Goal: Task Accomplishment & Management: Complete application form

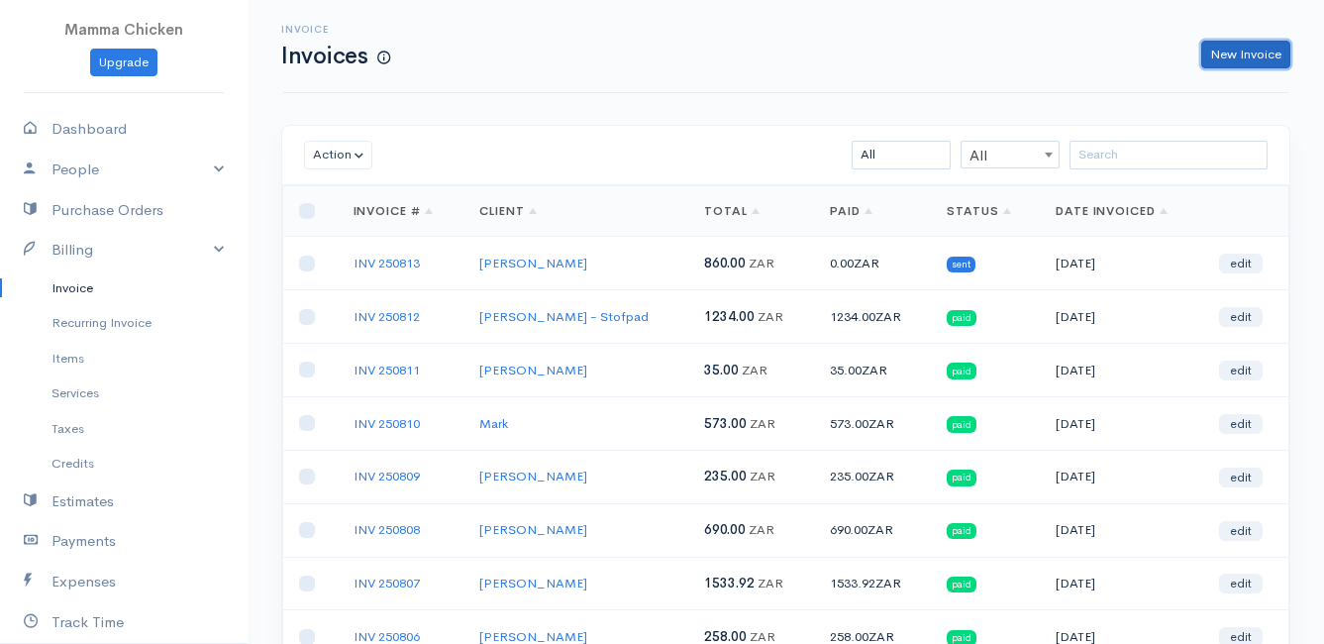
click at [1258, 52] on link "New Invoice" at bounding box center [1245, 55] width 89 height 29
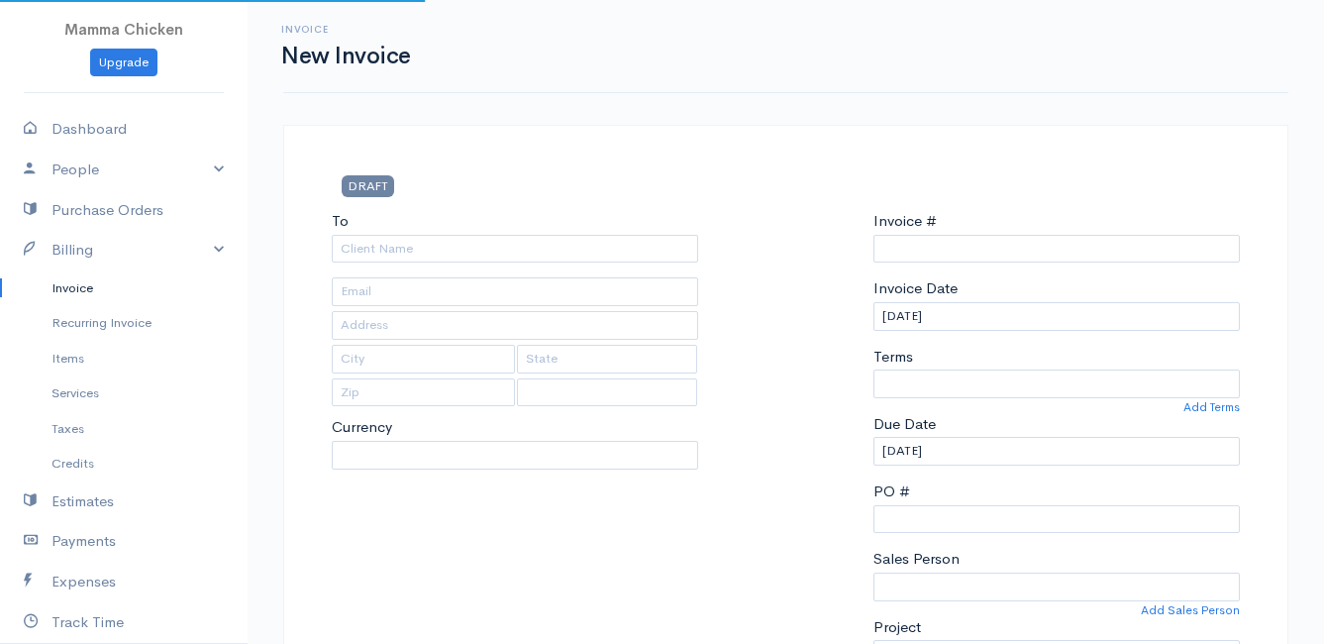
type input "INV 250814"
select select "[GEOGRAPHIC_DATA]"
select select "ZAR"
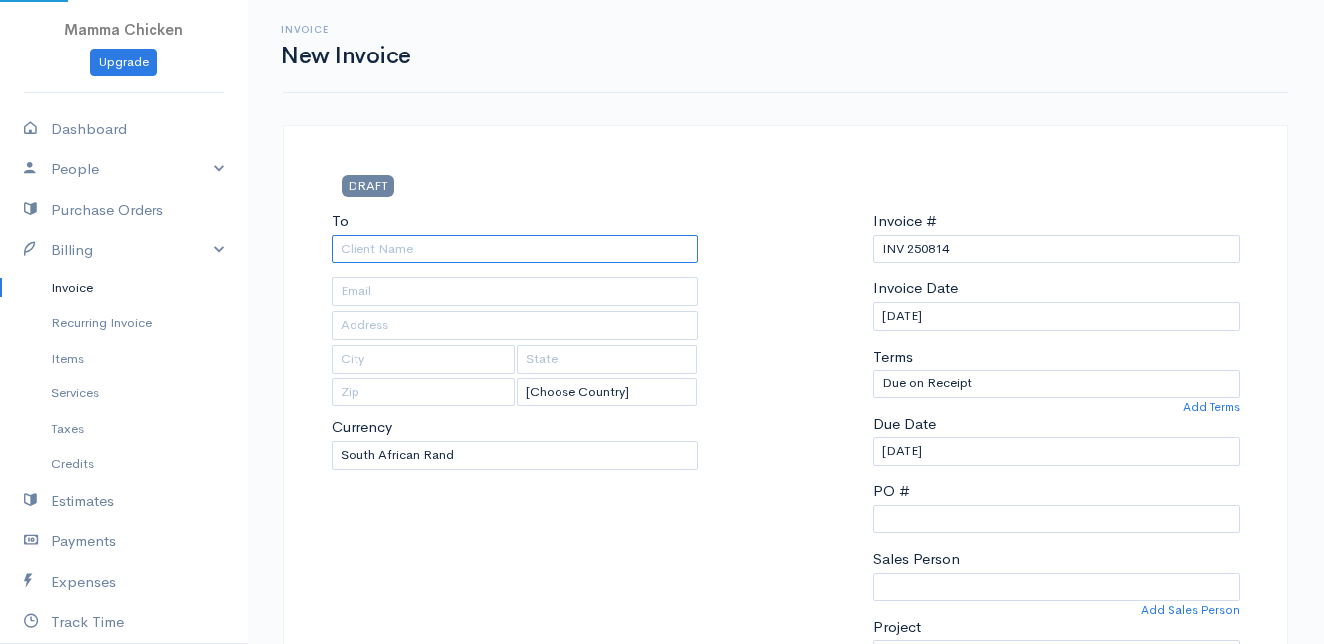
click at [487, 255] on input "To" at bounding box center [515, 249] width 366 height 29
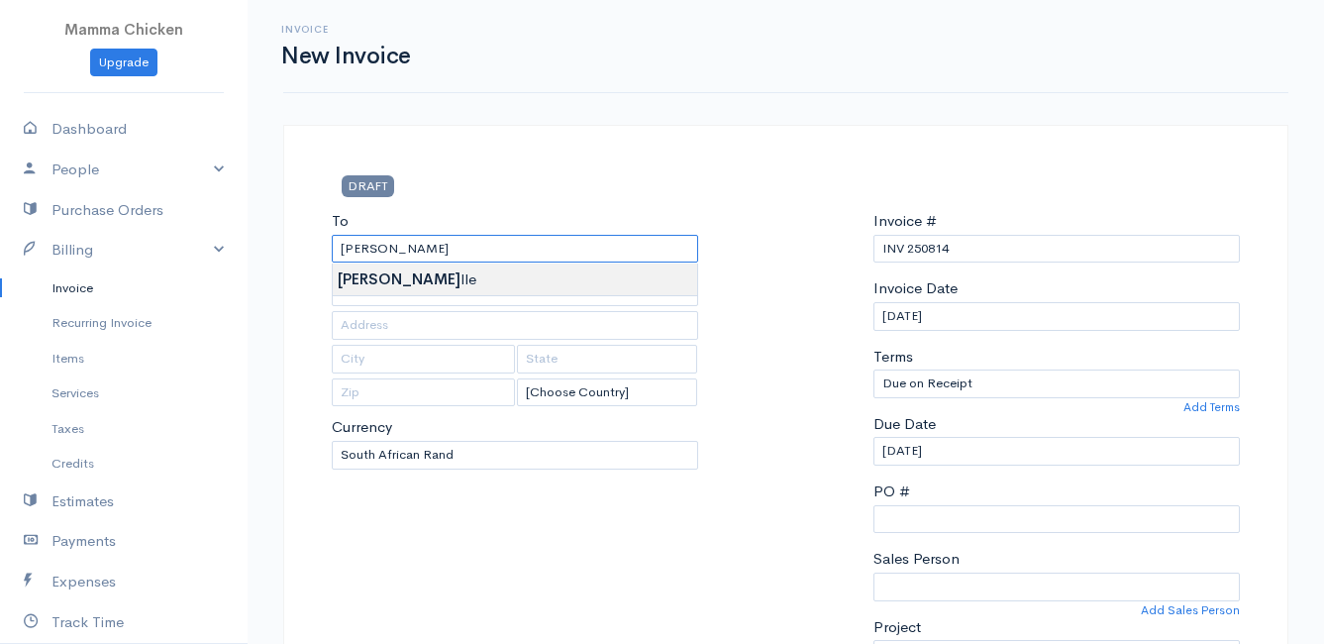
type input "[PERSON_NAME]"
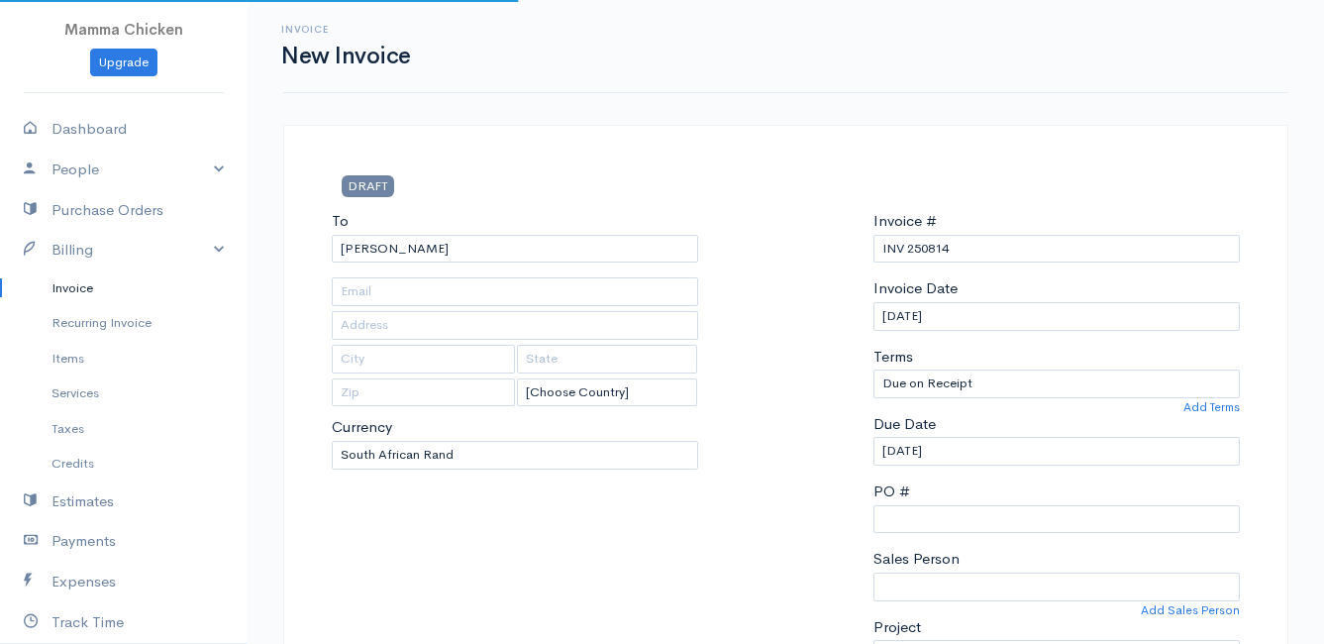
type input "[STREET_ADDRESS]"
type input "Onrust North"
type input "7201"
click at [1114, 324] on input "[DATE]" at bounding box center [1056, 316] width 366 height 29
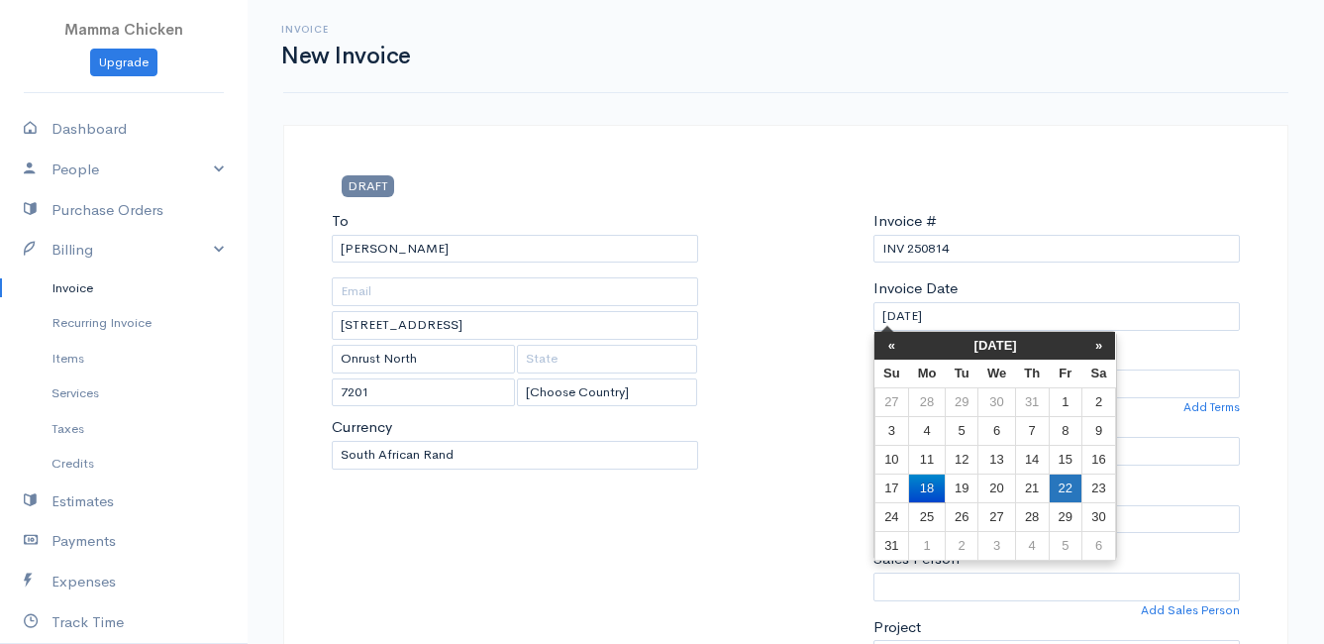
click at [1071, 491] on td "22" at bounding box center [1064, 487] width 33 height 29
type input "[DATE]"
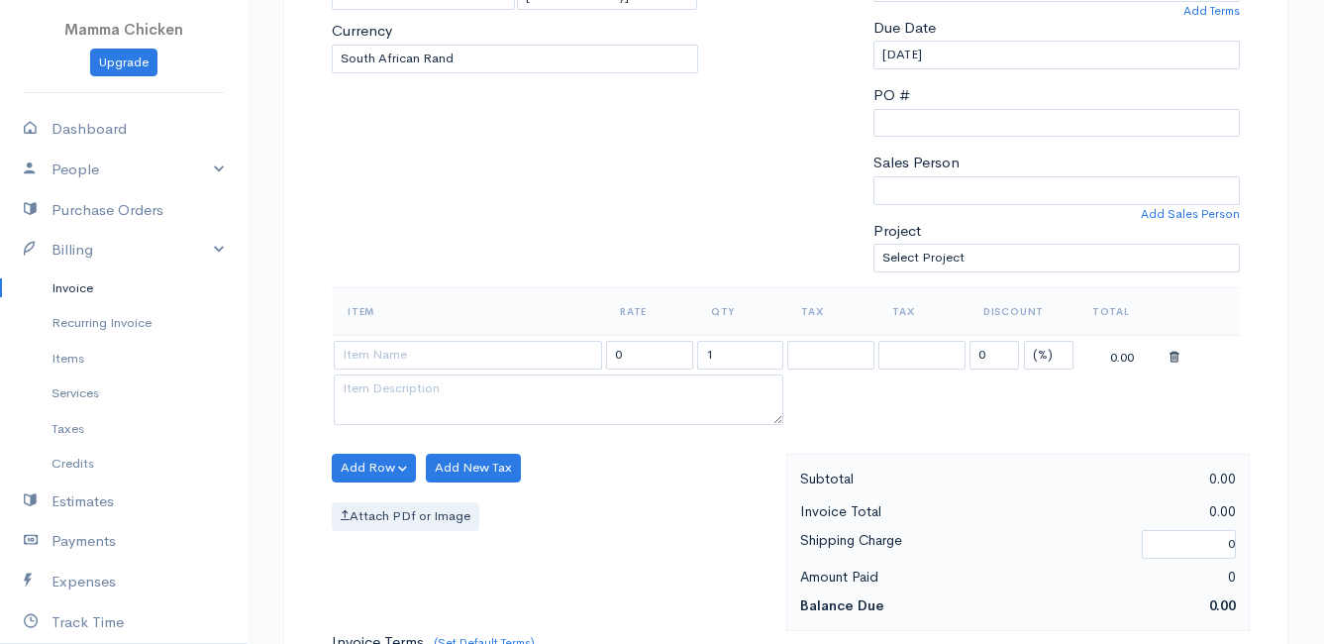
scroll to position [495, 0]
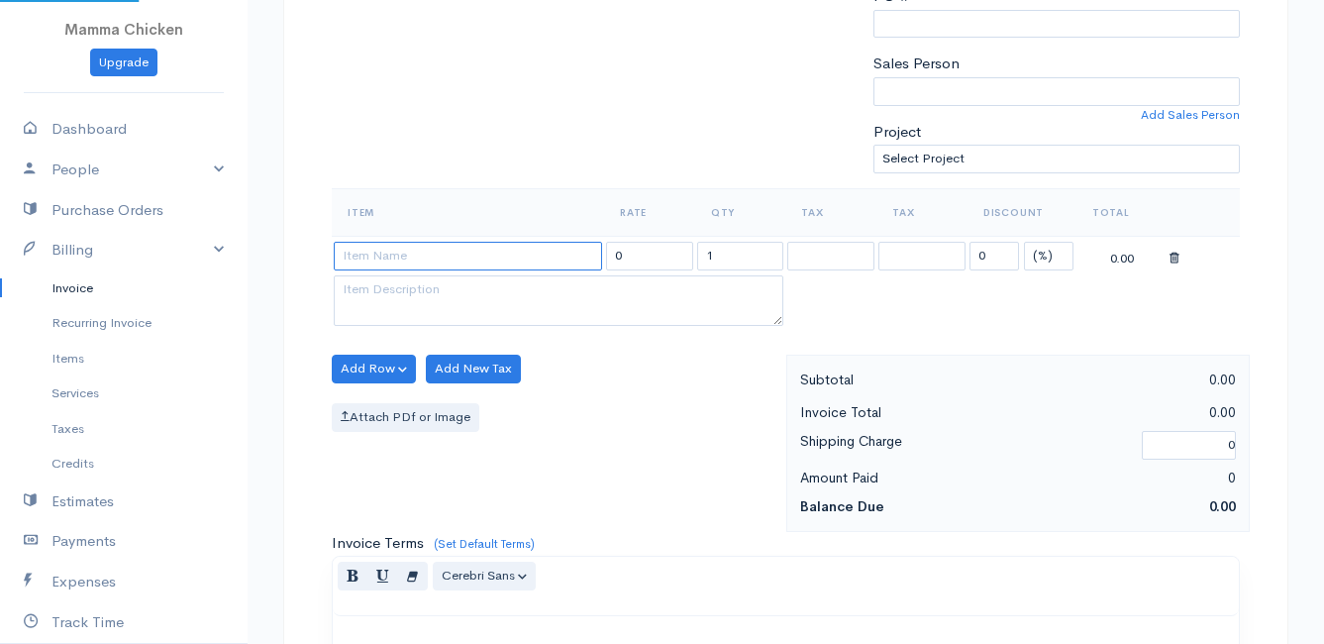
click at [389, 255] on input at bounding box center [468, 256] width 268 height 29
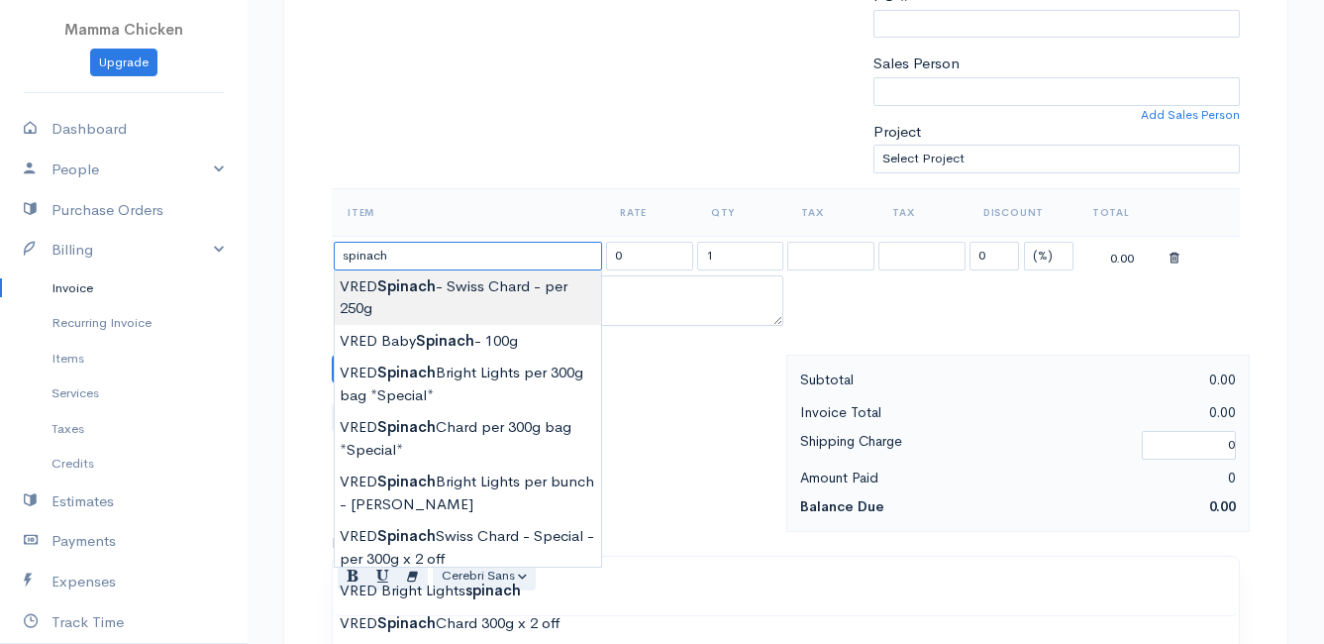
type input "VRED Spinach - Swiss Chard - per 250g"
type input "27.00"
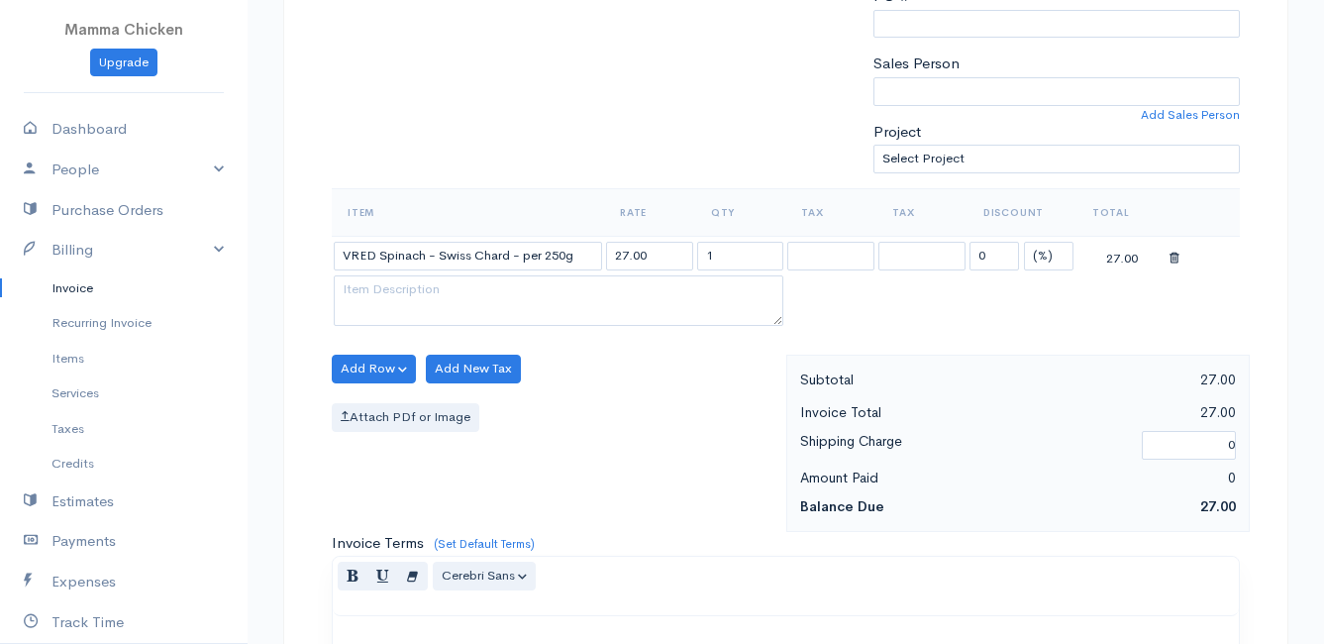
click at [473, 286] on body "Mamma Chicken Upgrade Dashboard People Clients Vendors Staff Users Purchase Ord…" at bounding box center [662, 361] width 1324 height 1712
click at [374, 364] on button "Add Row" at bounding box center [374, 368] width 84 height 29
click at [351, 372] on button "Add Row" at bounding box center [374, 368] width 84 height 29
click at [378, 365] on button "Add Row" at bounding box center [374, 368] width 84 height 29
click at [379, 400] on link "Add Item Row" at bounding box center [411, 409] width 156 height 35
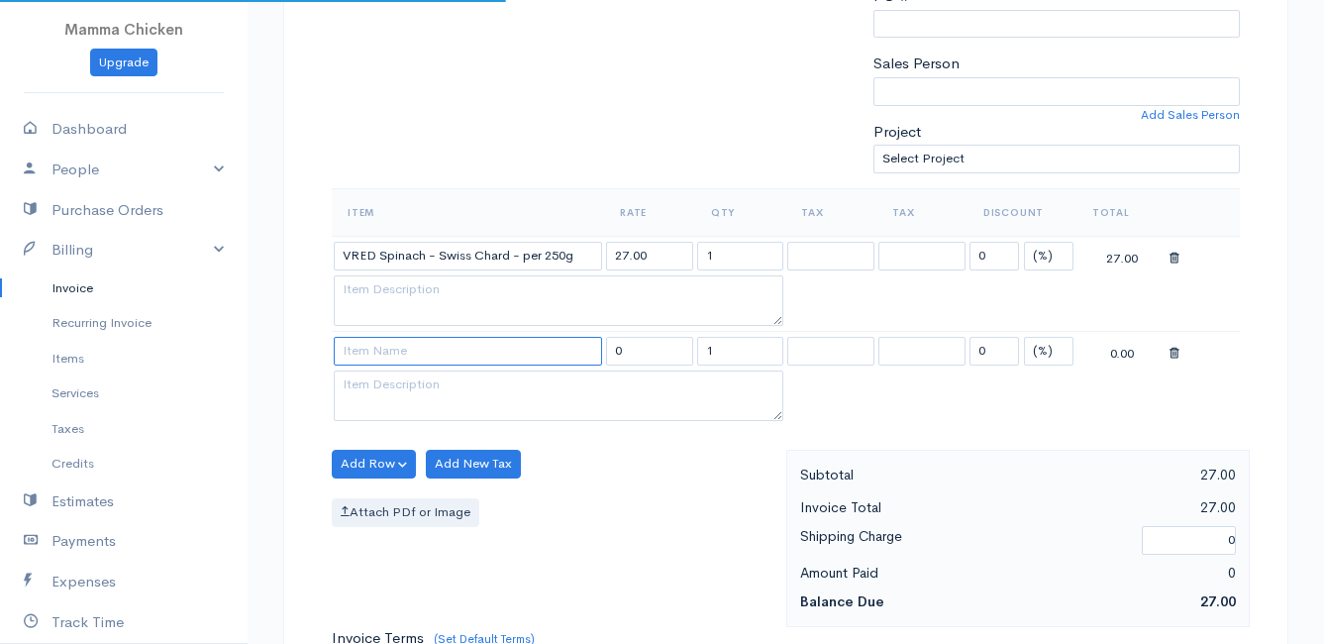
click at [368, 349] on input at bounding box center [468, 351] width 268 height 29
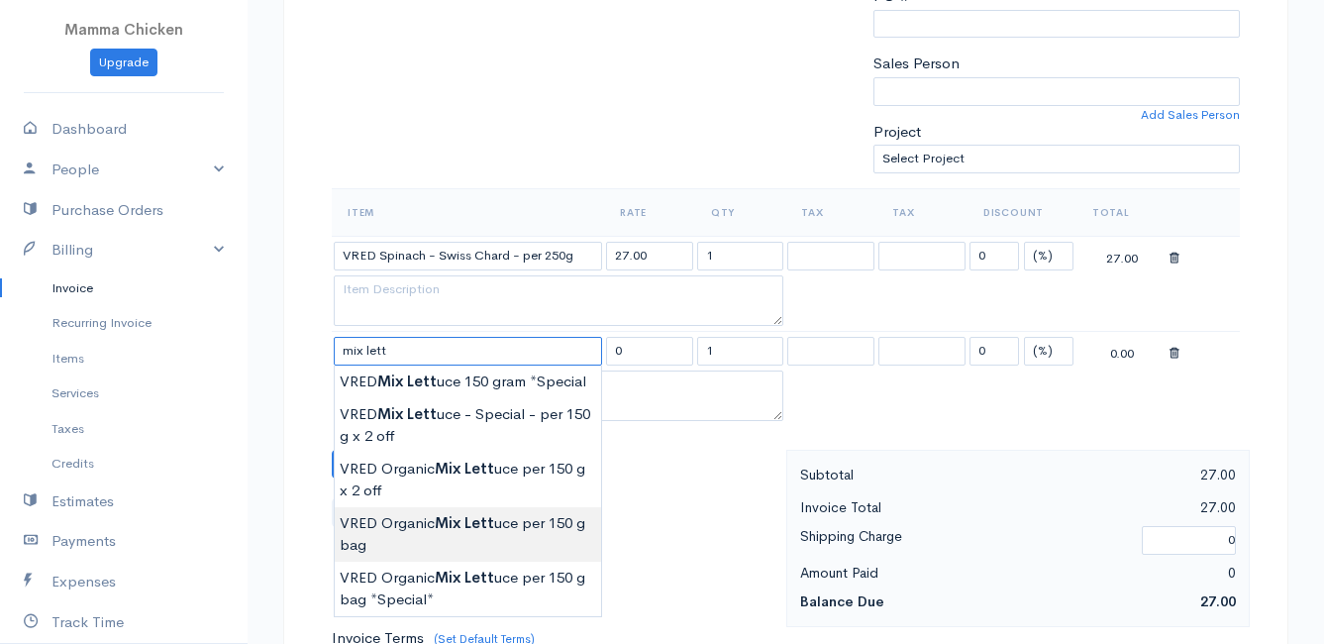
scroll to position [594, 0]
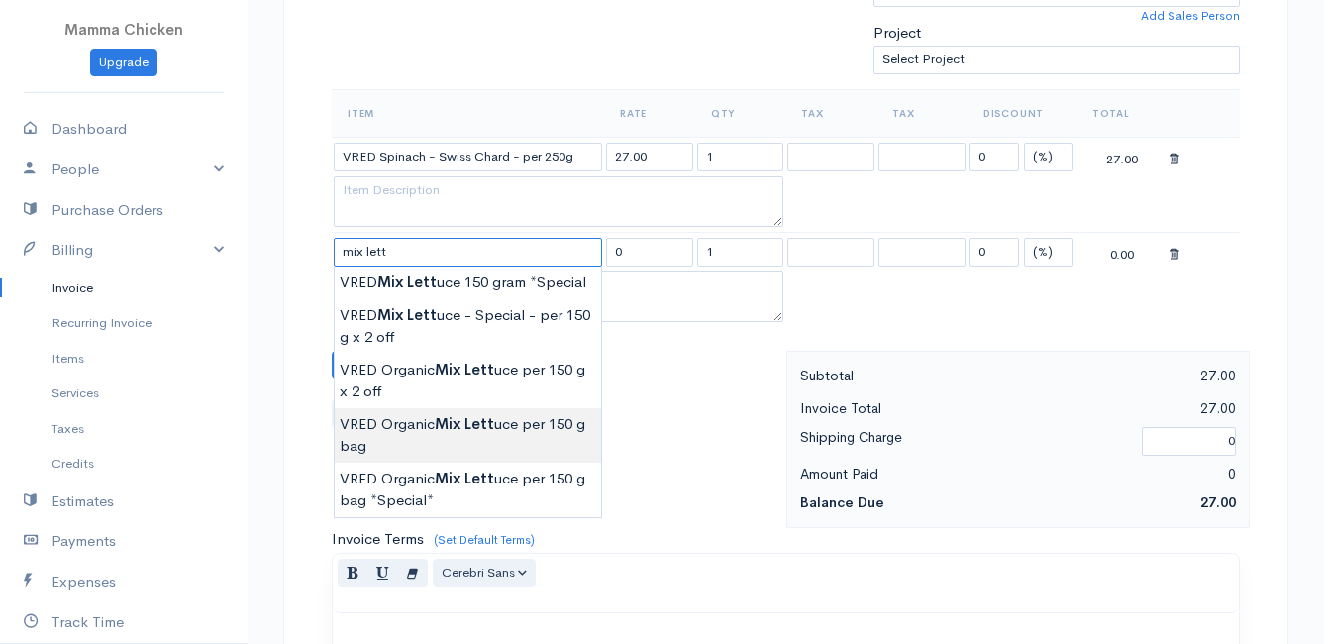
type input "VRED Organic Mix Lettuce per 150 g bag"
type input "21.00"
click at [474, 438] on body "Mamma Chicken Upgrade Dashboard People Clients Vendors Staff Users Purchase Ord…" at bounding box center [662, 309] width 1324 height 1807
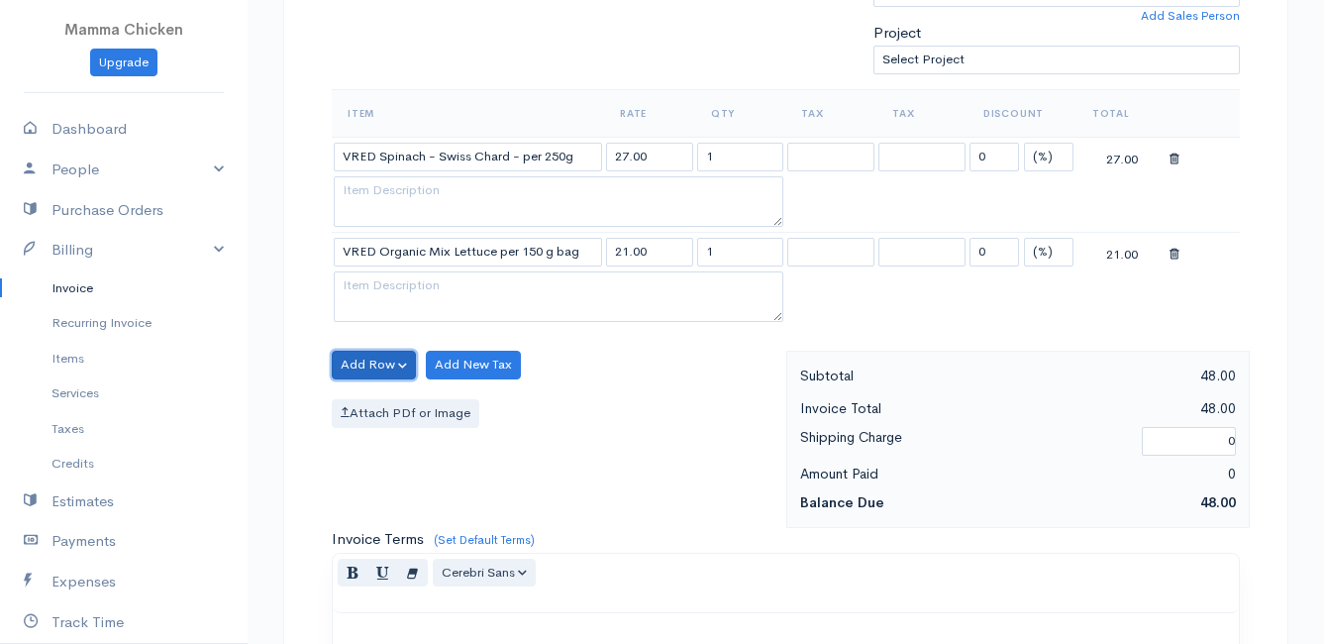
click at [359, 360] on button "Add Row" at bounding box center [374, 364] width 84 height 29
click at [385, 399] on link "Add Item Row" at bounding box center [411, 405] width 156 height 35
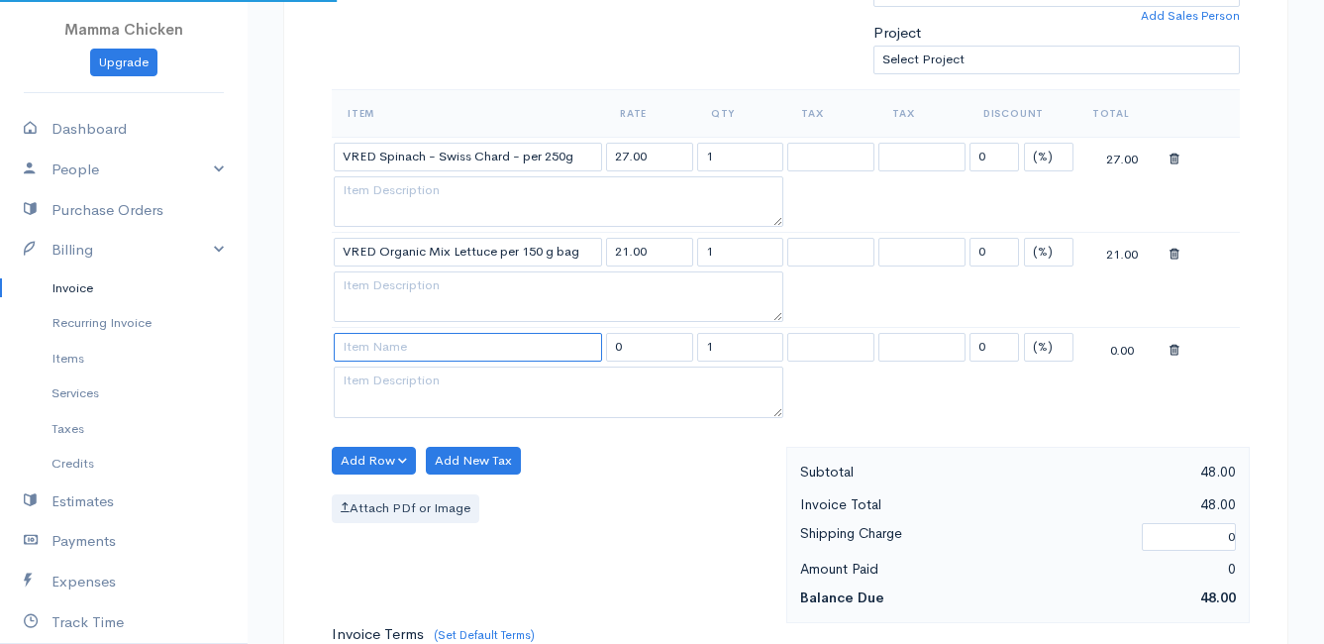
click at [384, 349] on input at bounding box center [468, 347] width 268 height 29
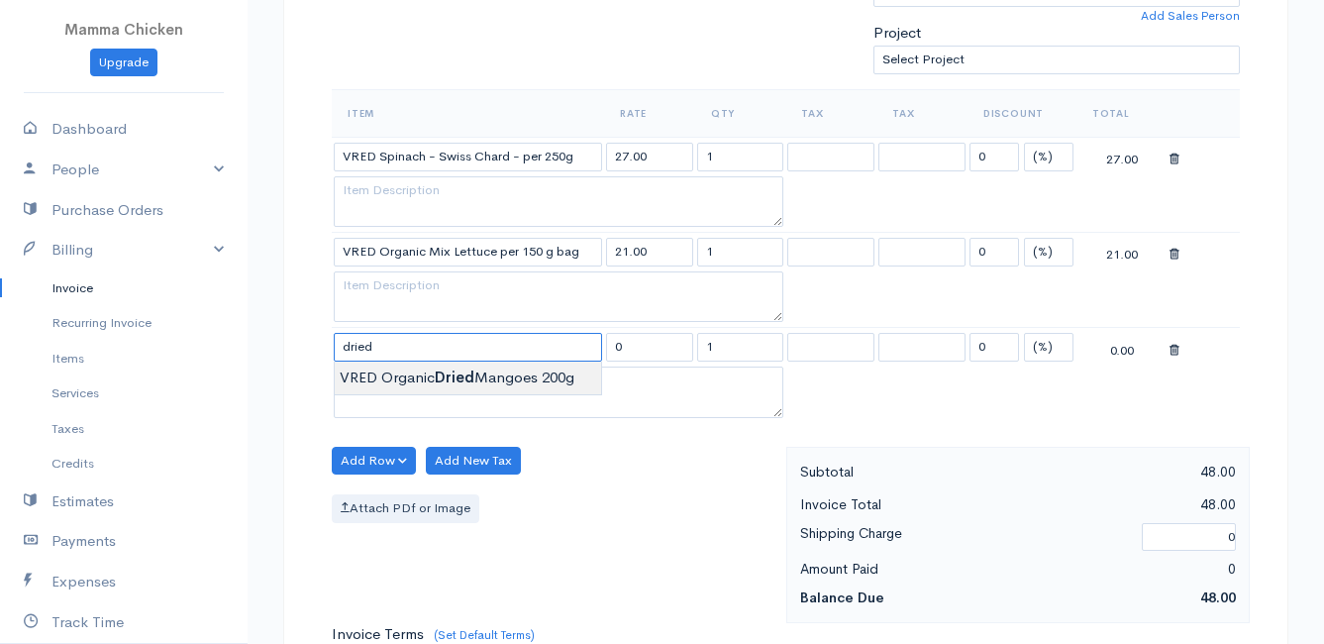
type input "VRED Organic Dried Mangoes 200g"
type input "97.00"
click at [387, 373] on body "Mamma Chicken Upgrade Dashboard People Clients Vendors Staff Users Purchase Ord…" at bounding box center [662, 357] width 1324 height 1902
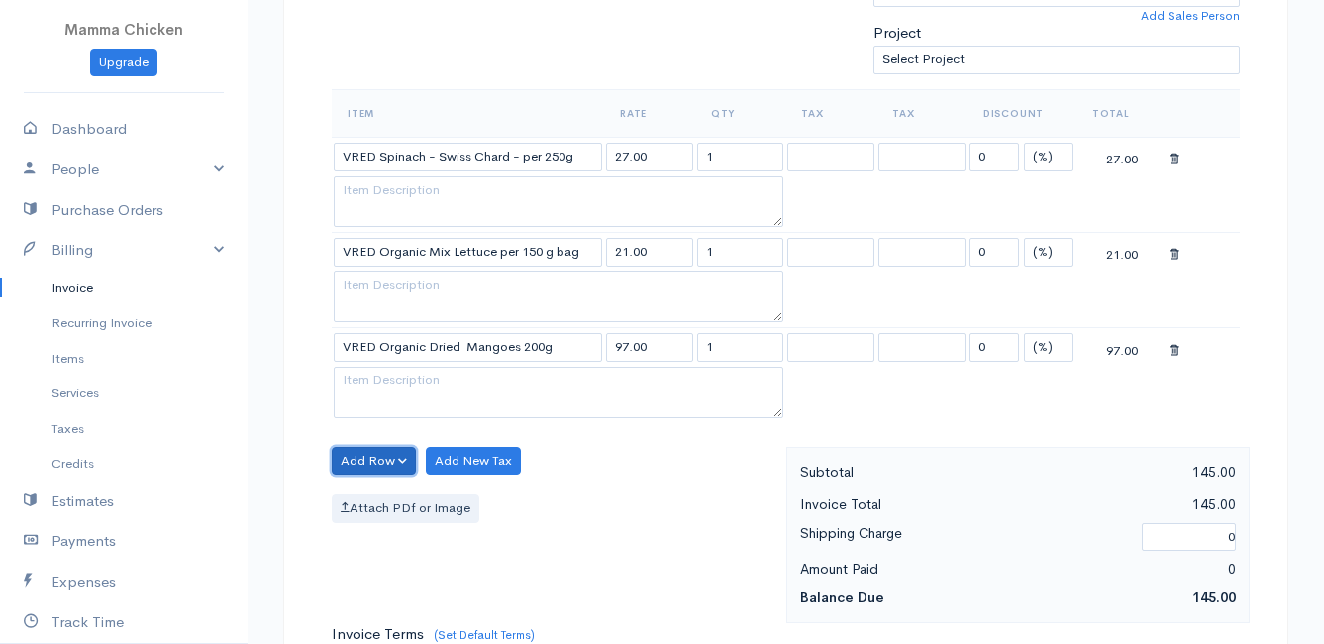
click at [358, 463] on button "Add Row" at bounding box center [374, 460] width 84 height 29
click at [365, 498] on link "Add Item Row" at bounding box center [411, 501] width 156 height 35
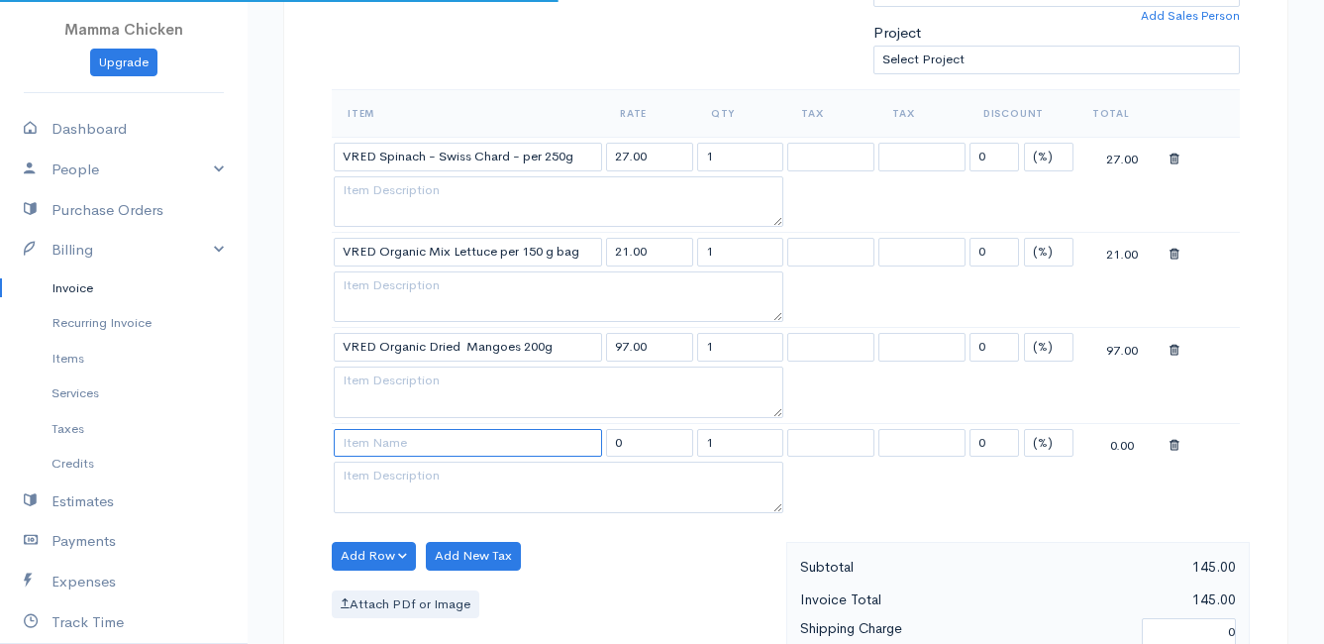
click at [366, 451] on input at bounding box center [468, 443] width 268 height 29
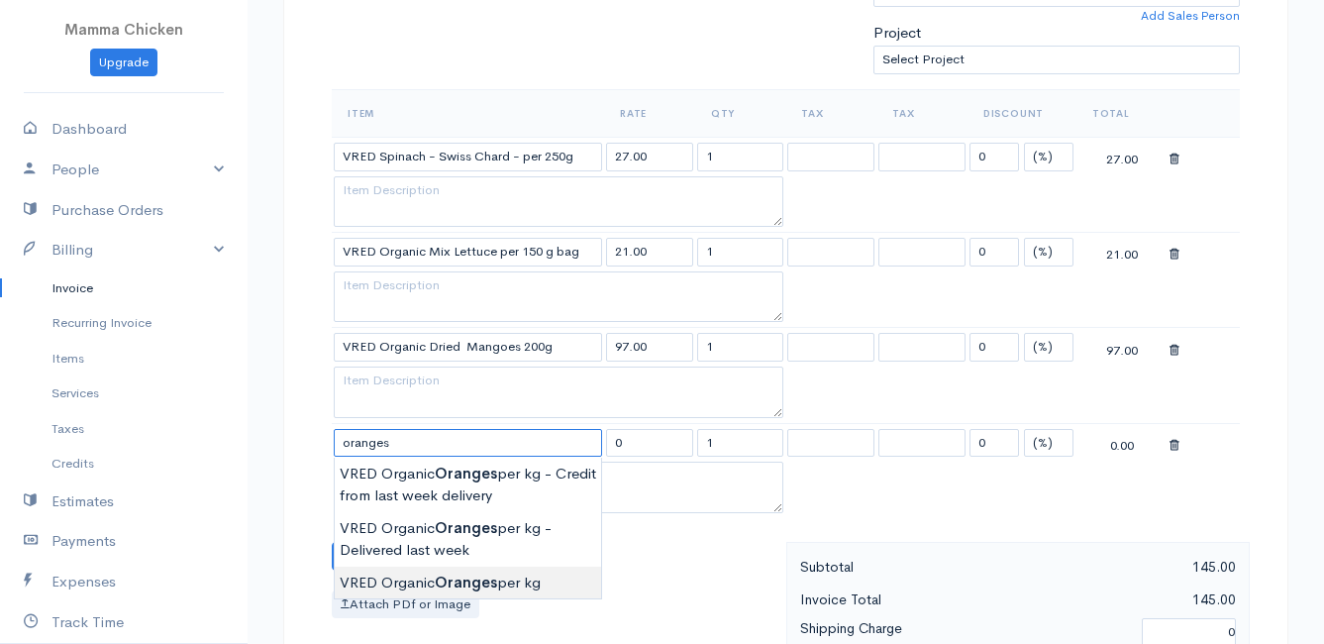
type input "VRED Organic Oranges per kg"
type input "40.00"
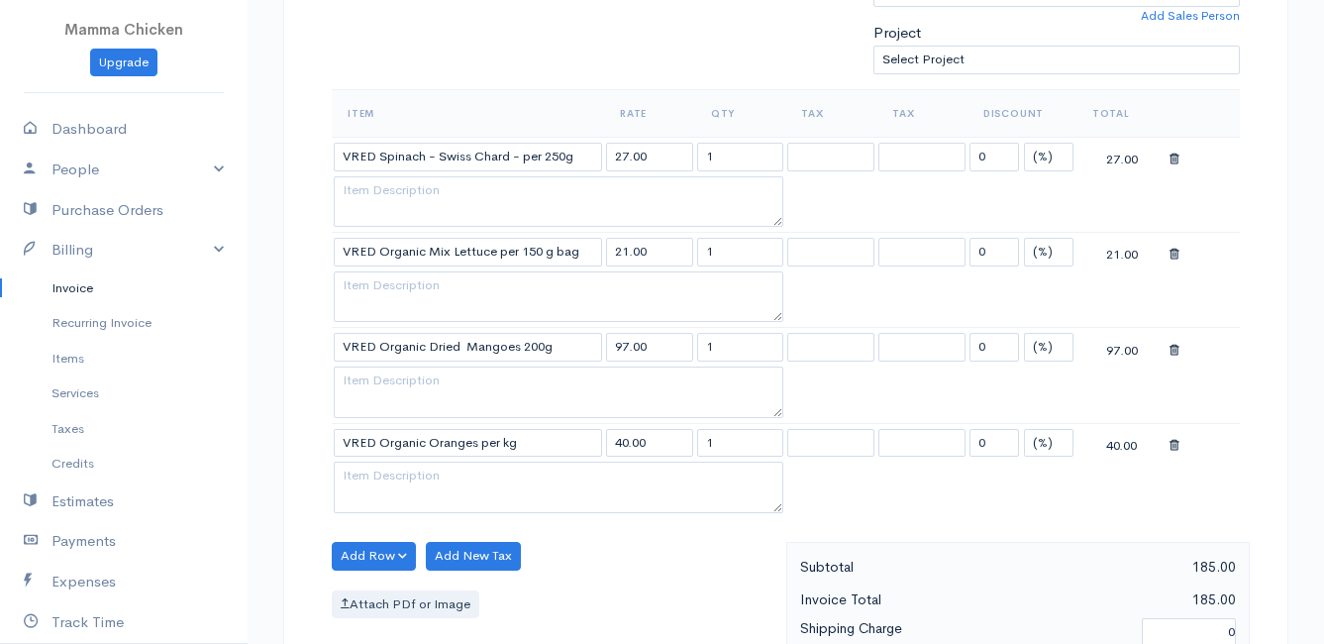
click at [428, 573] on body "Mamma Chicken Upgrade Dashboard People Clients Vendors Staff Users Purchase Ord…" at bounding box center [662, 404] width 1324 height 1997
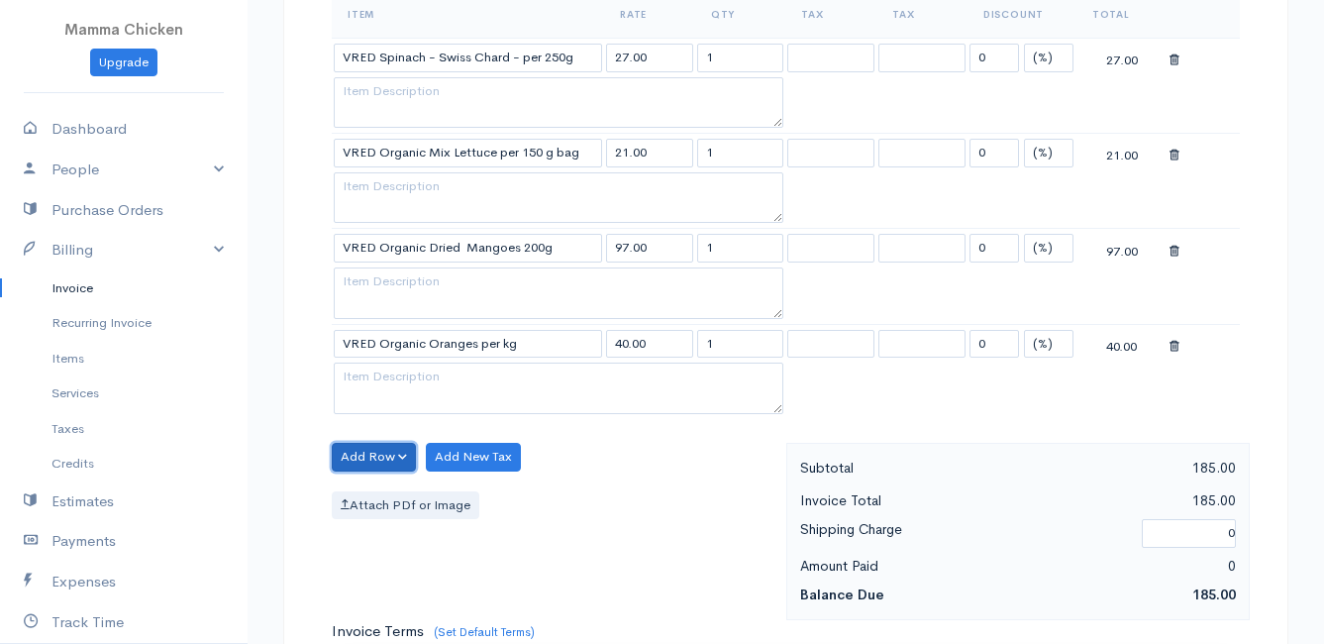
click at [356, 452] on button "Add Row" at bounding box center [374, 457] width 84 height 29
click at [374, 487] on link "Add Item Row" at bounding box center [411, 497] width 156 height 35
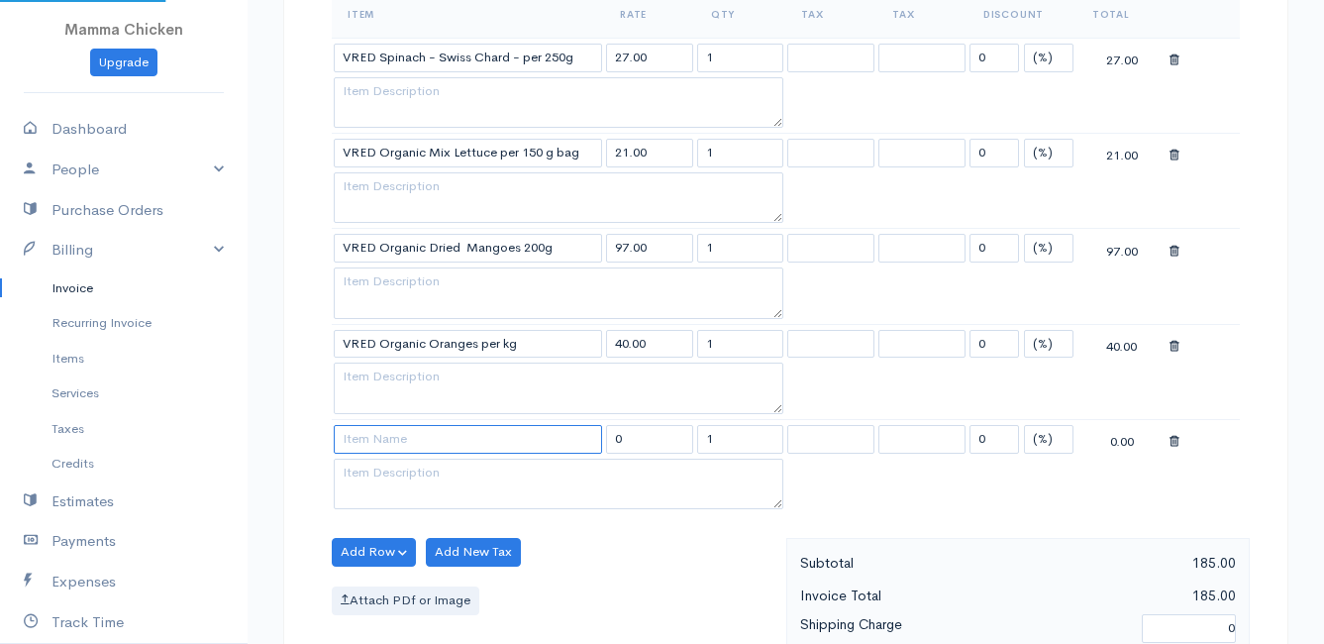
click at [375, 446] on input at bounding box center [468, 439] width 268 height 29
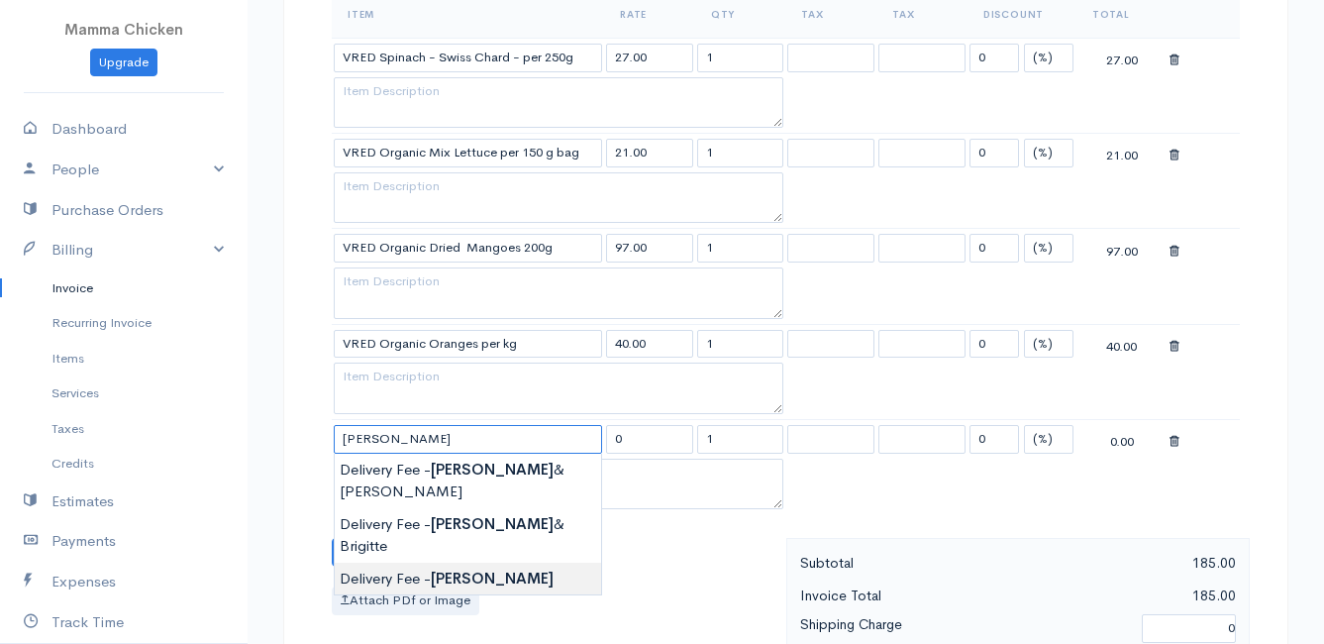
type input "Delivery Fee - [PERSON_NAME]"
type input "50.00"
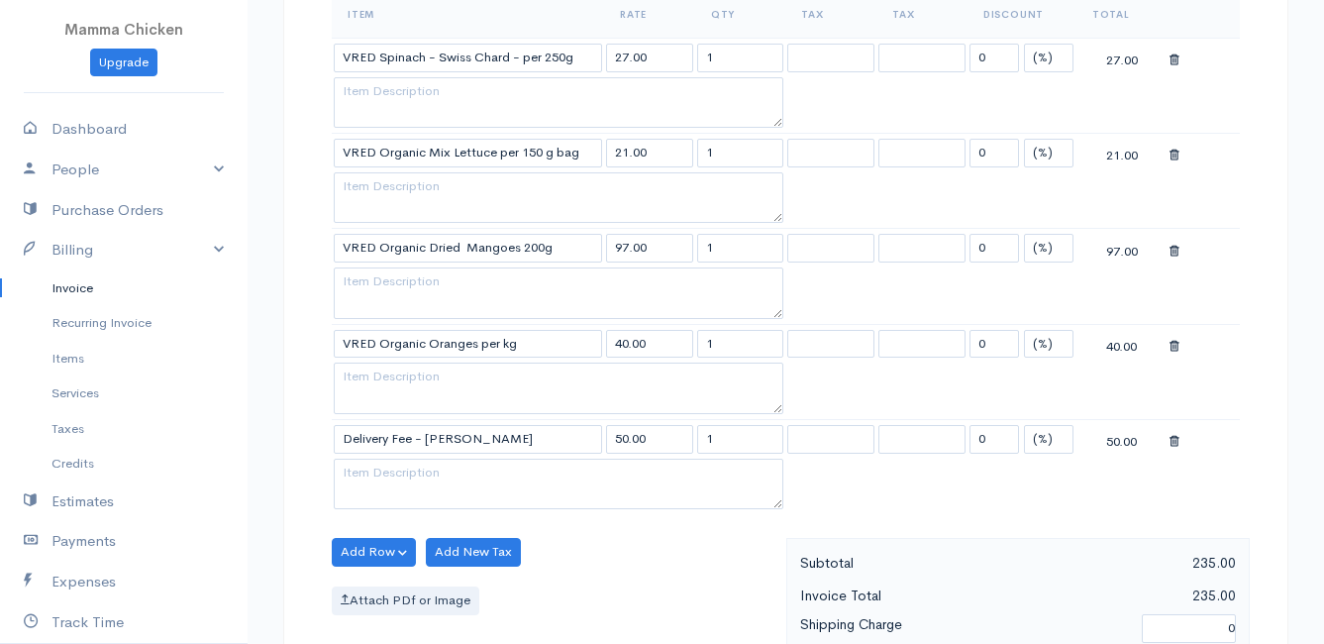
click at [403, 523] on body "Mamma Chicken Upgrade Dashboard People Clients Vendors Staff Users Purchase Ord…" at bounding box center [662, 353] width 1324 height 2093
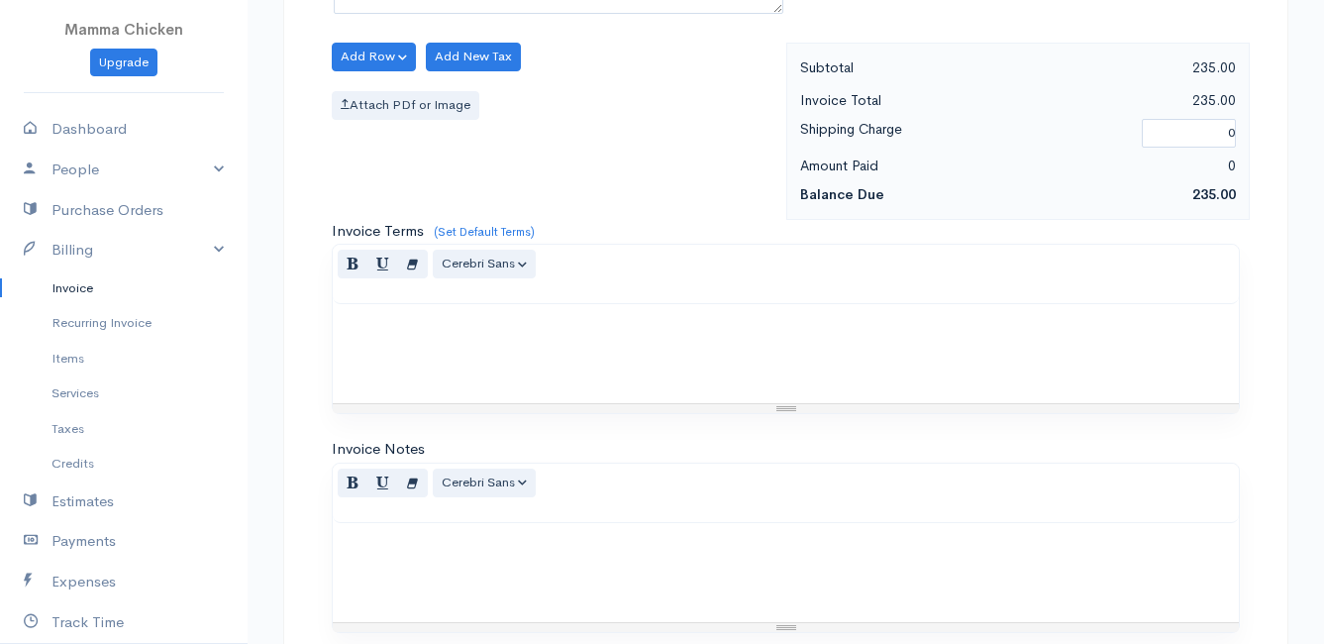
scroll to position [1449, 0]
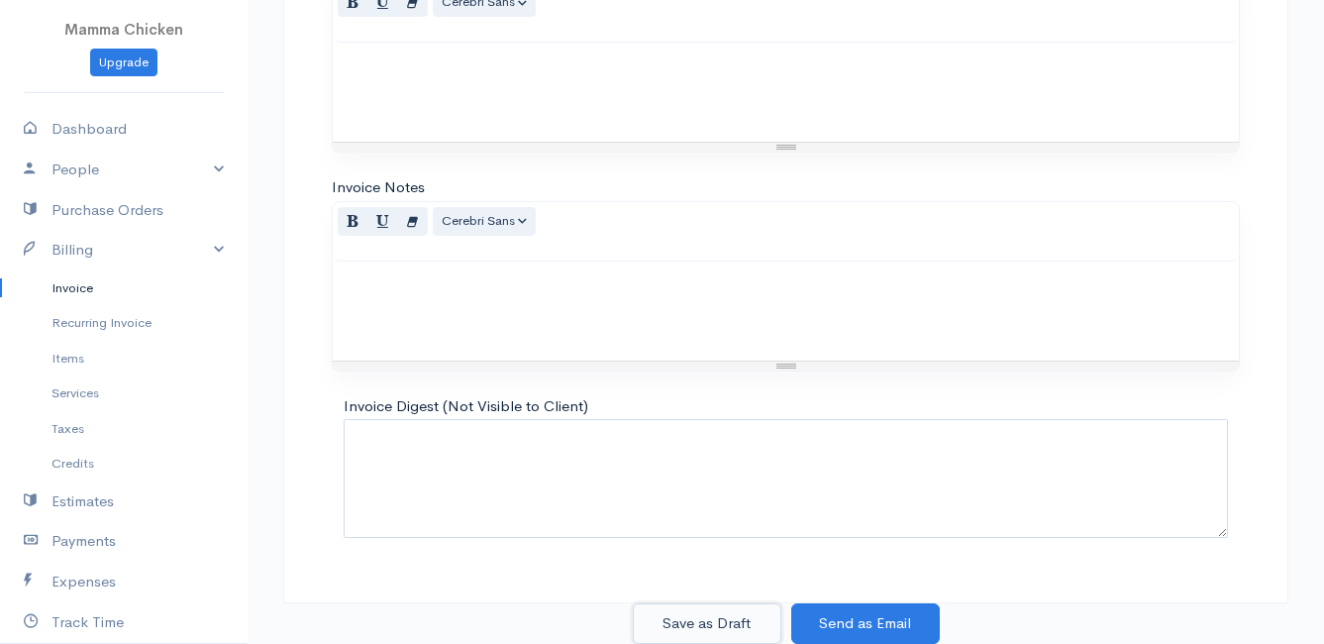
click at [711, 622] on button "Save as Draft" at bounding box center [707, 623] width 149 height 41
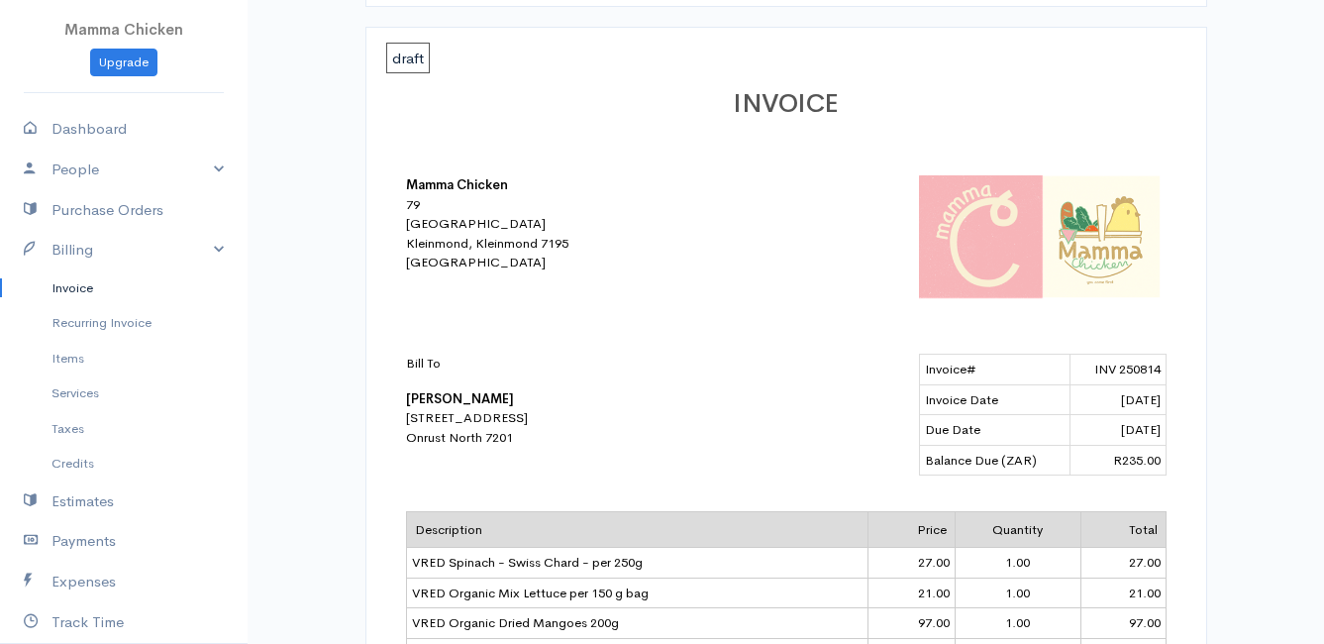
scroll to position [70, 0]
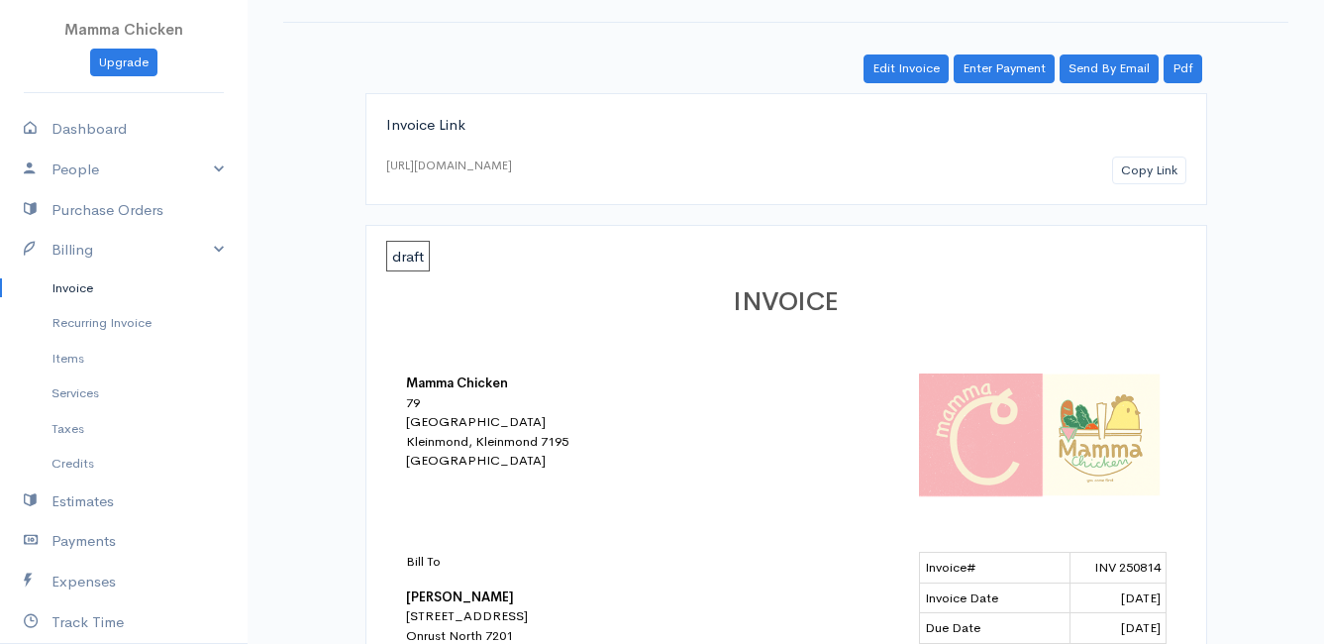
click at [77, 287] on link "Invoice" at bounding box center [124, 288] width 248 height 36
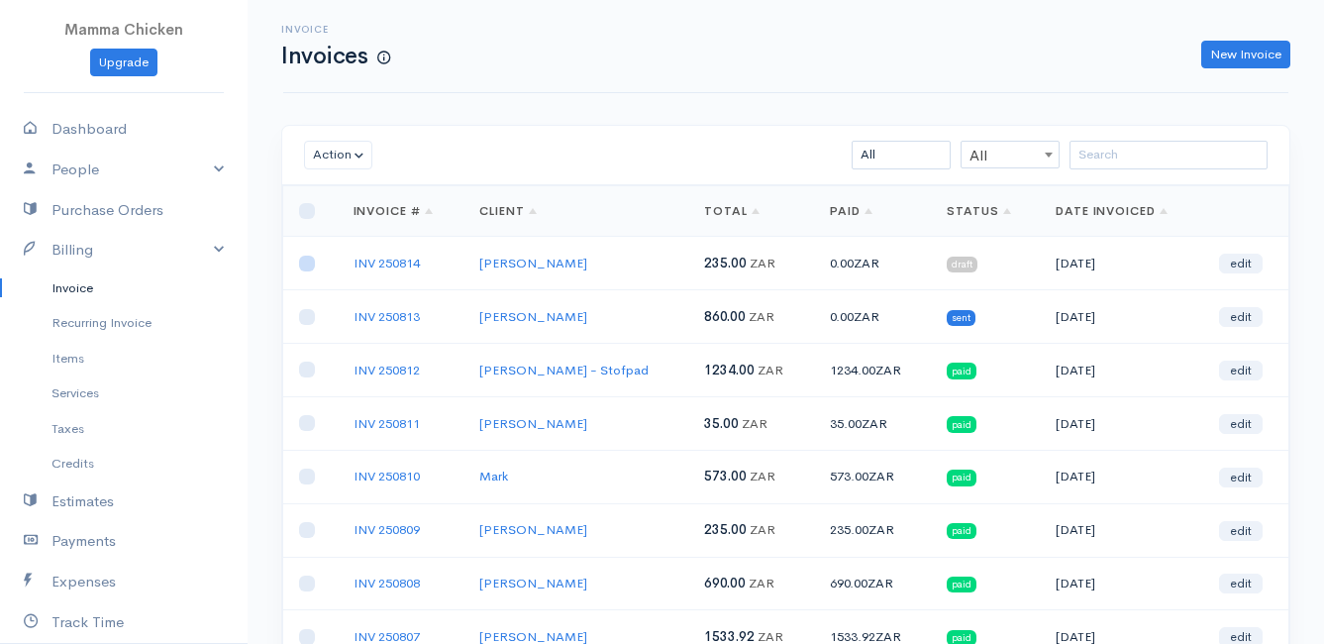
click at [305, 268] on input "checkbox" at bounding box center [307, 263] width 16 height 16
checkbox input "true"
click at [340, 153] on button "Action" at bounding box center [338, 155] width 68 height 29
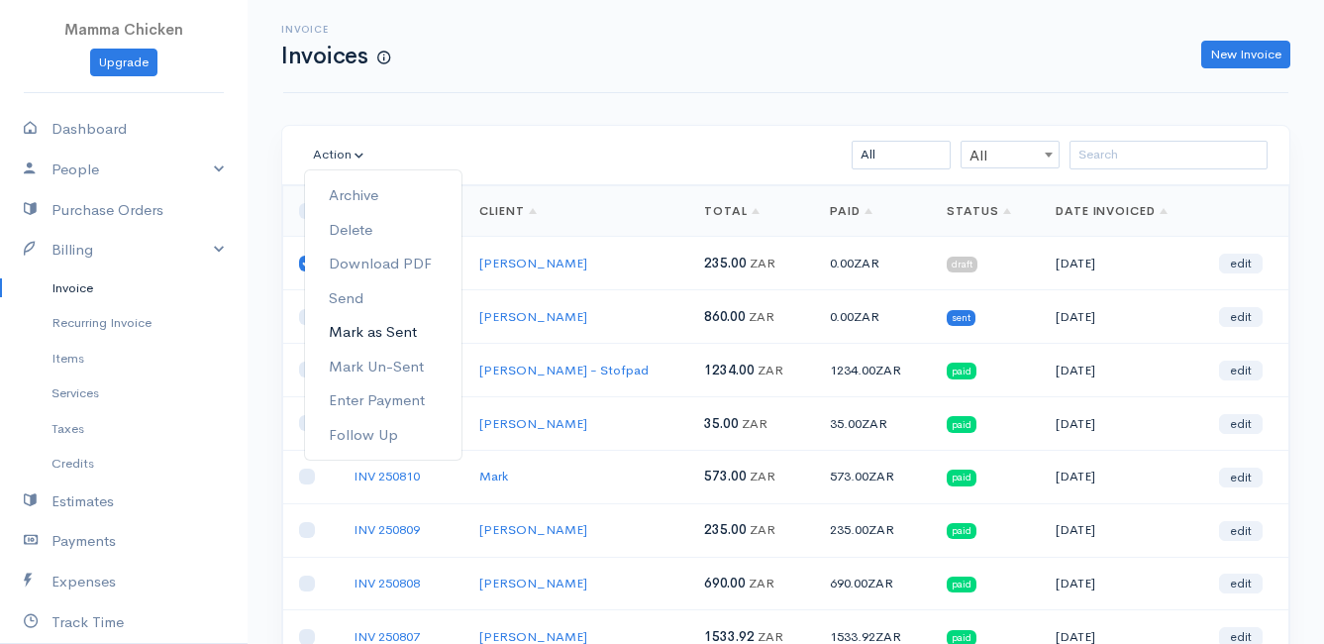
click at [396, 329] on link "Mark as Sent" at bounding box center [383, 332] width 156 height 35
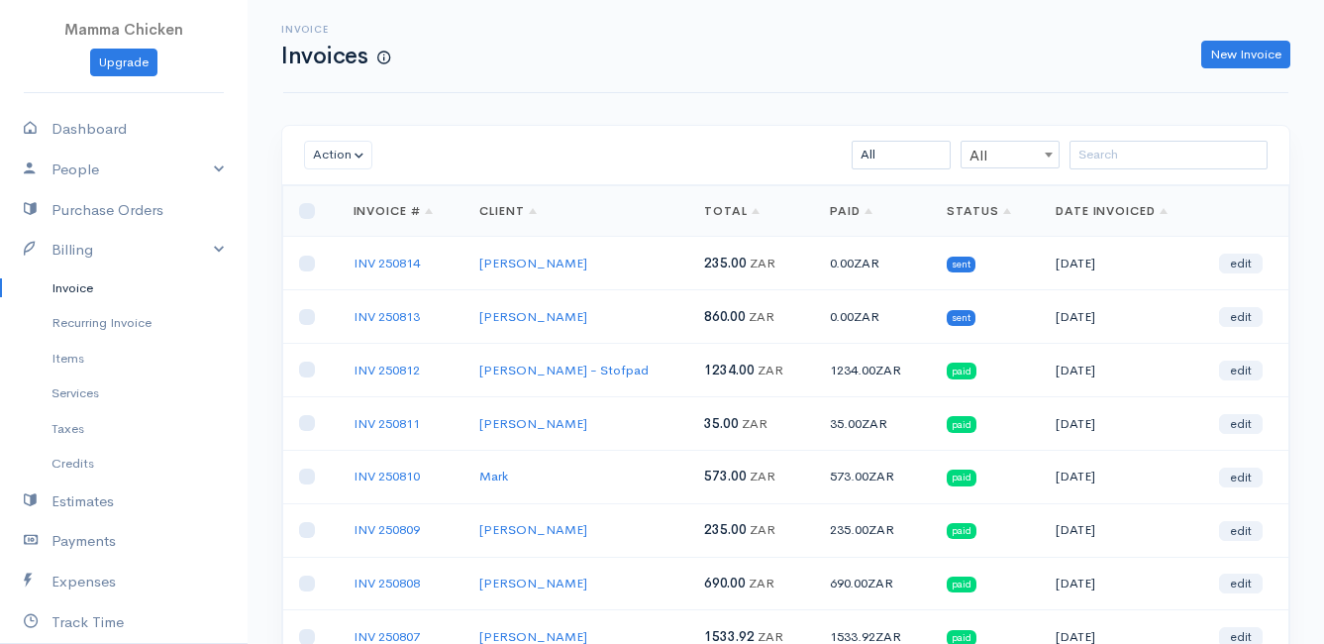
click at [78, 283] on link "Invoice" at bounding box center [124, 288] width 248 height 36
click at [1245, 56] on link "New Invoice" at bounding box center [1245, 55] width 89 height 29
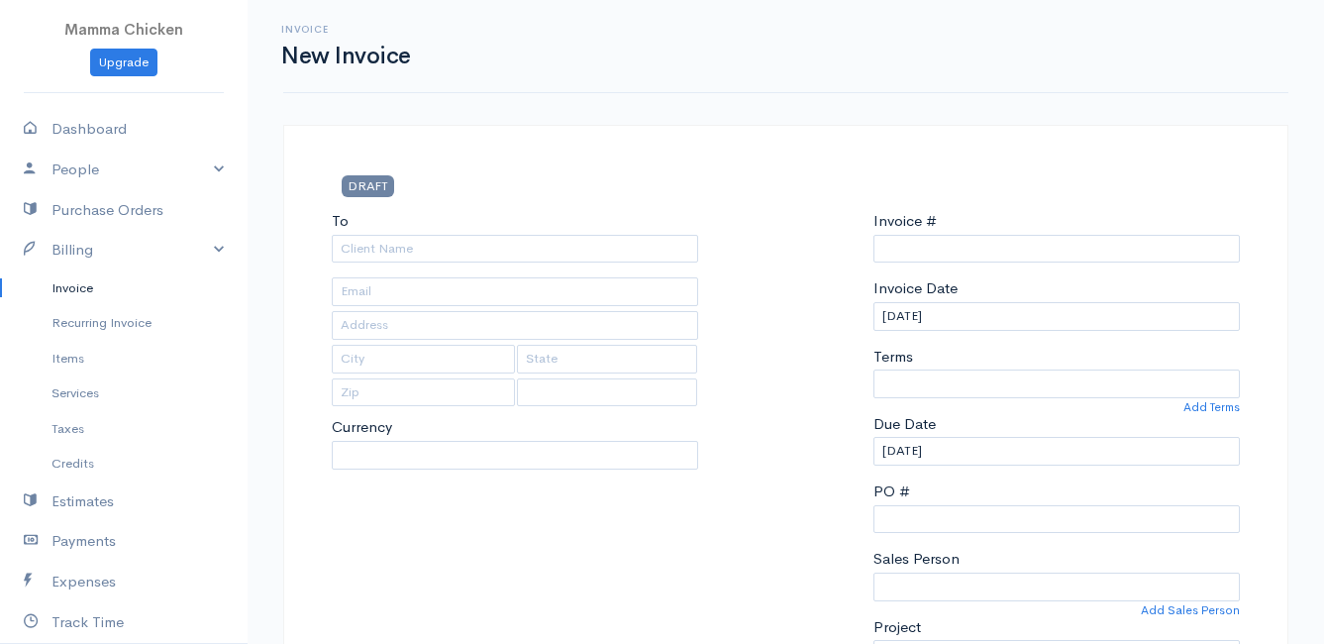
select select "[GEOGRAPHIC_DATA]"
select select "ZAR"
type input "INV 250815"
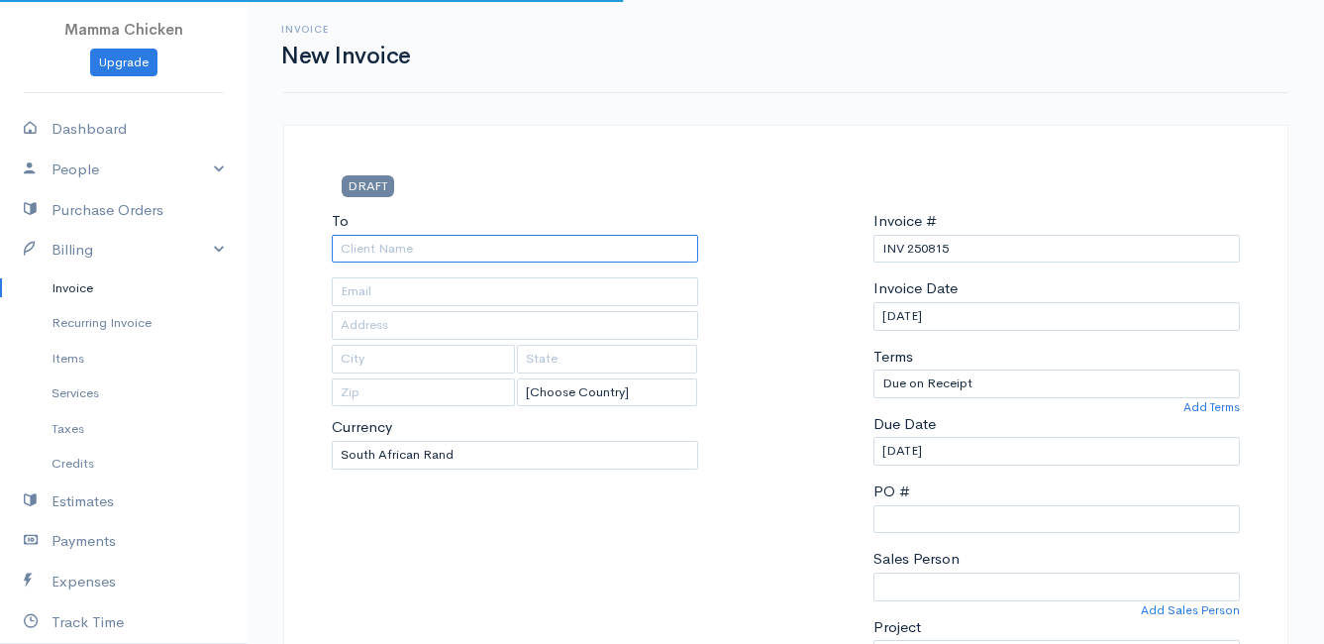
click at [488, 248] on input "To" at bounding box center [515, 249] width 366 height 29
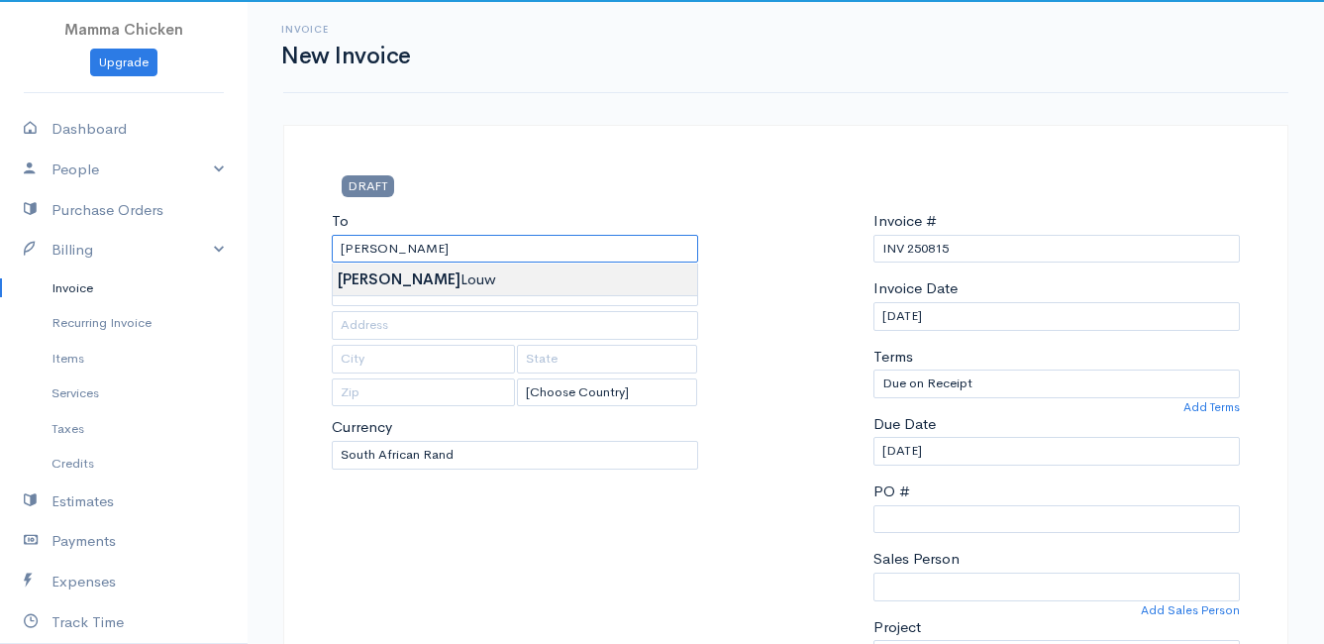
type input "[PERSON_NAME]"
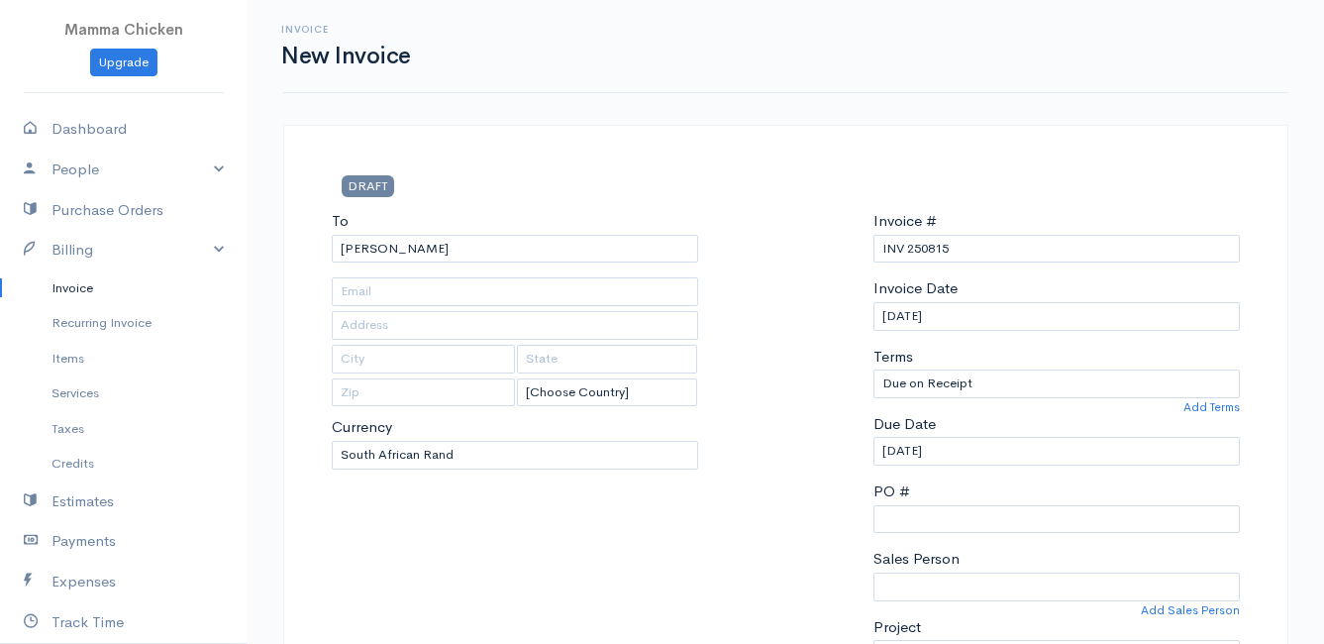
type input "[STREET_ADDRESS]"
type input "Kleinmond"
type input "7195"
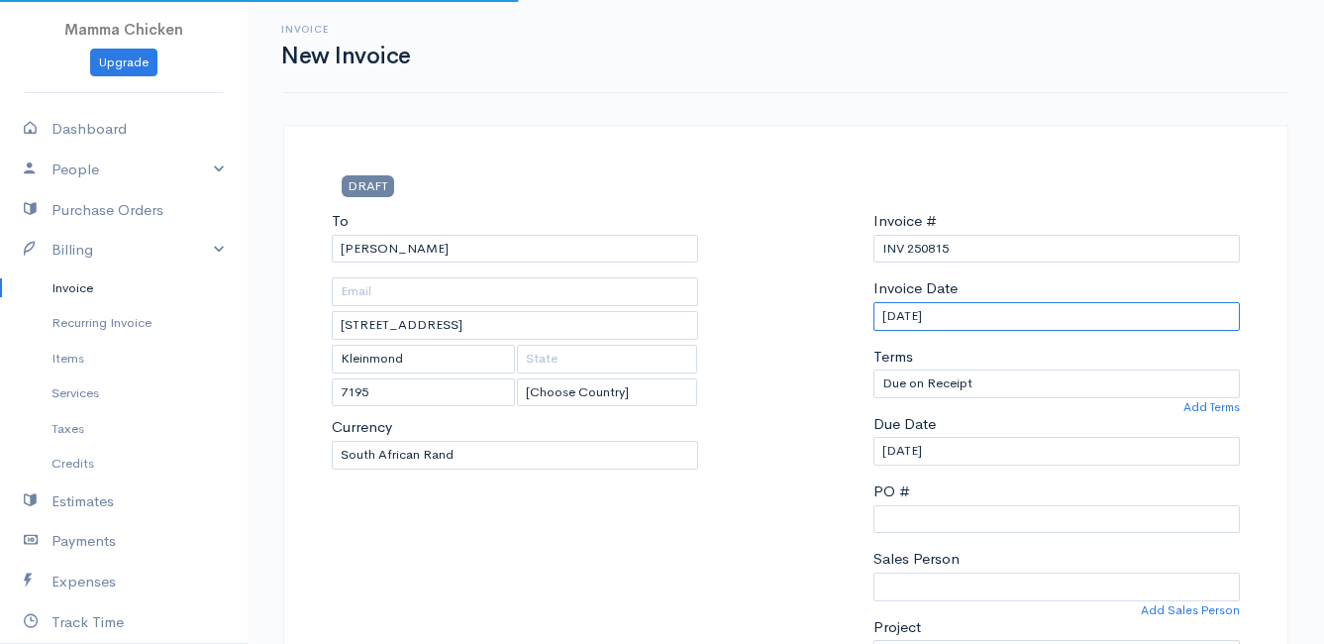
click at [1013, 320] on input "[DATE]" at bounding box center [1056, 316] width 366 height 29
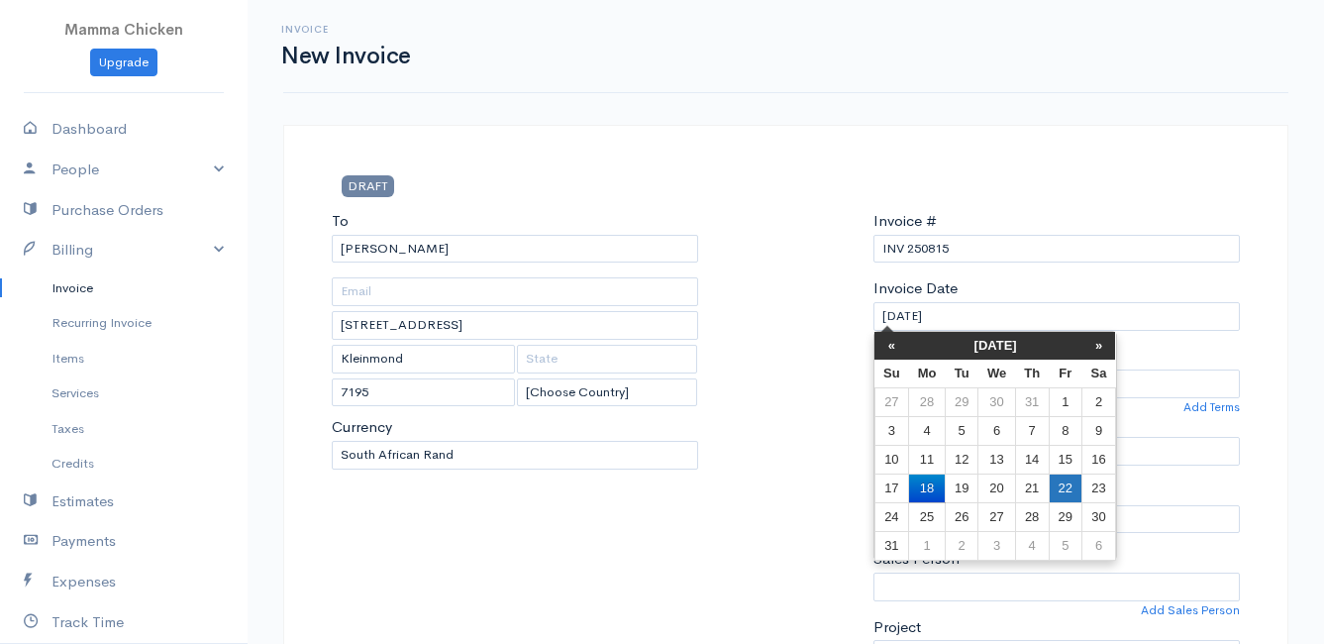
click at [1067, 498] on td "22" at bounding box center [1064, 487] width 33 height 29
type input "[DATE]"
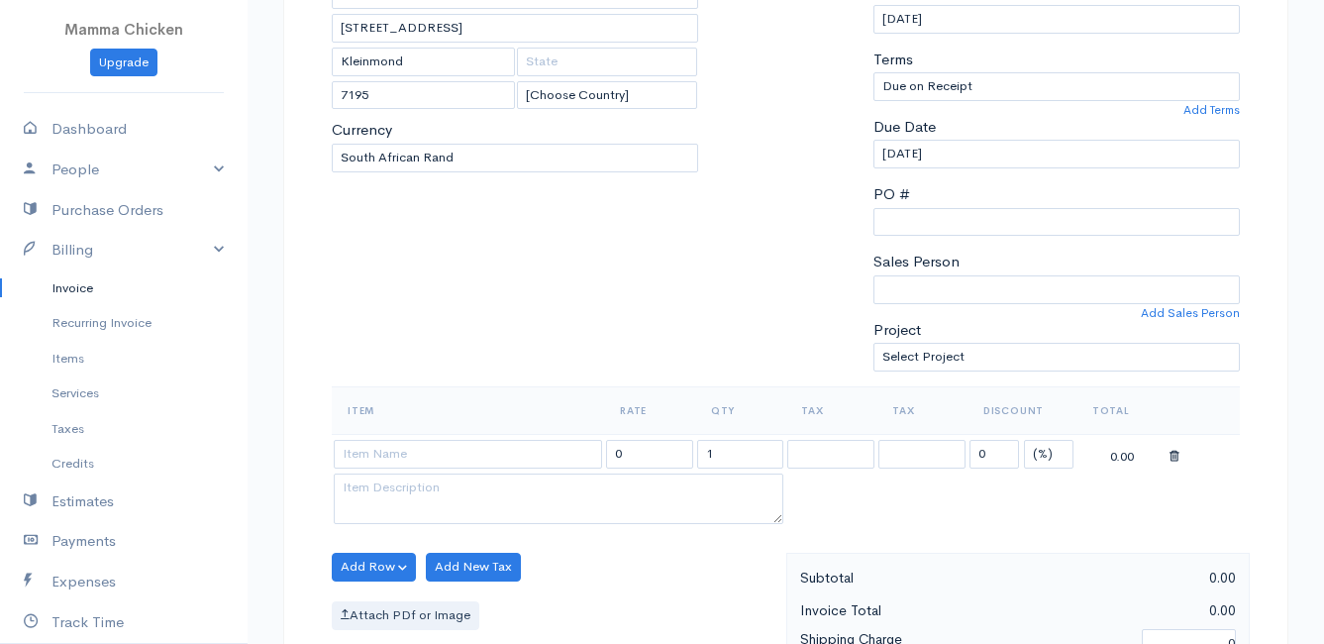
scroll to position [396, 0]
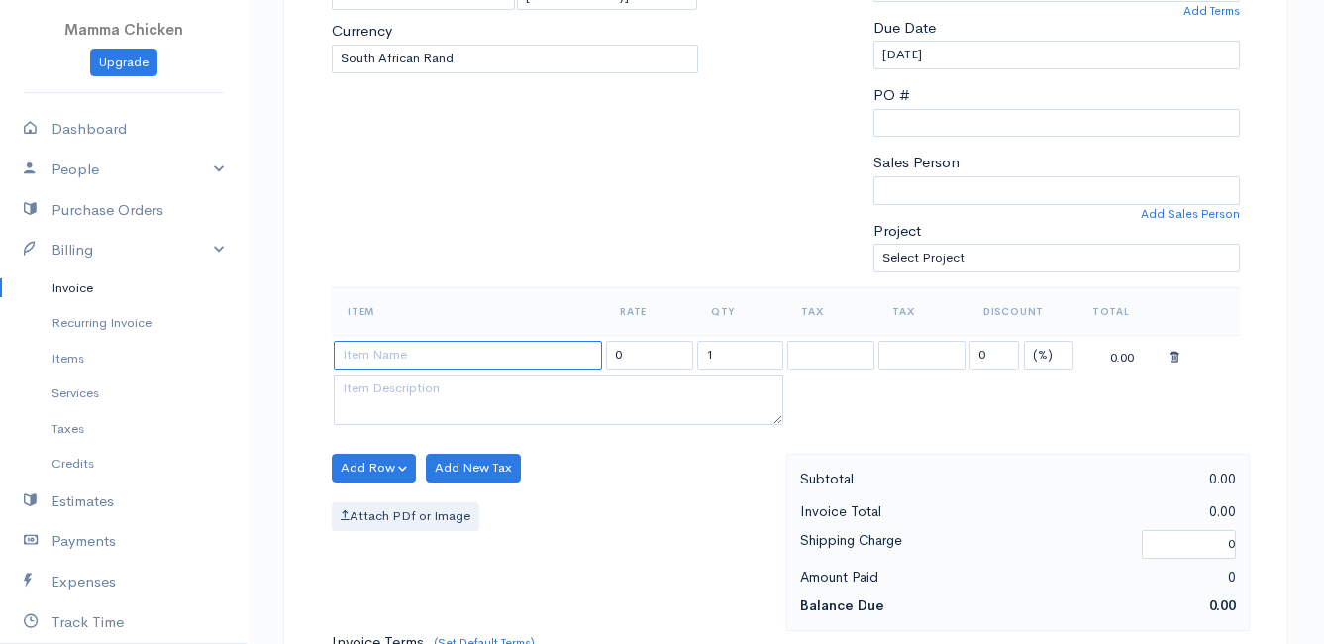
click at [398, 354] on input at bounding box center [468, 355] width 268 height 29
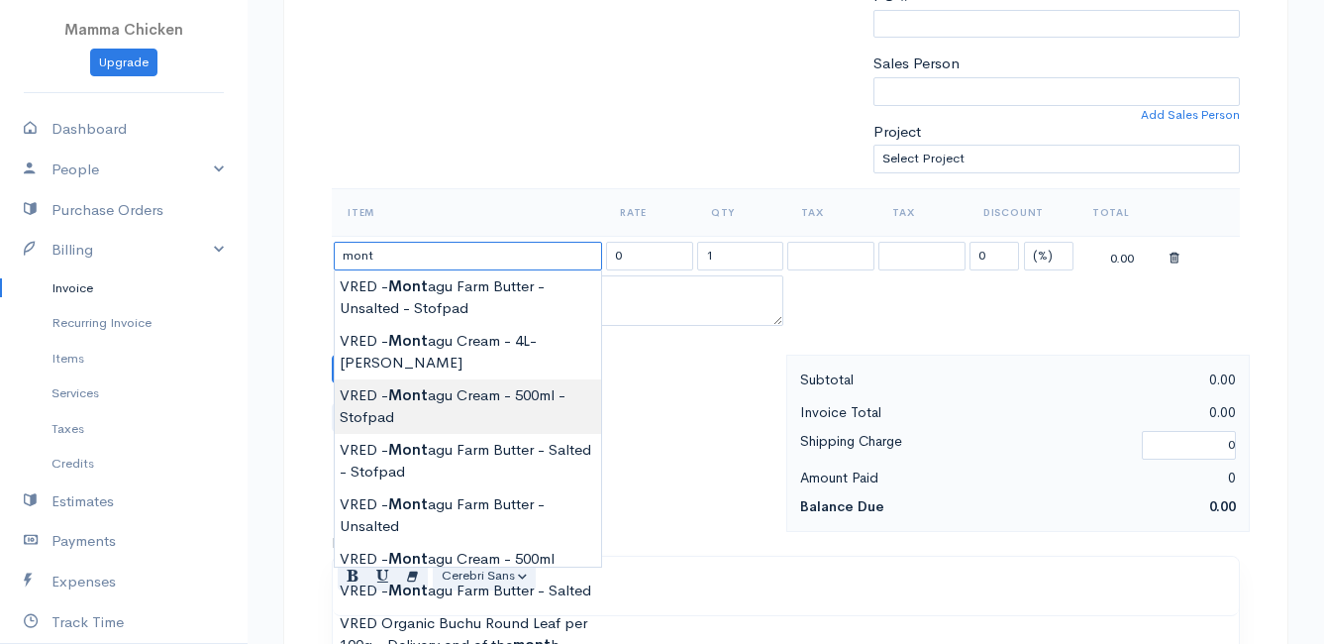
scroll to position [594, 0]
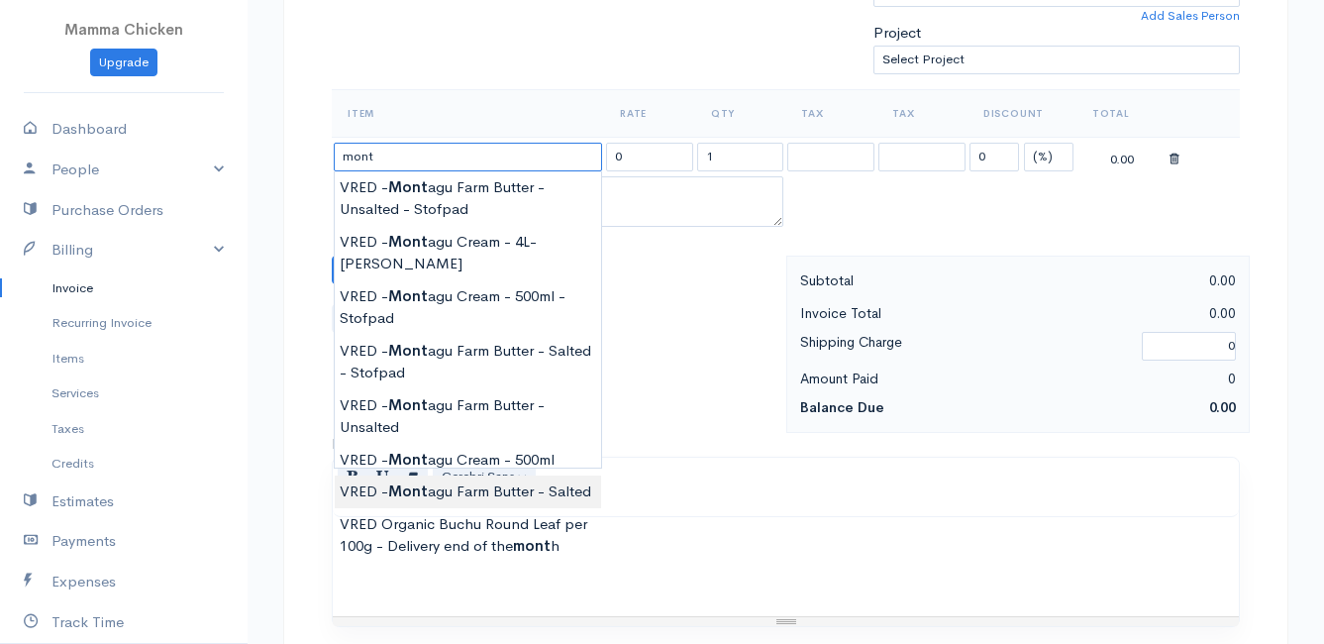
type input "VRED - [GEOGRAPHIC_DATA] Butter - Salted"
type input "110.00"
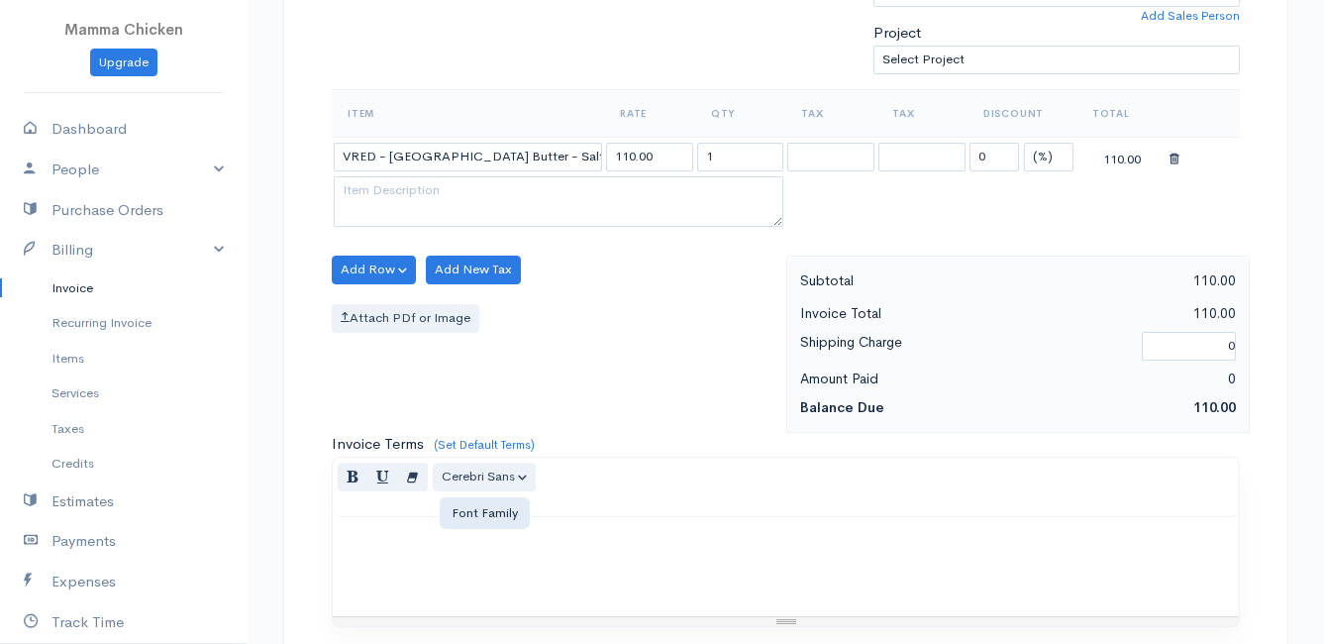
click at [523, 465] on body "Mamma Chicken Upgrade Dashboard People Clients Vendors Staff Users Purchase Ord…" at bounding box center [662, 262] width 1324 height 1712
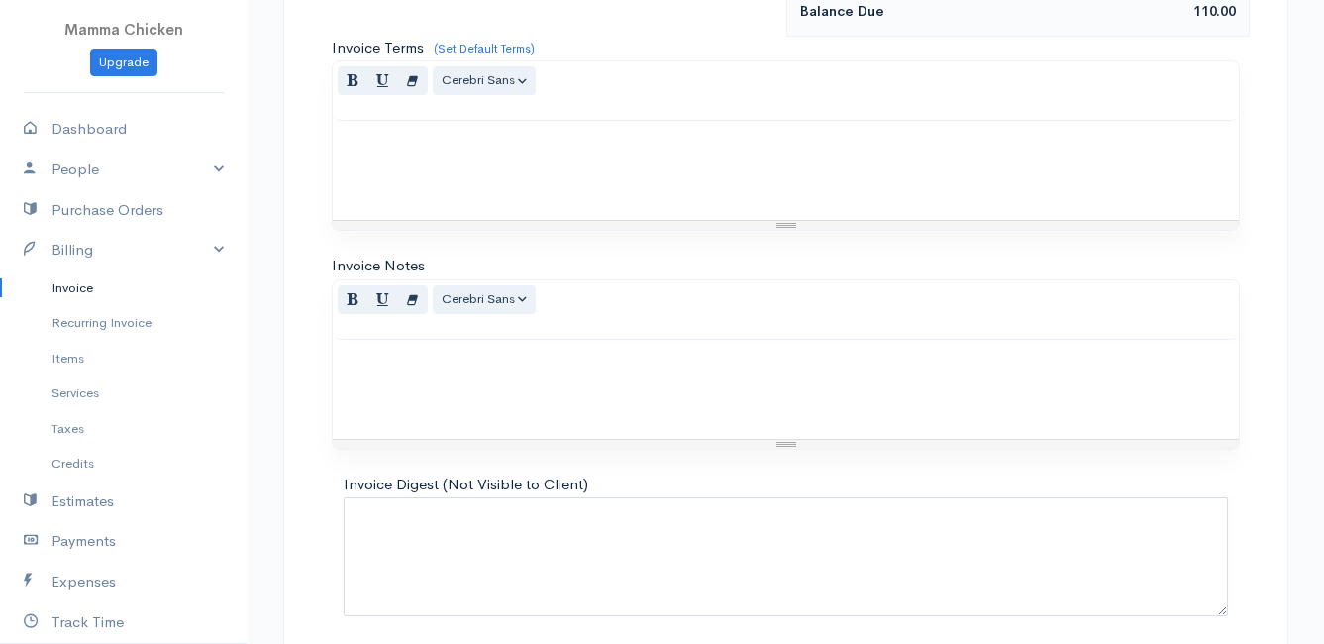
scroll to position [1068, 0]
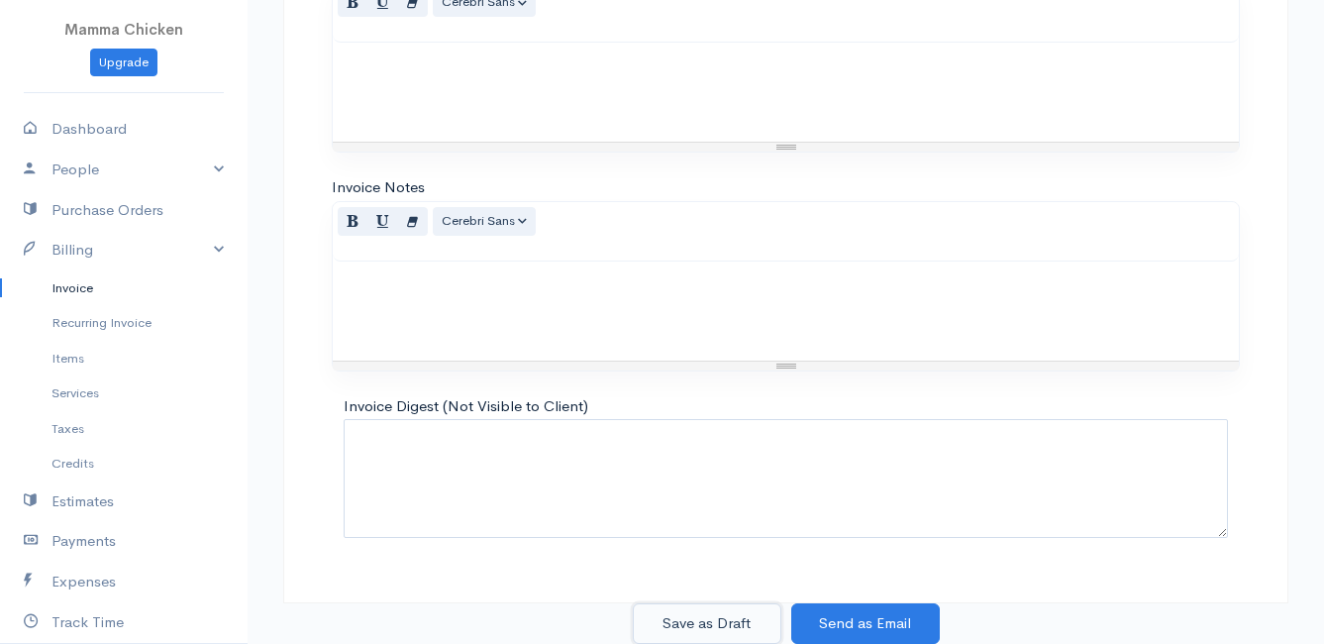
click at [710, 625] on button "Save as Draft" at bounding box center [707, 623] width 149 height 41
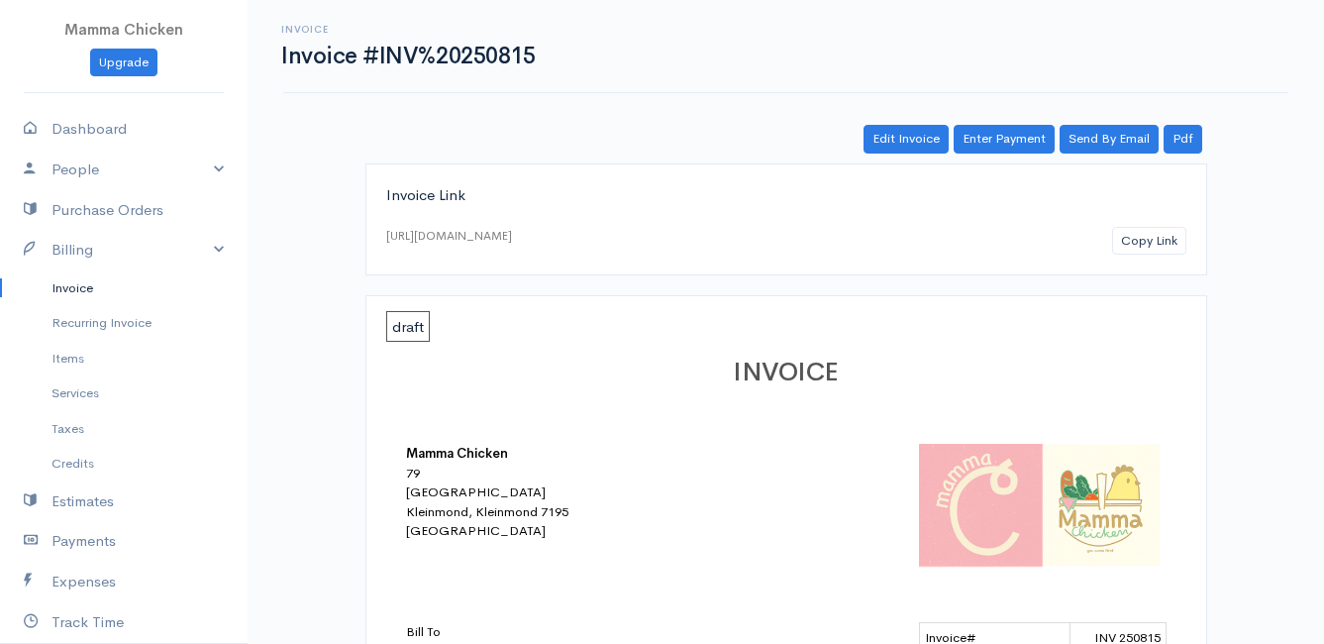
click at [78, 291] on link "Invoice" at bounding box center [124, 288] width 248 height 36
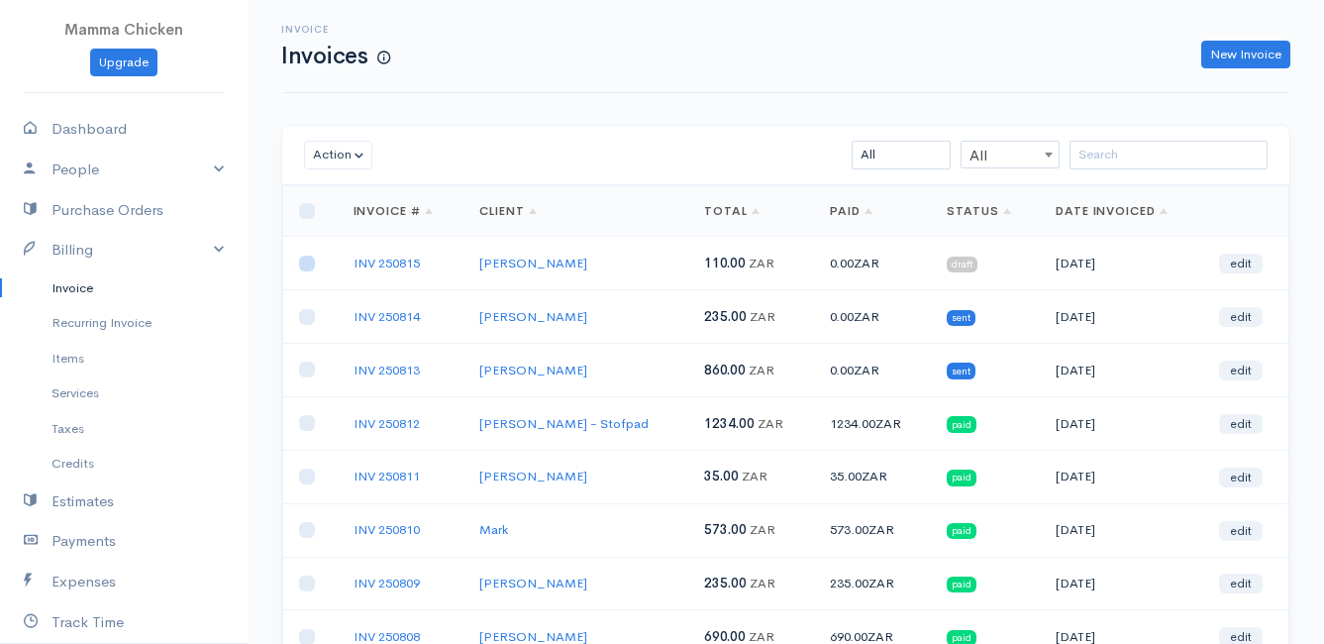
click at [309, 264] on input "checkbox" at bounding box center [307, 263] width 16 height 16
checkbox input "true"
click at [337, 152] on button "Action" at bounding box center [338, 155] width 68 height 29
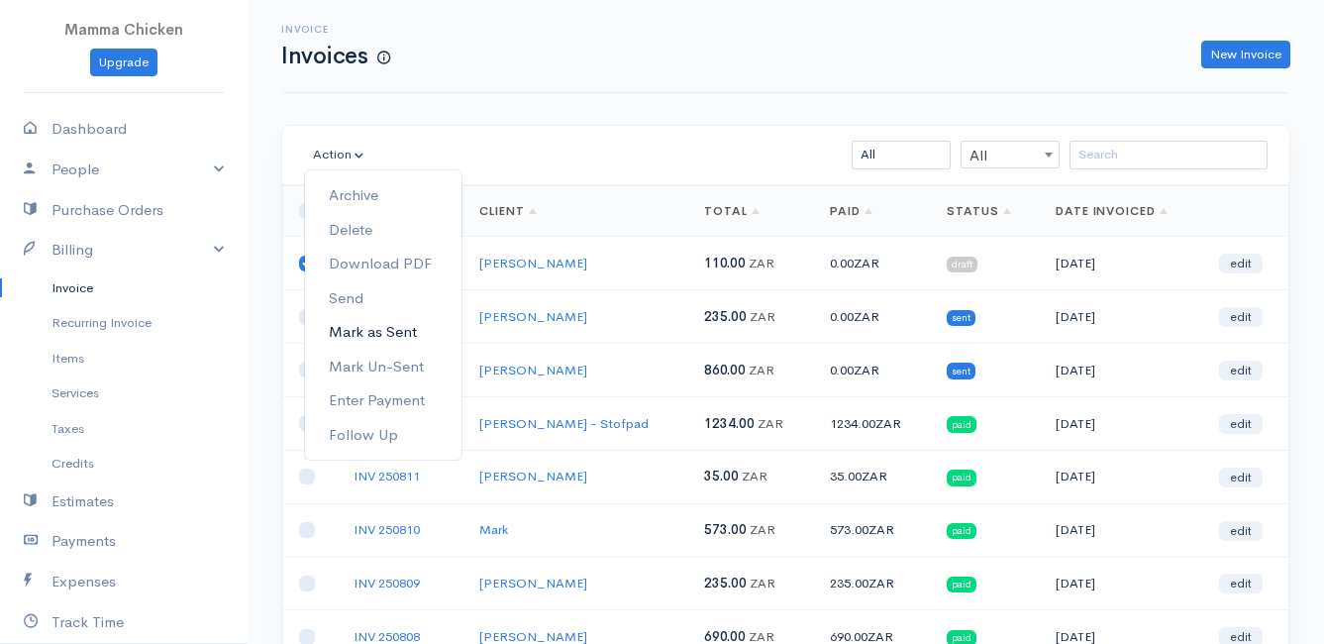
click at [391, 331] on link "Mark as Sent" at bounding box center [383, 332] width 156 height 35
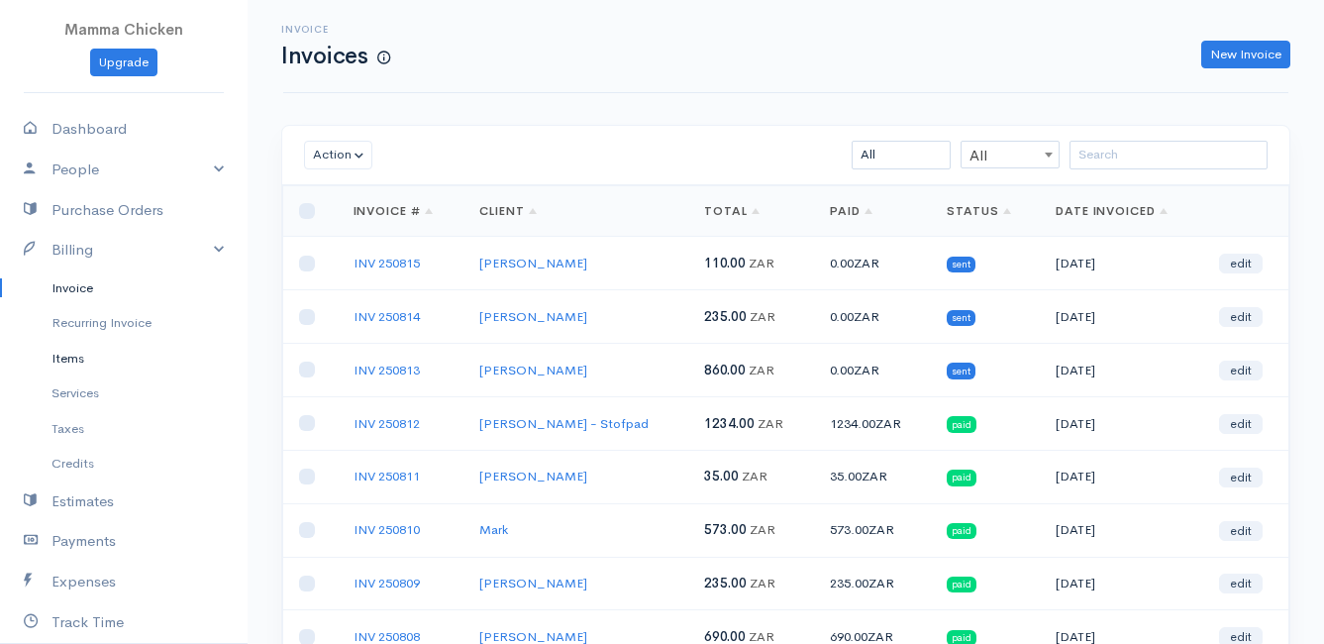
click at [61, 351] on link "Items" at bounding box center [124, 359] width 248 height 36
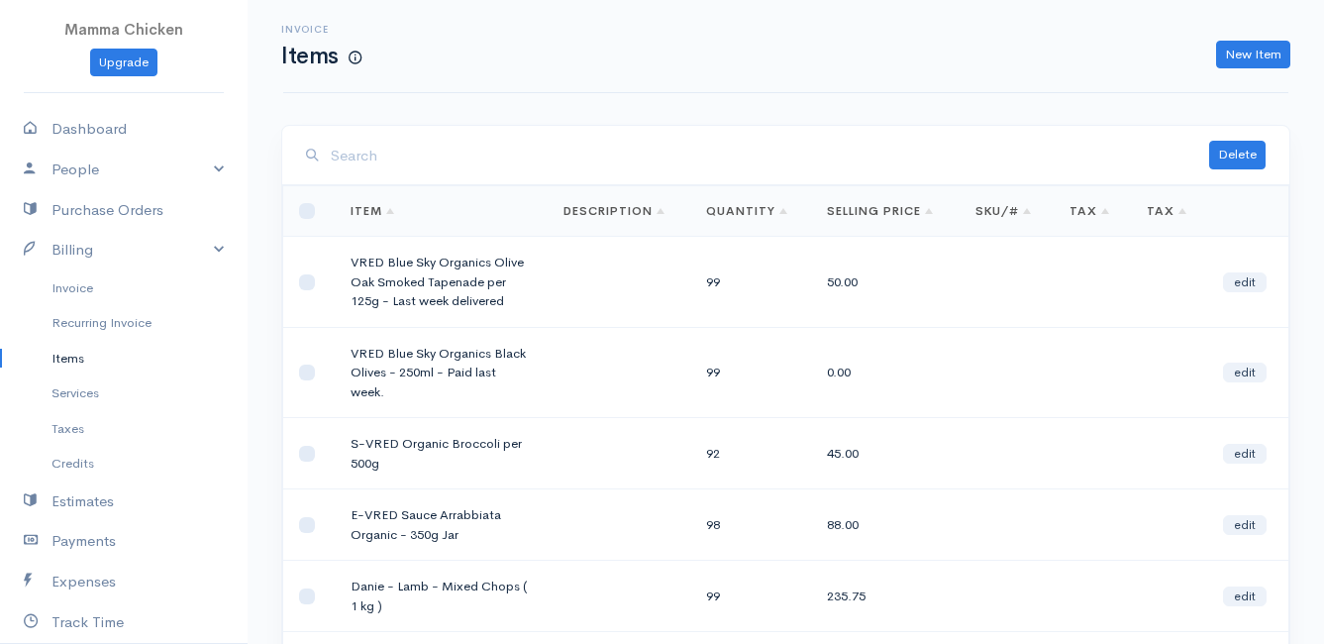
click at [699, 165] on input "search" at bounding box center [770, 156] width 878 height 41
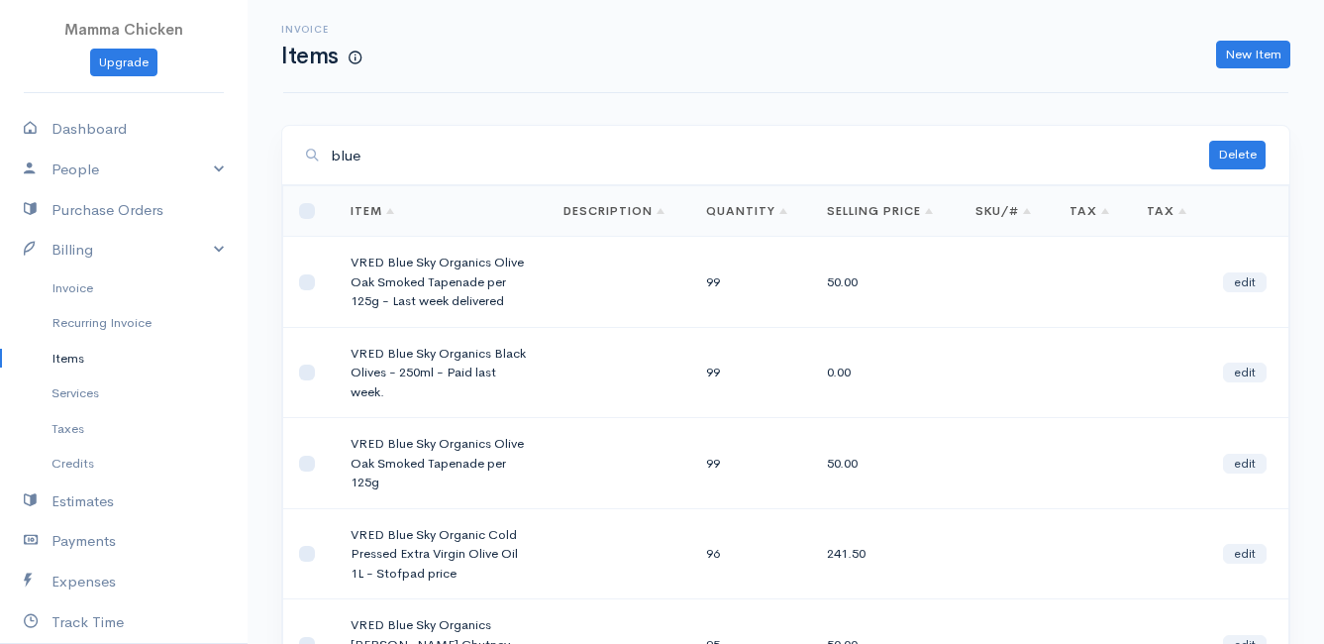
type input "blue"
drag, startPoint x: 377, startPoint y: 483, endPoint x: 339, endPoint y: 445, distance: 54.6
click at [339, 445] on td "VRED Blue Sky Organics Olive Oak Smoked Tapenade per 125g" at bounding box center [441, 463] width 213 height 91
drag, startPoint x: 339, startPoint y: 445, endPoint x: 357, endPoint y: 447, distance: 19.0
copy td "VRED Blue Sky Organics Olive Oak Smoked Tapenade per 125g"
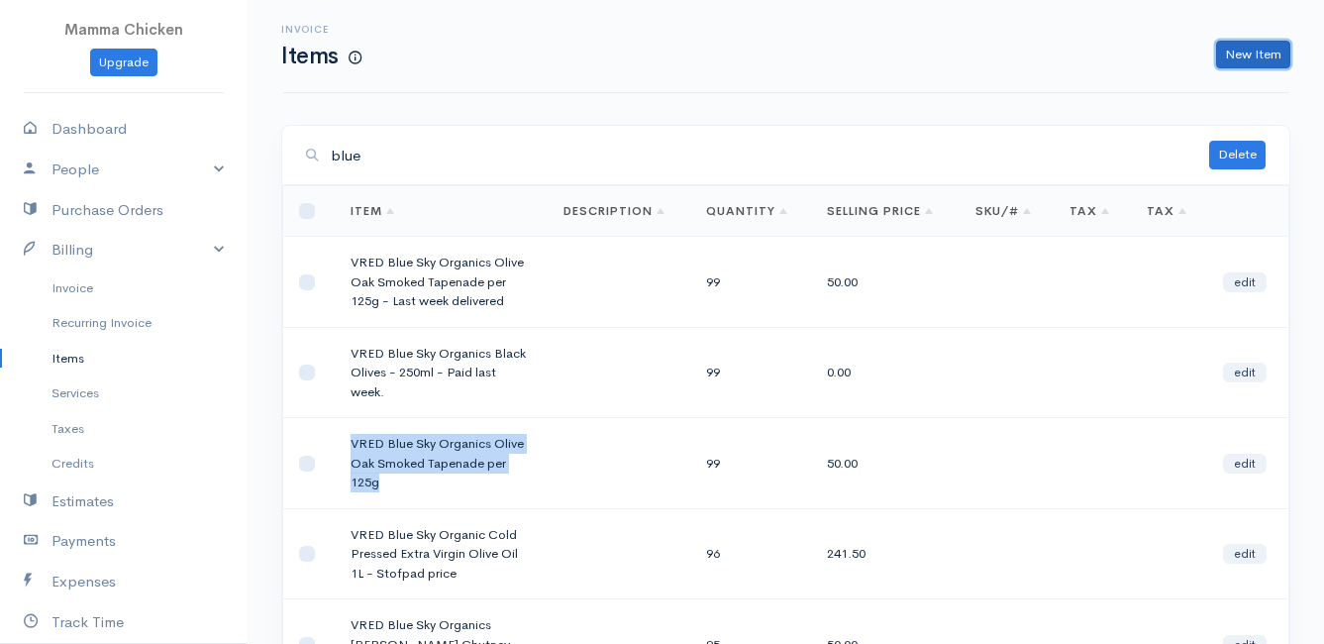
click at [1246, 53] on link "New Item" at bounding box center [1253, 55] width 74 height 29
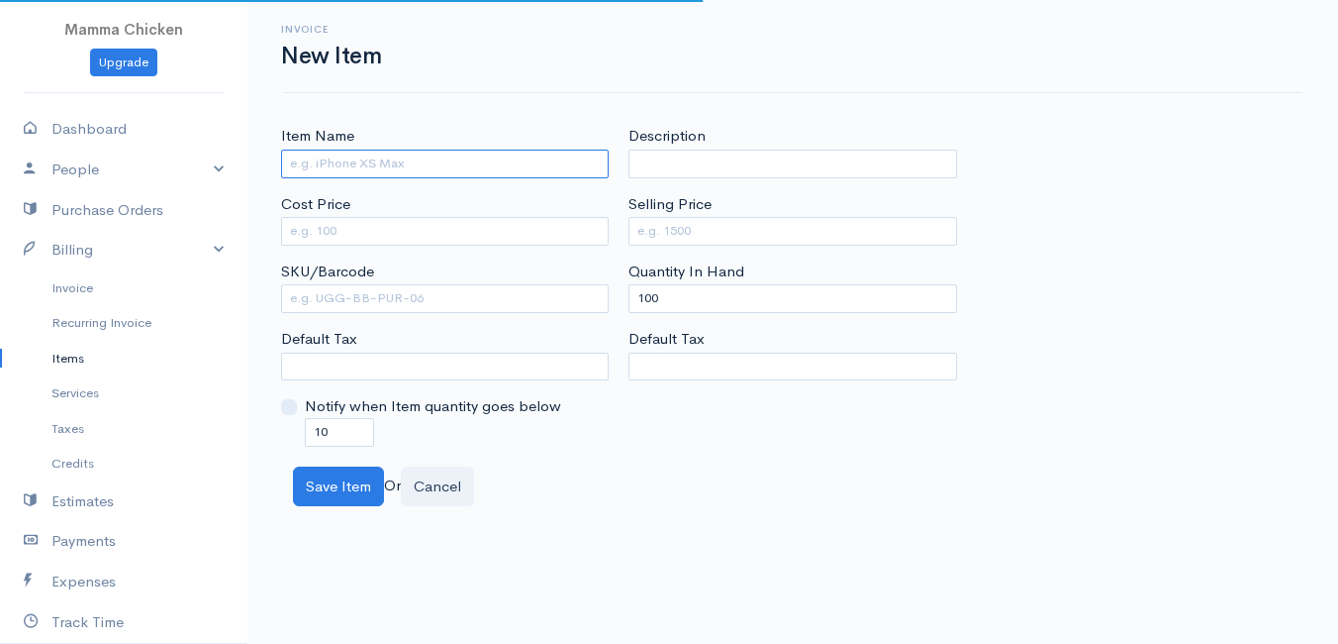
click at [323, 164] on input "Item Name" at bounding box center [445, 163] width 328 height 29
paste input "VRED Blue Sky Organics Olive Oak Smoked Tapenade per 125g"
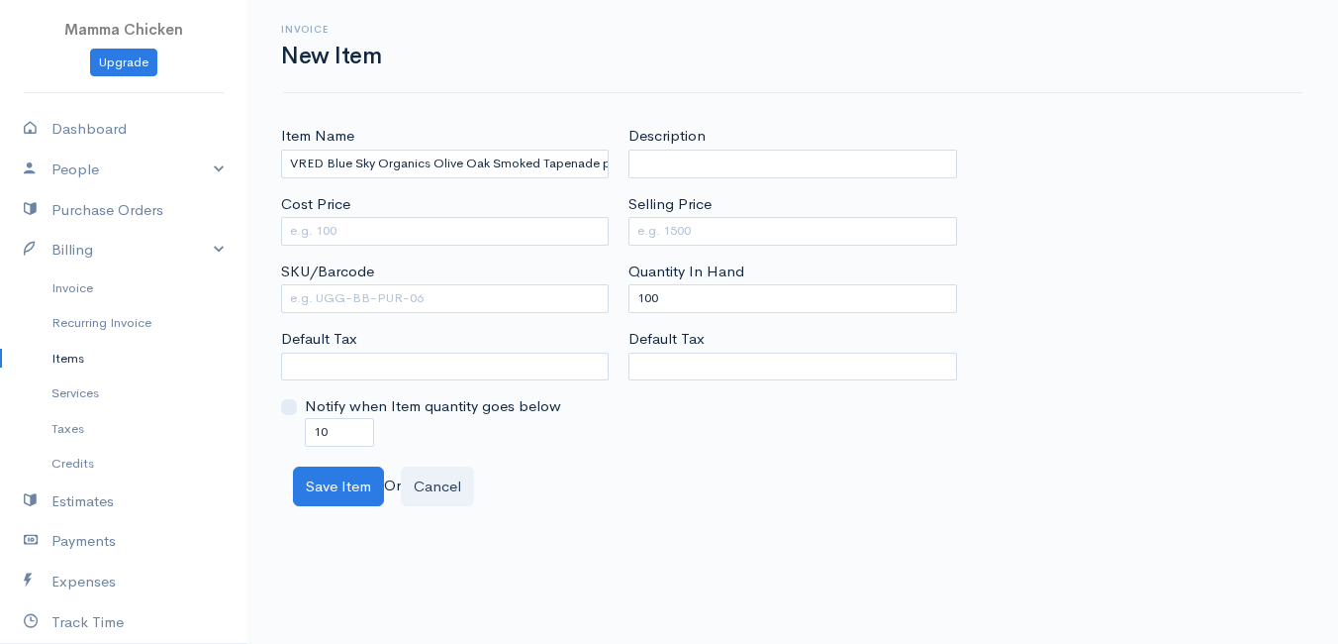
click at [1211, 206] on div "Item Name VRED Blue Sky Organics Olive Oak Smoked Tapenade per 125g Cost Price …" at bounding box center [792, 285] width 1043 height 321
drag, startPoint x: 378, startPoint y: 167, endPoint x: 703, endPoint y: 155, distance: 324.9
click at [703, 155] on div "Item Name VRED Blue Sky Organics Olive Oak Smoked Tapenade per 125g Cost Price …" at bounding box center [792, 285] width 1043 height 321
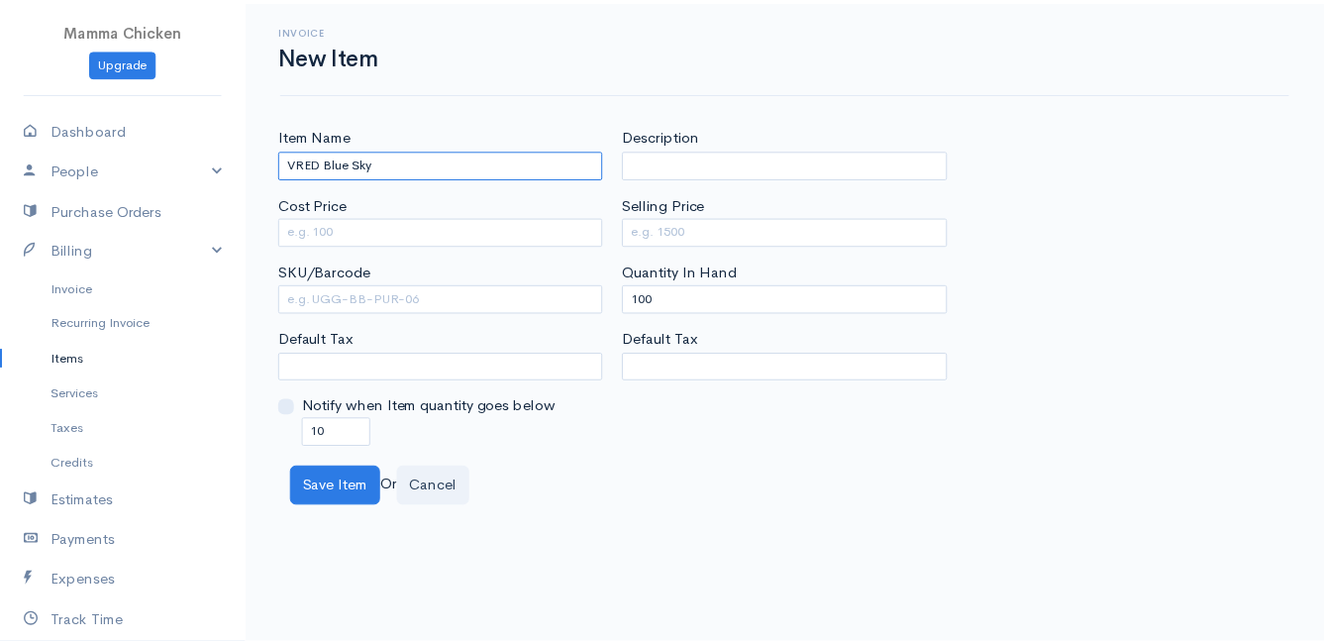
scroll to position [0, 0]
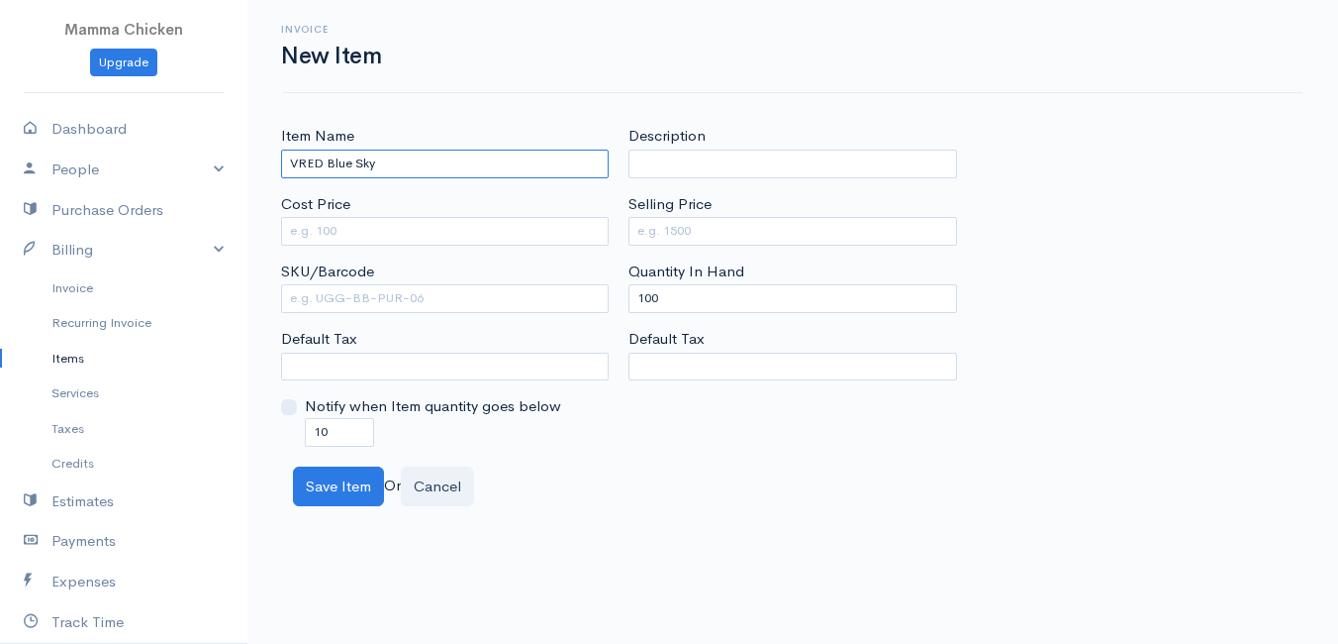
paste input "Herb Salt Seasoning"
type input "VRED Blue Sky Herb Salt Seasoning 250ml"
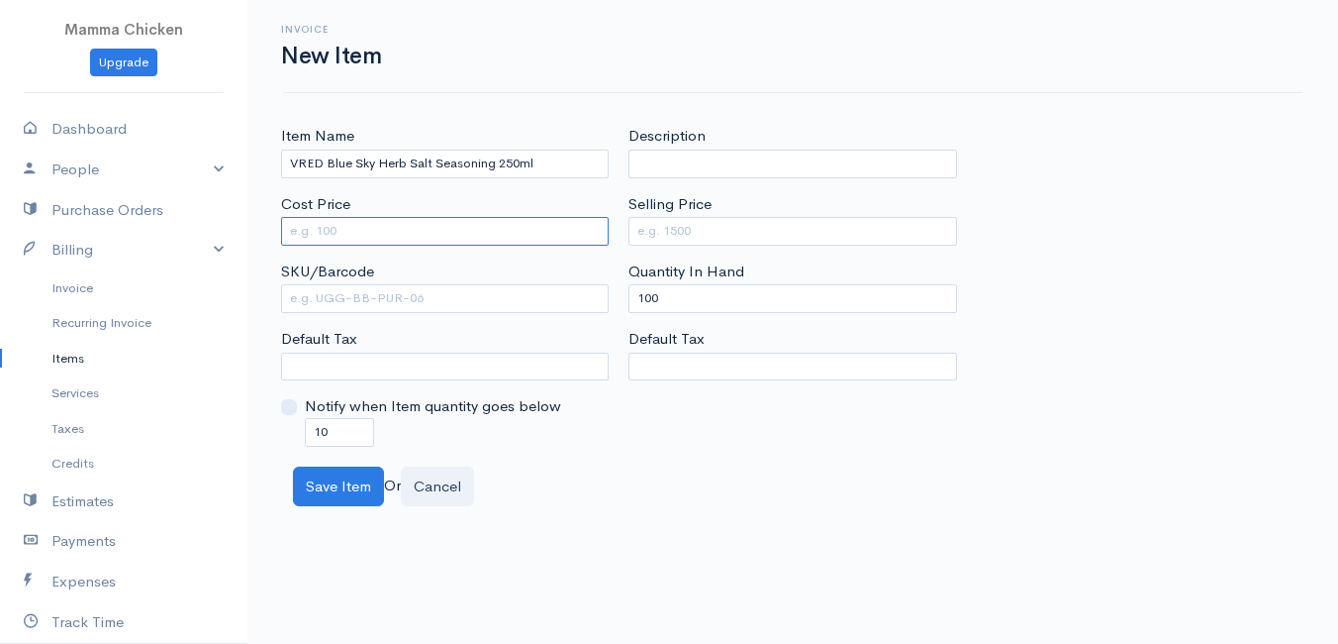
click at [478, 230] on input "Cost Price" at bounding box center [445, 231] width 328 height 29
type input "34.5"
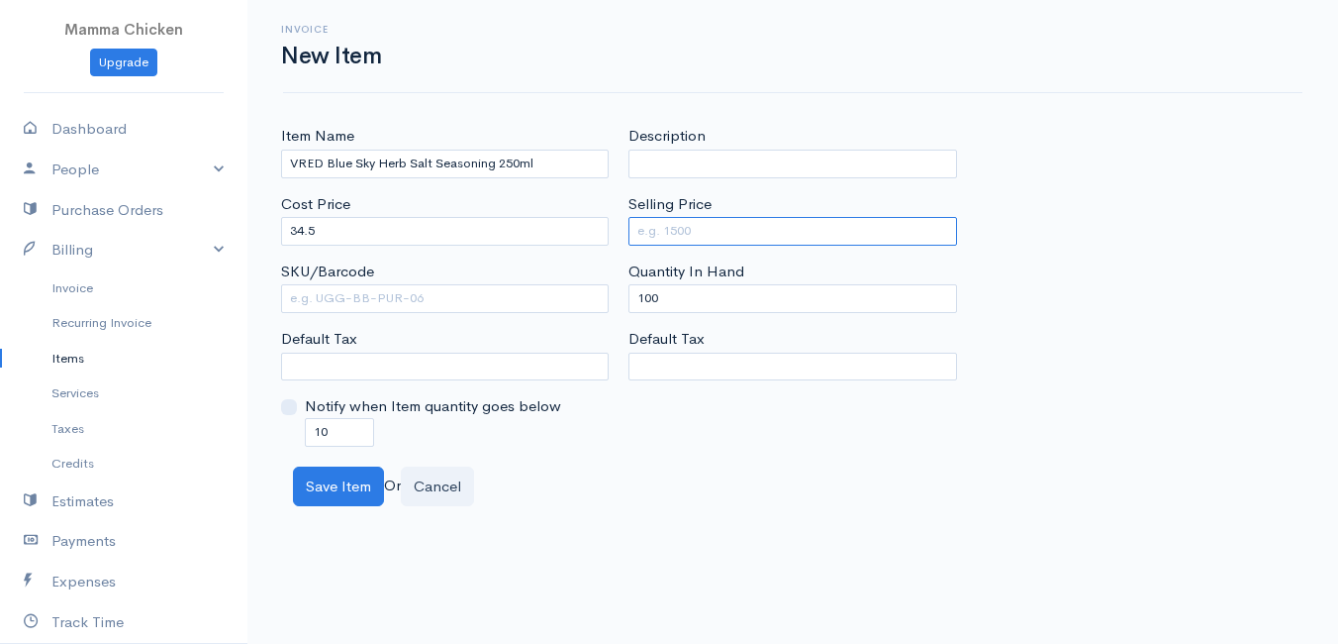
click at [678, 228] on input "Selling Price" at bounding box center [793, 231] width 328 height 29
type input "49"
click at [664, 509] on body "Mamma Chicken Upgrade Dashboard People Clients Vendors Staff Users Purchase Ord…" at bounding box center [669, 322] width 1338 height 644
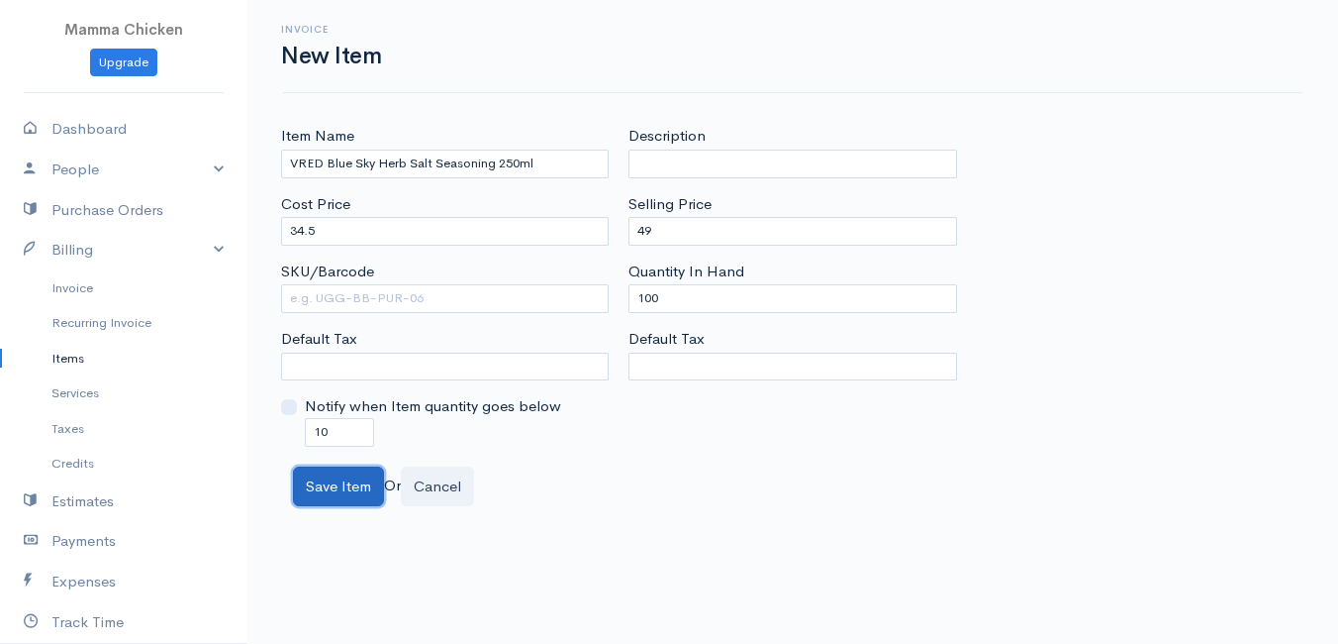
click at [342, 484] on button "Save Item" at bounding box center [338, 486] width 91 height 41
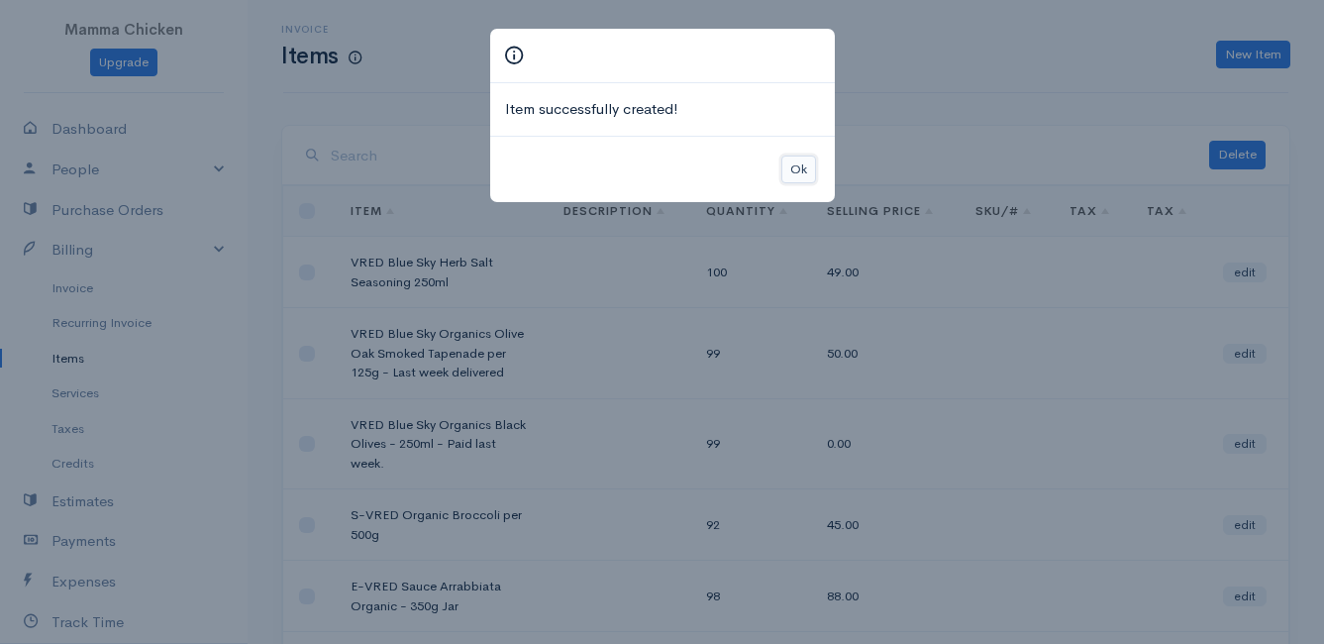
click at [791, 168] on button "Ok" at bounding box center [798, 169] width 35 height 29
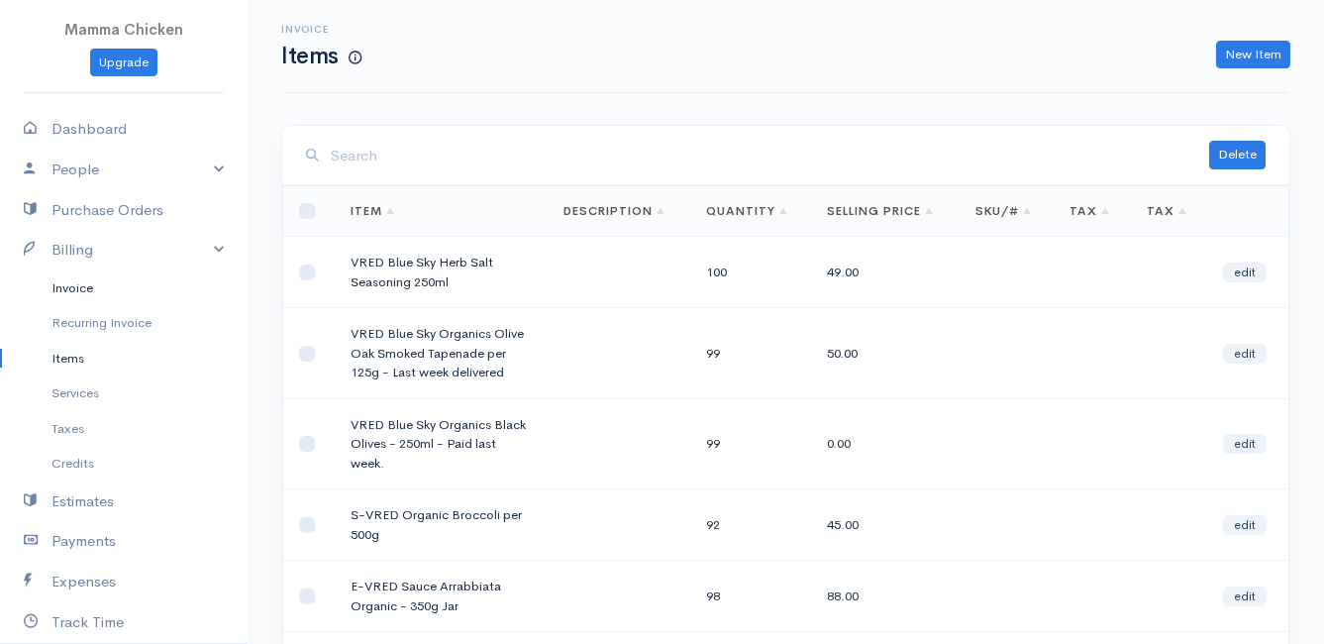
click at [88, 291] on link "Invoice" at bounding box center [124, 288] width 248 height 36
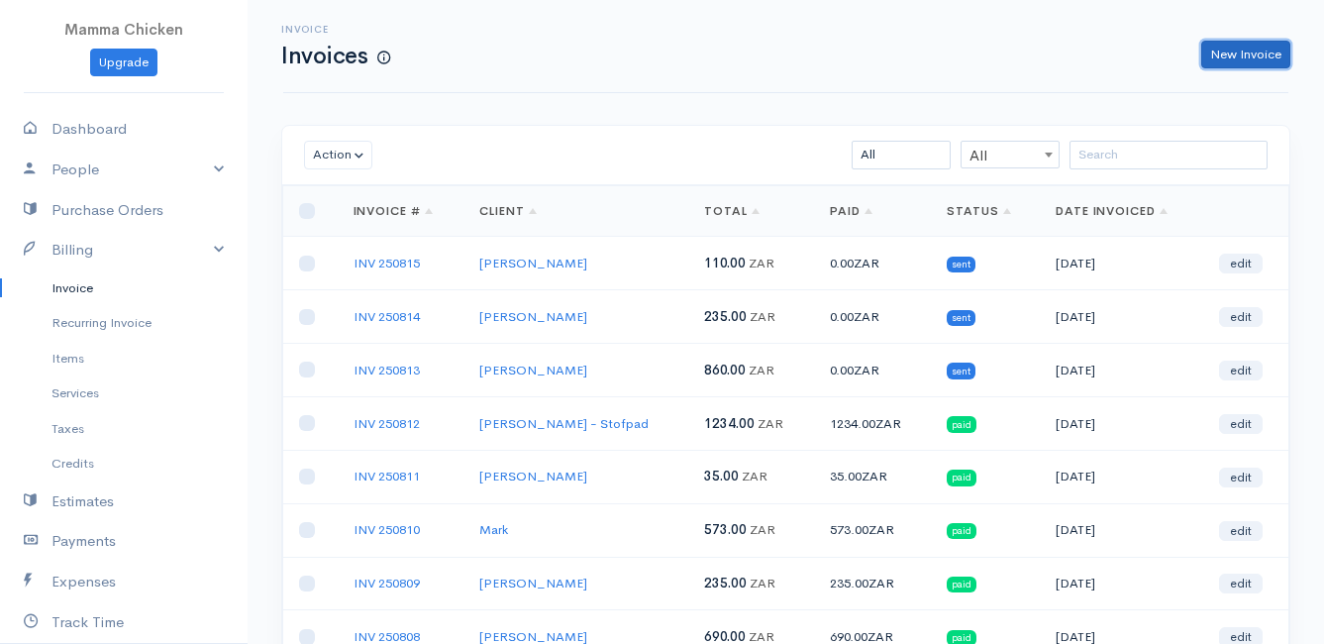
click at [1244, 53] on link "New Invoice" at bounding box center [1245, 55] width 89 height 29
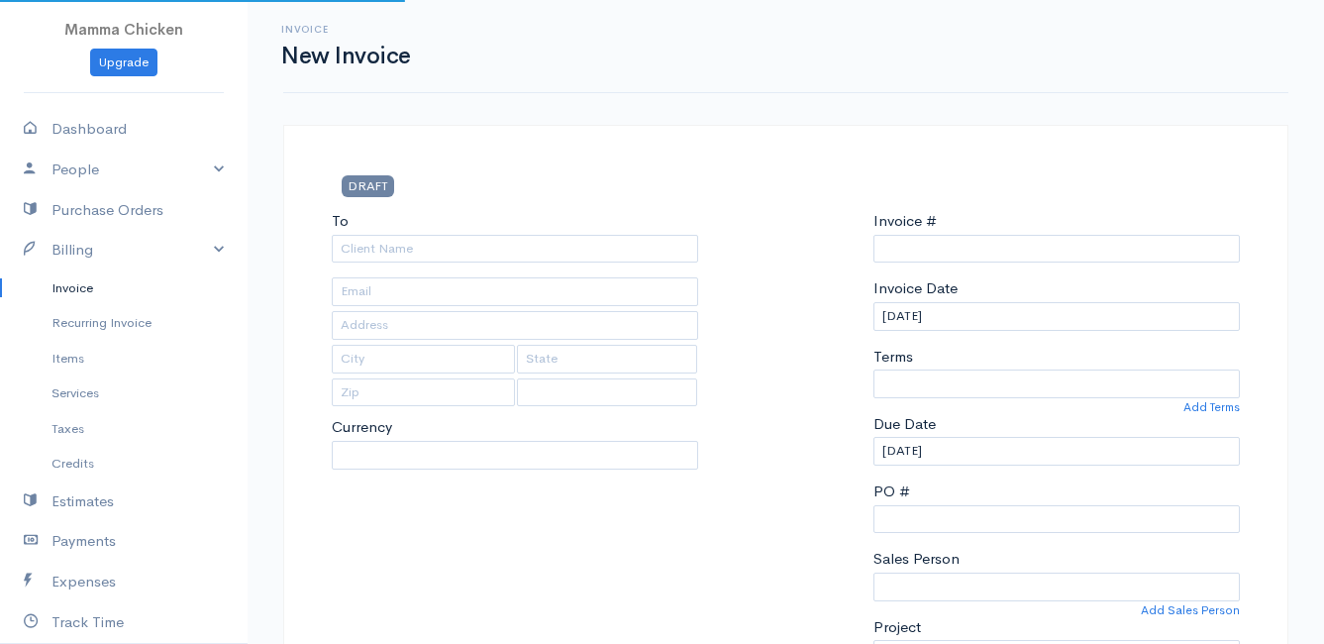
type input "INV 250816"
select select "[GEOGRAPHIC_DATA]"
select select "ZAR"
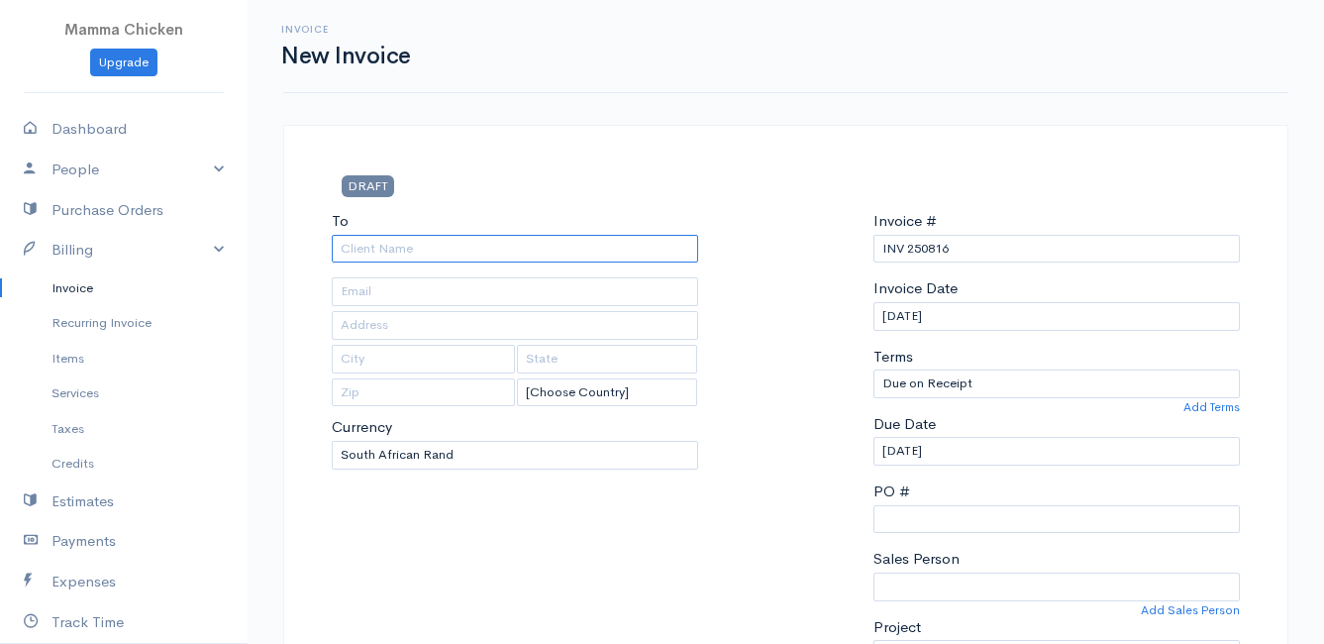
click at [419, 253] on input "To" at bounding box center [515, 249] width 366 height 29
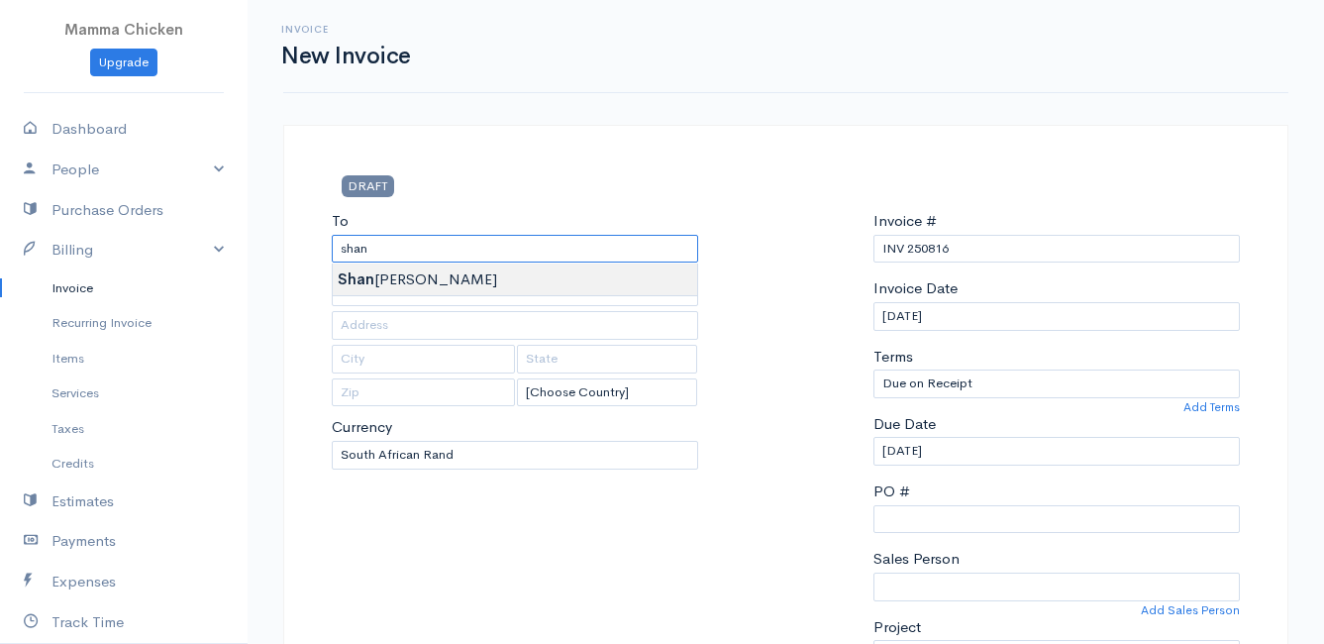
type input "[PERSON_NAME]"
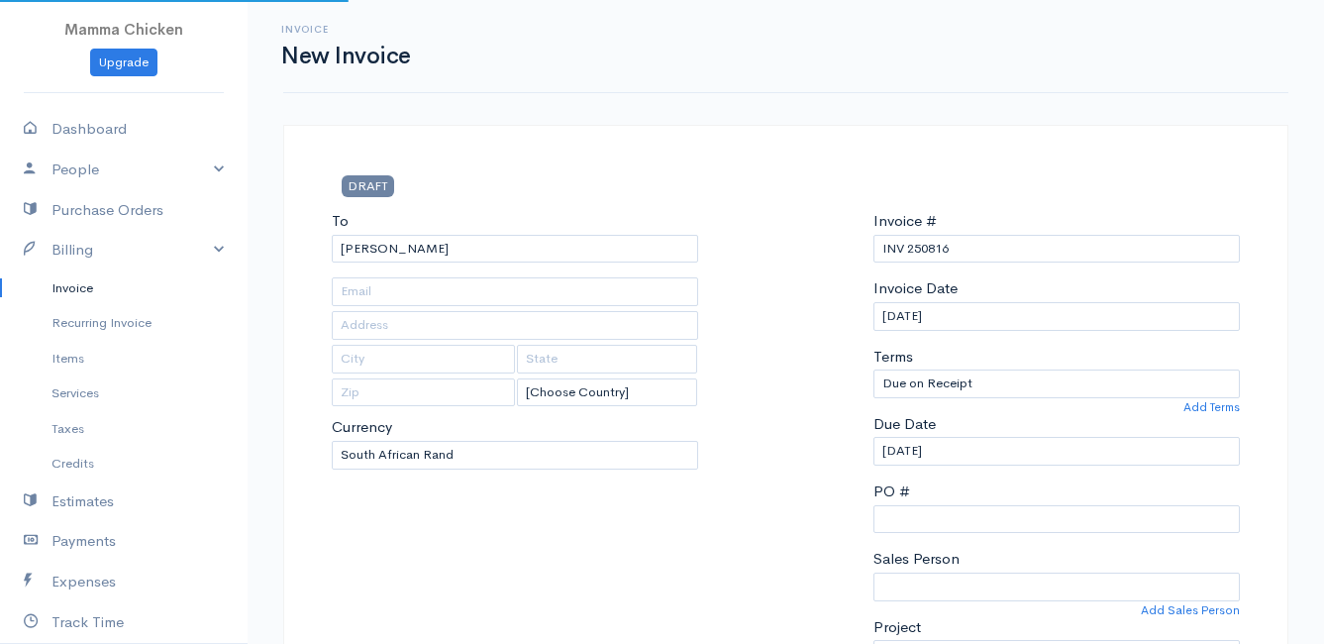
type input "[STREET_ADDRESS]"
type input "Bettys Bay"
type input "7195"
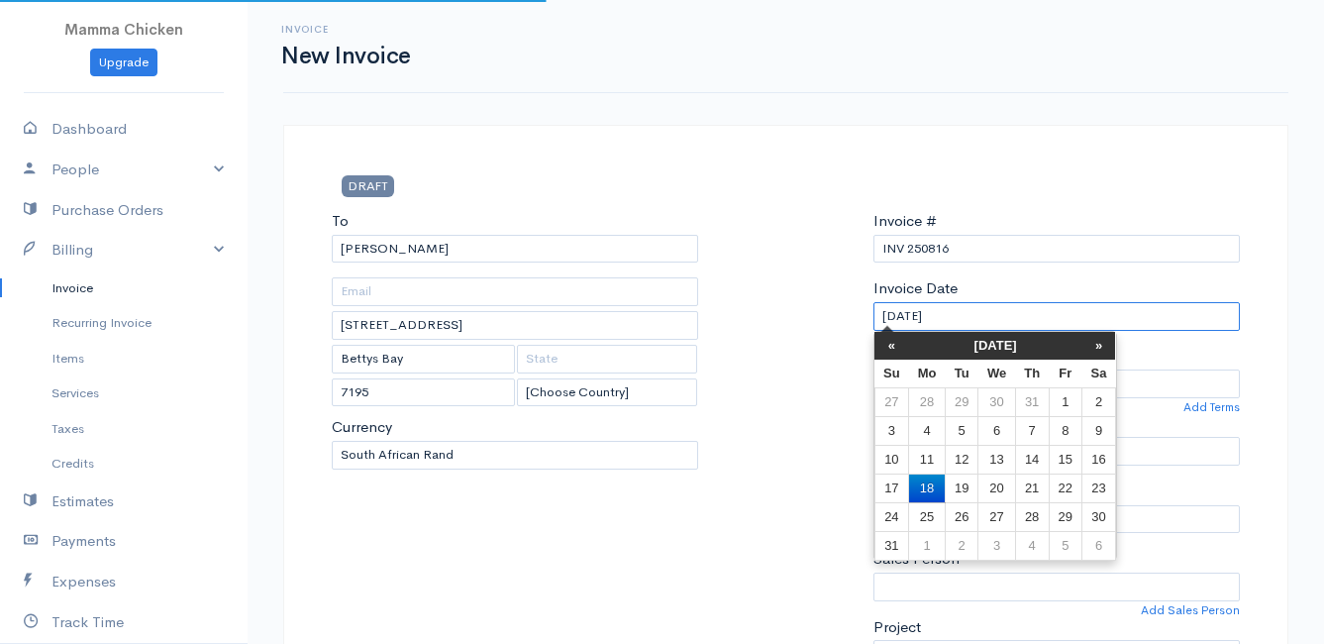
click at [1039, 305] on input "[DATE]" at bounding box center [1056, 316] width 366 height 29
click at [1064, 490] on td "22" at bounding box center [1064, 487] width 33 height 29
type input "[DATE]"
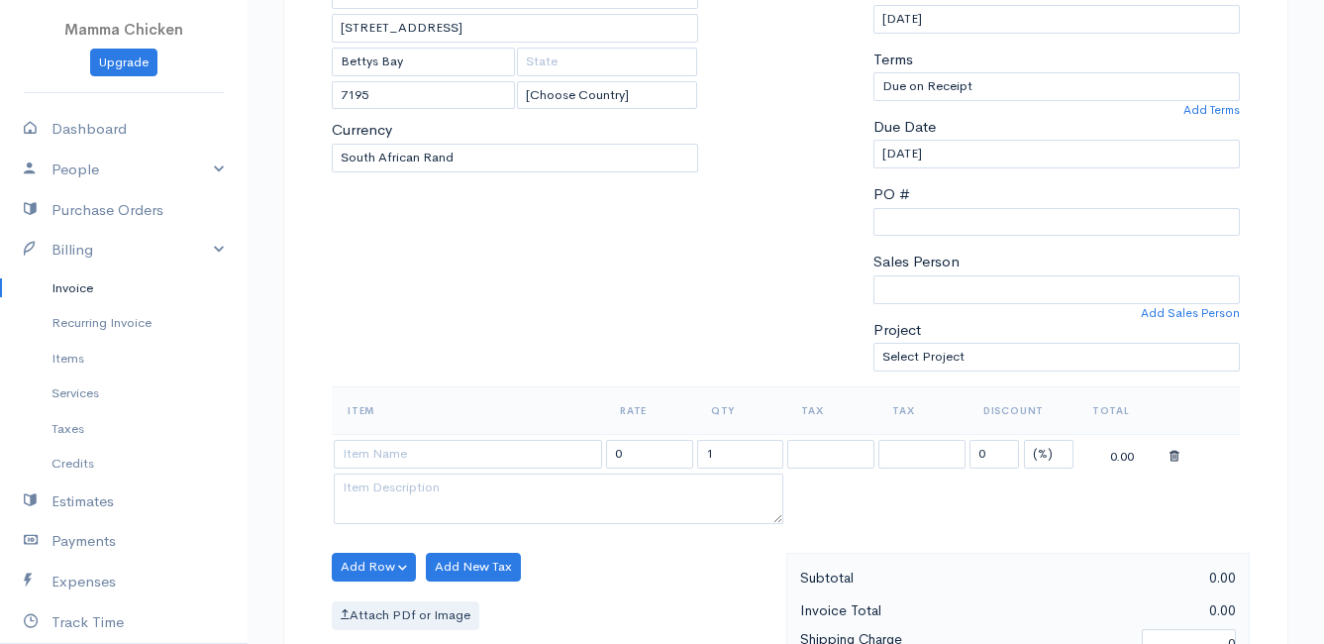
scroll to position [396, 0]
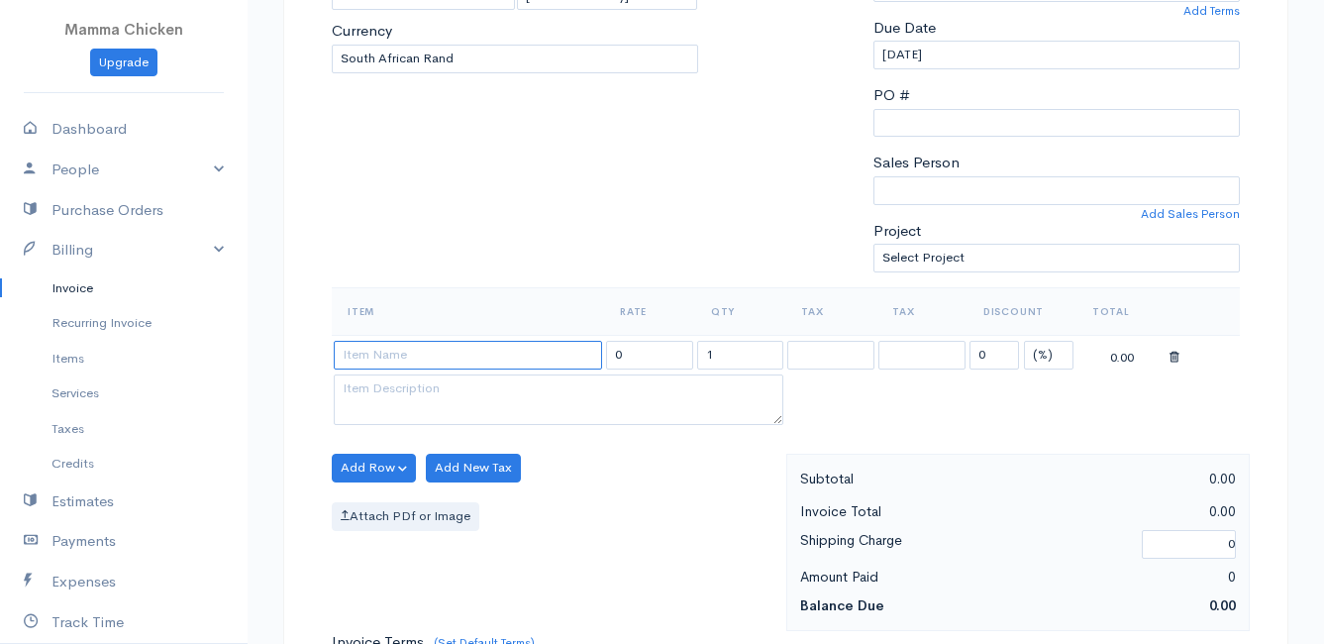
click at [370, 358] on input at bounding box center [468, 355] width 268 height 29
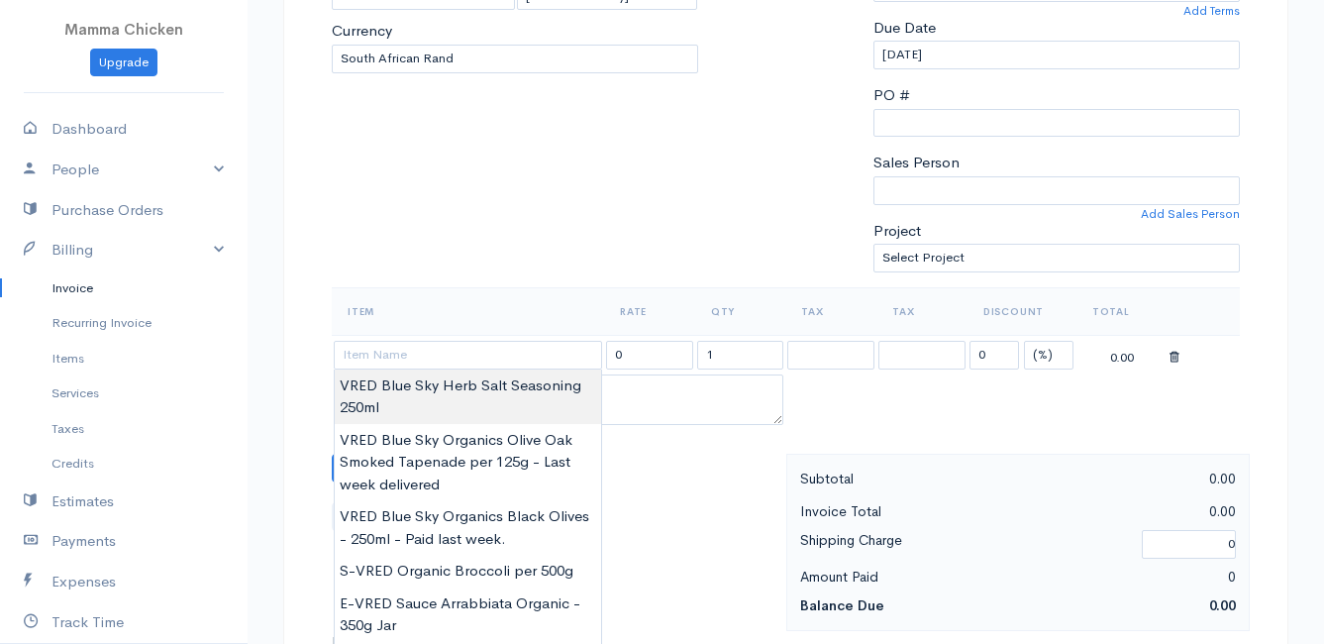
type input "VRED Blue Sky Herb Salt Seasoning 250ml"
type input "49.00"
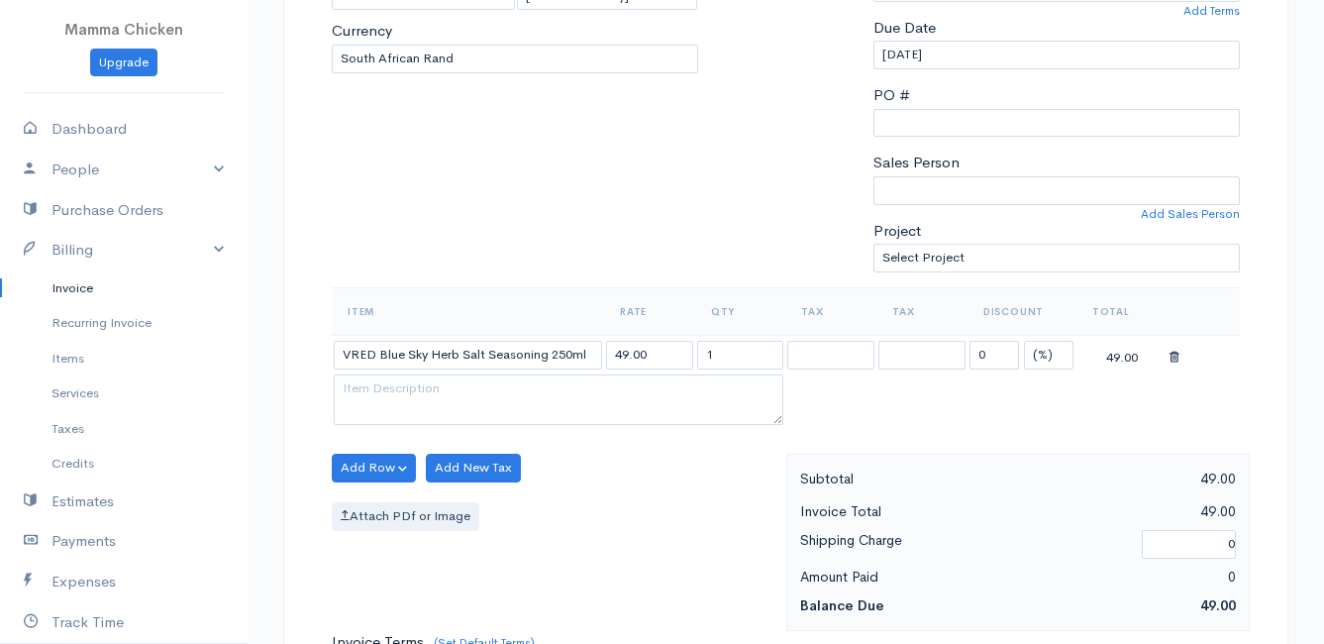
click at [383, 384] on body "Mamma Chicken Upgrade Dashboard People Clients Vendors Staff Users Purchase Ord…" at bounding box center [662, 460] width 1324 height 1712
click at [375, 469] on button "Add Row" at bounding box center [374, 467] width 84 height 29
click at [385, 505] on link "Add Item Row" at bounding box center [411, 508] width 156 height 35
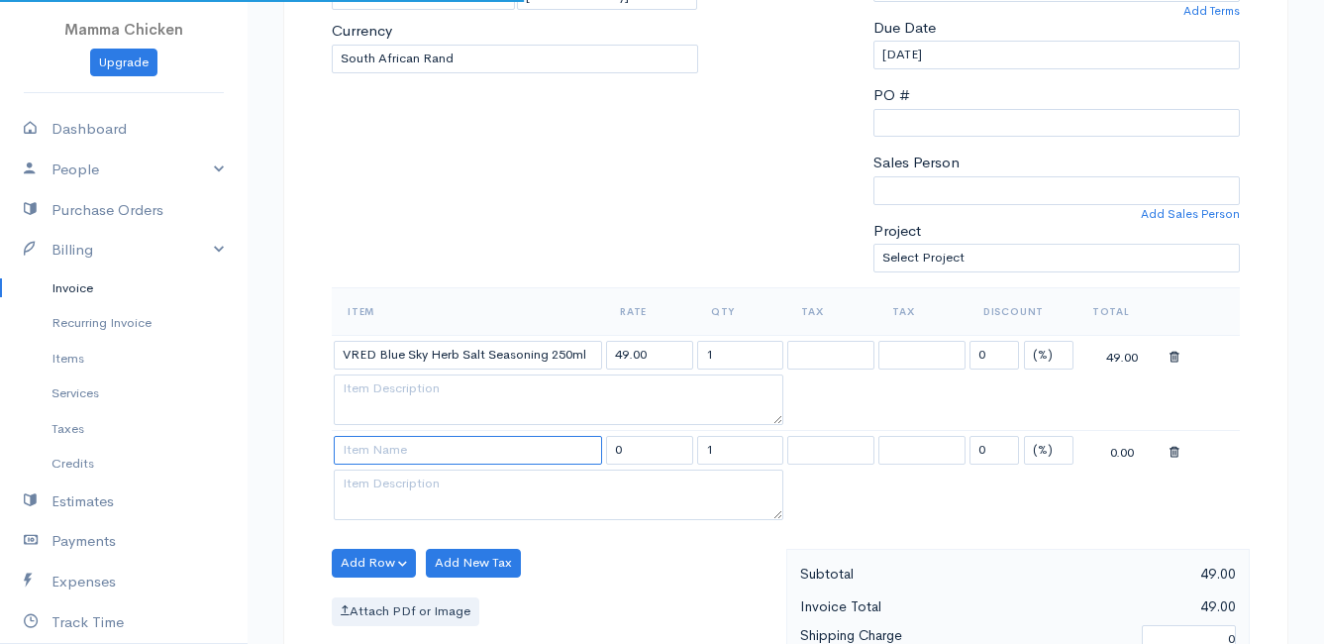
click at [384, 450] on input at bounding box center [468, 450] width 268 height 29
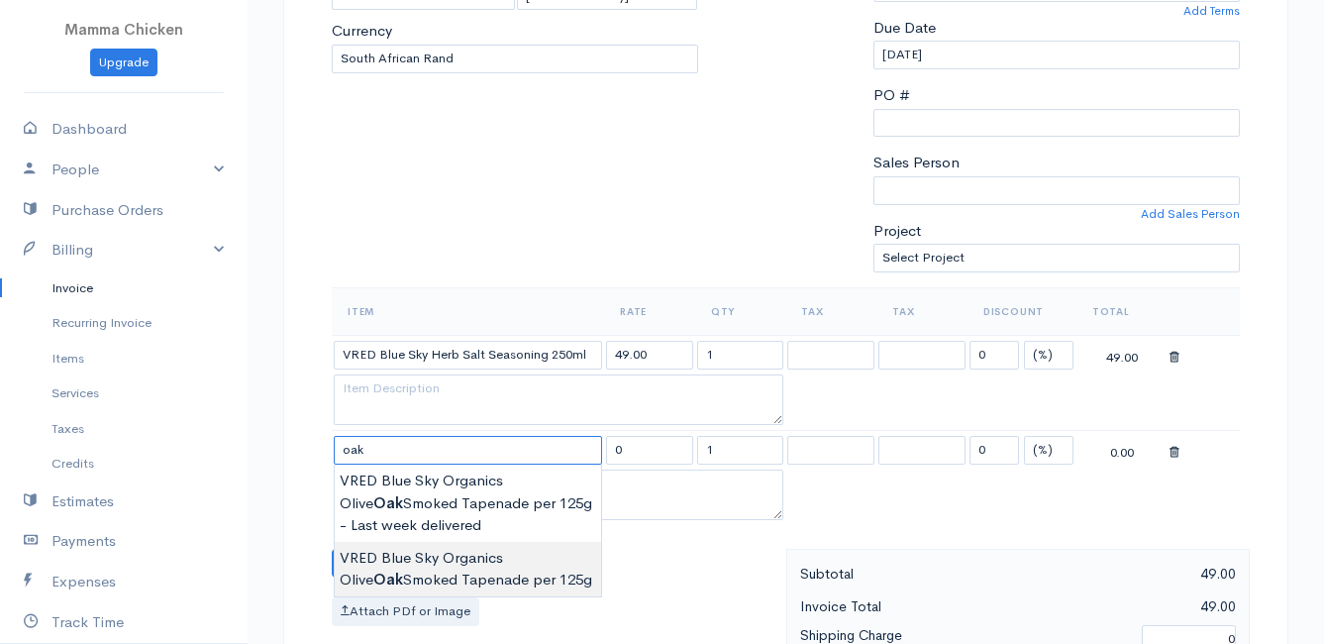
type input "VRED Blue Sky Organics Olive Oak Smoked Tapenade per 125g"
type input "50.00"
click at [483, 572] on body "Mamma Chicken Upgrade Dashboard People Clients Vendors Staff Users Purchase Ord…" at bounding box center [662, 507] width 1324 height 1807
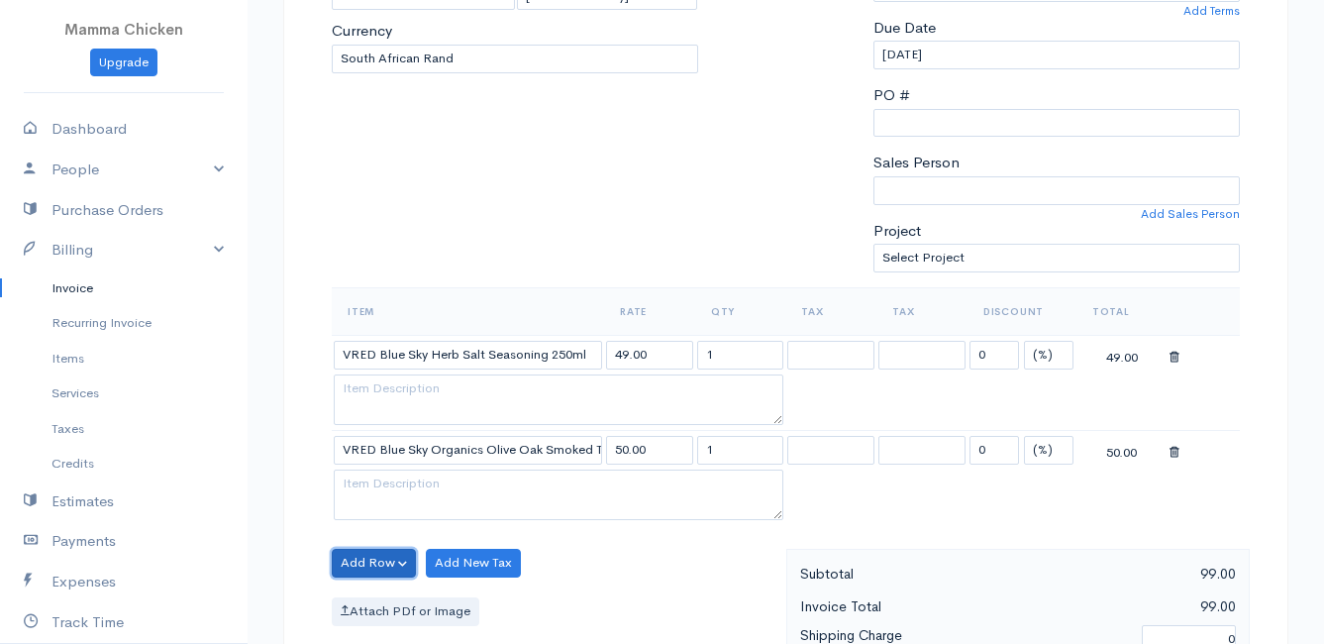
click at [360, 563] on button "Add Row" at bounding box center [374, 562] width 84 height 29
click at [379, 486] on link "Add Item Row" at bounding box center [411, 488] width 156 height 35
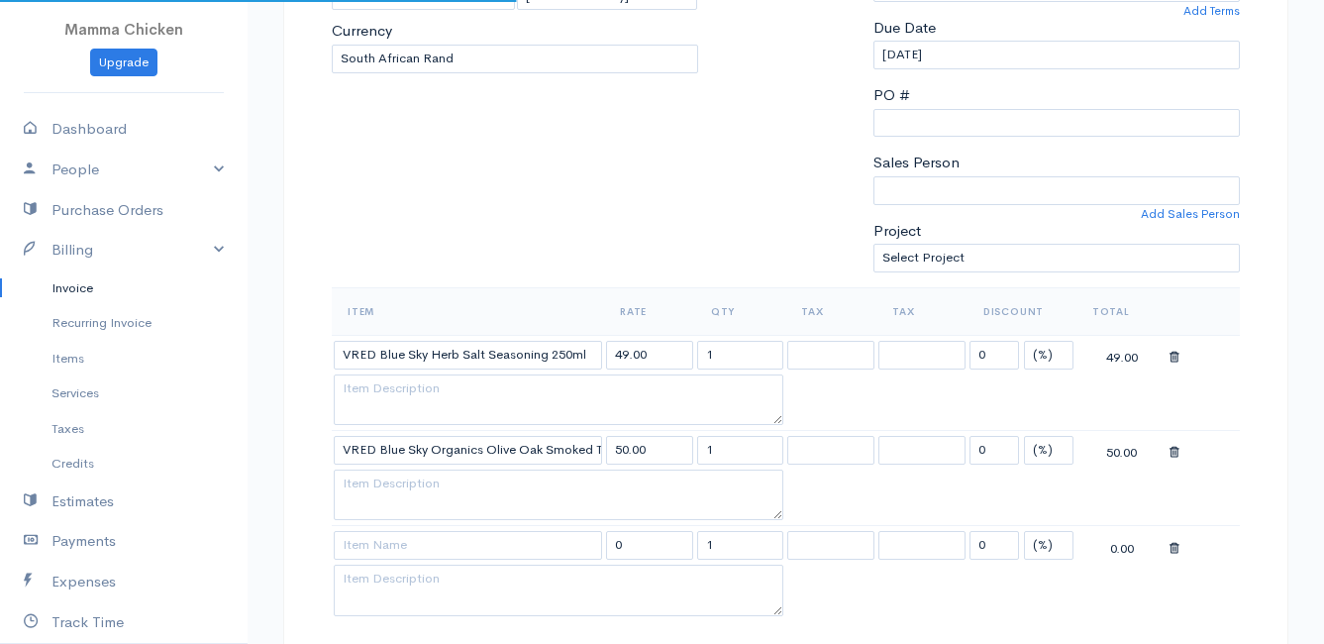
scroll to position [594, 0]
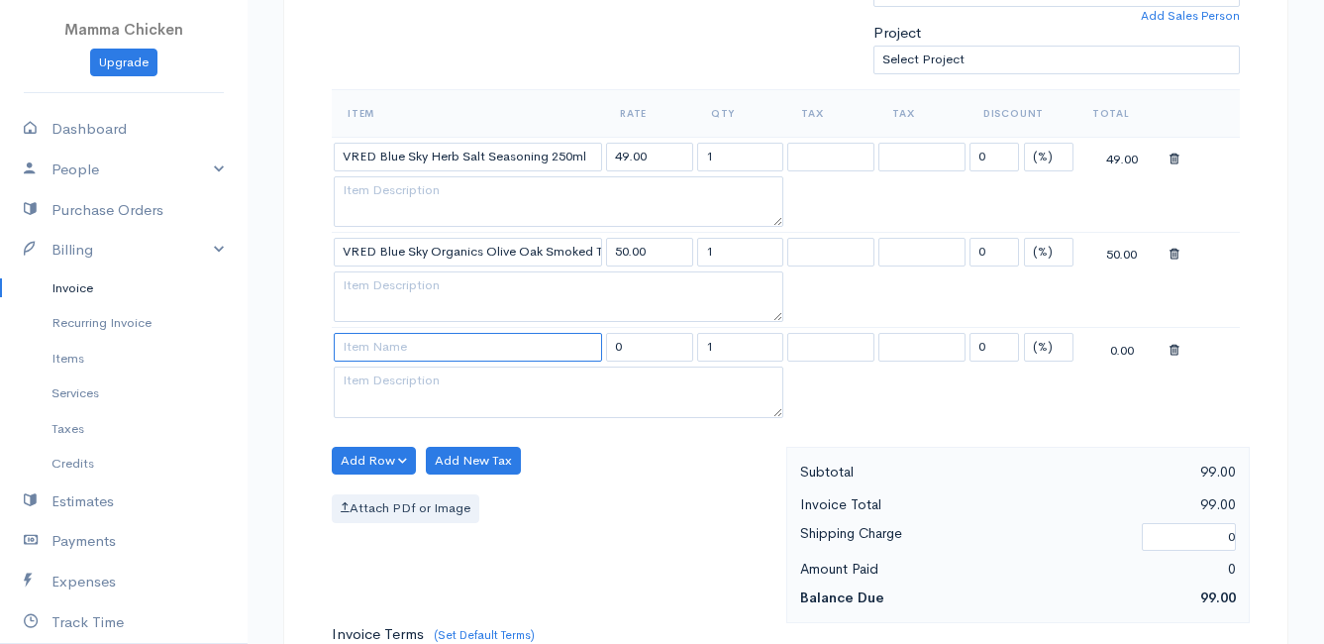
click at [385, 351] on input at bounding box center [468, 347] width 268 height 29
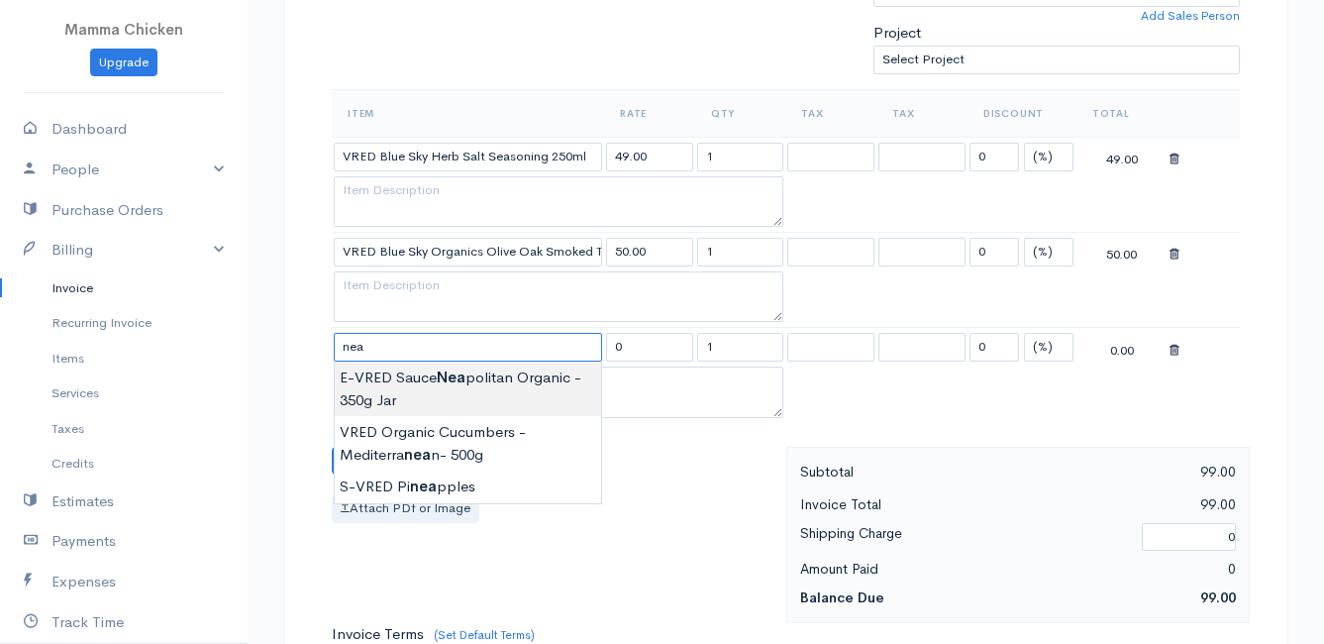
type input "E-VRED Sauce Neapolitan Organic - 350g Jar"
type input "88.00"
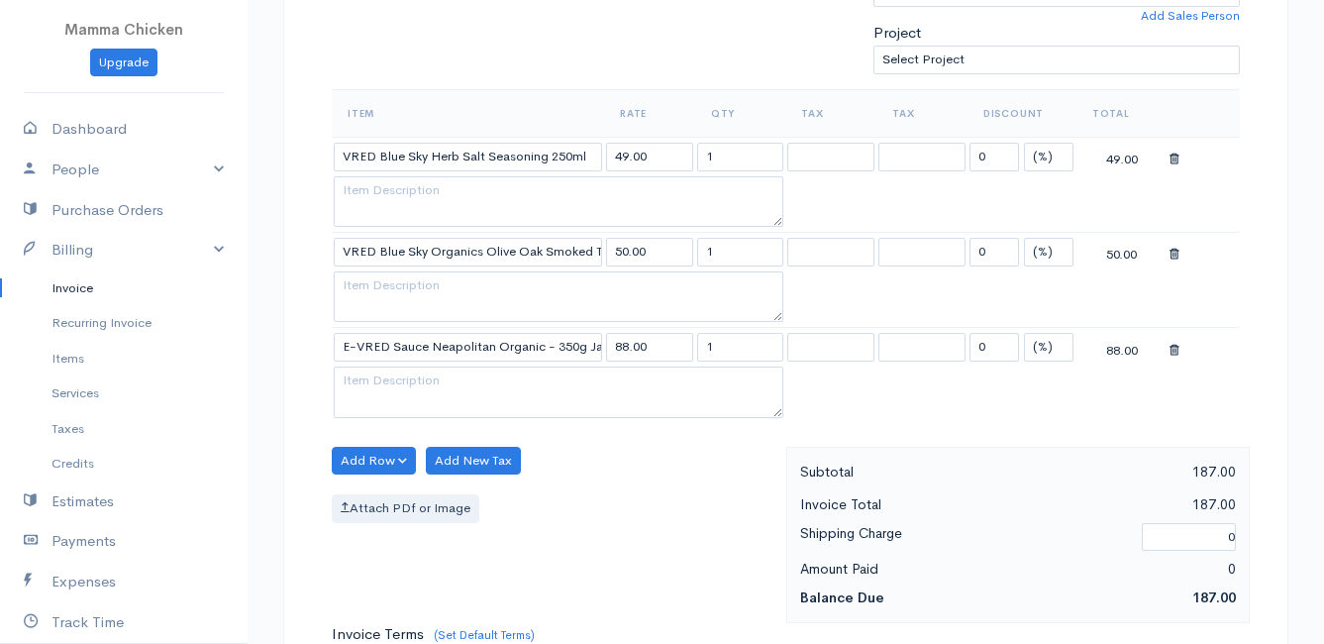
click at [436, 385] on body "Mamma Chicken Upgrade Dashboard People Clients Vendors Staff Users Purchase Ord…" at bounding box center [662, 357] width 1324 height 1902
click at [375, 458] on button "Add Row" at bounding box center [374, 460] width 84 height 29
click at [377, 494] on link "Add Item Row" at bounding box center [411, 501] width 156 height 35
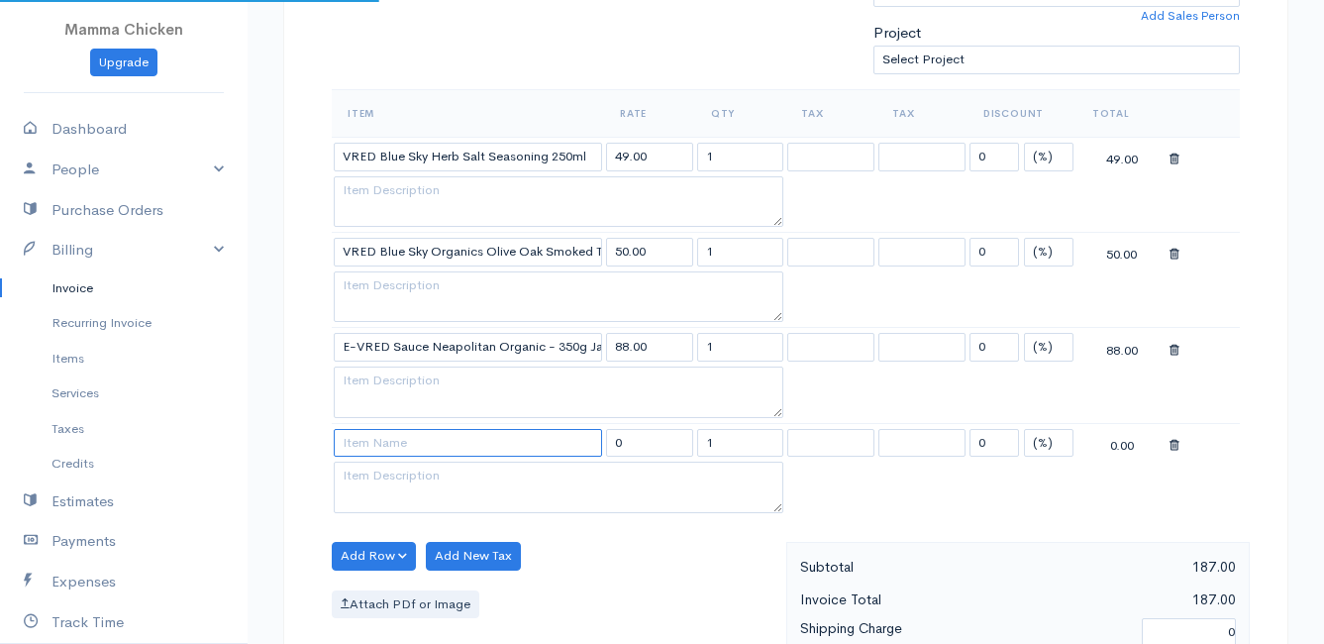
click at [381, 434] on input at bounding box center [468, 443] width 268 height 29
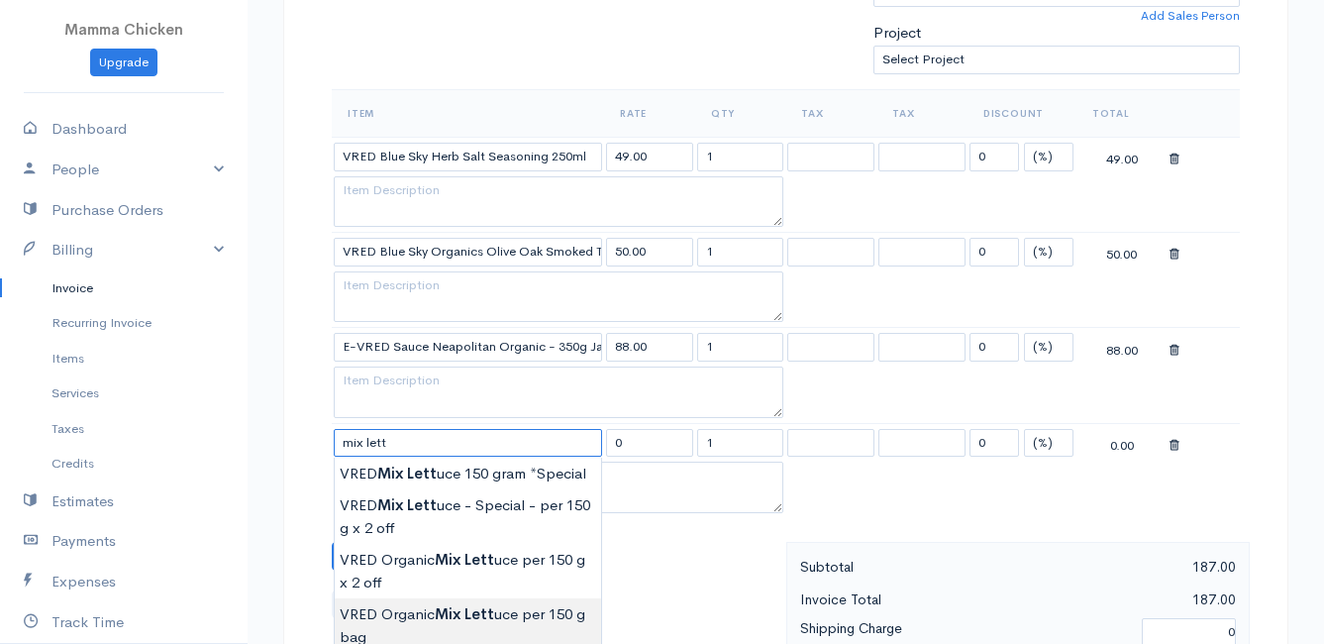
type input "VRED Organic Mix Lettuce per 150 g bag"
type input "21.00"
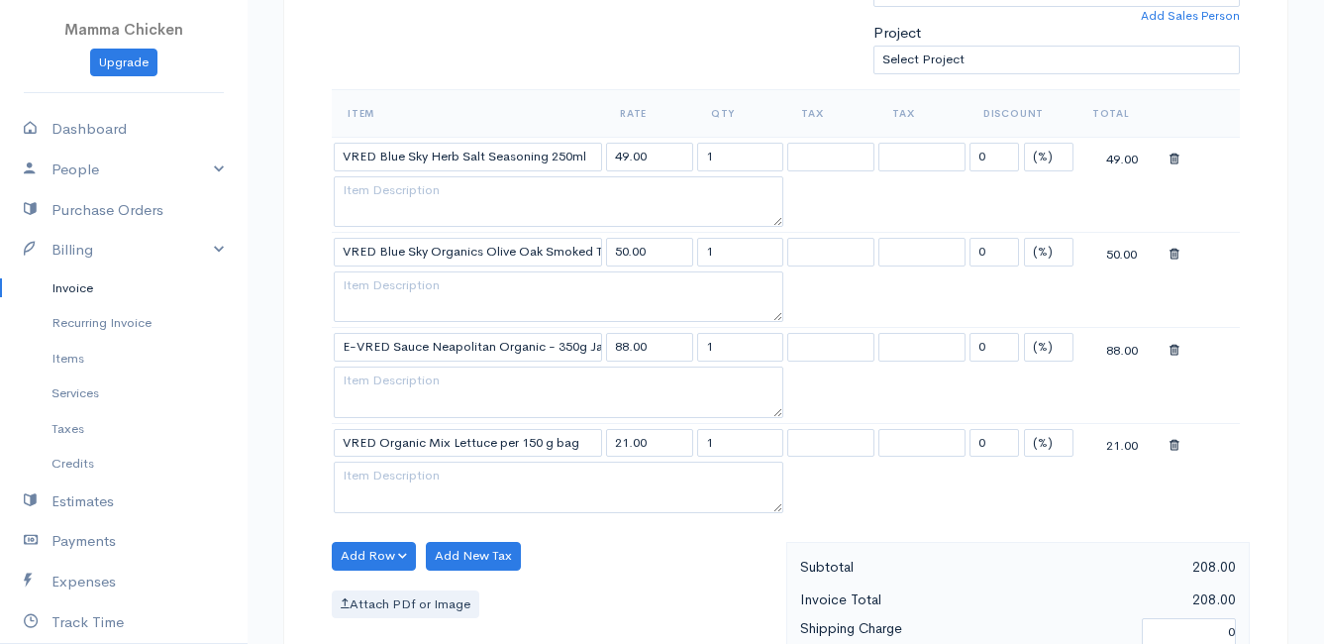
click at [491, 615] on body "Mamma Chicken Upgrade Dashboard People Clients Vendors Staff Users Purchase Ord…" at bounding box center [662, 404] width 1324 height 1997
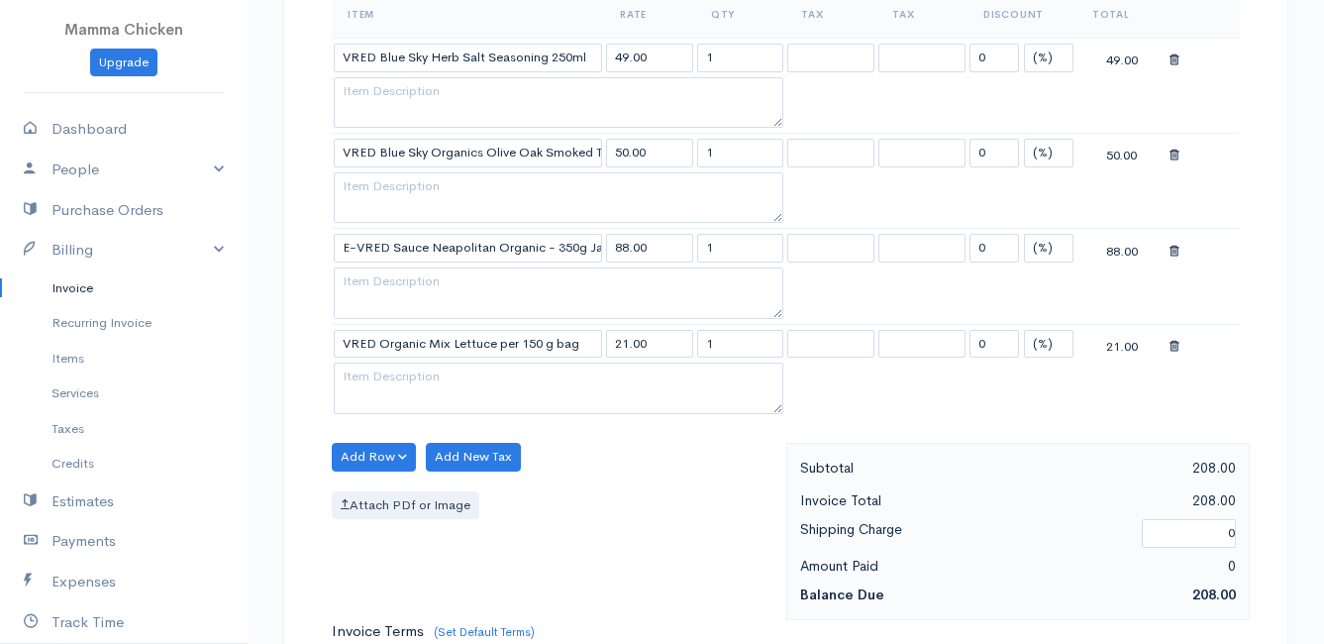
scroll to position [792, 0]
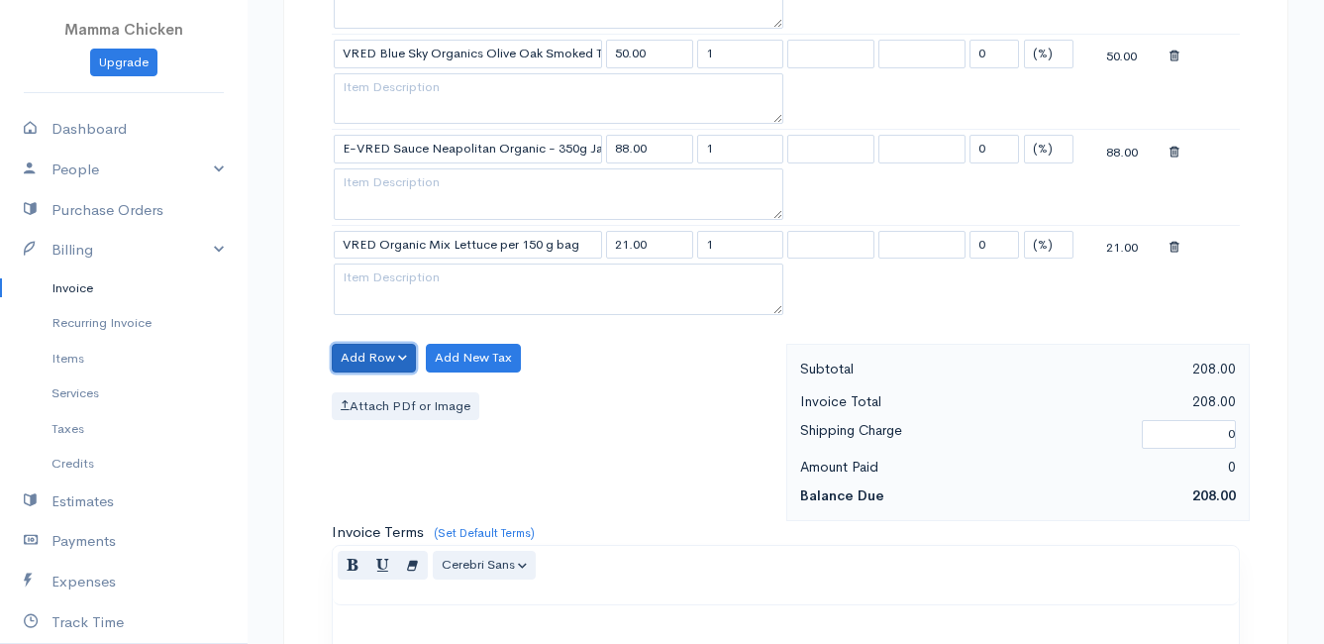
click at [355, 346] on button "Add Row" at bounding box center [374, 358] width 84 height 29
click at [375, 396] on link "Add Item Row" at bounding box center [411, 398] width 156 height 35
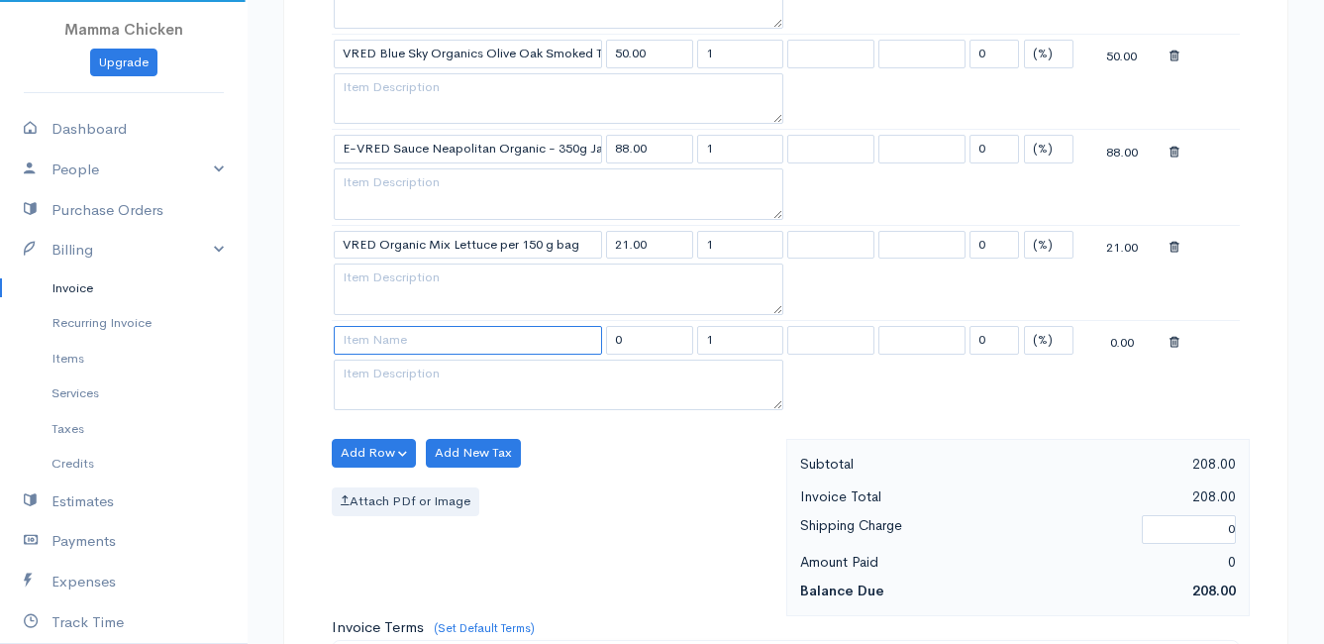
click at [380, 344] on input at bounding box center [468, 340] width 268 height 29
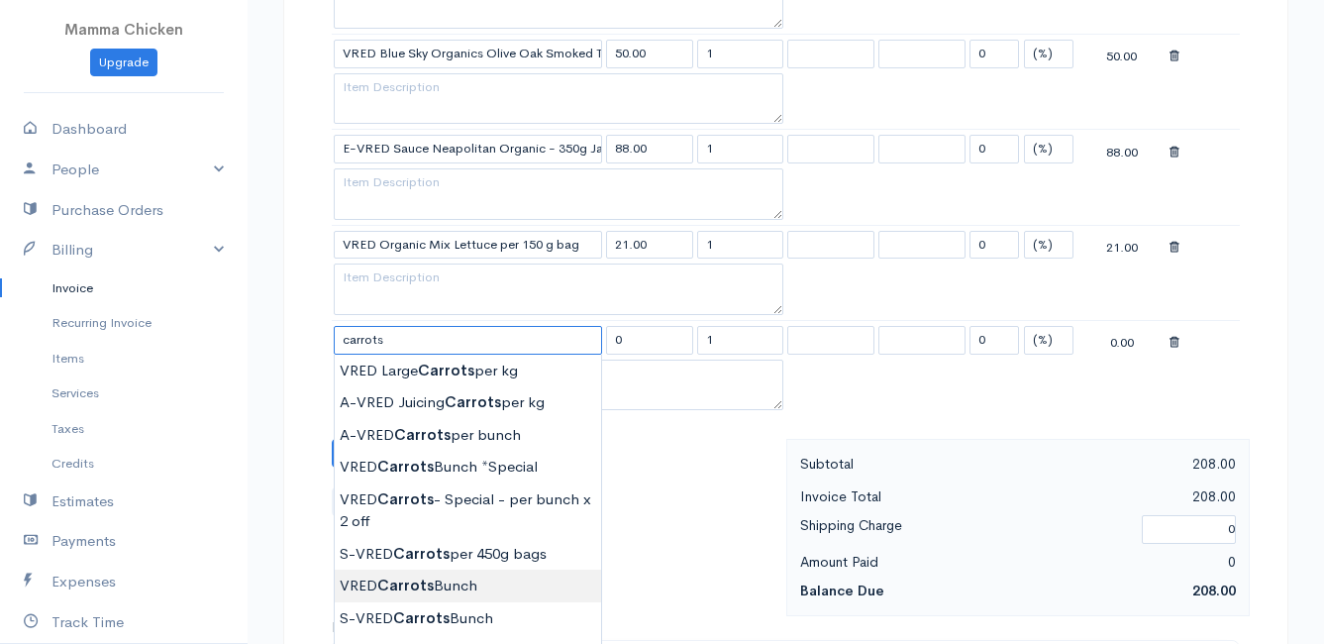
type input "VRED Carrots Bunch"
type input "23.00"
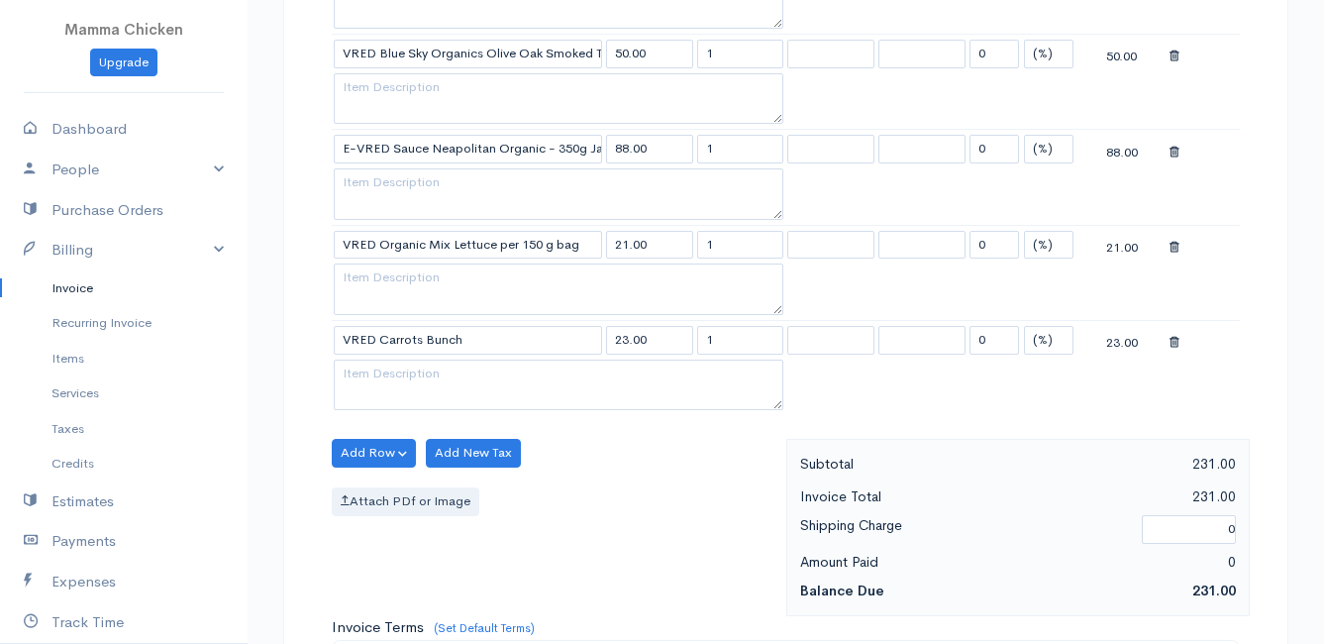
click at [484, 583] on body "Mamma Chicken Upgrade Dashboard People Clients Vendors Staff Users Purchase Ord…" at bounding box center [662, 254] width 1324 height 2093
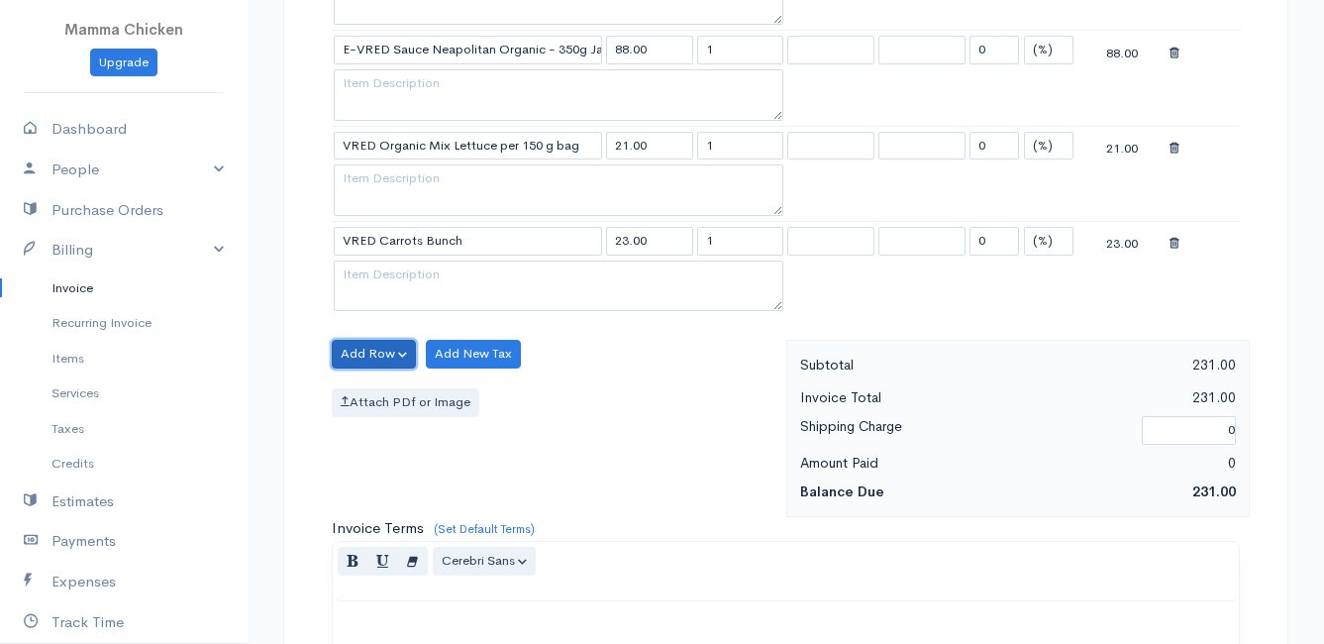
click at [360, 347] on button "Add Row" at bounding box center [374, 354] width 84 height 29
click at [384, 393] on link "Add Item Row" at bounding box center [411, 394] width 156 height 35
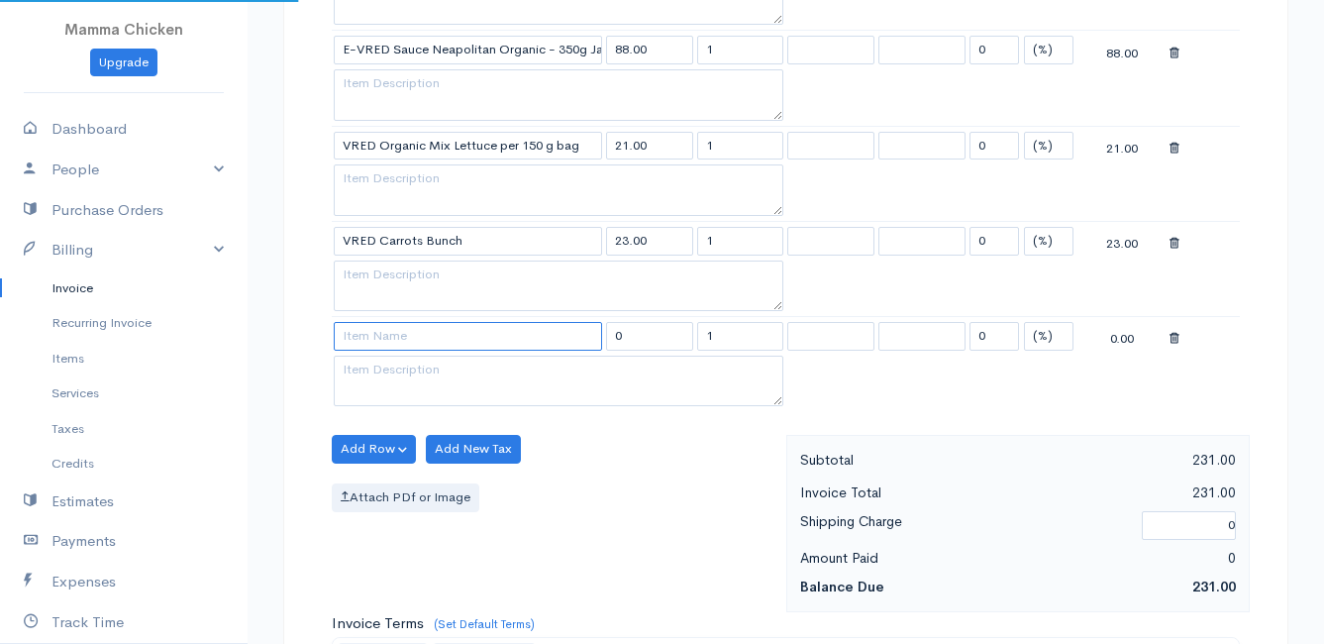
click at [382, 336] on input at bounding box center [468, 336] width 268 height 29
type input "b"
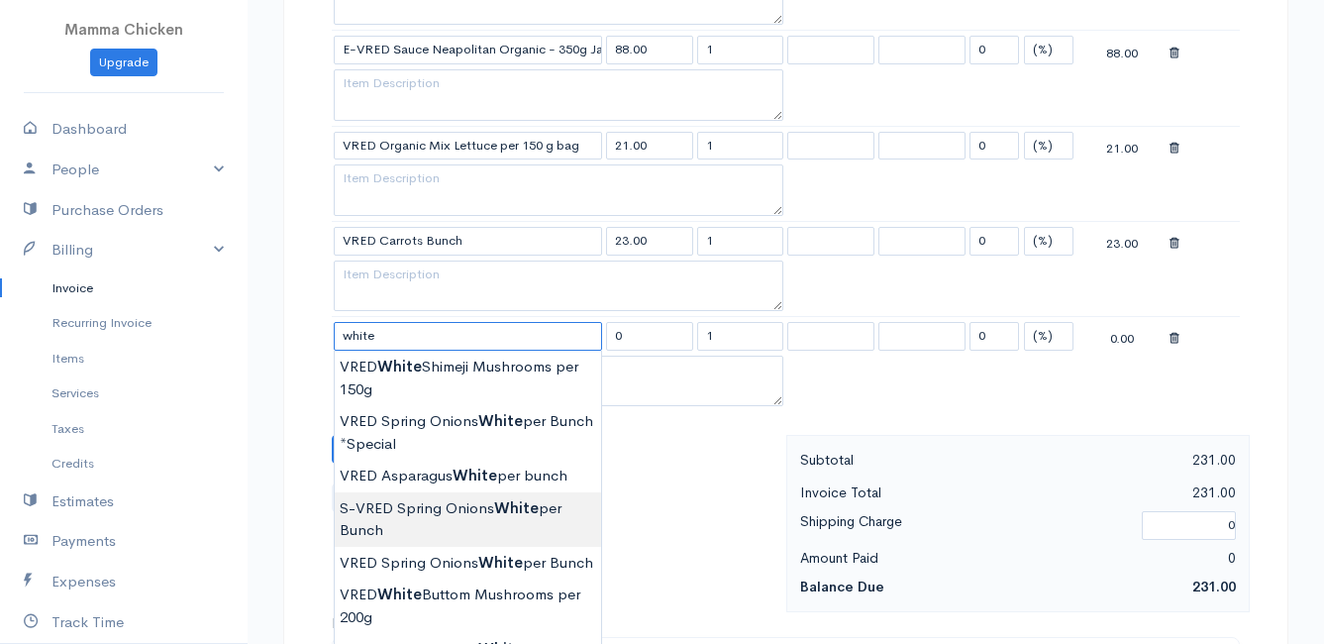
scroll to position [990, 0]
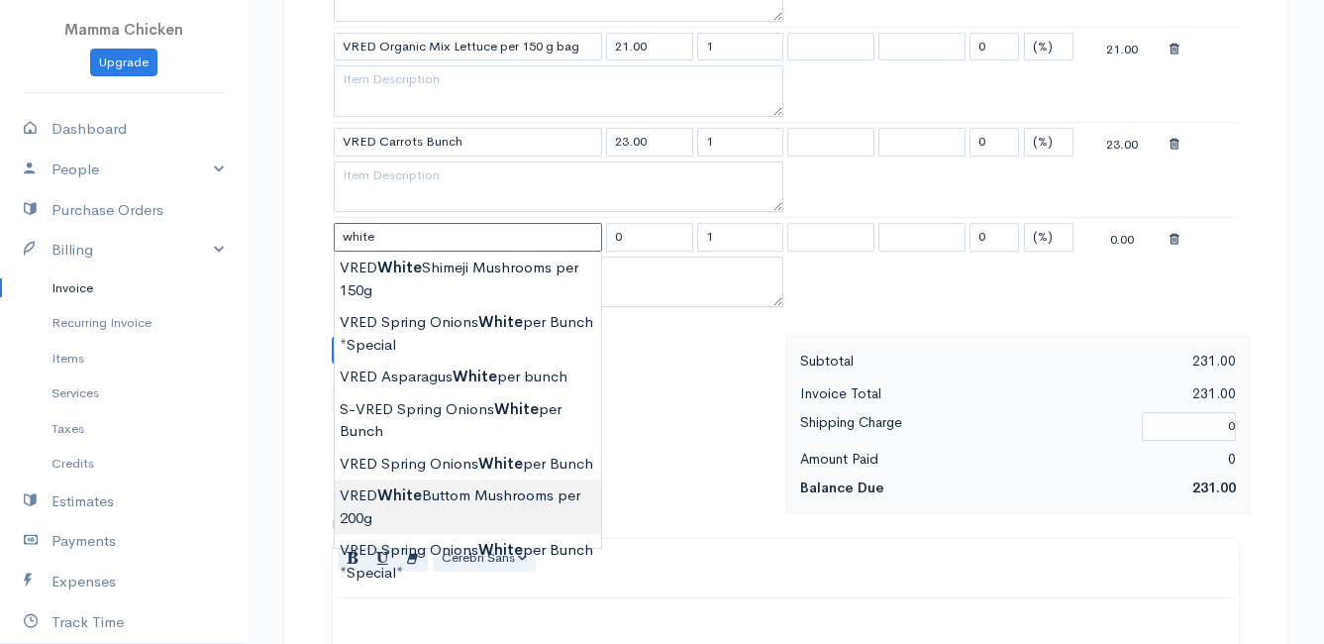
type input "VRED White Buttom Mushrooms per 200g"
type input "31.00"
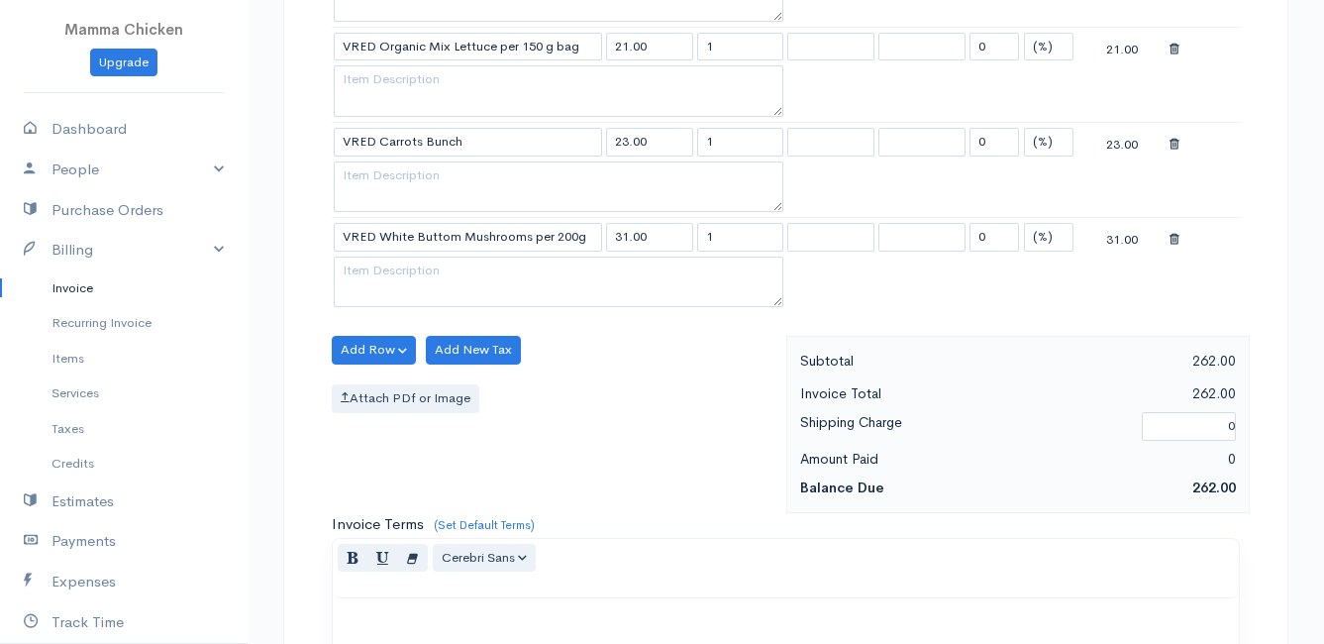
click at [505, 501] on body "Mamma Chicken Upgrade Dashboard People Clients Vendors Staff Users Purchase Ord…" at bounding box center [662, 104] width 1324 height 2188
click at [384, 347] on button "Add Row" at bounding box center [374, 350] width 84 height 29
click at [391, 380] on link "Add Item Row" at bounding box center [411, 390] width 156 height 35
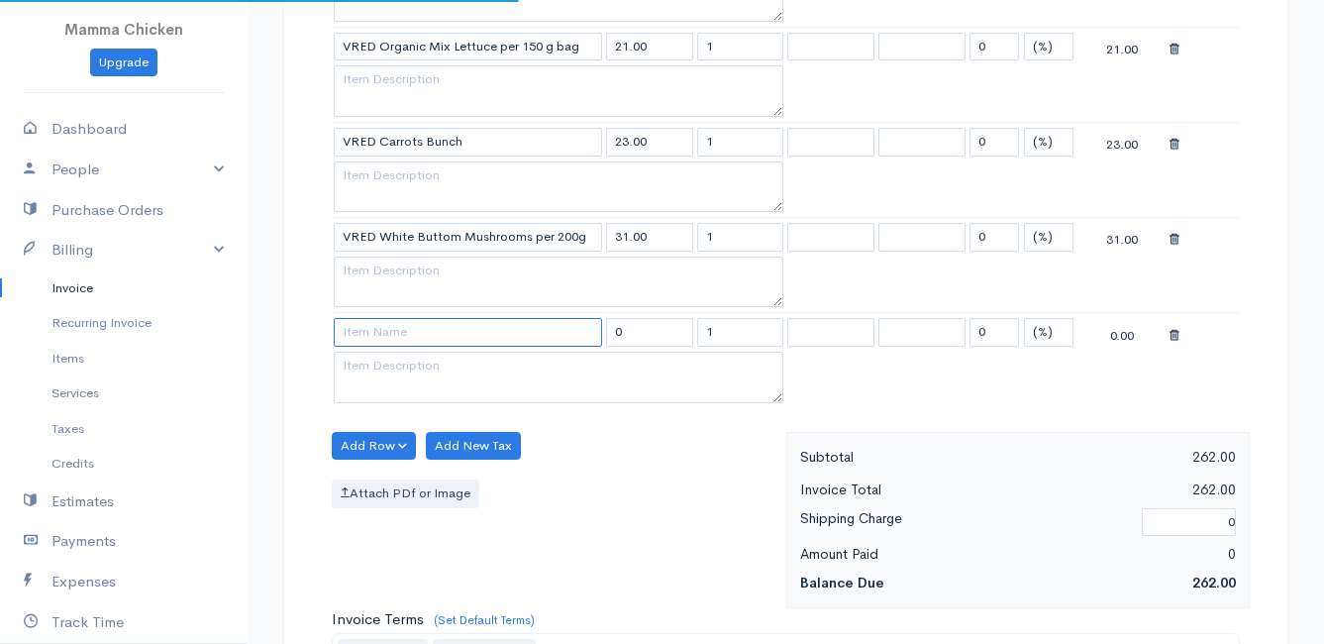
click at [385, 343] on input at bounding box center [468, 332] width 268 height 29
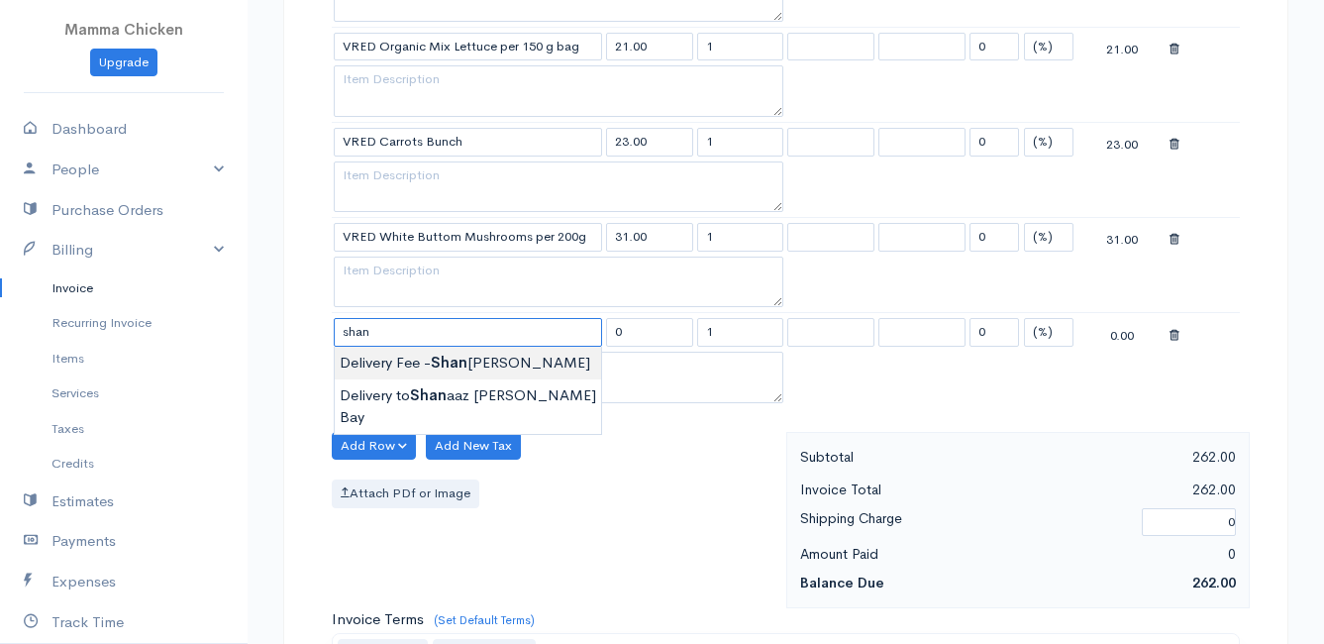
type input "Delivery Fee - [PERSON_NAME]"
type input "25.00"
click at [469, 364] on body "Mamma Chicken Upgrade Dashboard People Clients Vendors Staff Users Purchase Ord…" at bounding box center [662, 151] width 1324 height 2283
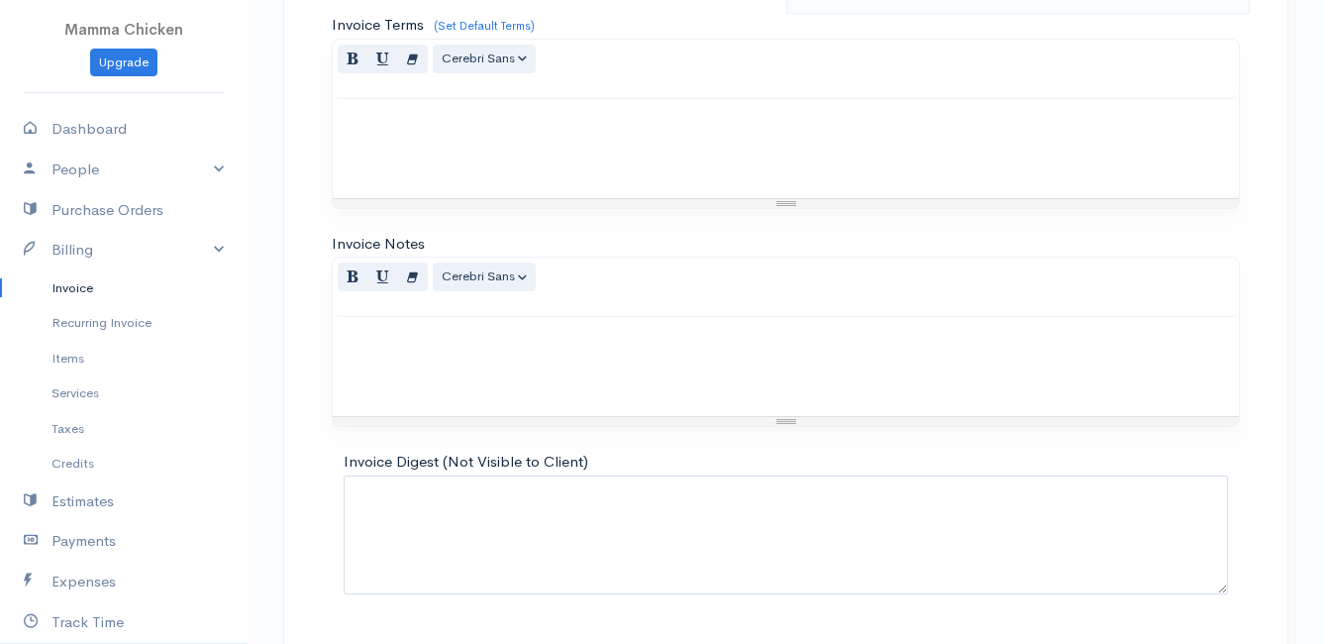
scroll to position [1639, 0]
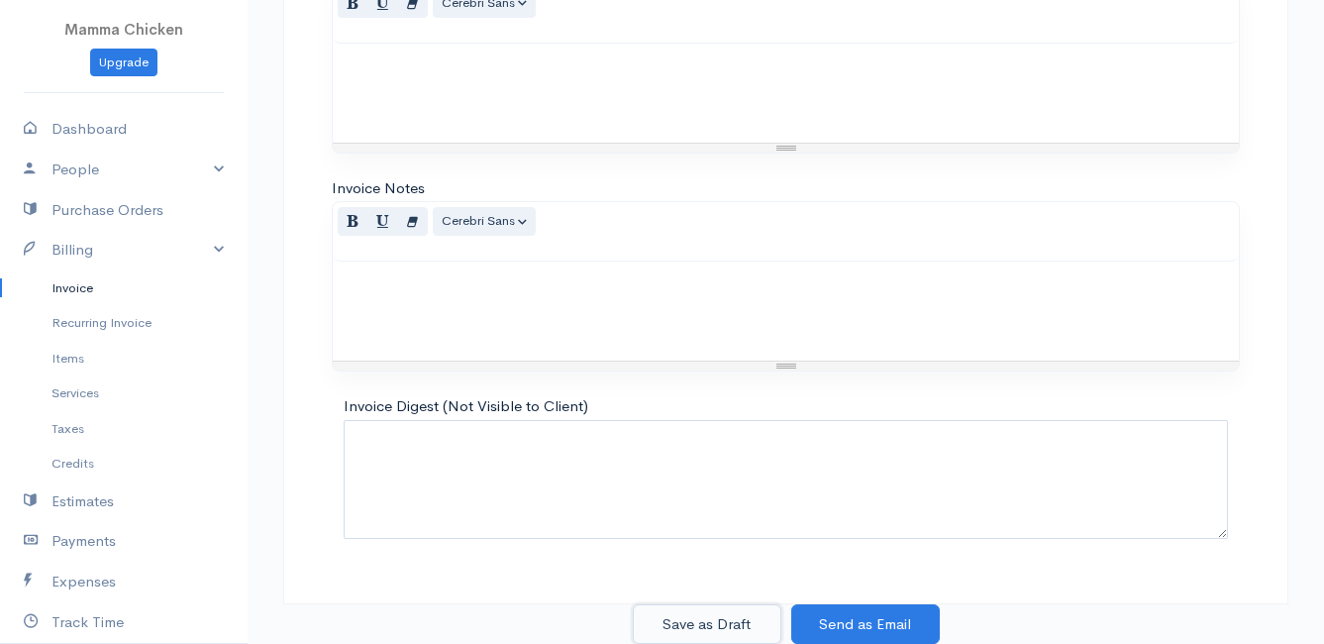
click at [736, 621] on button "Save as Draft" at bounding box center [707, 624] width 149 height 41
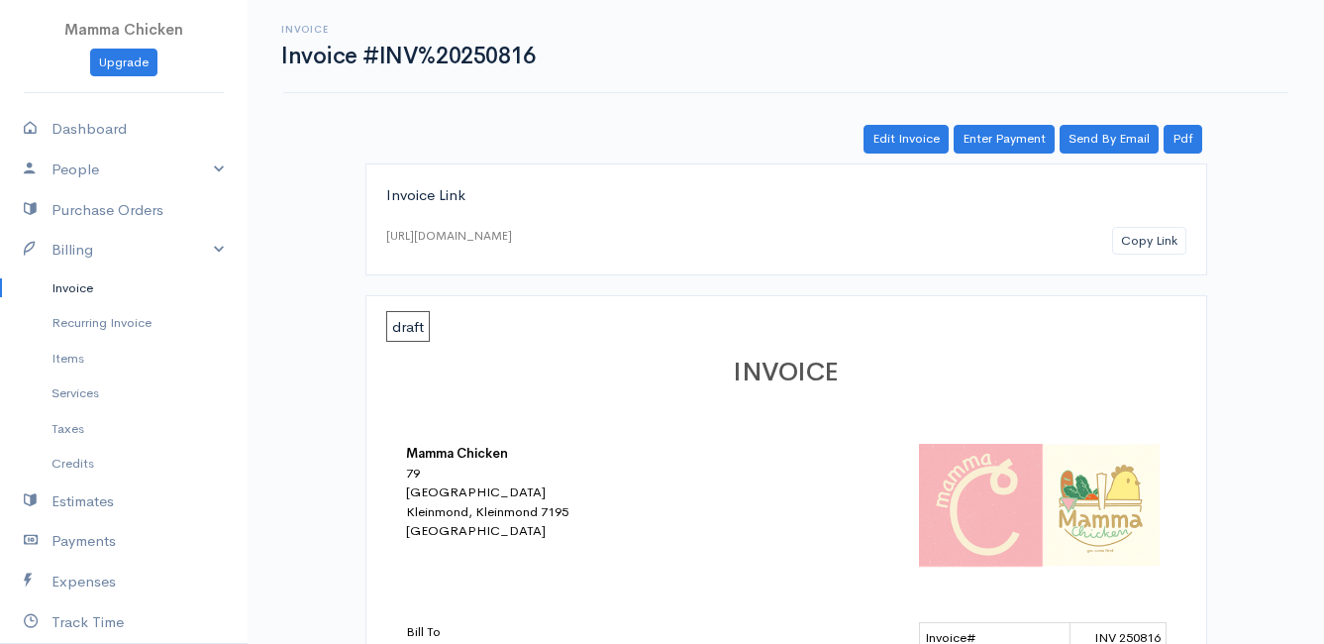
click at [84, 282] on link "Invoice" at bounding box center [124, 288] width 248 height 36
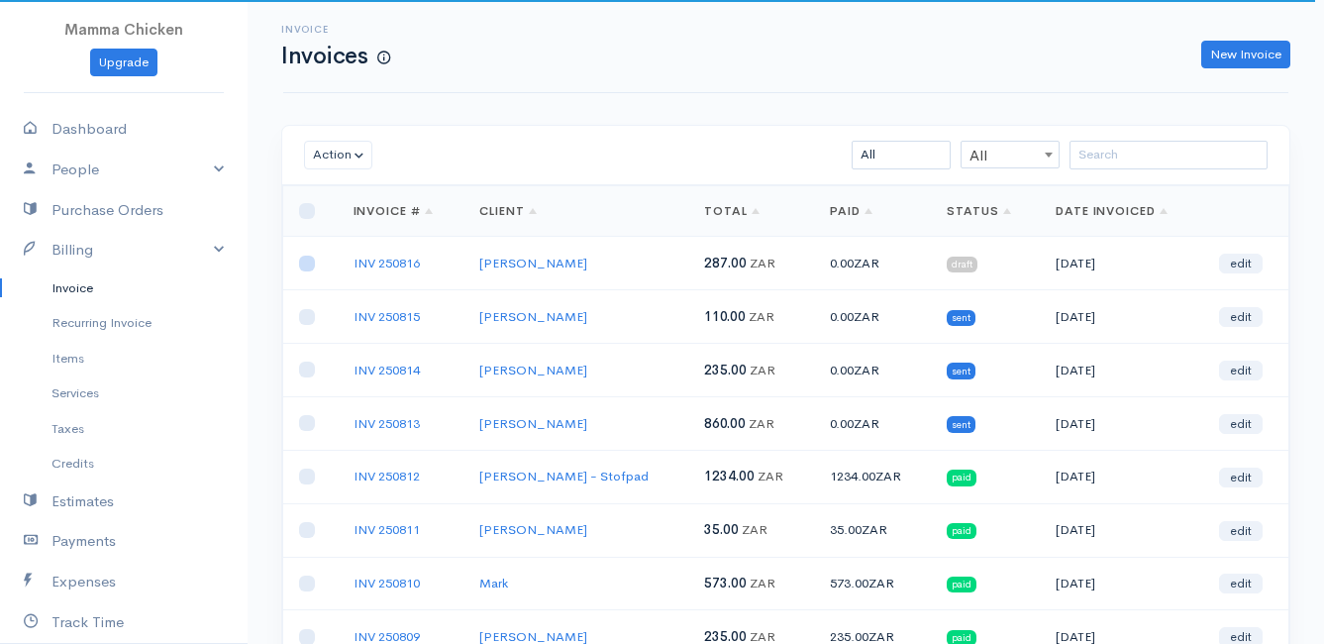
click at [314, 257] on input "checkbox" at bounding box center [307, 263] width 16 height 16
checkbox input "true"
click at [352, 152] on button "Action" at bounding box center [338, 155] width 68 height 29
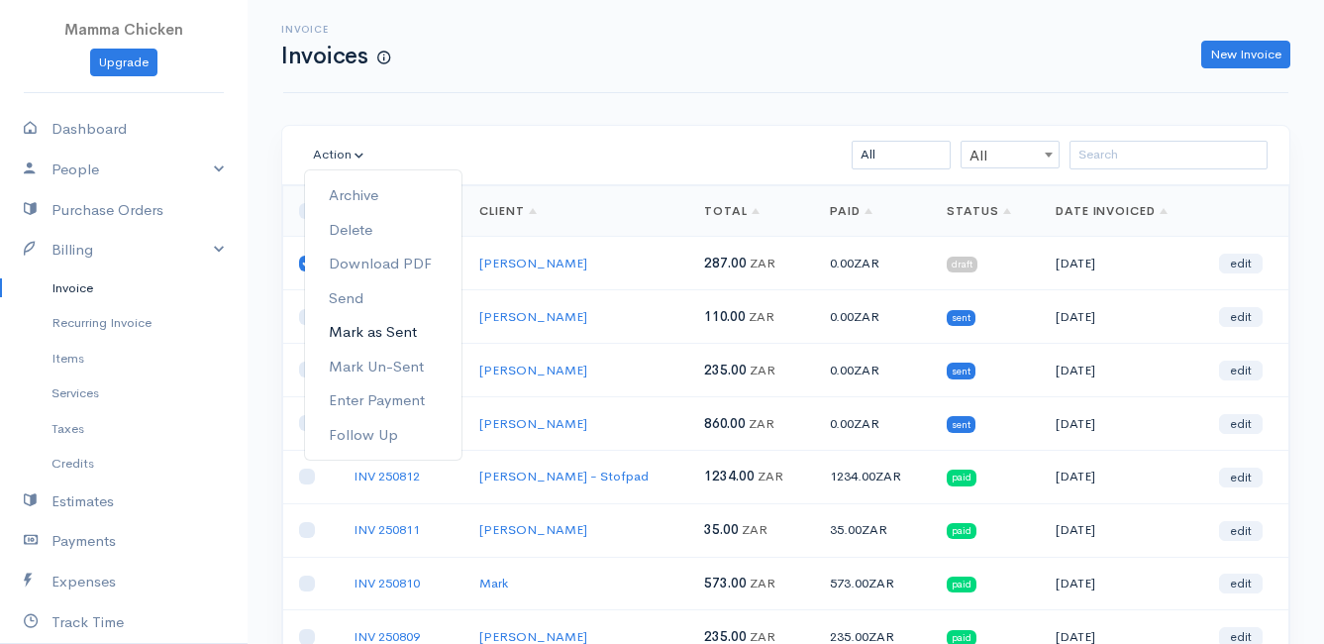
click at [374, 331] on link "Mark as Sent" at bounding box center [383, 332] width 156 height 35
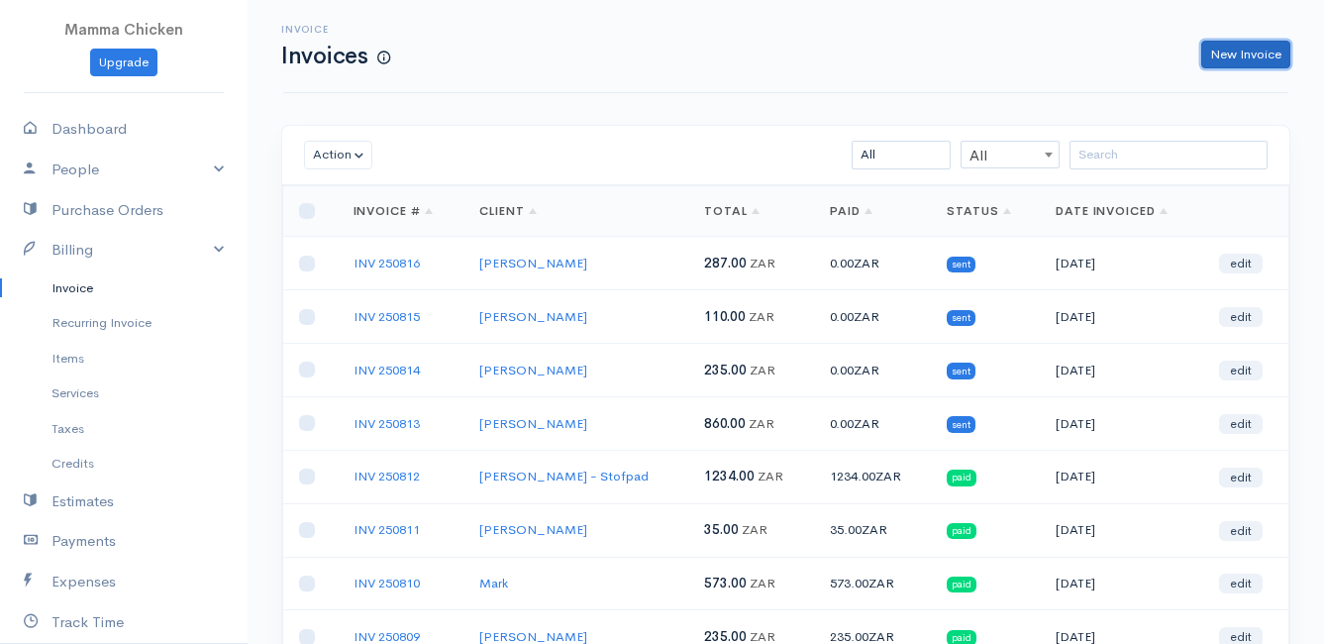
click at [1269, 51] on link "New Invoice" at bounding box center [1245, 55] width 89 height 29
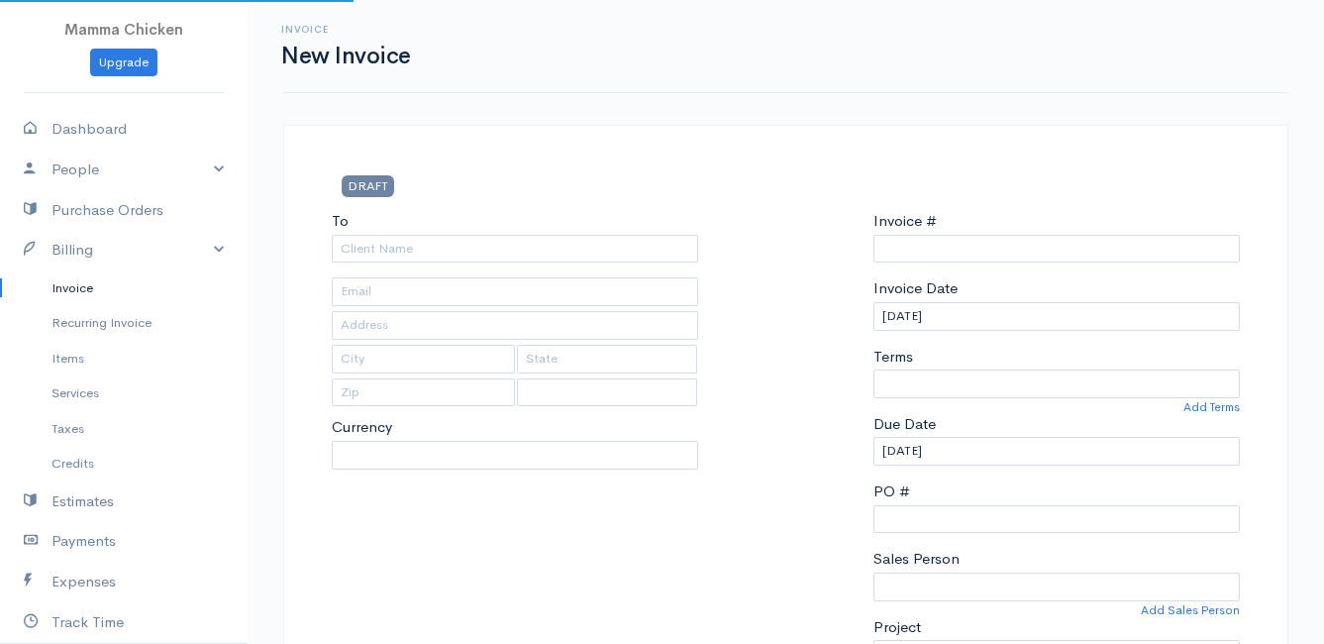
type input "INV 250817"
select select "ZAR"
select select "[GEOGRAPHIC_DATA]"
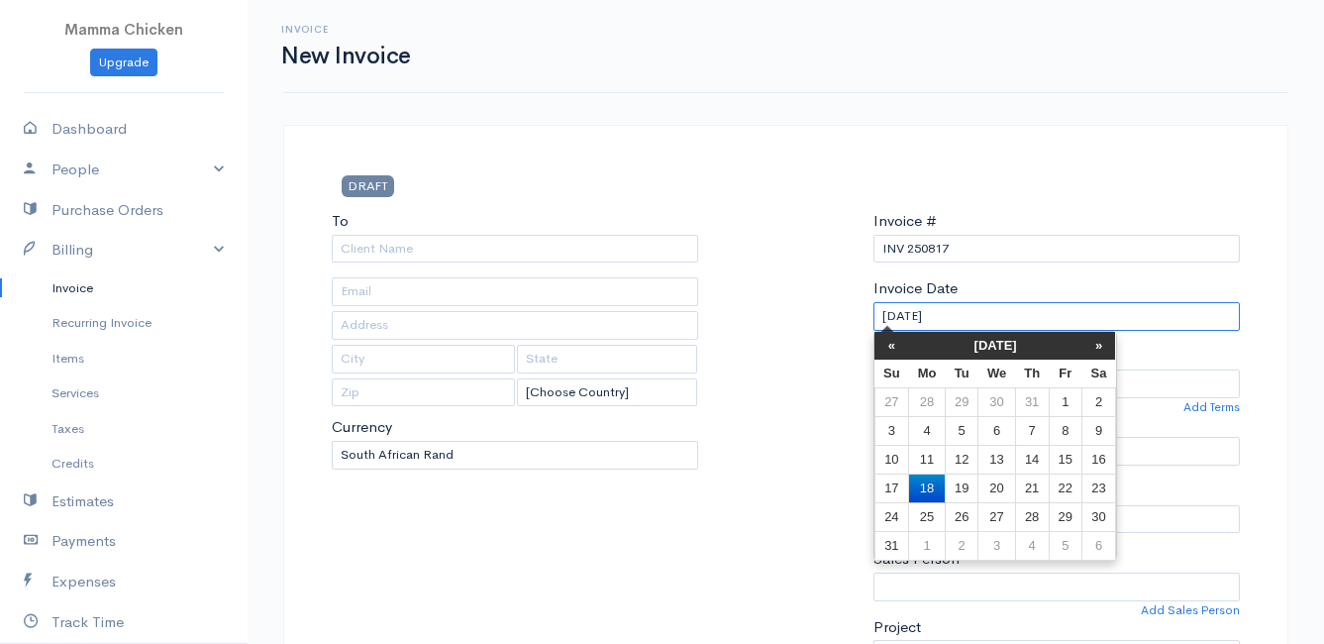
click at [983, 325] on input "[DATE]" at bounding box center [1056, 316] width 366 height 29
click at [1072, 489] on td "22" at bounding box center [1064, 487] width 33 height 29
type input "[DATE]"
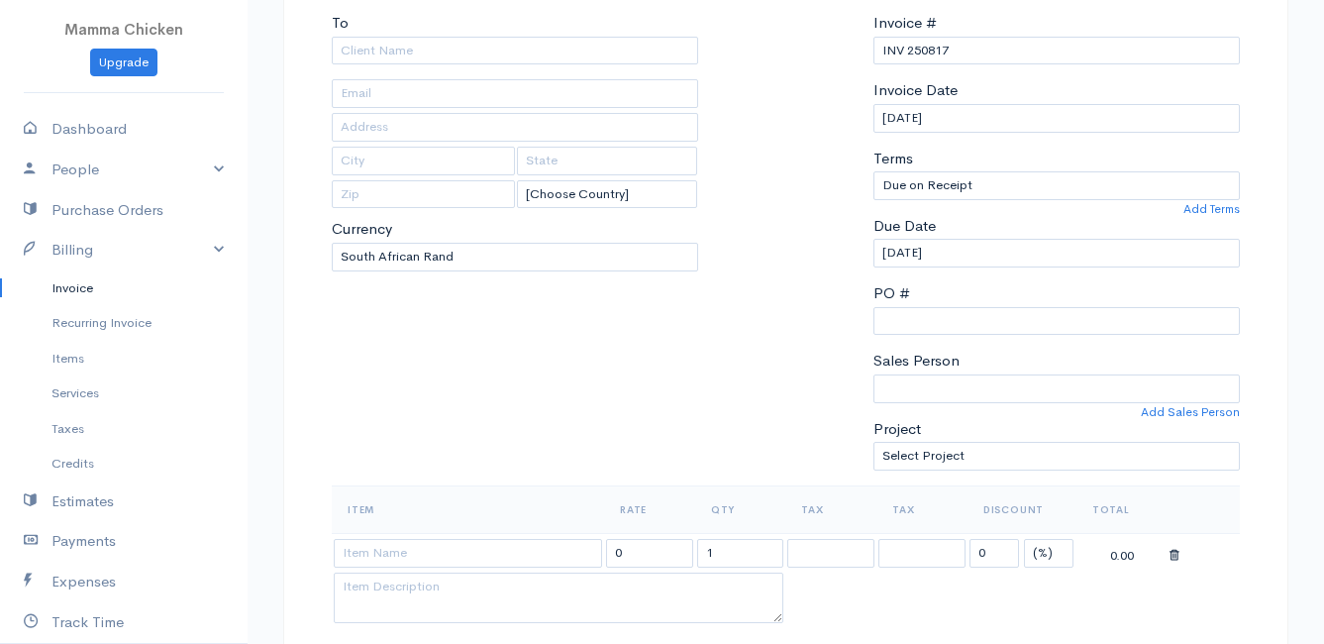
scroll to position [396, 0]
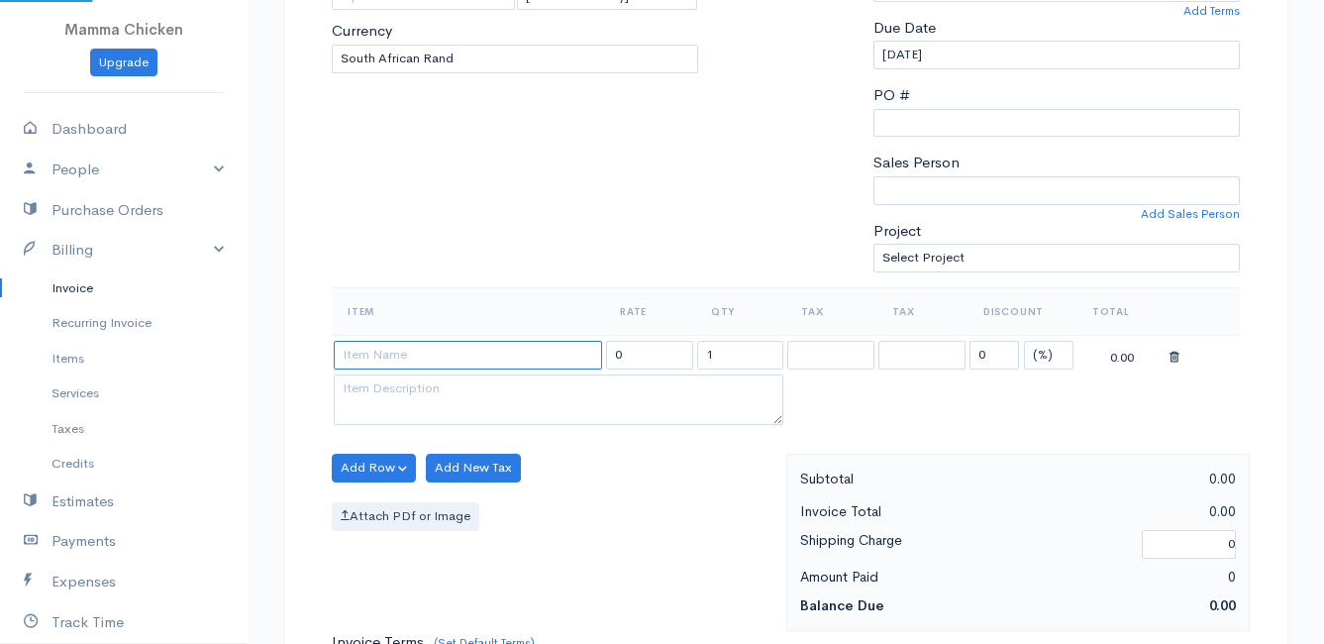
click at [437, 355] on input at bounding box center [468, 355] width 268 height 29
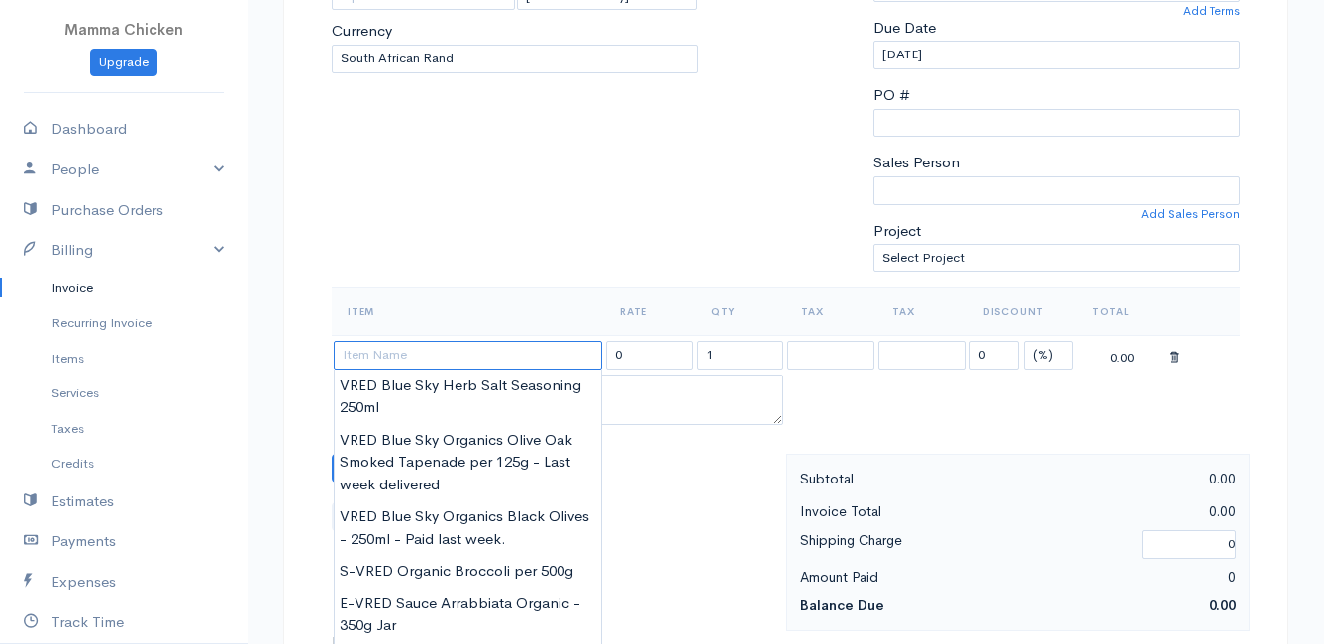
scroll to position [99, 0]
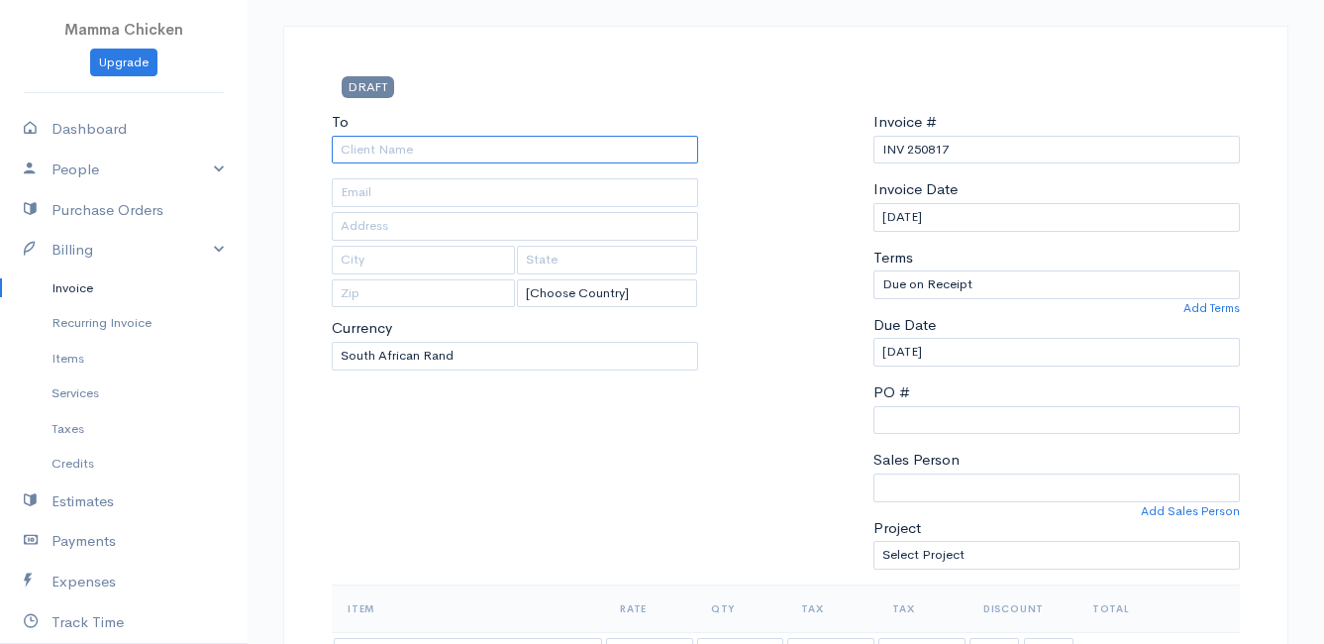
click at [405, 147] on input "To" at bounding box center [515, 150] width 366 height 29
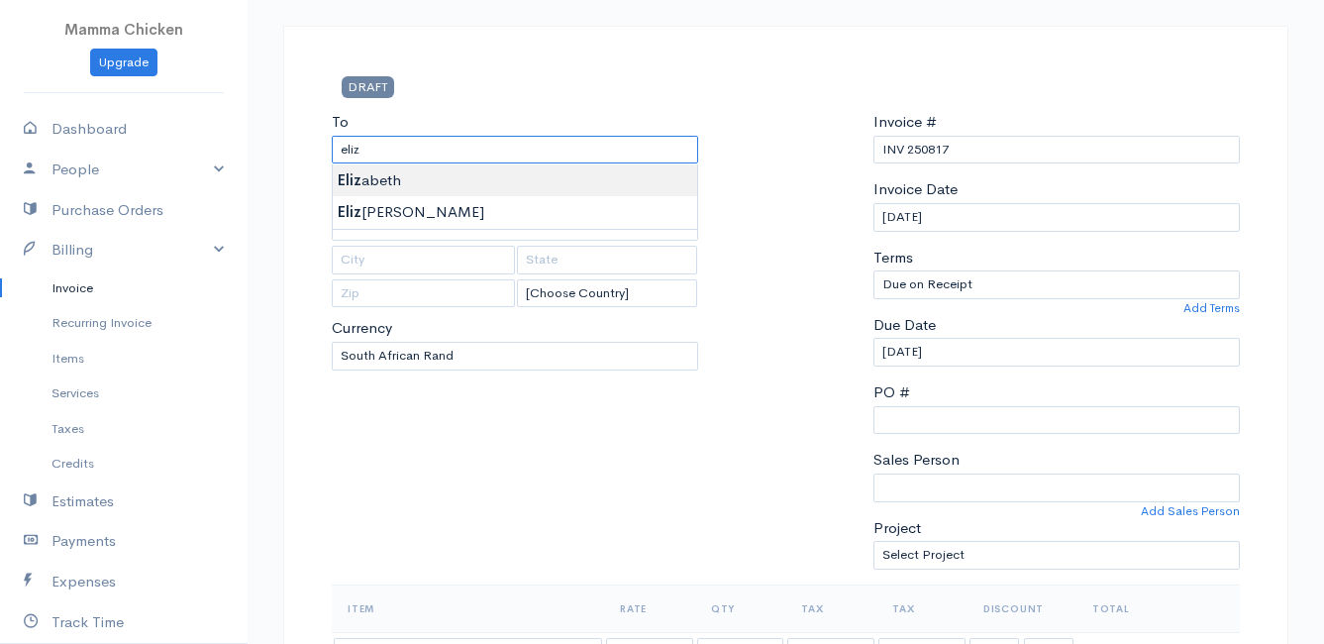
type input "[PERSON_NAME]"
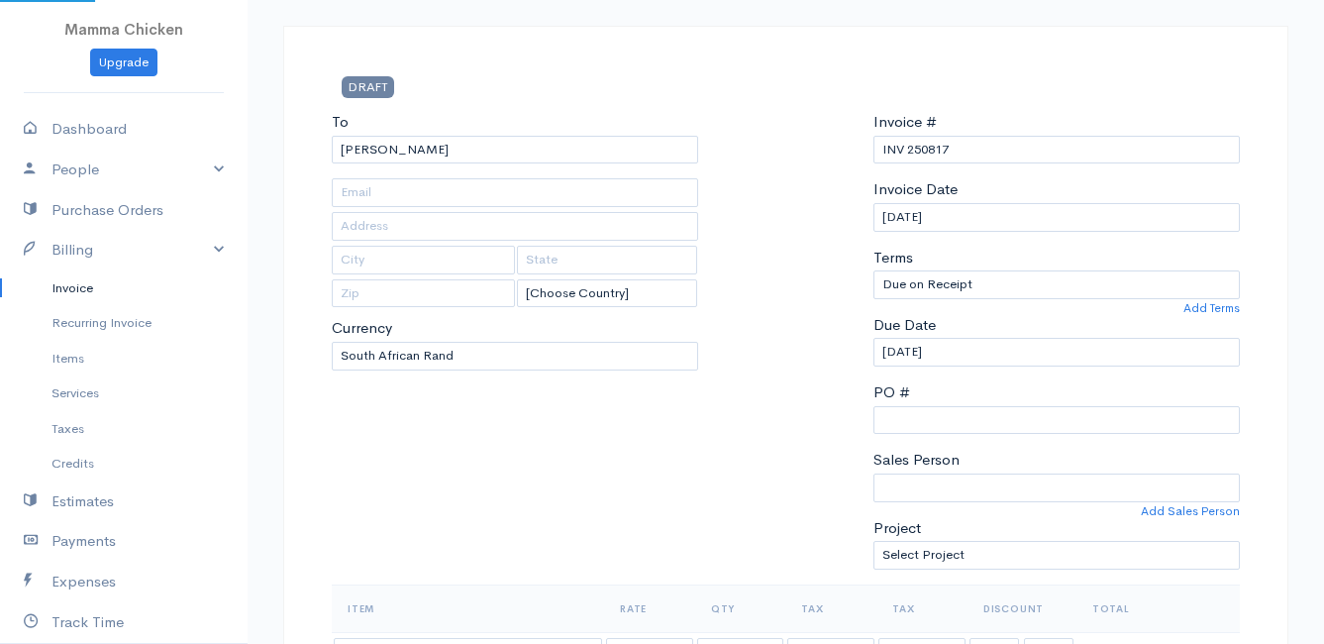
type input "[STREET_ADDRESS][PERSON_NAME]"
type input "[PERSON_NAME] Bay"
type input "7195"
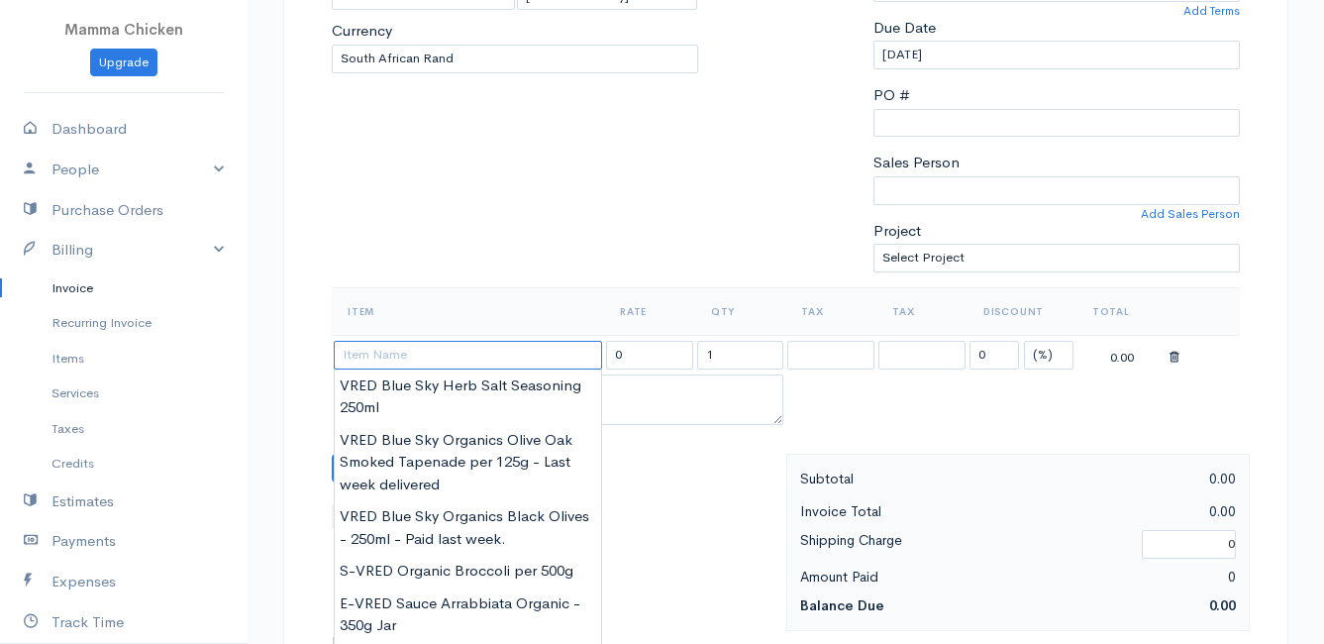
click at [406, 362] on input at bounding box center [468, 355] width 268 height 29
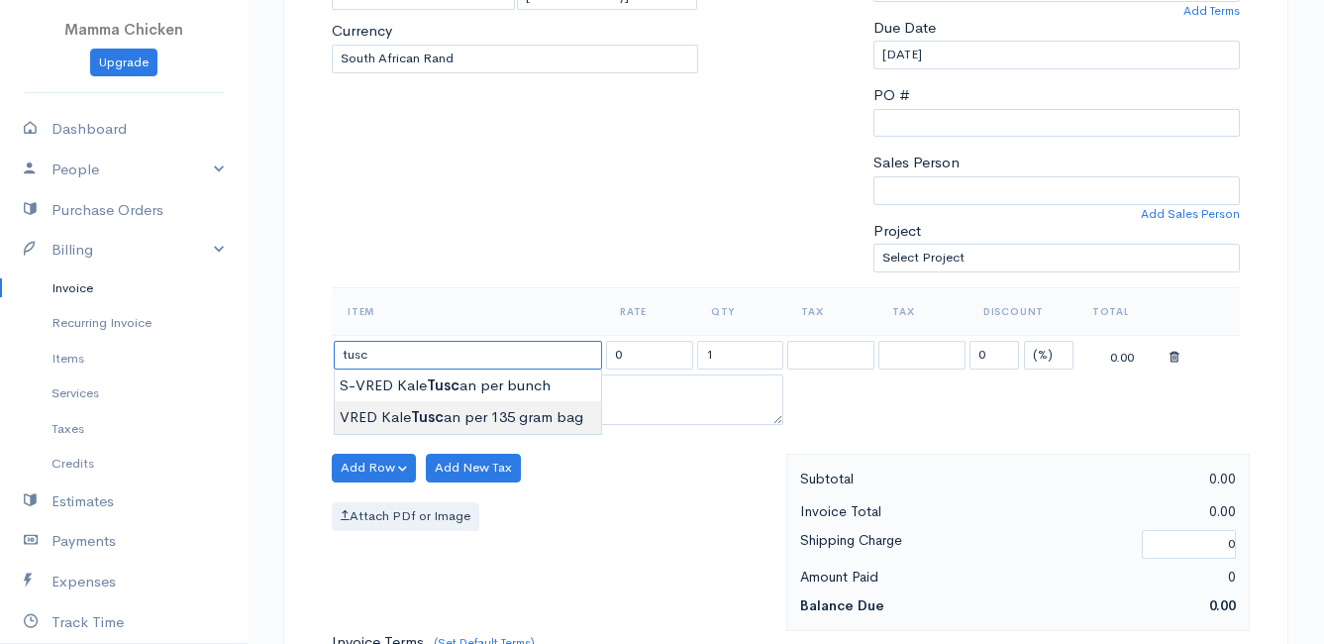
type input "VRED Kale Tuscan per 135 gram bag"
type input "24.00"
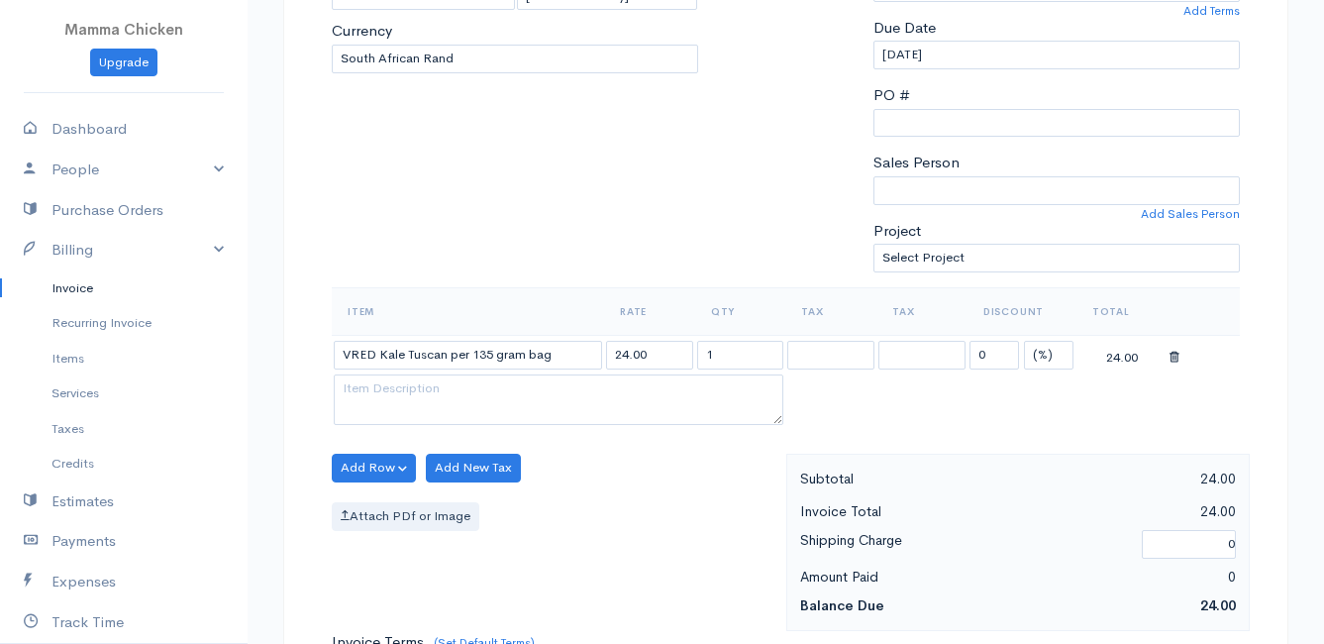
click at [510, 415] on body "Mamma Chicken Upgrade Dashboard People Clients Vendors Staff Users Purchase Ord…" at bounding box center [662, 460] width 1324 height 1712
click at [390, 459] on button "Add Row" at bounding box center [374, 467] width 84 height 29
click at [380, 506] on link "Add Item Row" at bounding box center [411, 508] width 156 height 35
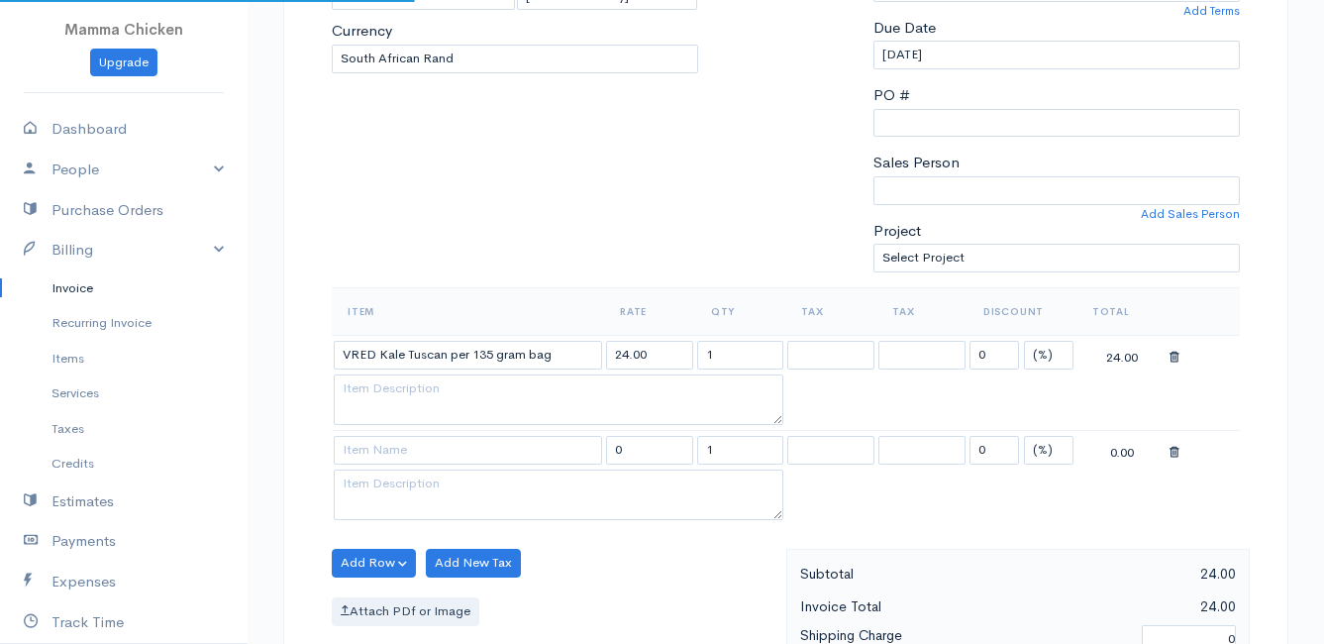
drag, startPoint x: 360, startPoint y: 432, endPoint x: 365, endPoint y: 447, distance: 16.6
click at [361, 439] on td at bounding box center [468, 450] width 272 height 39
click at [365, 447] on input at bounding box center [468, 450] width 268 height 29
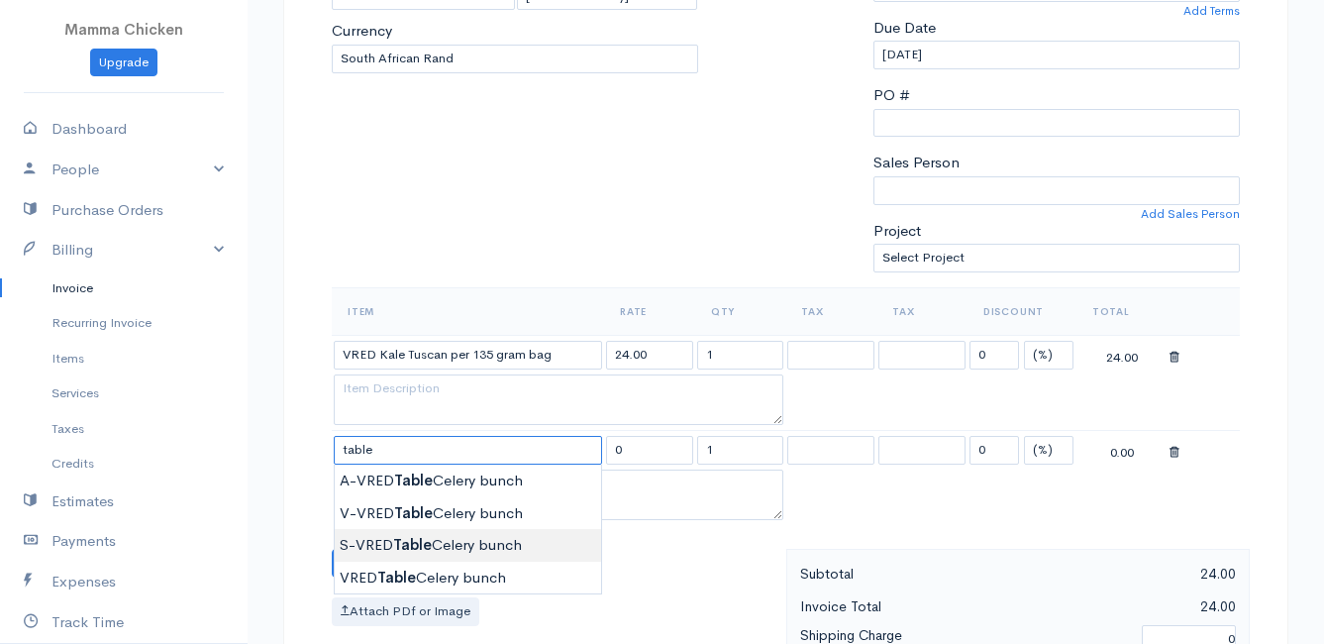
type input "S-VRED Table Celery bunch"
type input "28.00"
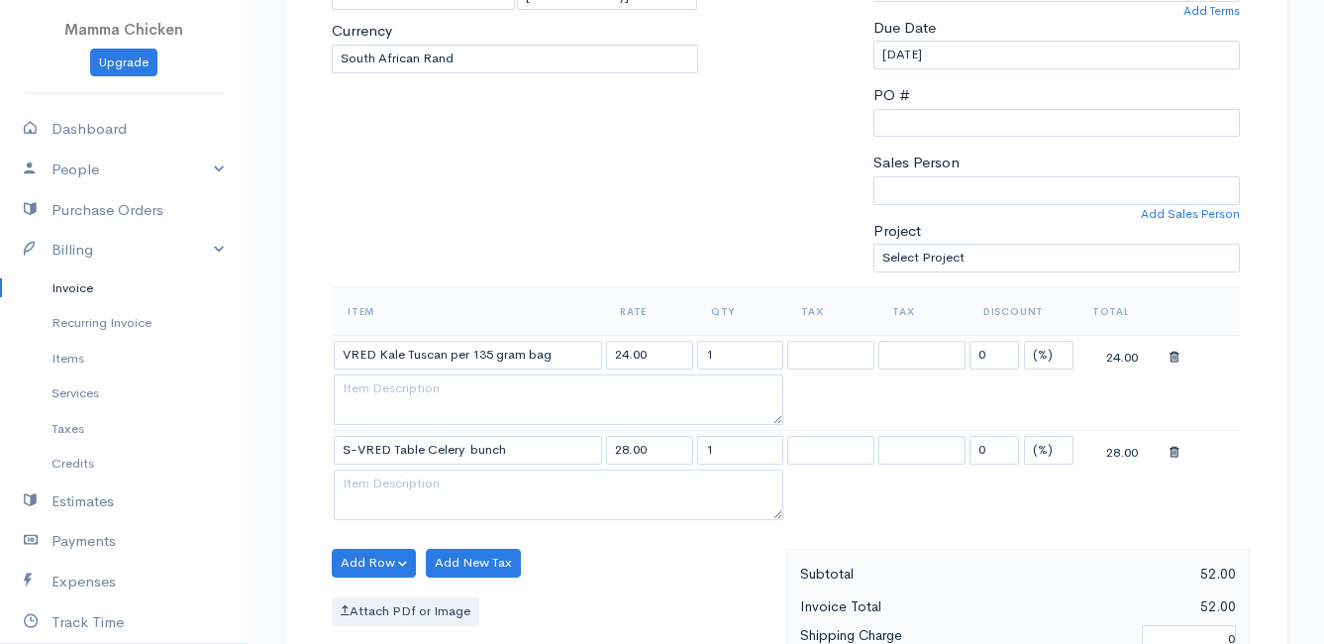
click at [394, 533] on body "Mamma Chicken Upgrade Dashboard People Clients Vendors Staff Users Purchase Ord…" at bounding box center [662, 507] width 1324 height 1807
click at [367, 557] on button "Add Row" at bounding box center [374, 562] width 84 height 29
click at [371, 490] on link "Add Item Row" at bounding box center [411, 488] width 156 height 35
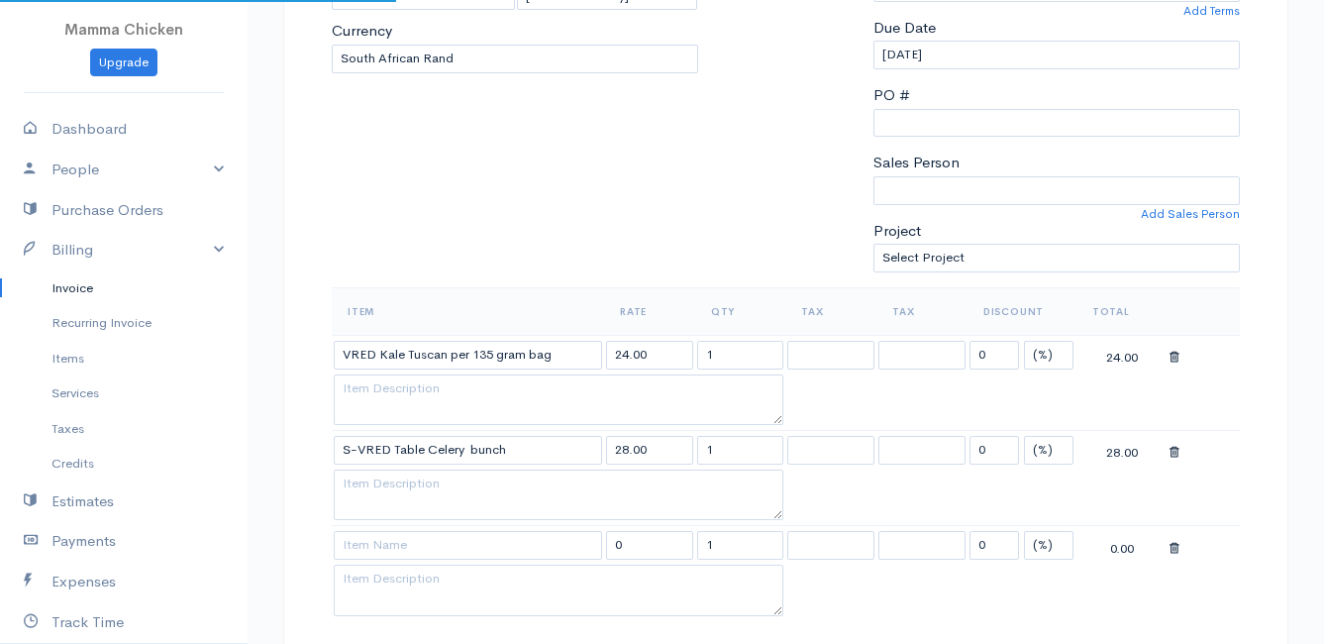
scroll to position [594, 0]
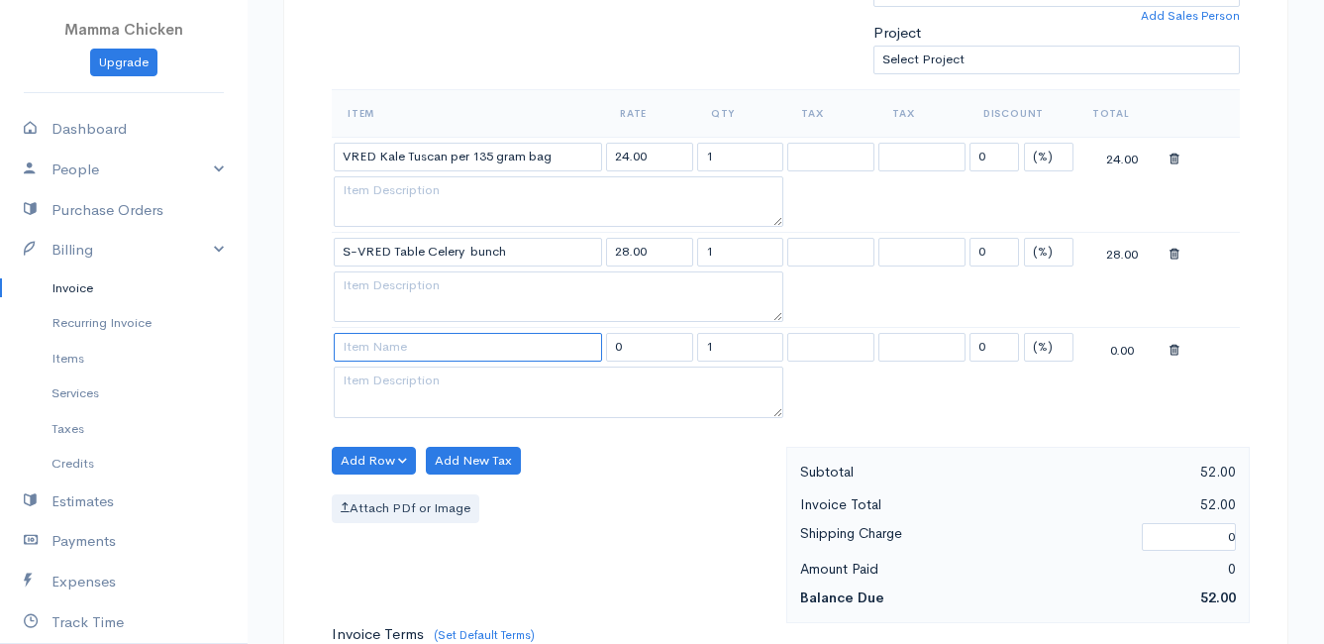
click at [387, 352] on input at bounding box center [468, 347] width 268 height 29
type input "VRED Pea Purple Snap per 100g"
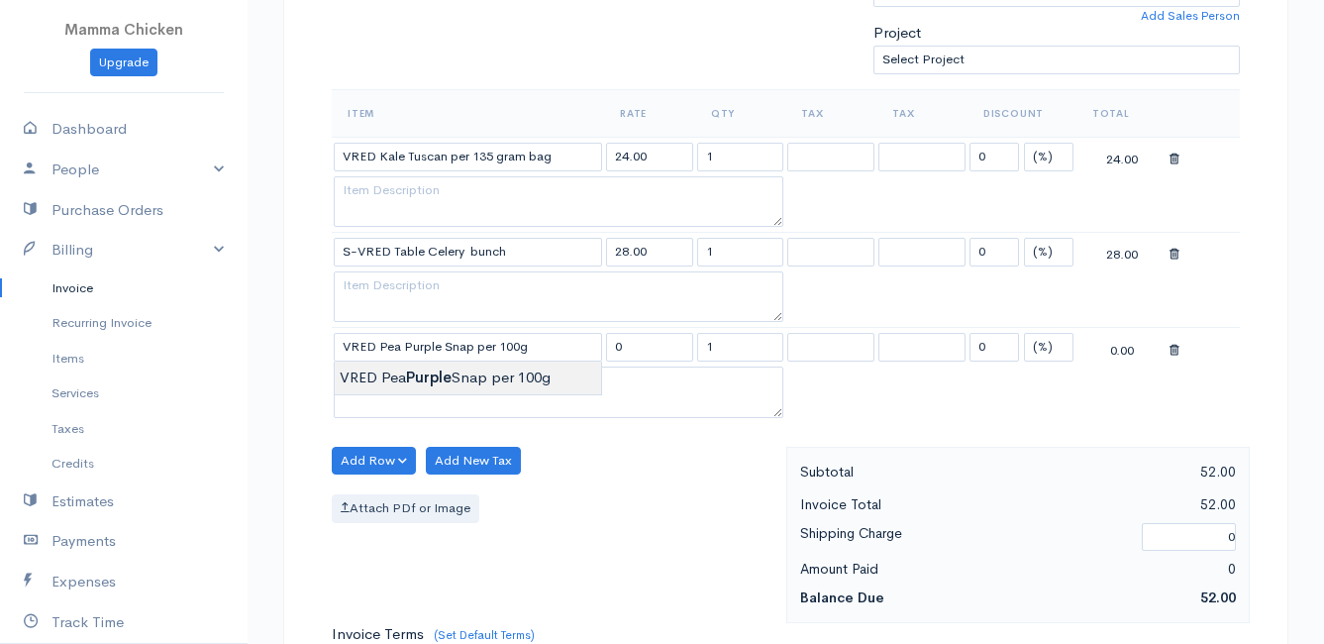
type input "30.00"
click at [412, 371] on body "Mamma Chicken Upgrade Dashboard People Clients Vendors Staff Users Purchase Ord…" at bounding box center [662, 357] width 1324 height 1902
drag, startPoint x: 697, startPoint y: 349, endPoint x: 673, endPoint y: 351, distance: 23.8
click at [673, 351] on tr "VRED Pea Purple Snap per 100g 30.00 1 0 (%) Flat 30.00" at bounding box center [786, 347] width 908 height 39
type input "2"
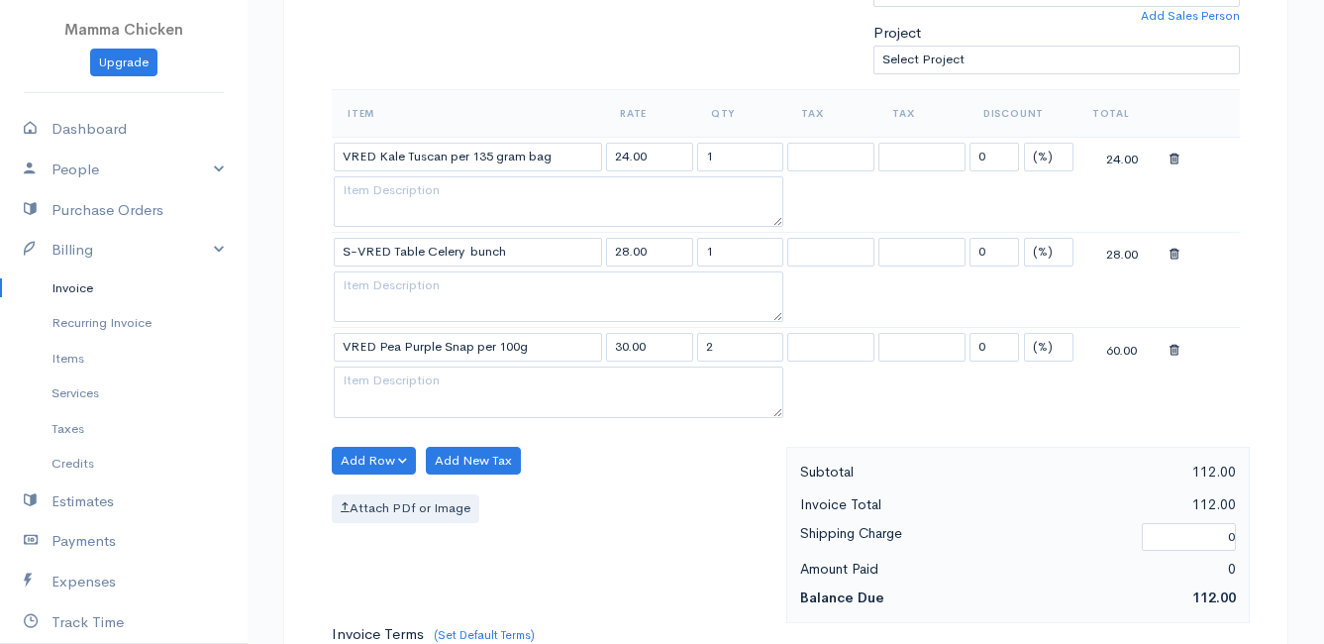
click at [630, 500] on div "Attach PDf or Image" at bounding box center [554, 508] width 445 height 29
click at [363, 460] on button "Add Row" at bounding box center [374, 460] width 84 height 29
click at [385, 497] on link "Add Item Row" at bounding box center [411, 501] width 156 height 35
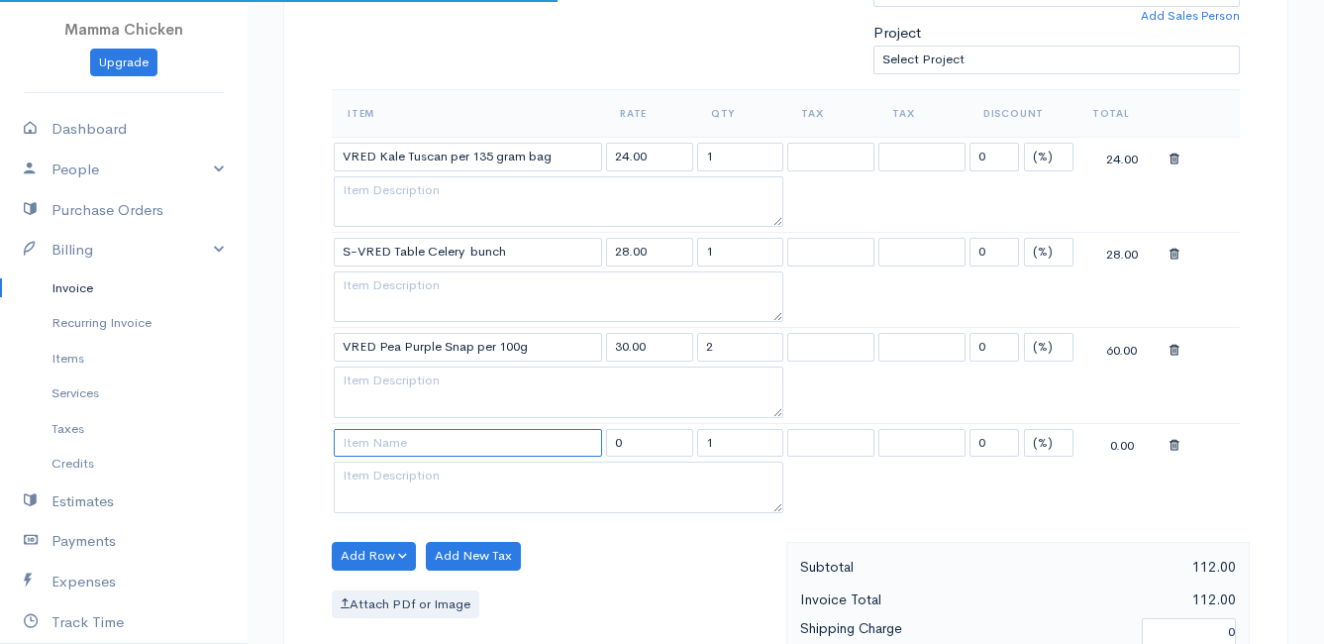
click at [383, 448] on input at bounding box center [468, 443] width 268 height 29
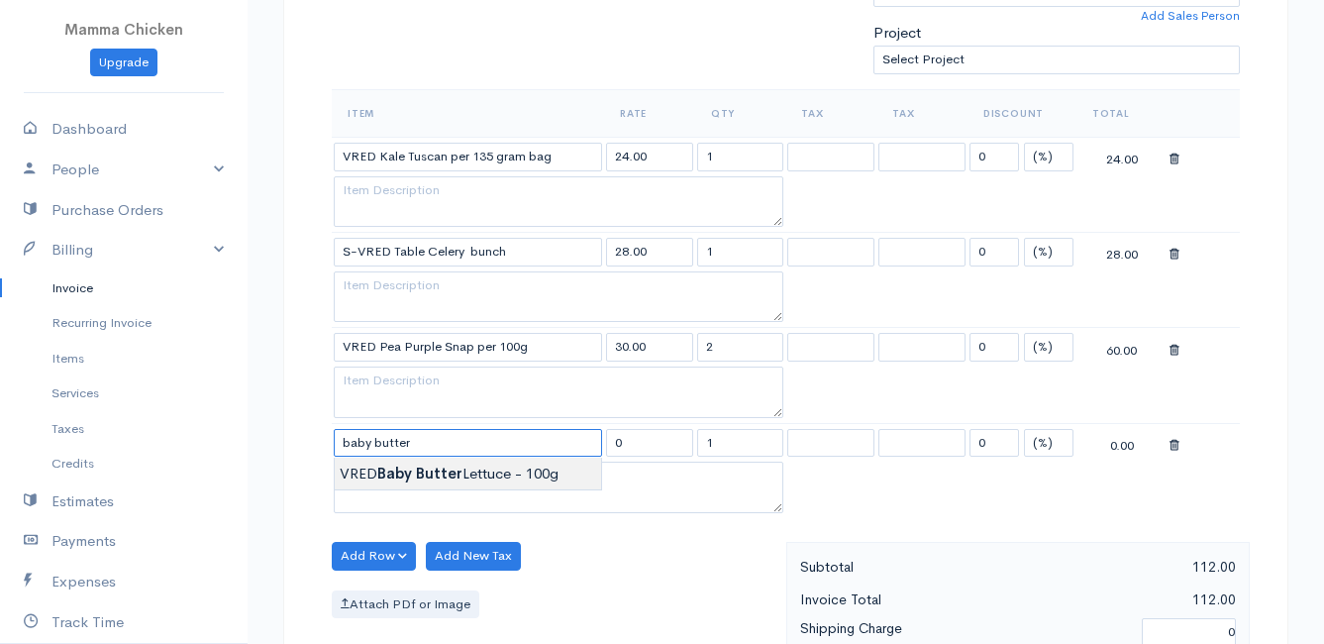
type input "VRED Baby Butter Lettuce - 100g"
type input "24.00"
click at [461, 476] on body "Mamma Chicken Upgrade Dashboard People Clients Vendors Staff Users Purchase Ord…" at bounding box center [662, 404] width 1324 height 1997
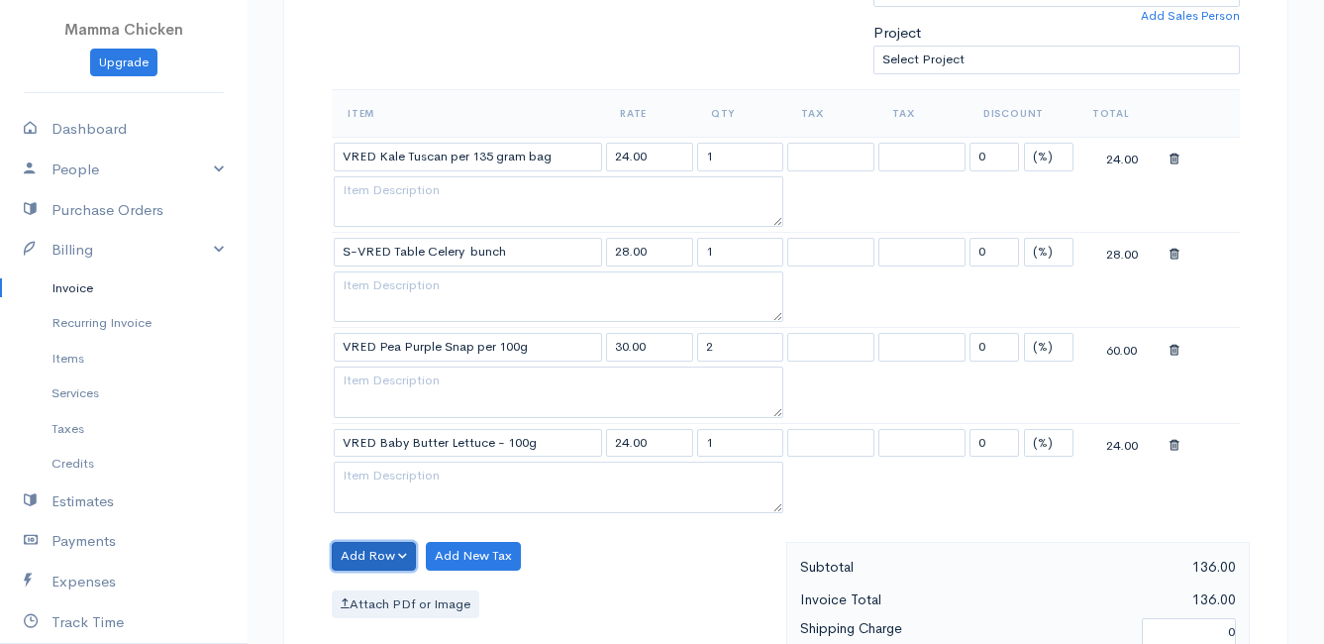
click at [357, 559] on button "Add Row" at bounding box center [374, 556] width 84 height 29
click at [357, 476] on link "Add Item Row" at bounding box center [411, 481] width 156 height 35
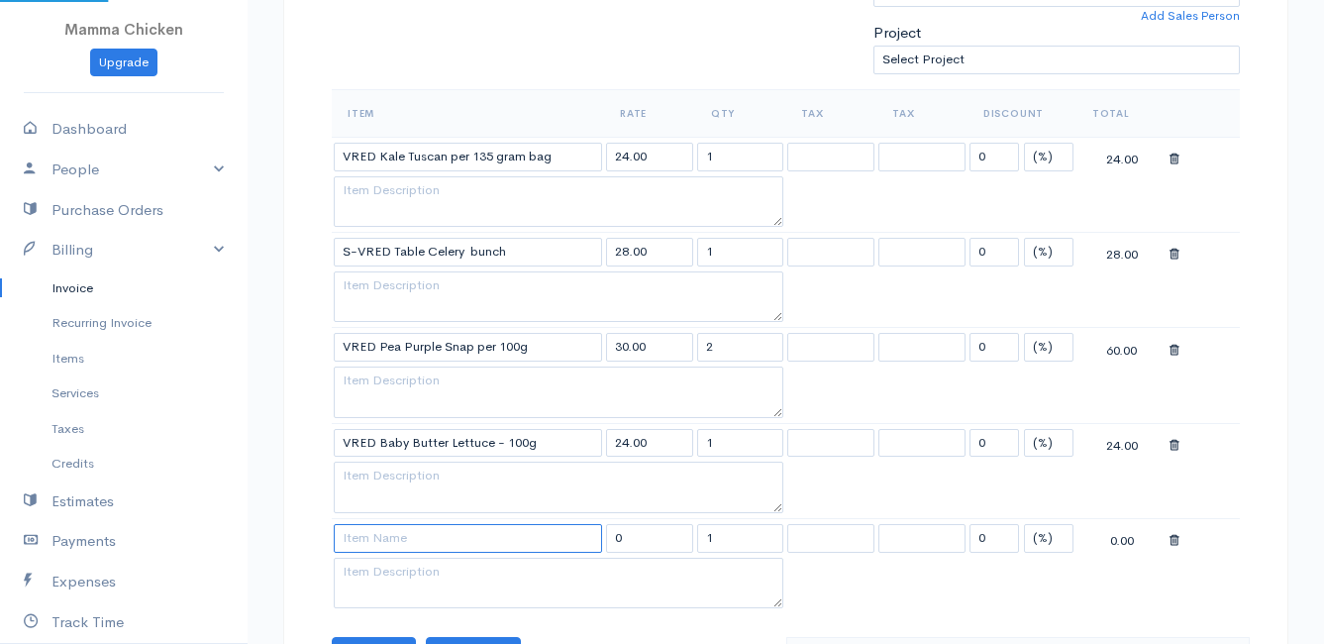
click at [382, 541] on input at bounding box center [468, 538] width 268 height 29
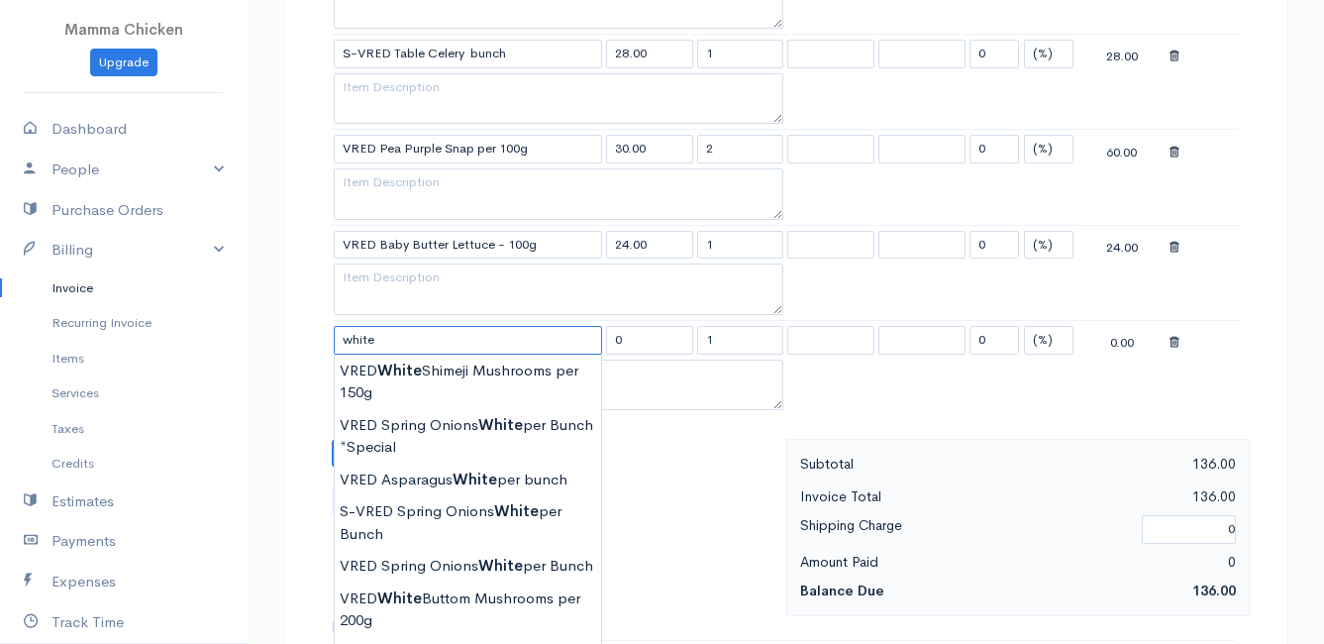
scroll to position [891, 0]
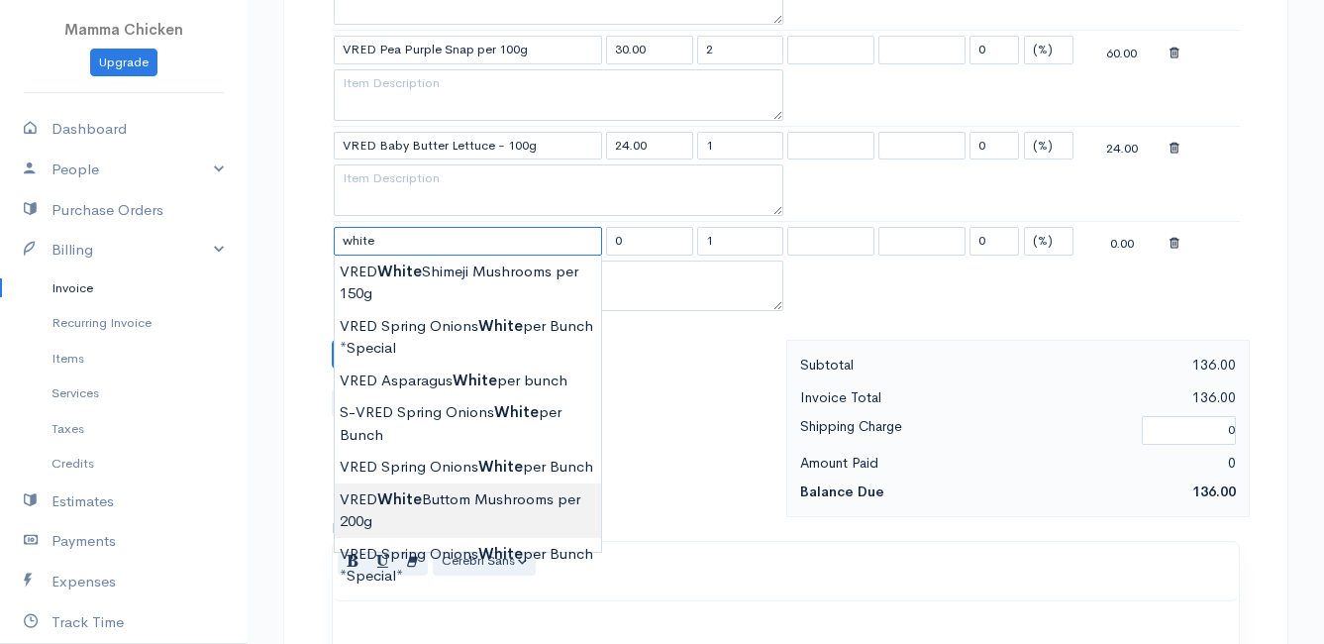
type input "VRED White Buttom Mushrooms per 200g"
type input "31.00"
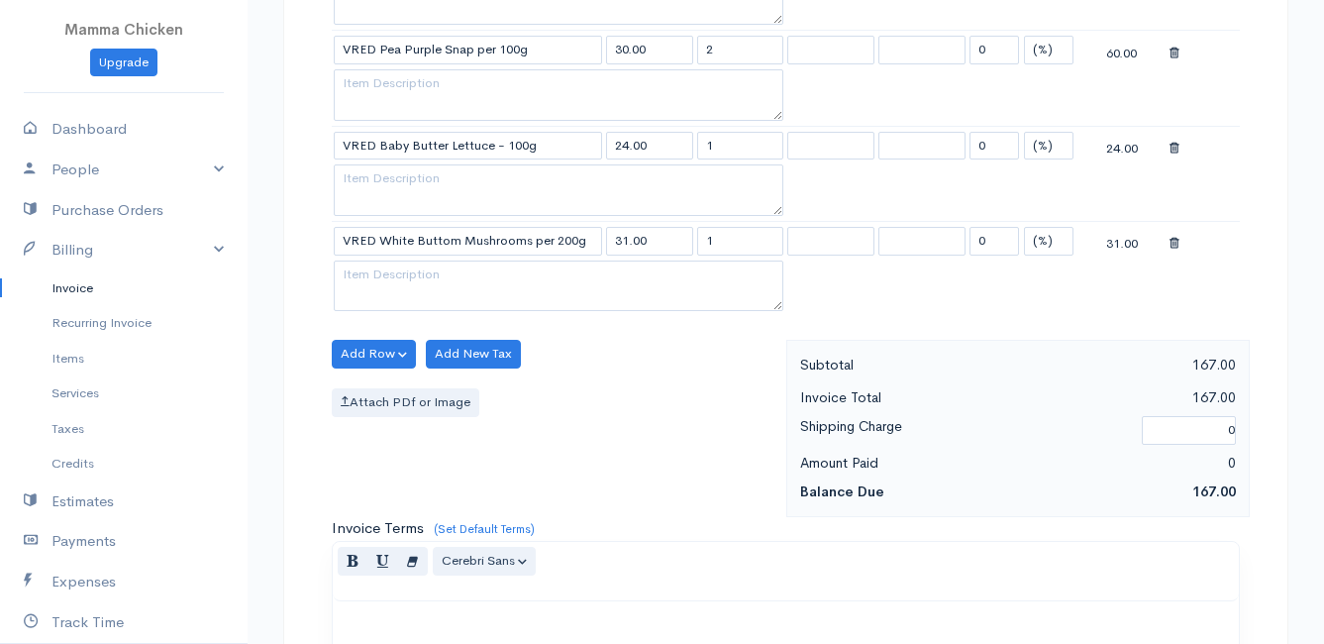
click at [455, 498] on body "Mamma Chicken Upgrade Dashboard People Clients Vendors Staff Users Purchase Ord…" at bounding box center [662, 155] width 1324 height 2093
click at [378, 354] on button "Add Row" at bounding box center [374, 354] width 84 height 29
click at [375, 390] on link "Add Item Row" at bounding box center [411, 394] width 156 height 35
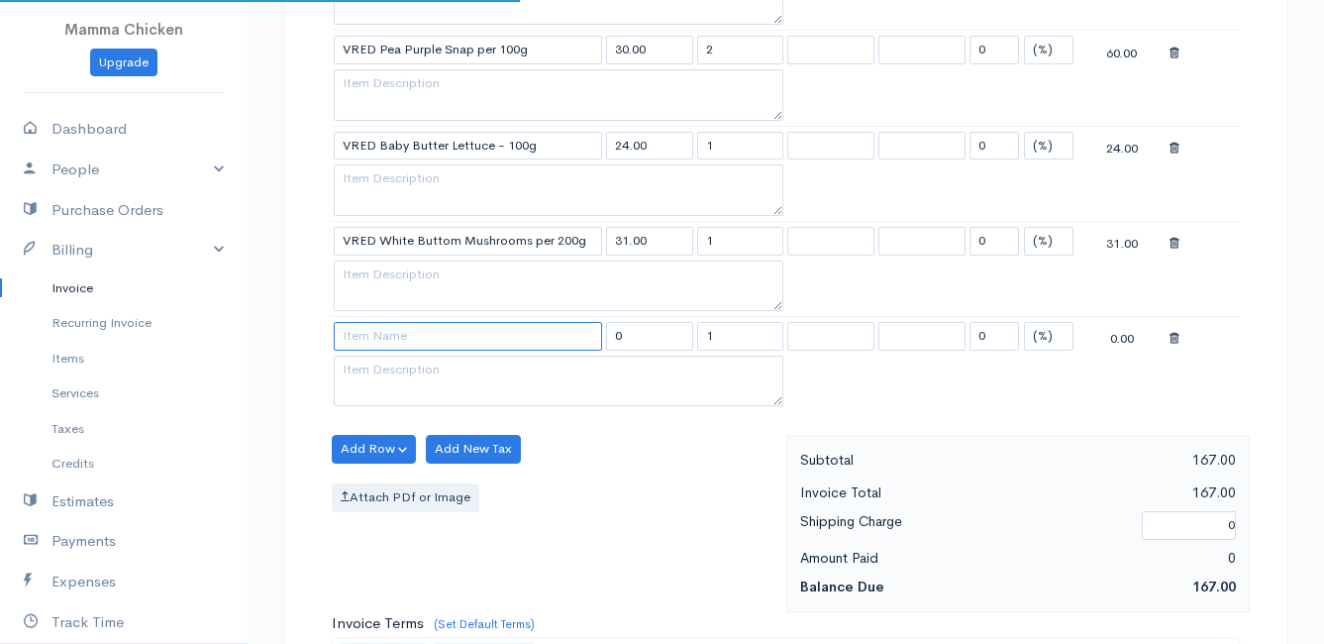
click at [373, 340] on input at bounding box center [468, 336] width 268 height 29
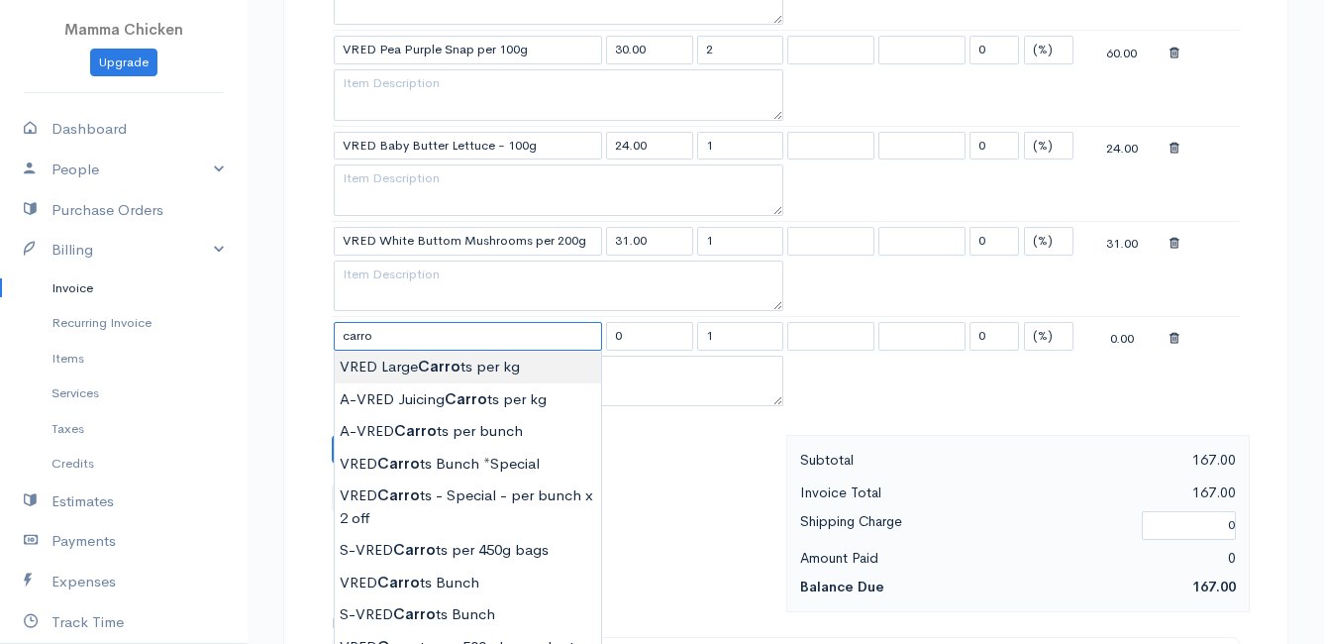
scroll to position [990, 0]
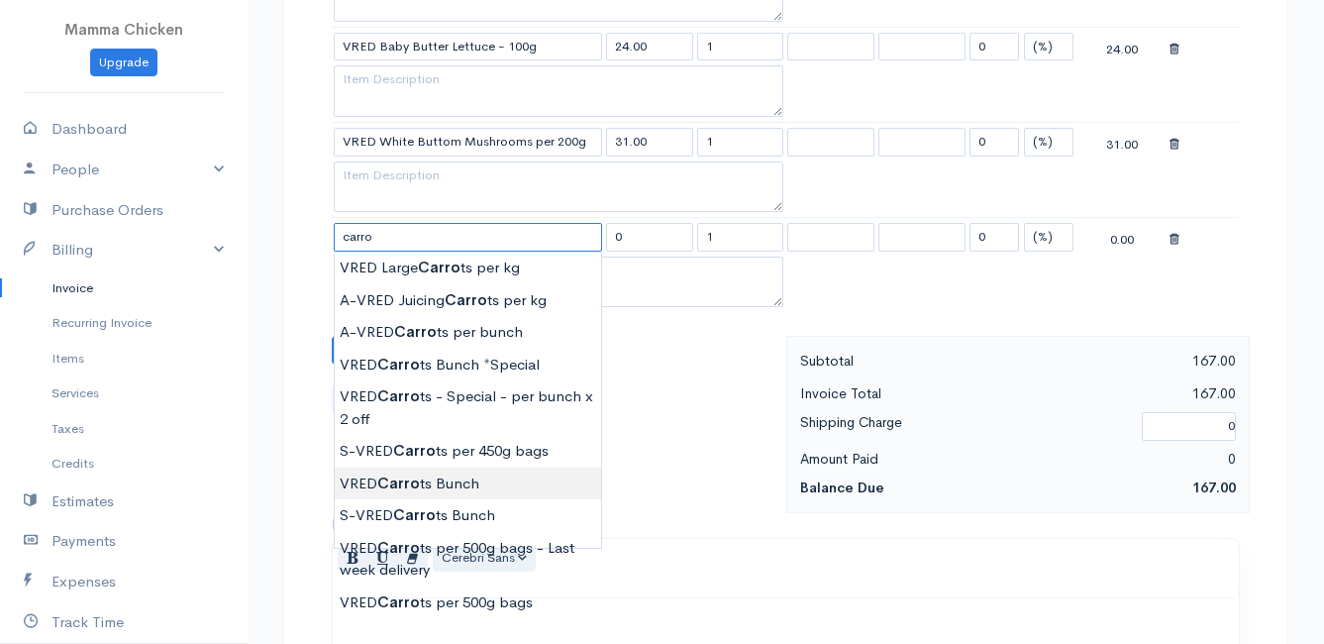
type input "VRED Carrots Bunch"
type input "23.00"
click at [481, 480] on body "Mamma Chicken Upgrade Dashboard People Clients Vendors Staff Users Purchase Ord…" at bounding box center [662, 104] width 1324 height 2188
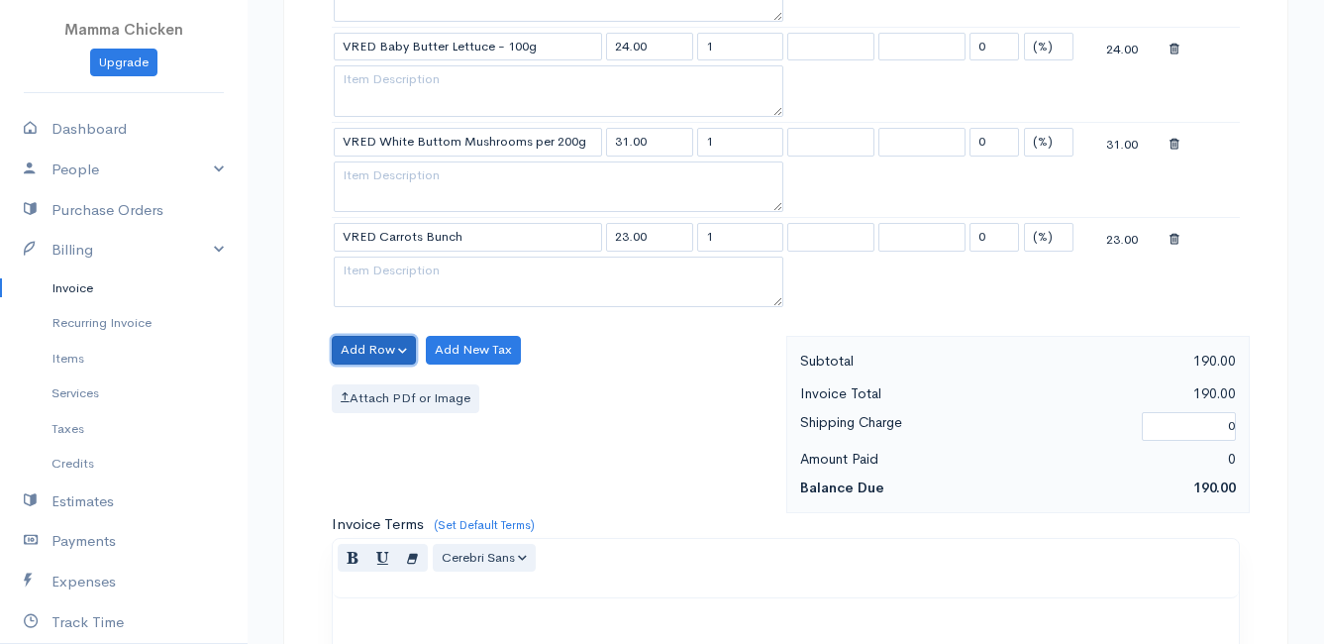
click at [352, 341] on button "Add Row" at bounding box center [374, 350] width 84 height 29
click at [368, 391] on link "Add Item Row" at bounding box center [411, 390] width 156 height 35
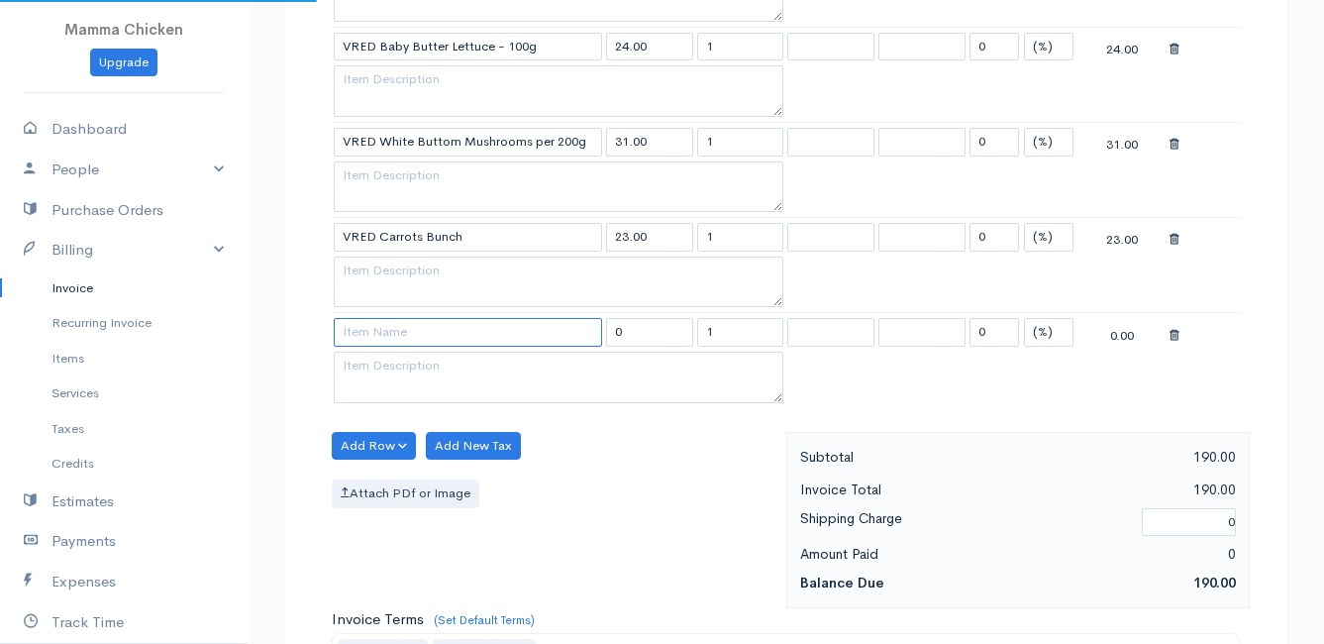
click at [372, 338] on input at bounding box center [468, 332] width 268 height 29
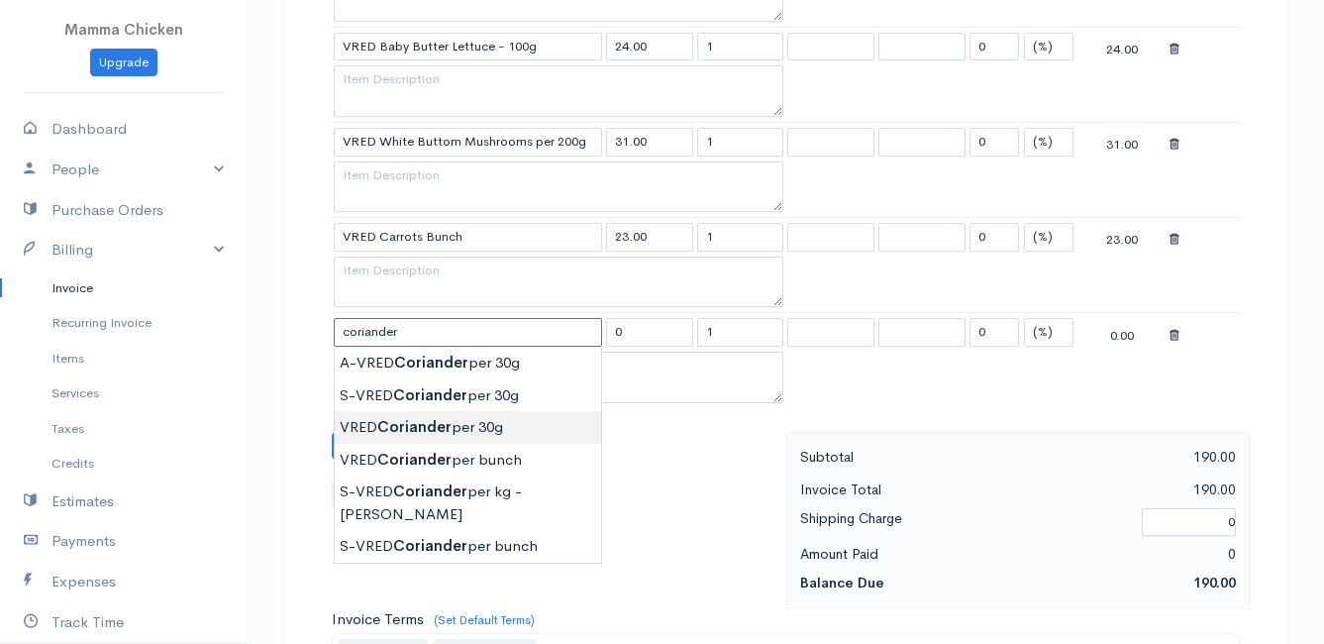
type input "VRED Coriander per 30g"
type input "22.00"
click at [408, 425] on body "Mamma Chicken Upgrade Dashboard People Clients Vendors Staff Users Purchase Ord…" at bounding box center [662, 151] width 1324 height 2283
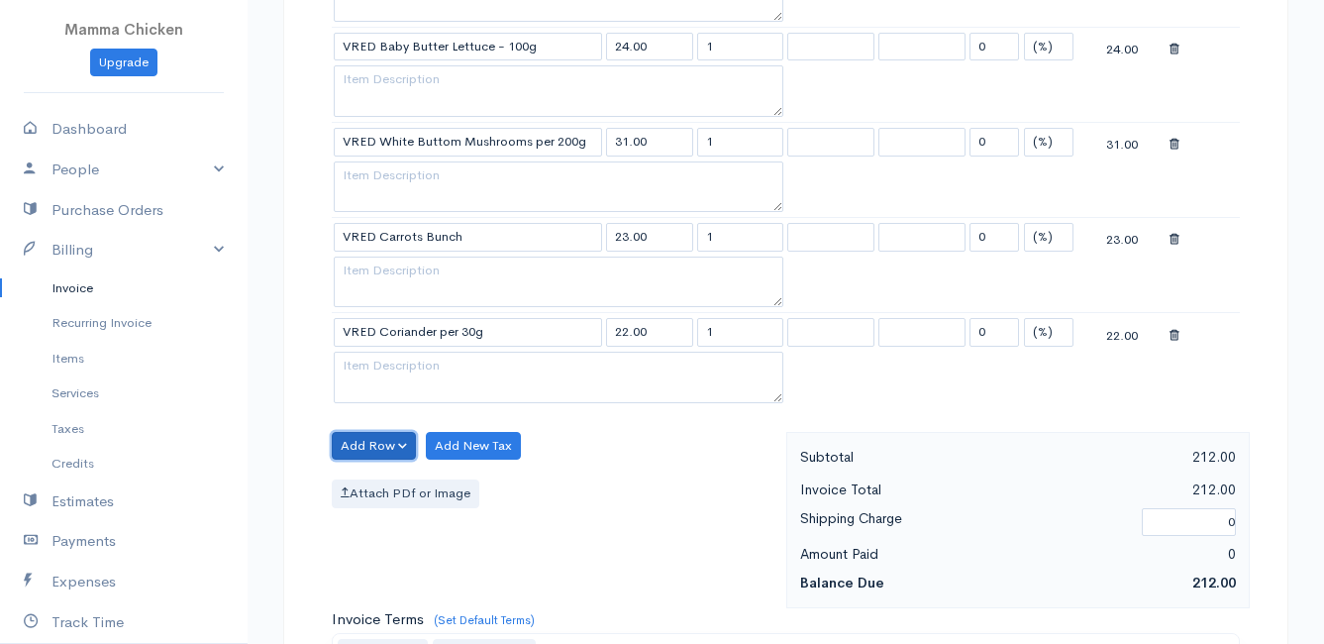
click at [361, 446] on button "Add Row" at bounding box center [374, 446] width 84 height 29
click at [365, 478] on link "Add Item Row" at bounding box center [411, 486] width 156 height 35
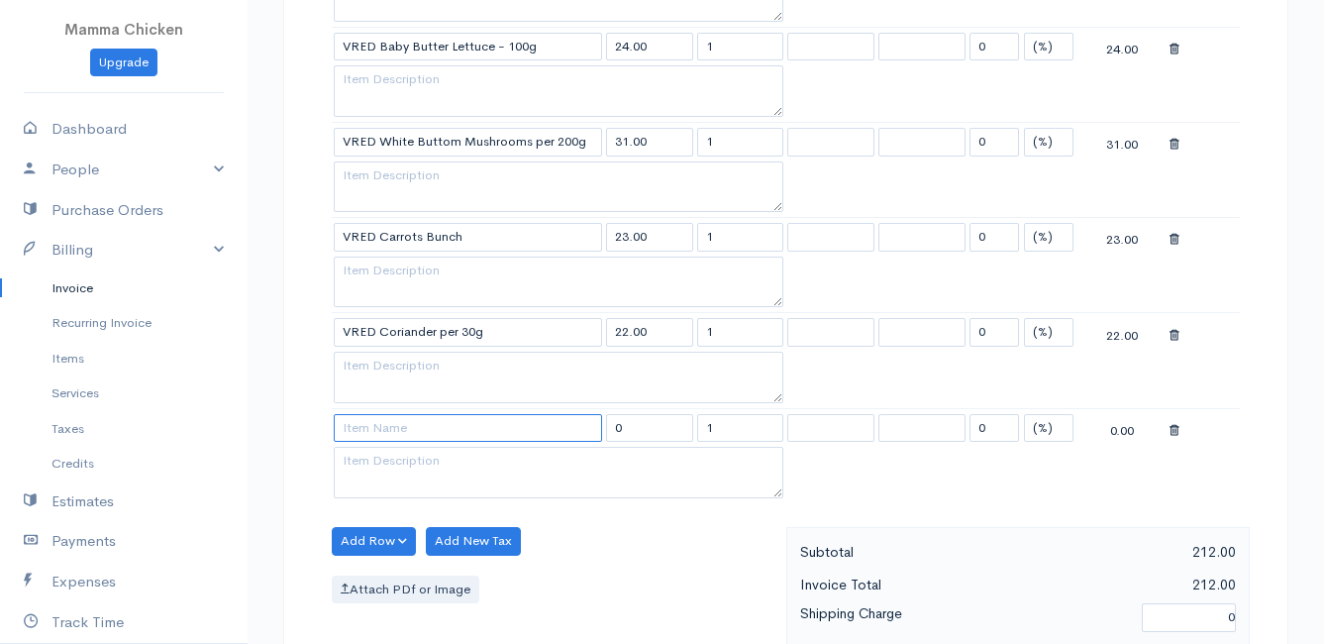
click at [376, 432] on input at bounding box center [468, 428] width 268 height 29
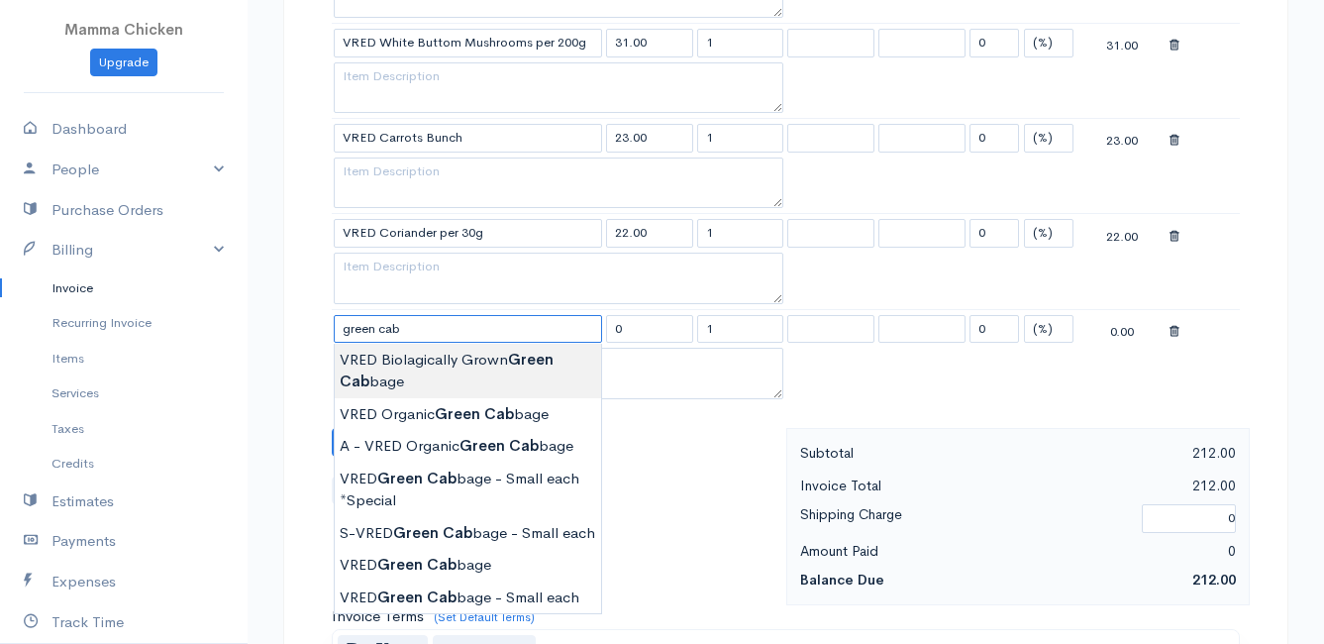
scroll to position [1188, 0]
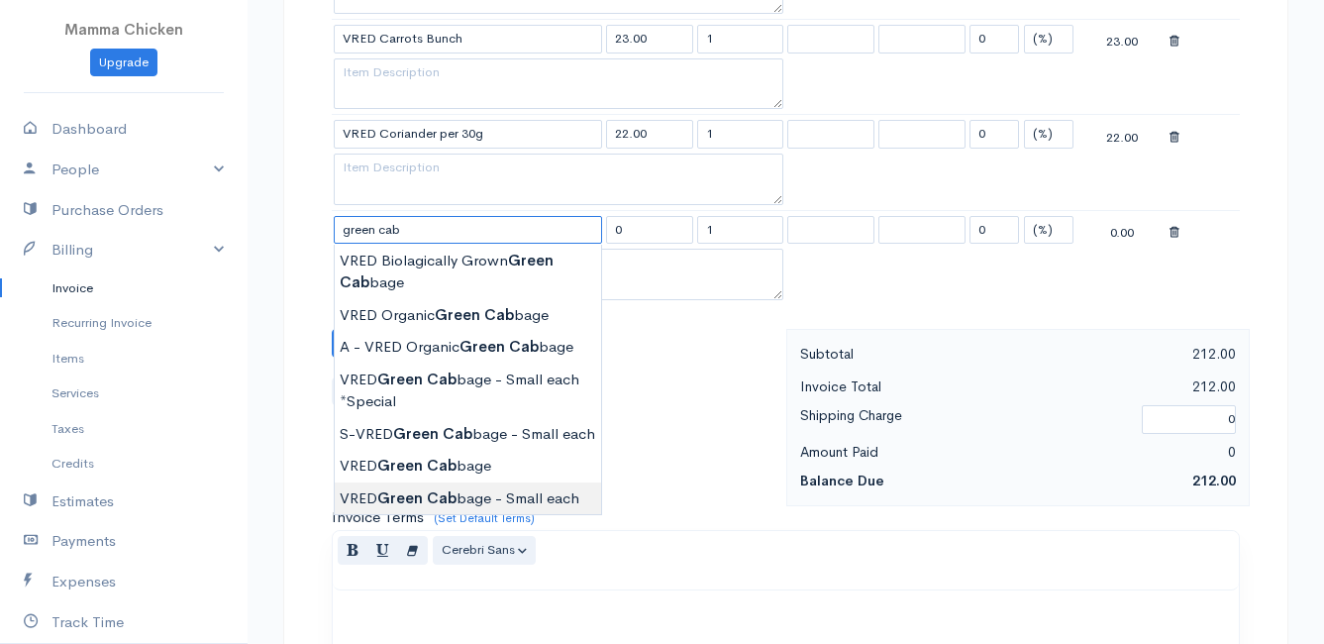
type input "VRED Green Cabbage - Small each"
type input "30.00"
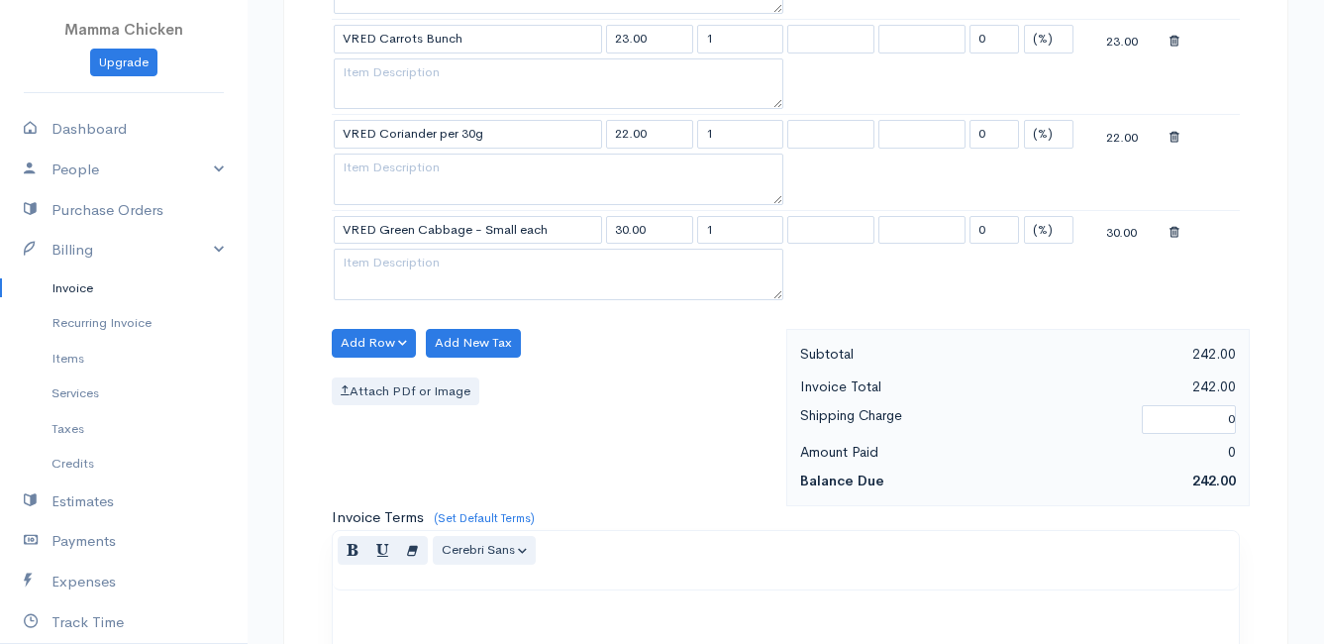
click at [525, 495] on body "Mamma Chicken Upgrade Dashboard People Clients Vendors Staff Users Purchase Ord…" at bounding box center [662, 1] width 1324 height 2378
click at [371, 337] on button "Add Row" at bounding box center [374, 343] width 84 height 29
click at [385, 375] on link "Add Item Row" at bounding box center [411, 383] width 156 height 35
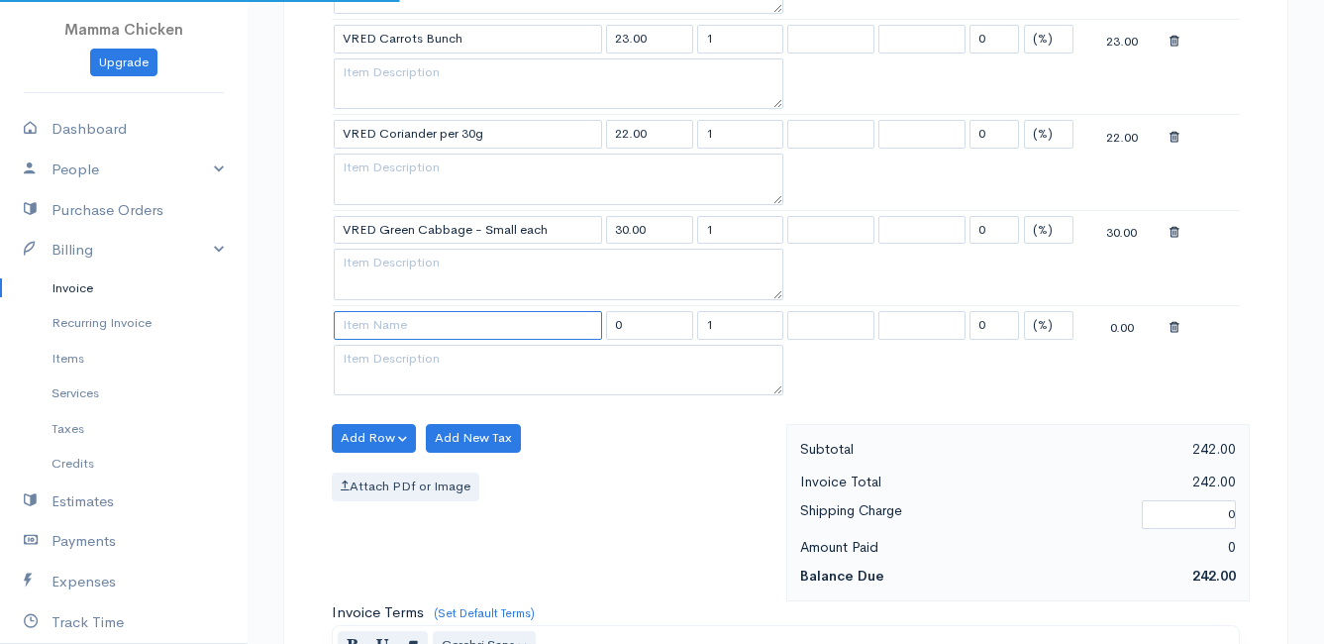
click at [393, 327] on input at bounding box center [468, 325] width 268 height 29
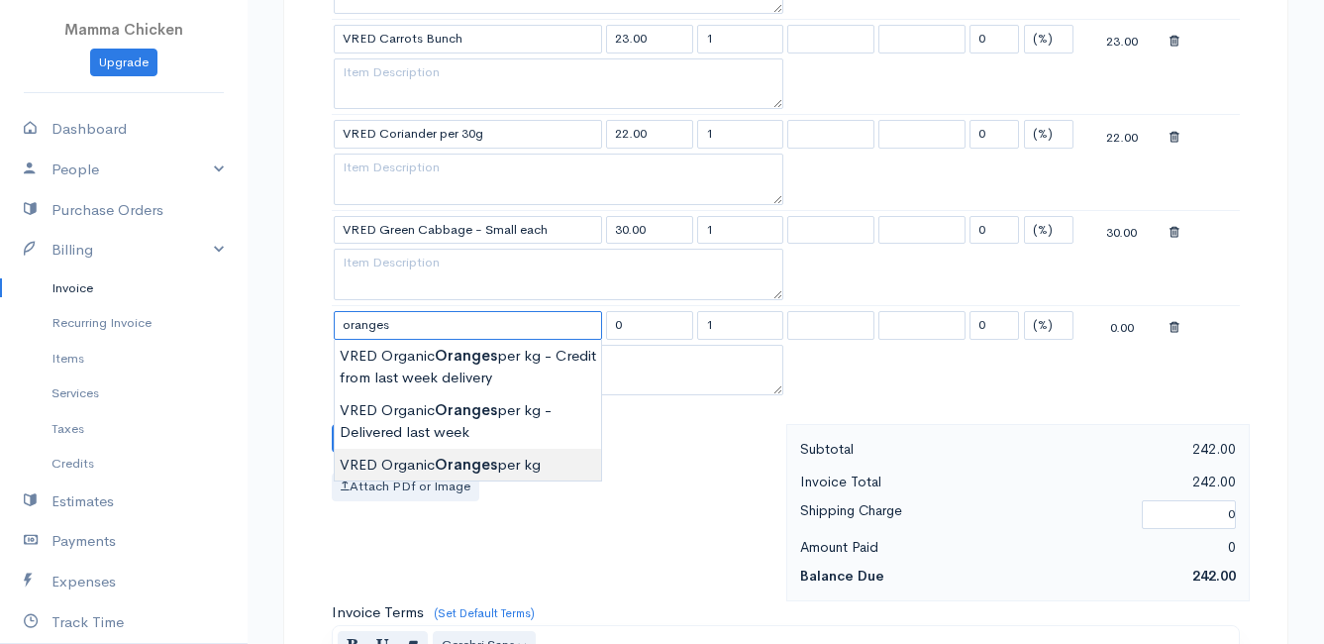
type input "VRED Organic Oranges per kg"
type input "40.00"
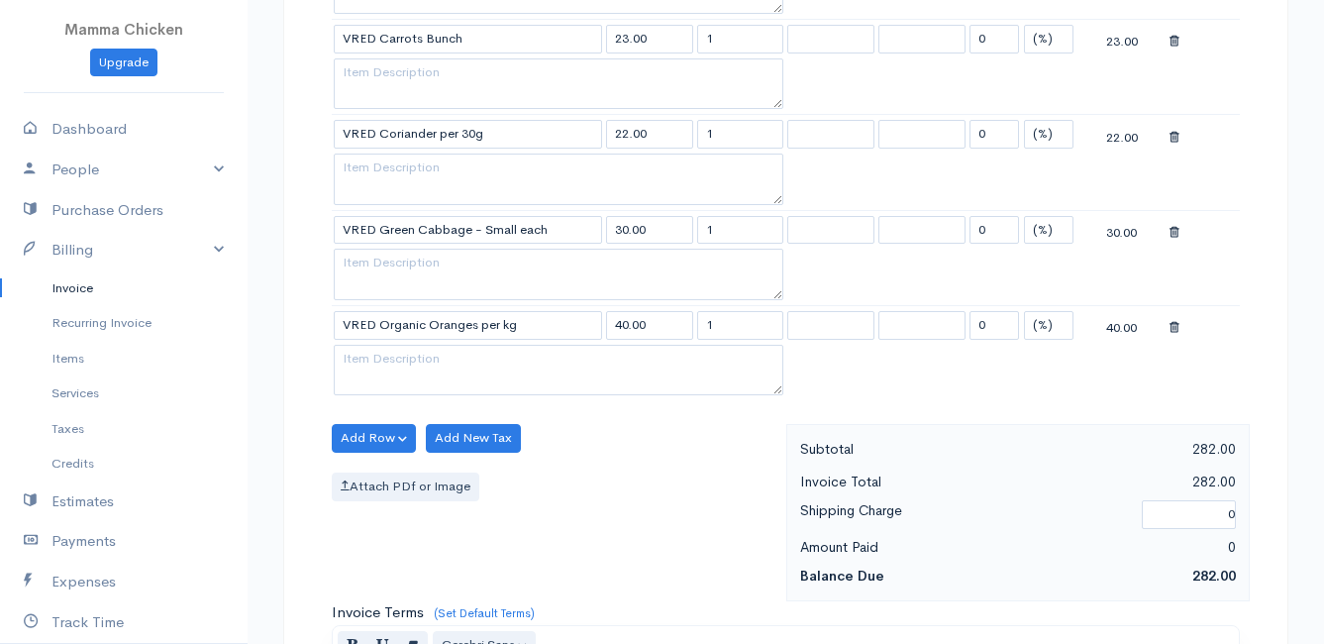
click at [478, 470] on body "Mamma Chicken Upgrade Dashboard People Clients Vendors Staff Users Purchase Ord…" at bounding box center [662, 49] width 1324 height 2474
drag, startPoint x: 747, startPoint y: 323, endPoint x: 651, endPoint y: 321, distance: 96.1
click at [651, 321] on tr "VRED Organic Oranges per kg 40.00 1 0 (%) Flat 40.00" at bounding box center [786, 324] width 908 height 39
type input "2"
click at [616, 470] on div "Add Row Add Item Row Add Time Row Add New Tax Attach PDf or Image" at bounding box center [554, 512] width 464 height 177
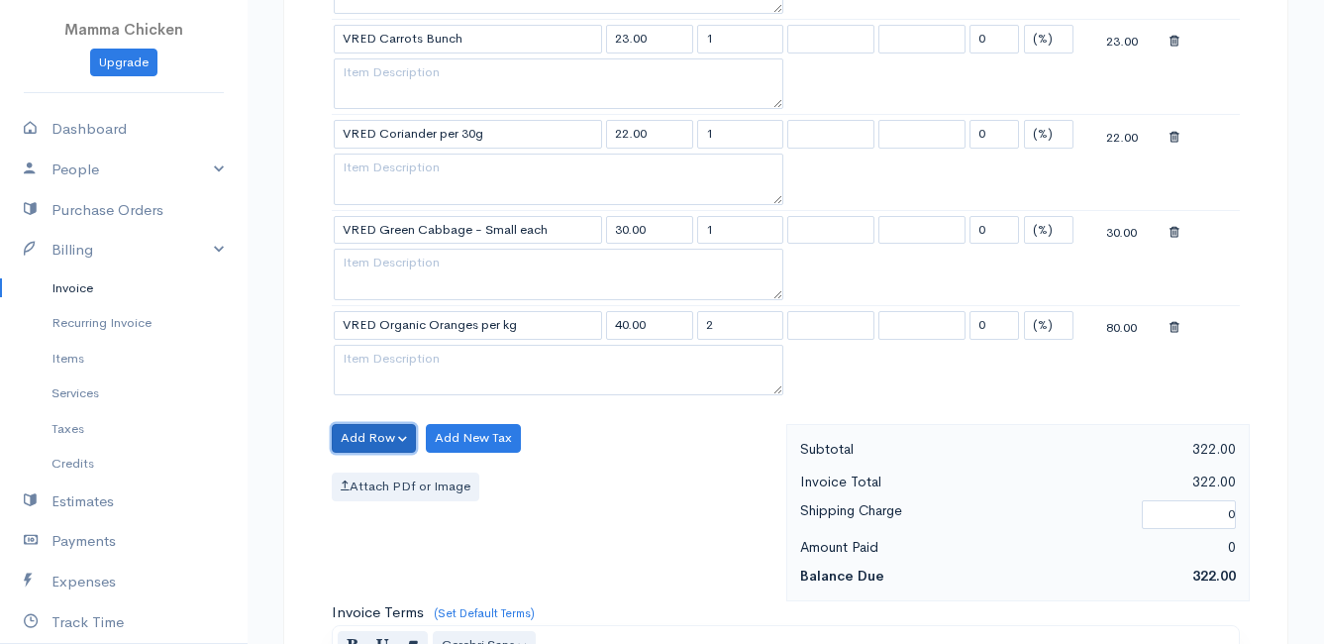
click at [365, 435] on button "Add Row" at bounding box center [374, 438] width 84 height 29
click at [378, 473] on link "Add Item Row" at bounding box center [411, 478] width 156 height 35
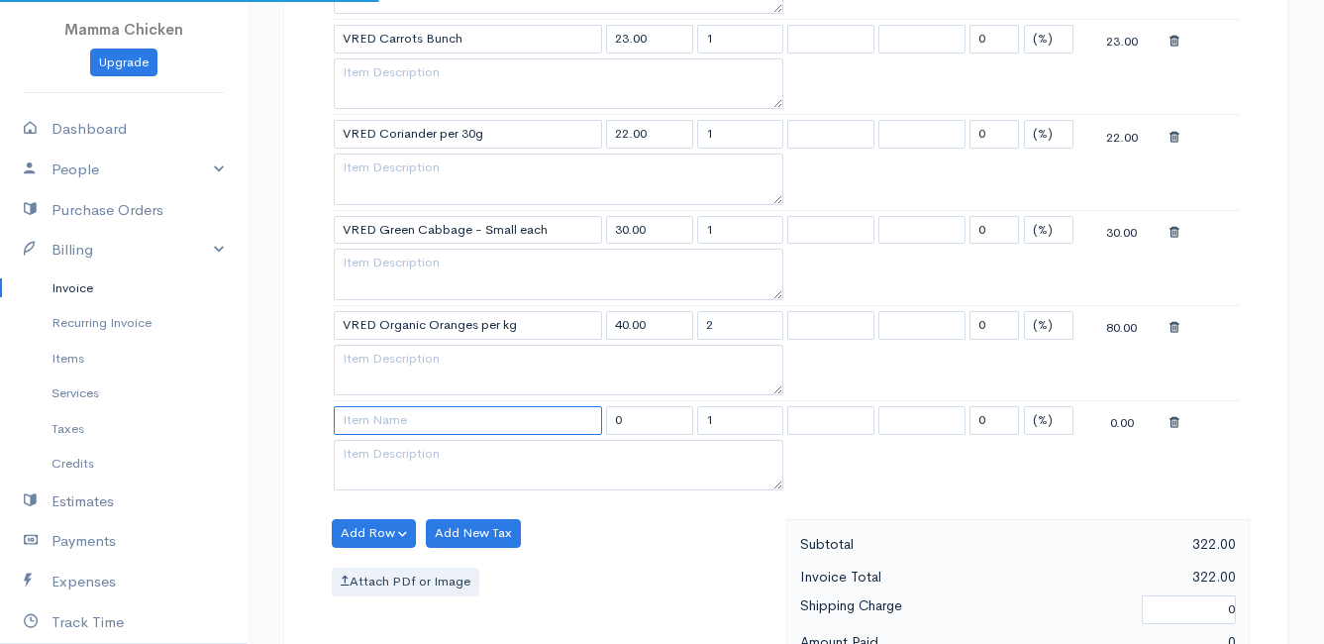
click at [366, 417] on input at bounding box center [468, 420] width 268 height 29
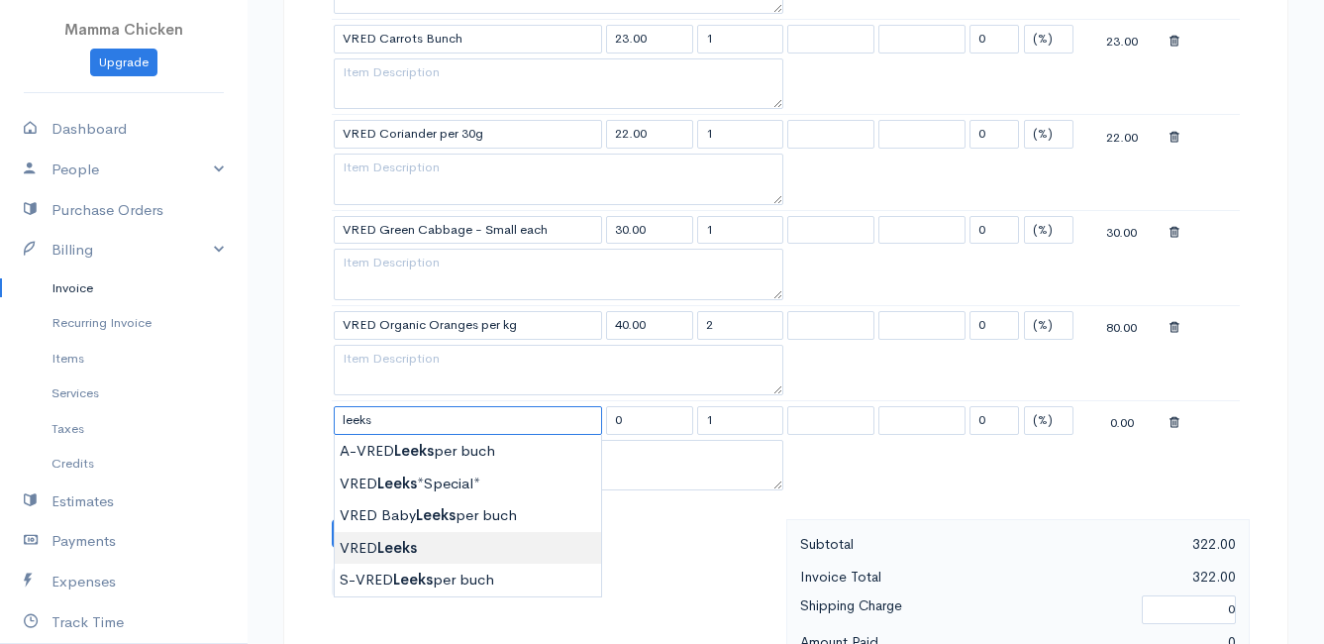
type input "VRED Leeks"
type input "28.00"
click at [443, 541] on body "Mamma Chicken Upgrade Dashboard People Clients Vendors Staff Users Purchase Ord…" at bounding box center [662, 96] width 1324 height 2569
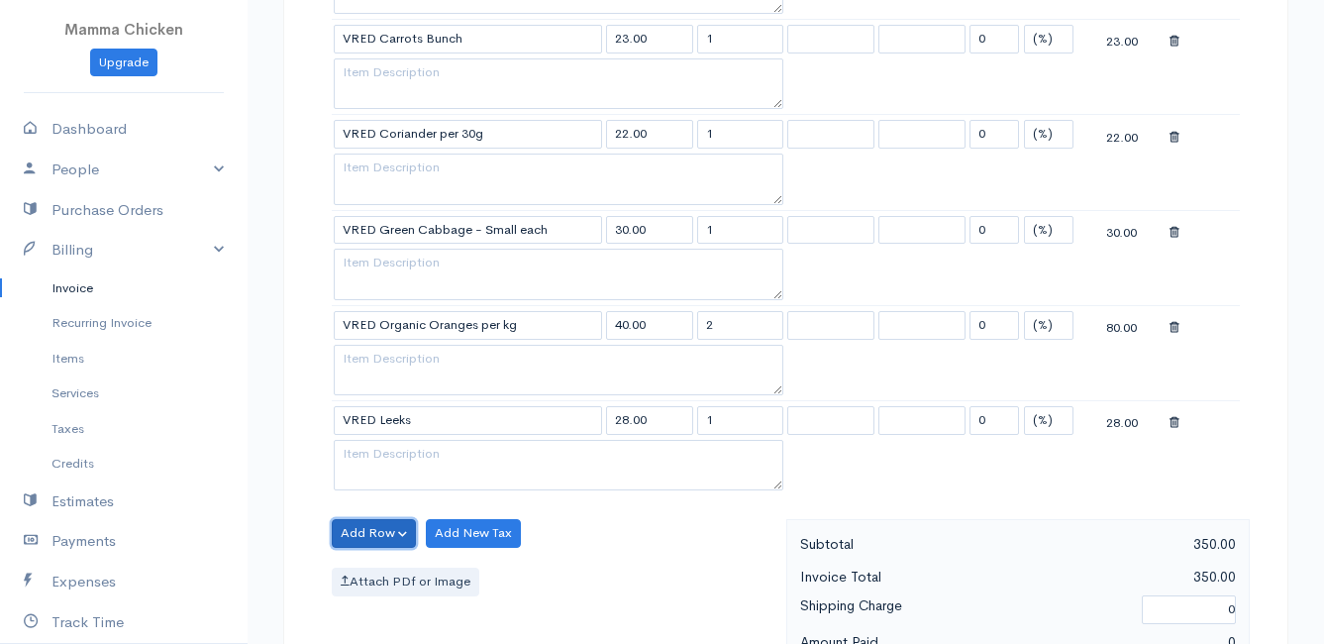
click at [366, 526] on button "Add Row" at bounding box center [374, 533] width 84 height 29
click at [382, 564] on link "Add Item Row" at bounding box center [411, 573] width 156 height 35
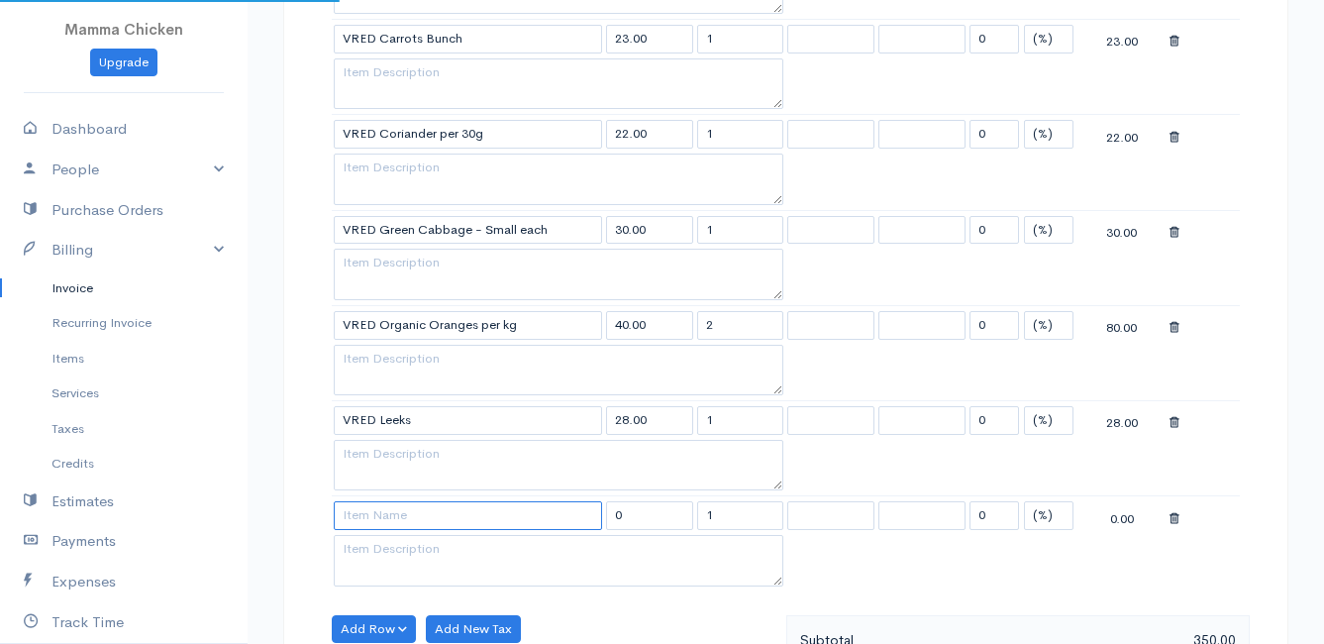
click at [364, 510] on input at bounding box center [468, 515] width 268 height 29
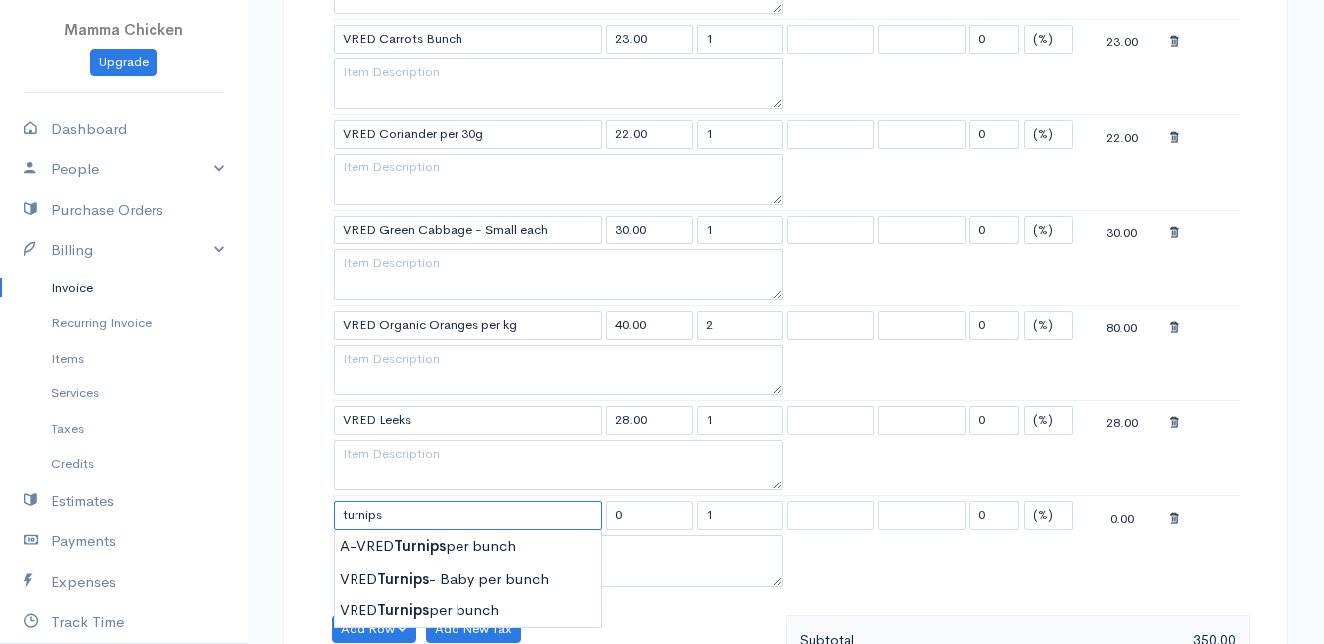
scroll to position [1287, 0]
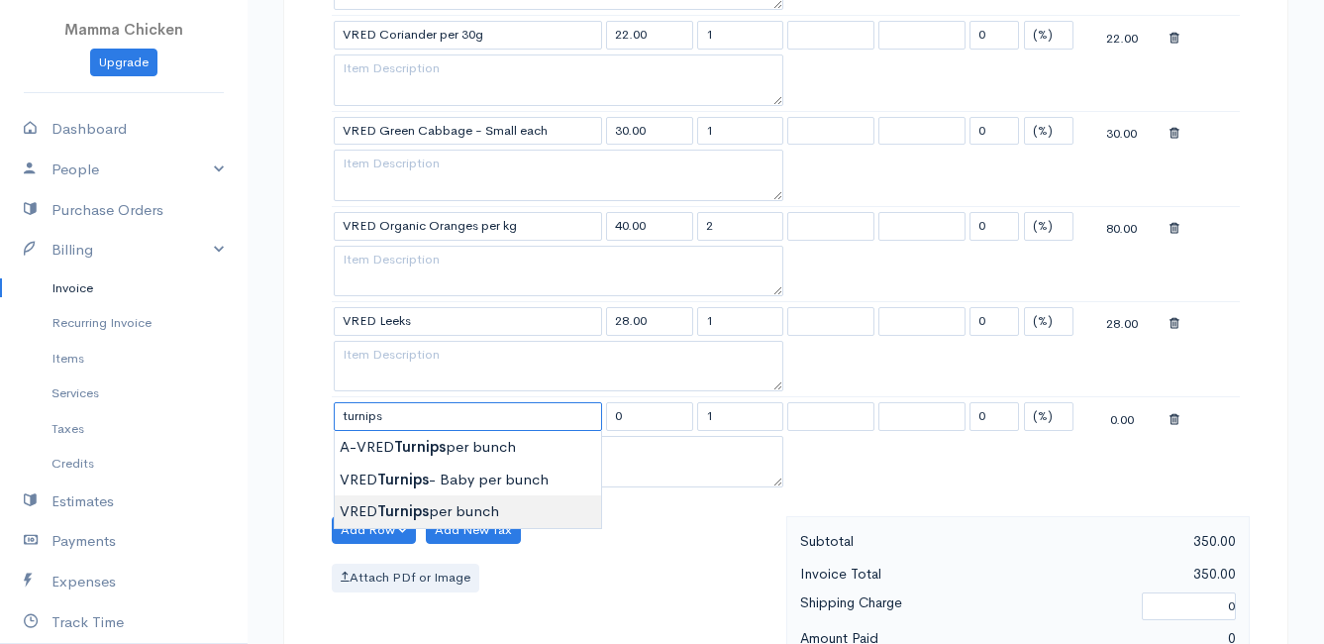
type input "VRED Turnips per bunch"
type input "29.00"
click at [443, 508] on body "Mamma Chicken Upgrade Dashboard People Clients Vendors Staff Users Purchase Ord…" at bounding box center [662, 45] width 1324 height 2664
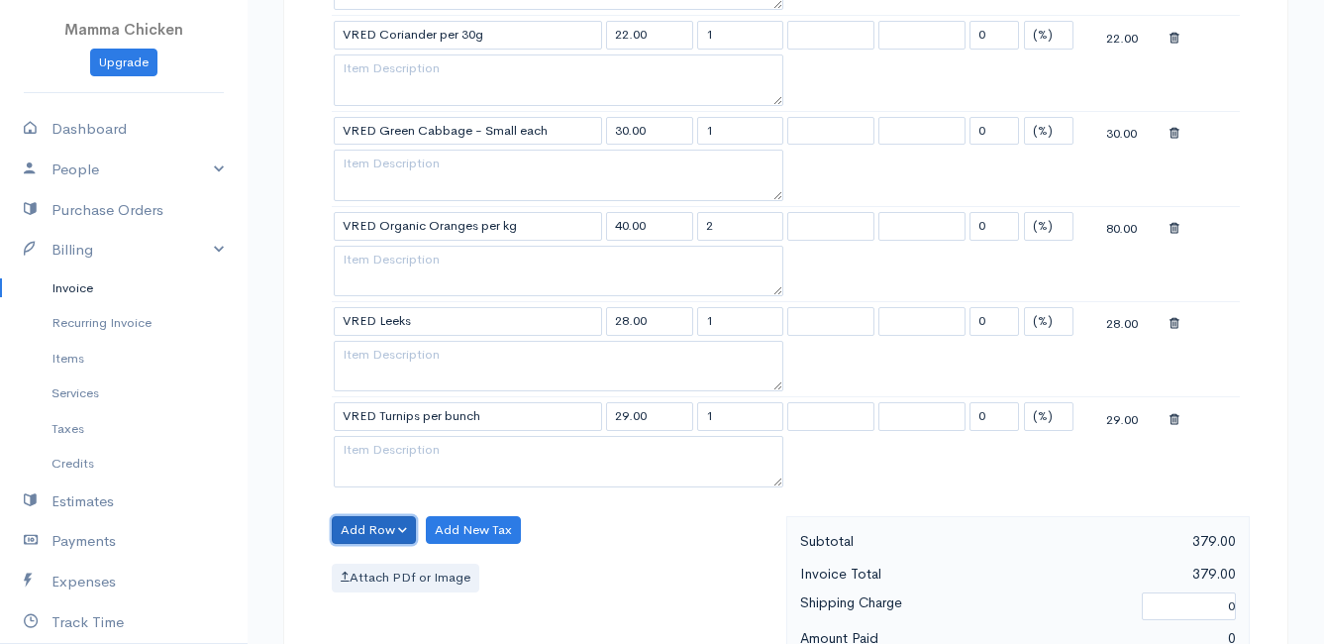
click at [362, 522] on button "Add Row" at bounding box center [374, 530] width 84 height 29
click at [383, 564] on link "Add Item Row" at bounding box center [411, 570] width 156 height 35
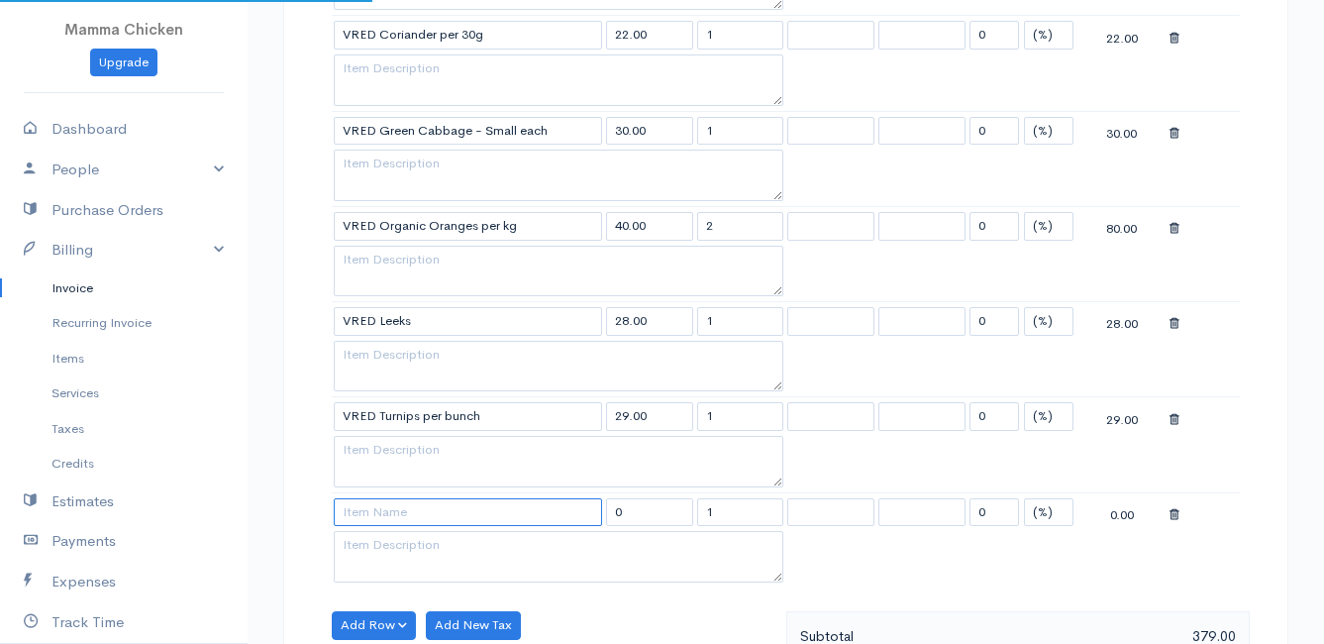
click at [385, 517] on input at bounding box center [468, 512] width 268 height 29
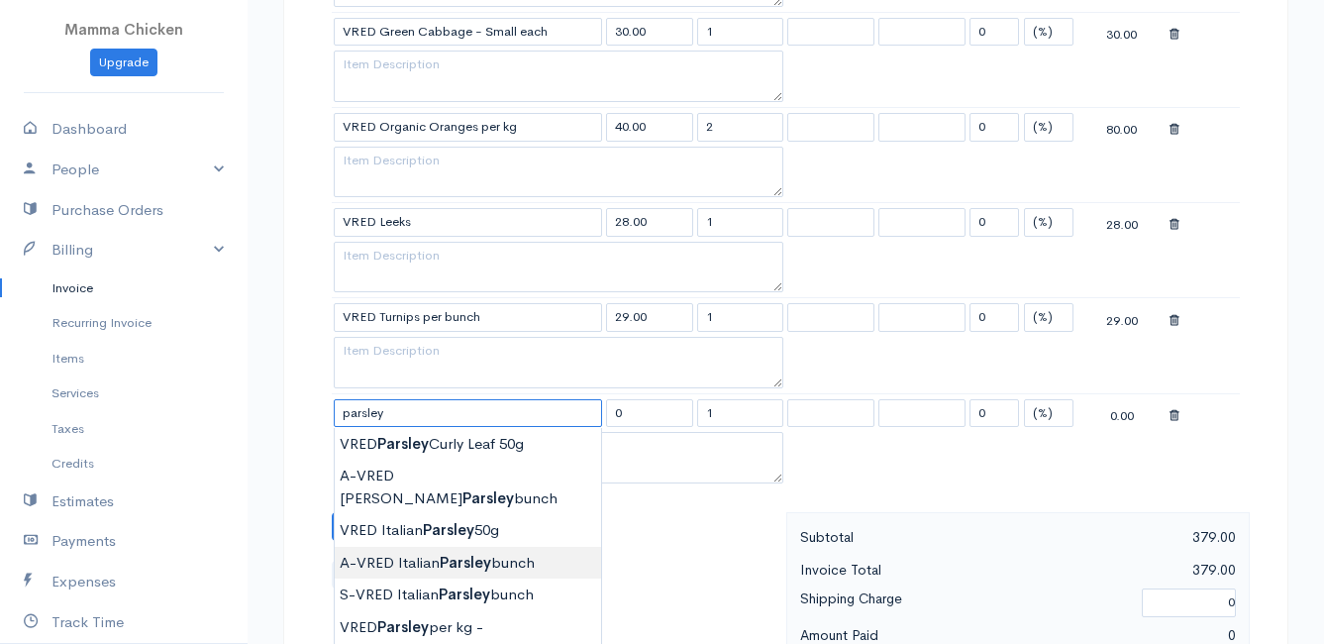
scroll to position [1485, 0]
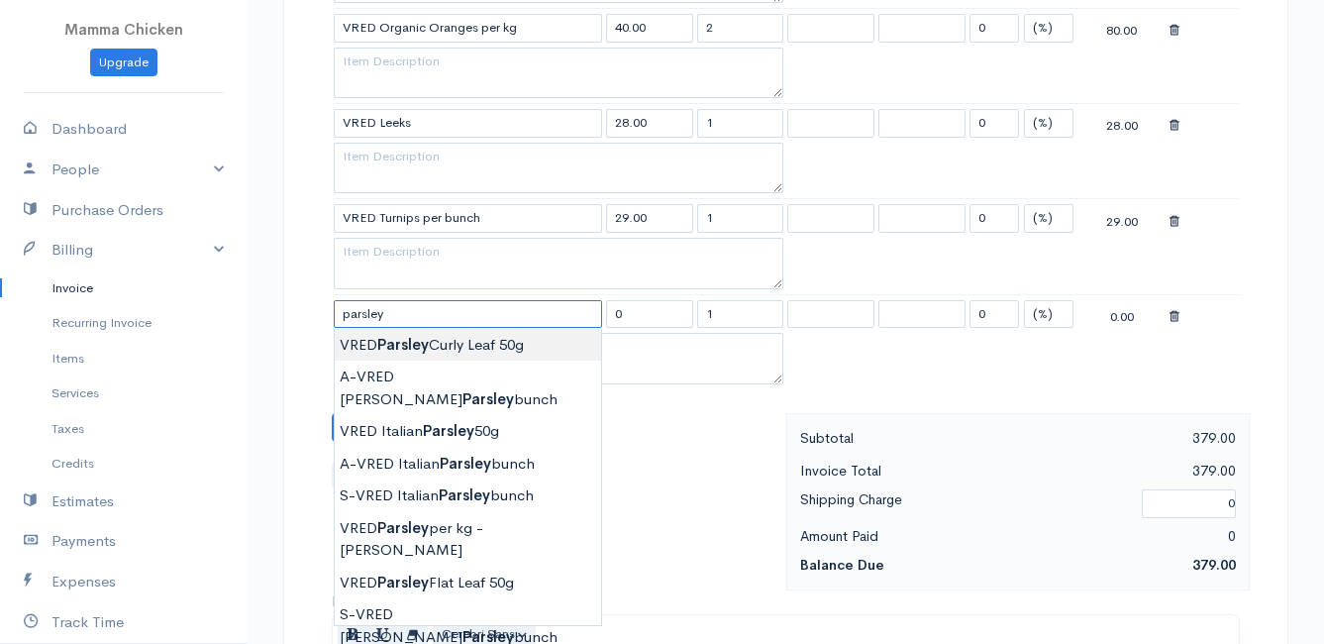
type input "VRED Parsley Curly Leaf 50g"
type input "24.00"
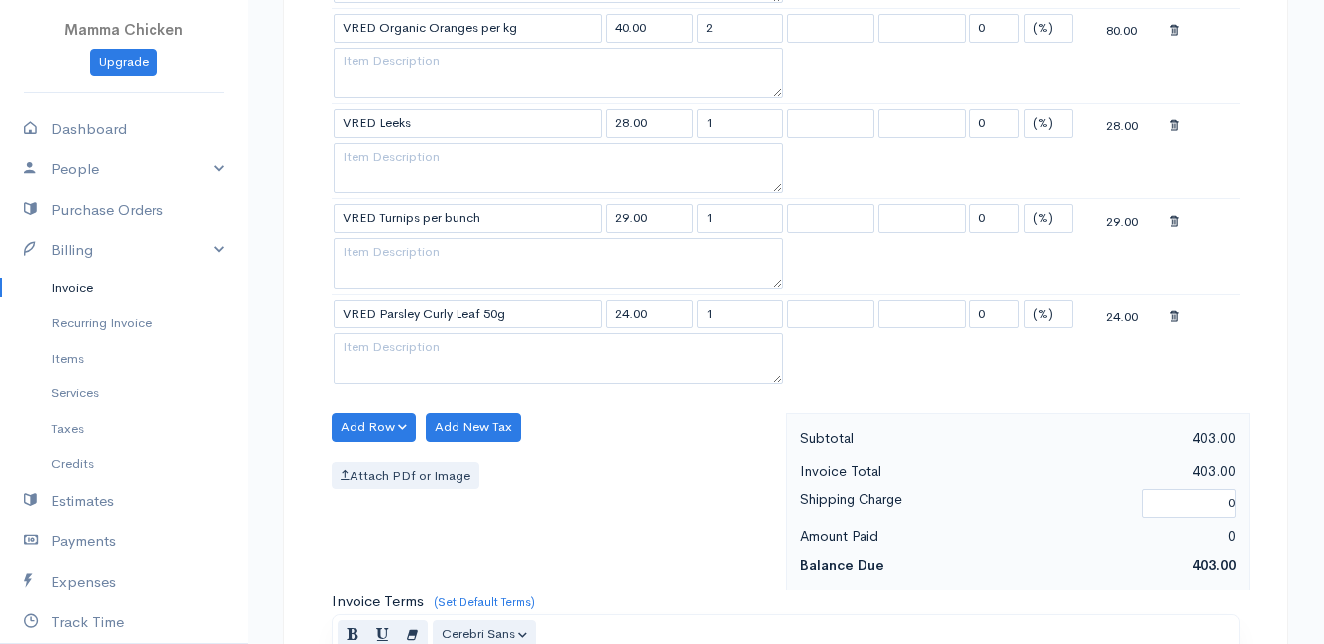
click at [360, 430] on button "Add Row" at bounding box center [374, 427] width 84 height 29
click at [372, 462] on link "Add Item Row" at bounding box center [411, 467] width 156 height 35
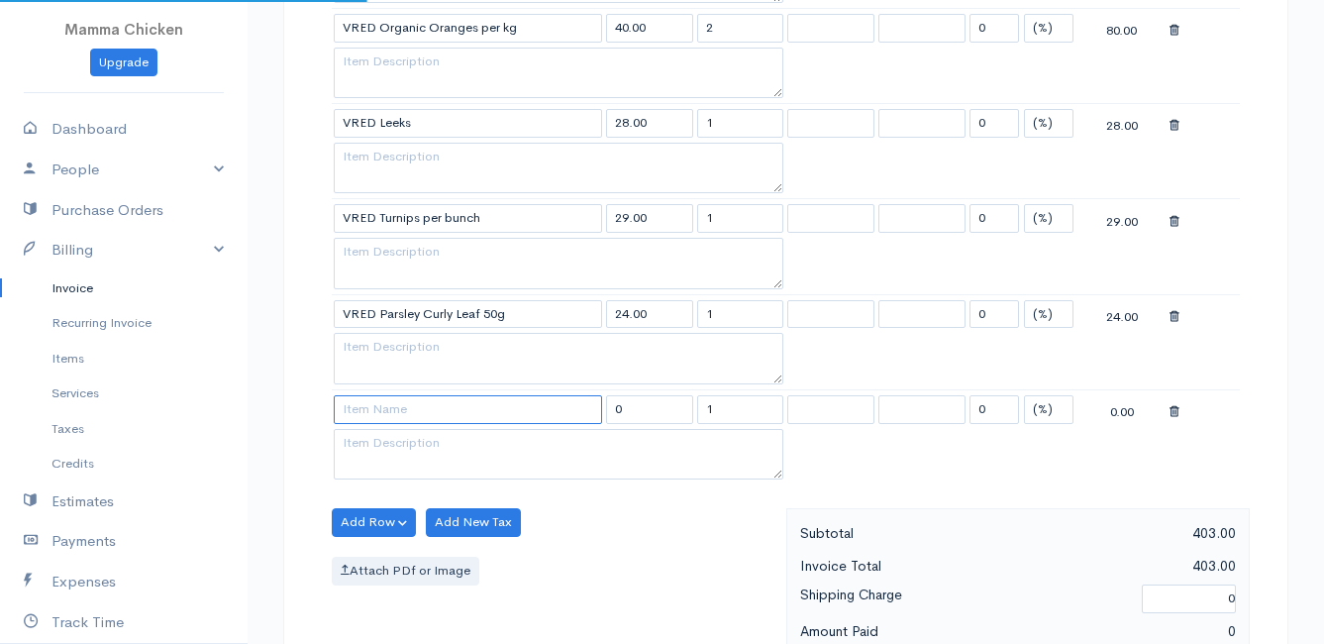
click at [363, 415] on input at bounding box center [468, 409] width 268 height 29
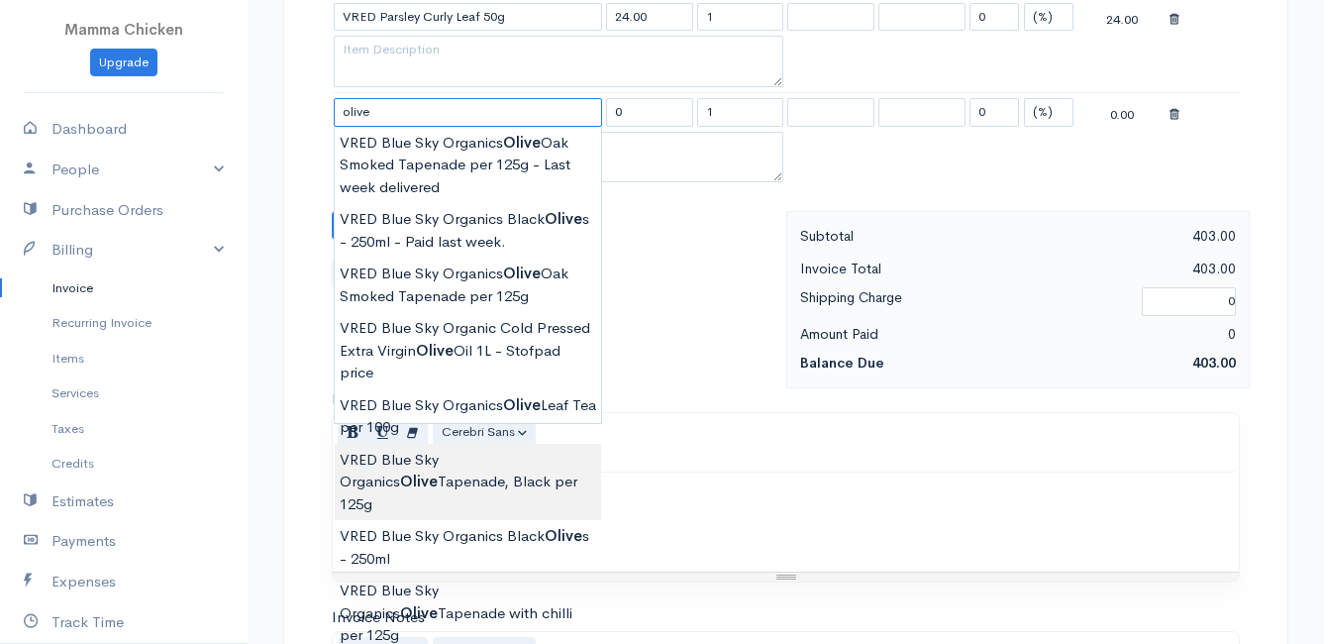
scroll to position [1881, 0]
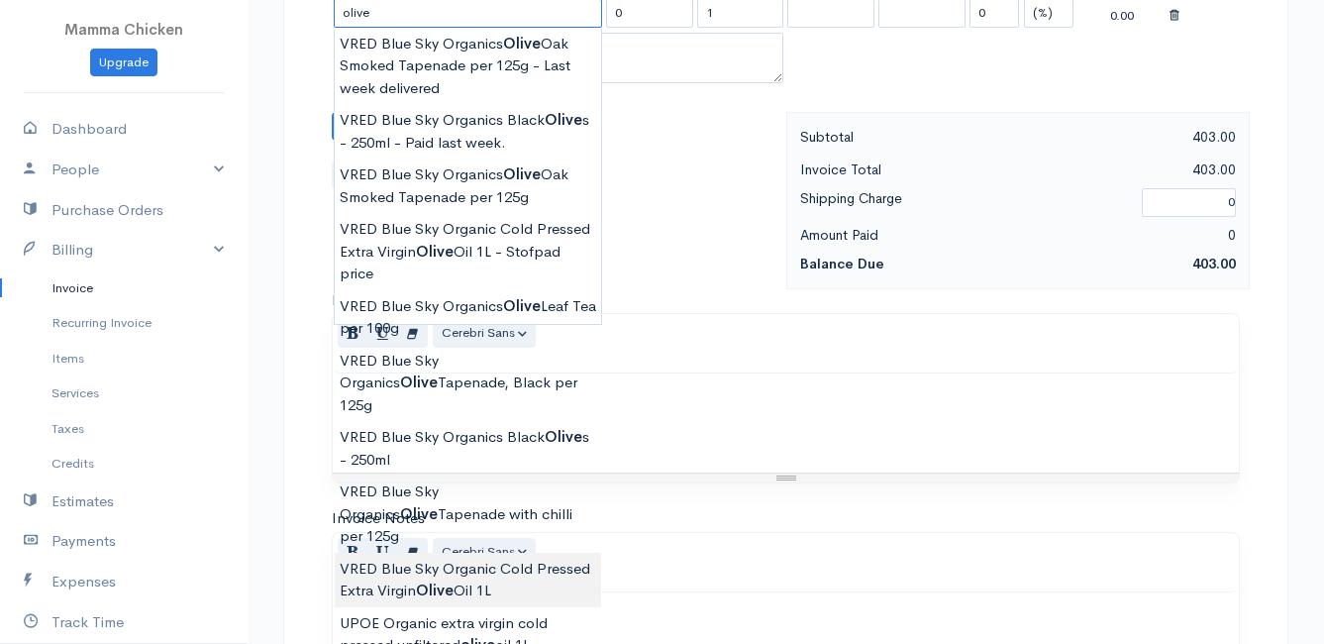
type input "VRED Blue Sky Organic Cold Pressed Extra Virgin Olive Oil 1L"
type input "330.00"
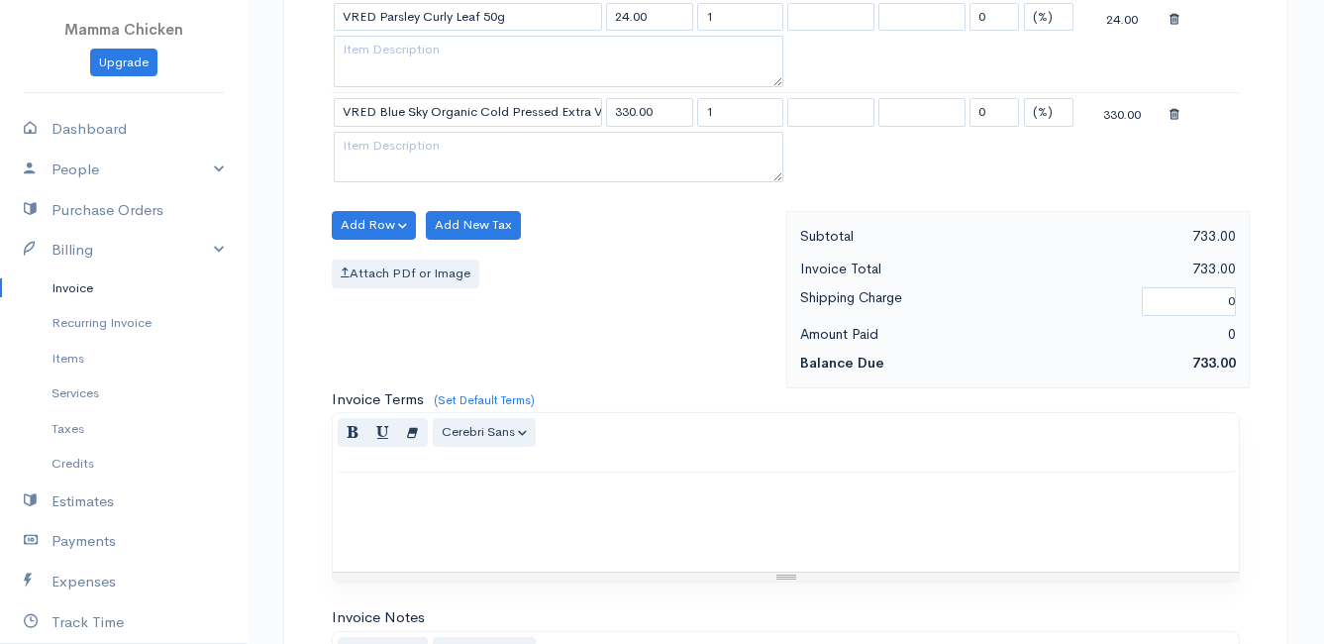
scroll to position [1683, 0]
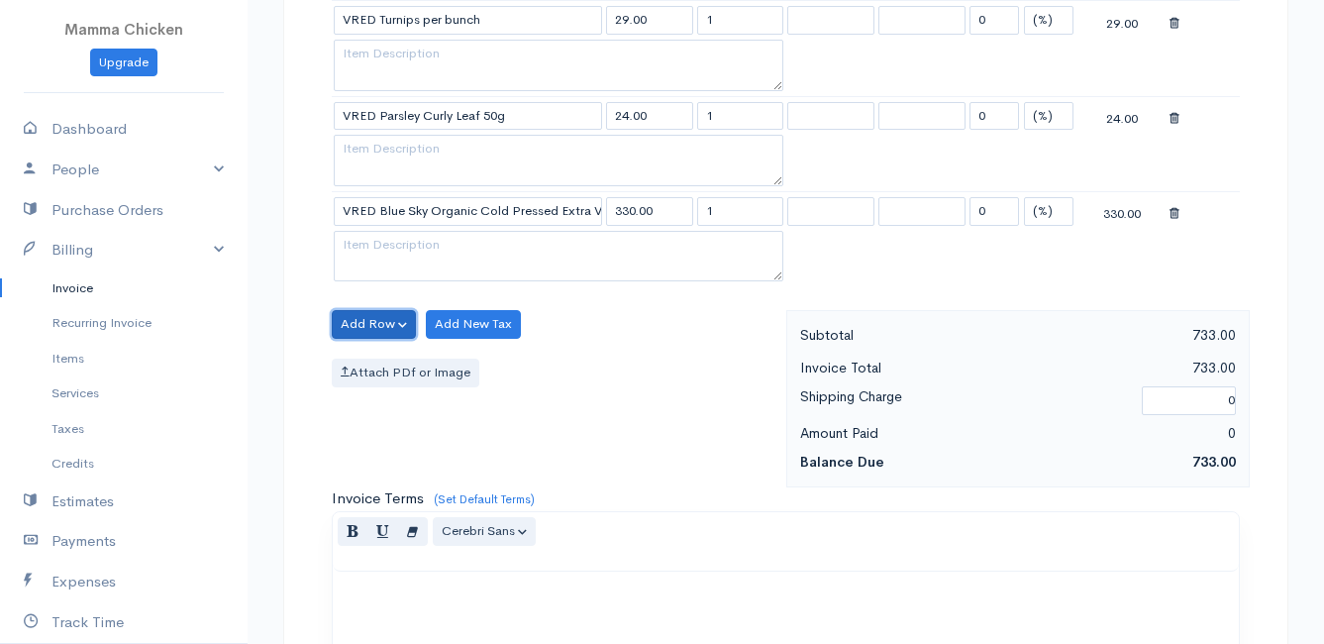
click at [352, 324] on button "Add Row" at bounding box center [374, 324] width 84 height 29
click at [368, 359] on link "Add Item Row" at bounding box center [411, 364] width 156 height 35
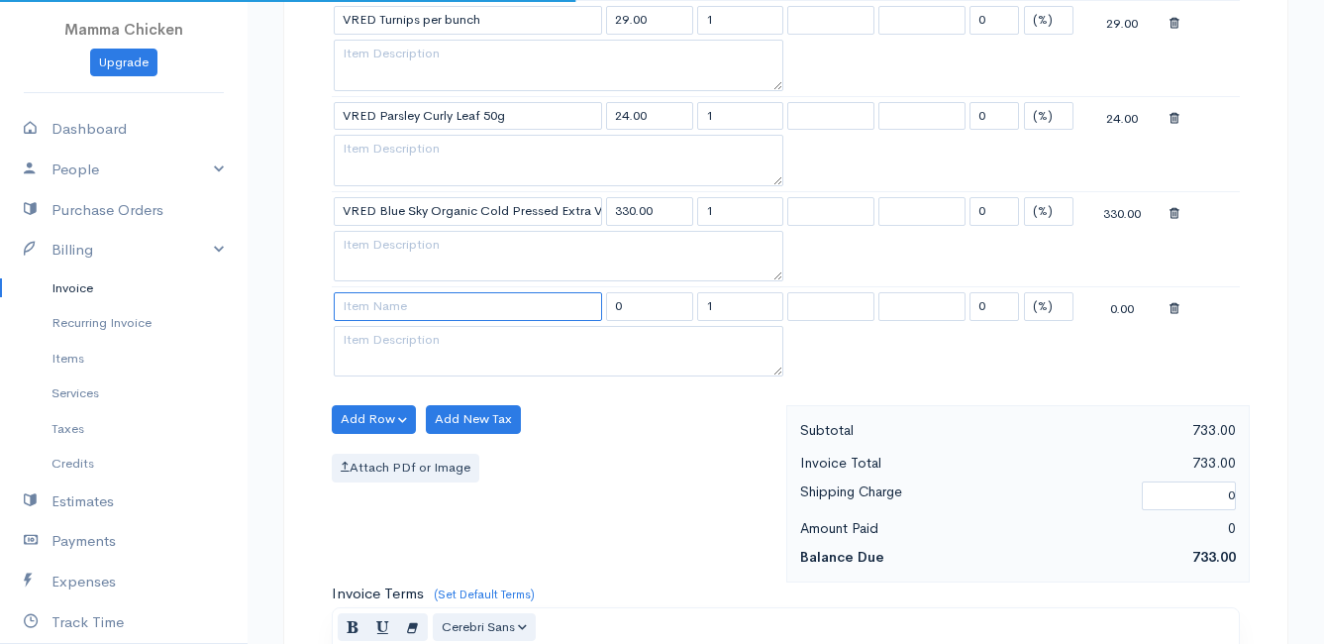
click at [369, 310] on input at bounding box center [468, 306] width 268 height 29
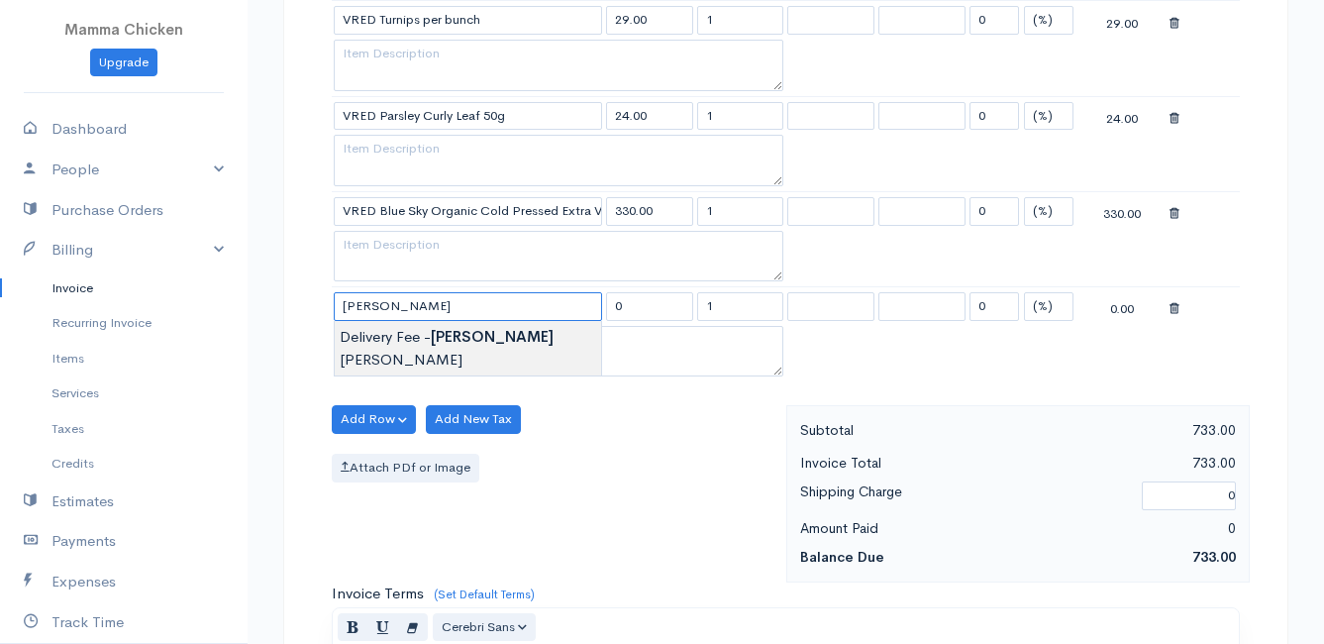
type input "Delivery Fee - [PERSON_NAME]"
type input "25.00"
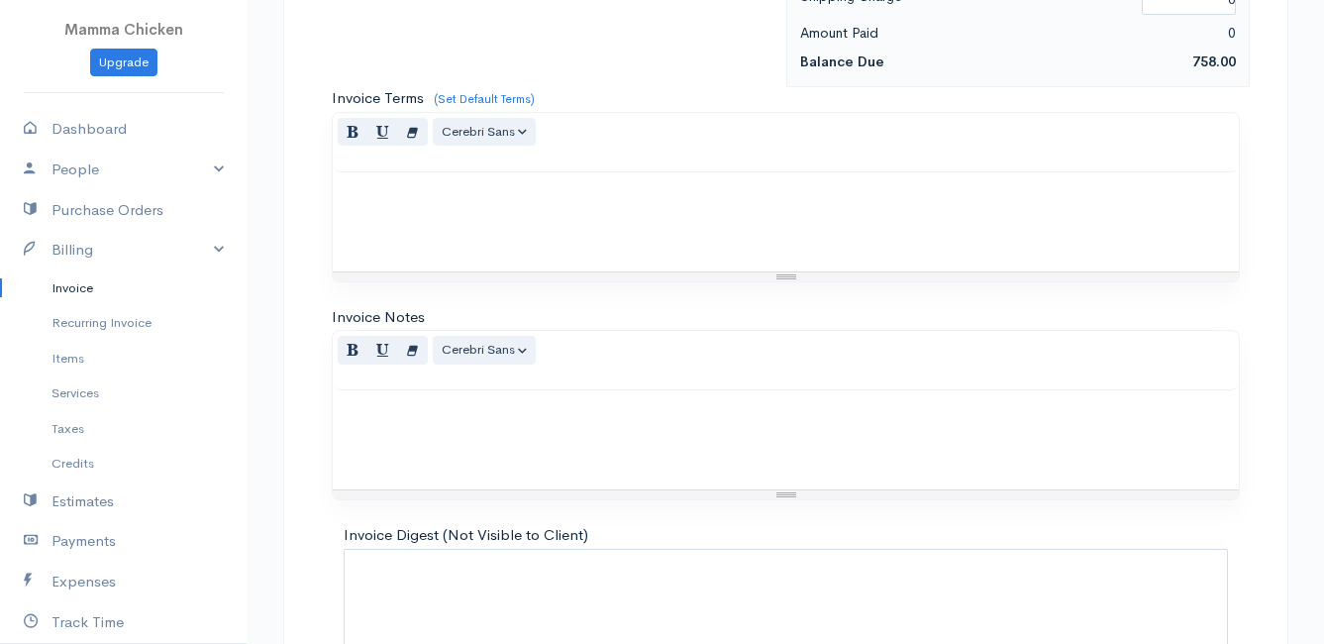
scroll to position [2307, 0]
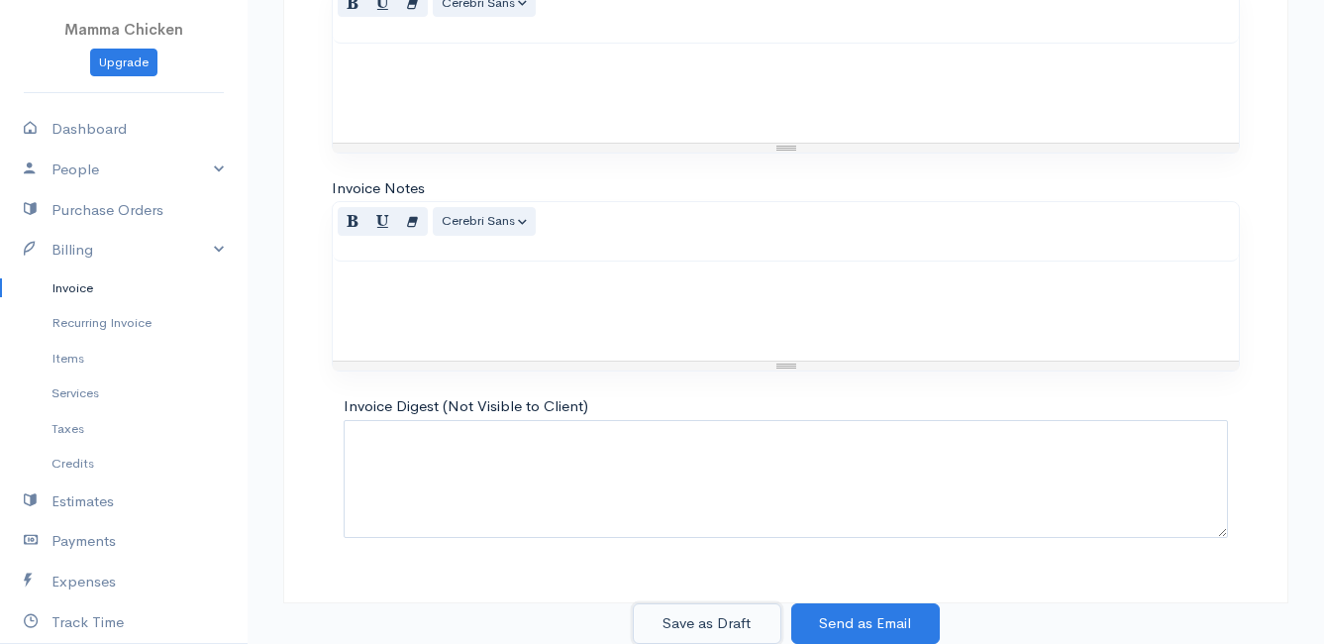
click at [699, 628] on button "Save as Draft" at bounding box center [707, 623] width 149 height 41
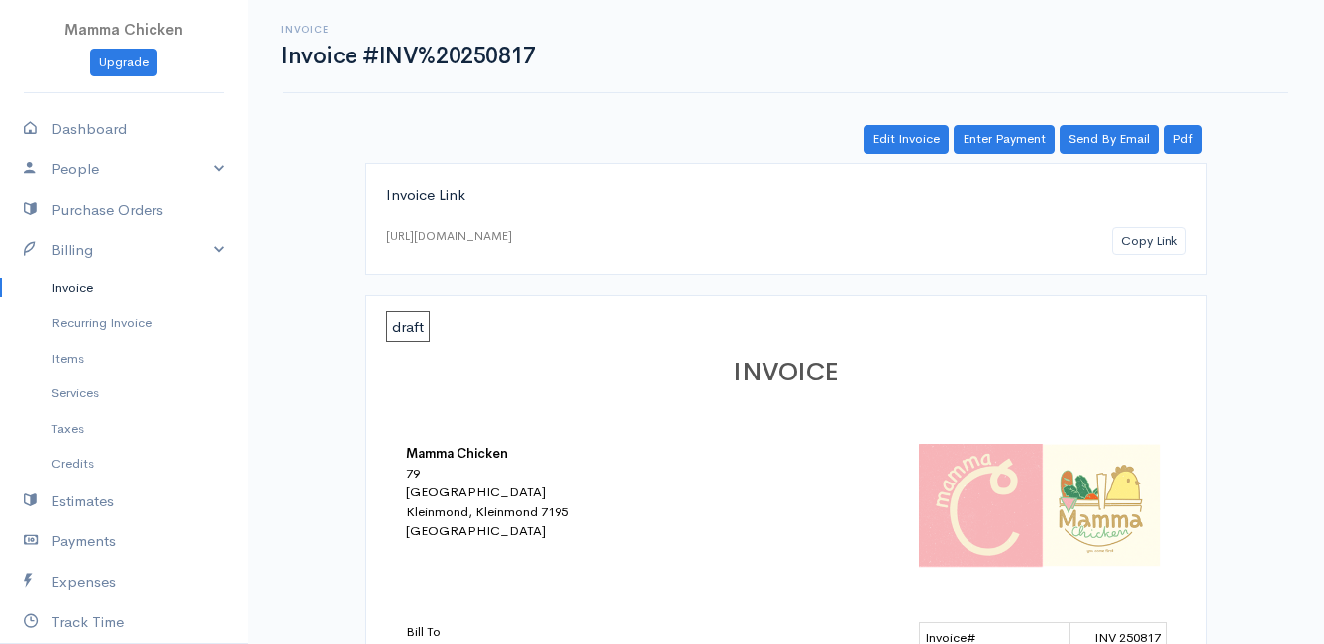
click at [64, 281] on link "Invoice" at bounding box center [124, 288] width 248 height 36
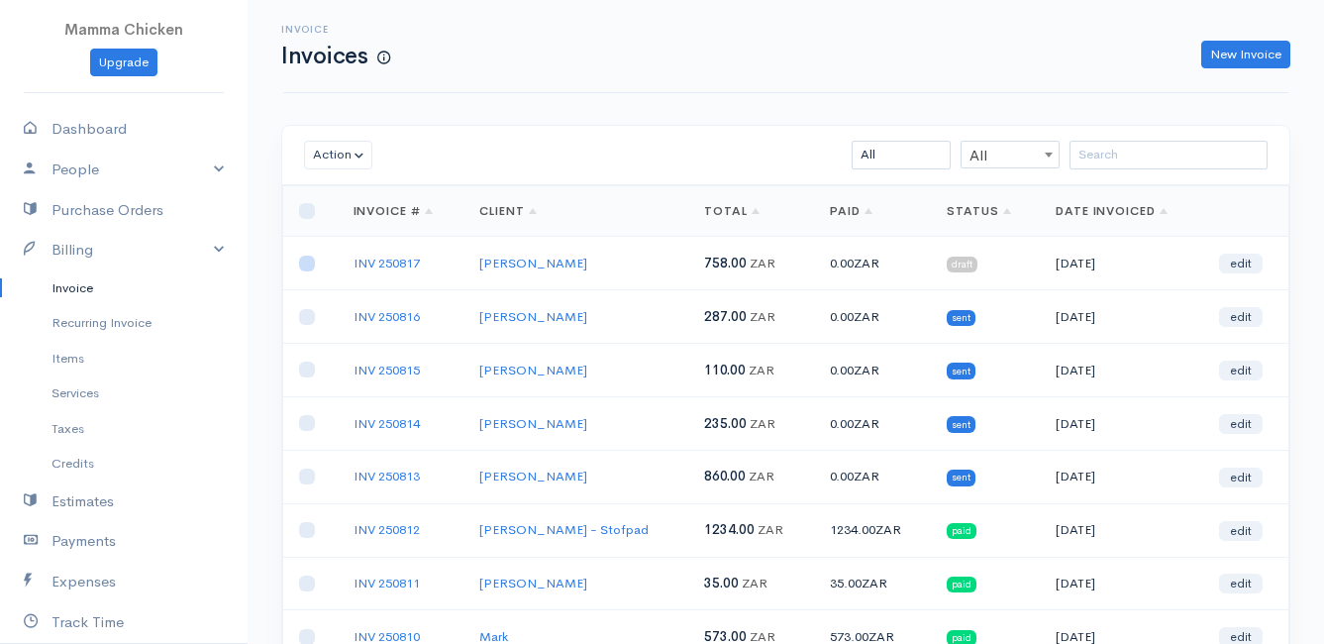
click at [310, 267] on input "checkbox" at bounding box center [307, 263] width 16 height 16
checkbox input "true"
click at [329, 150] on button "Action" at bounding box center [338, 155] width 68 height 29
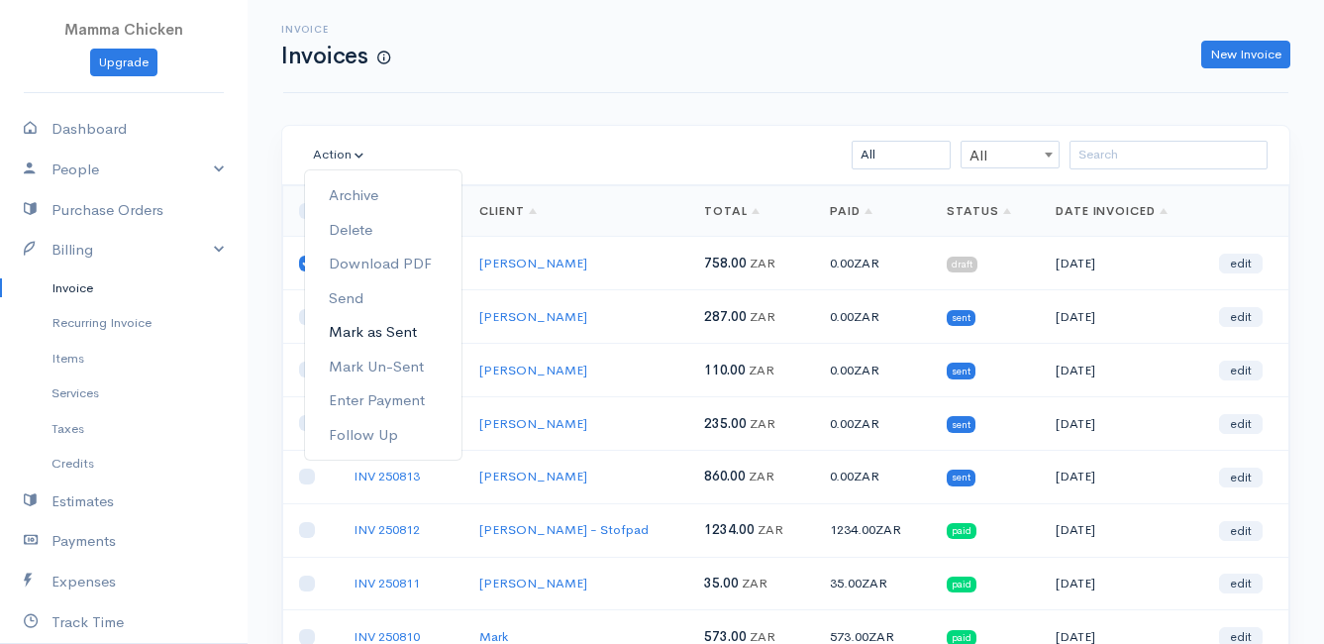
click at [367, 333] on link "Mark as Sent" at bounding box center [383, 332] width 156 height 35
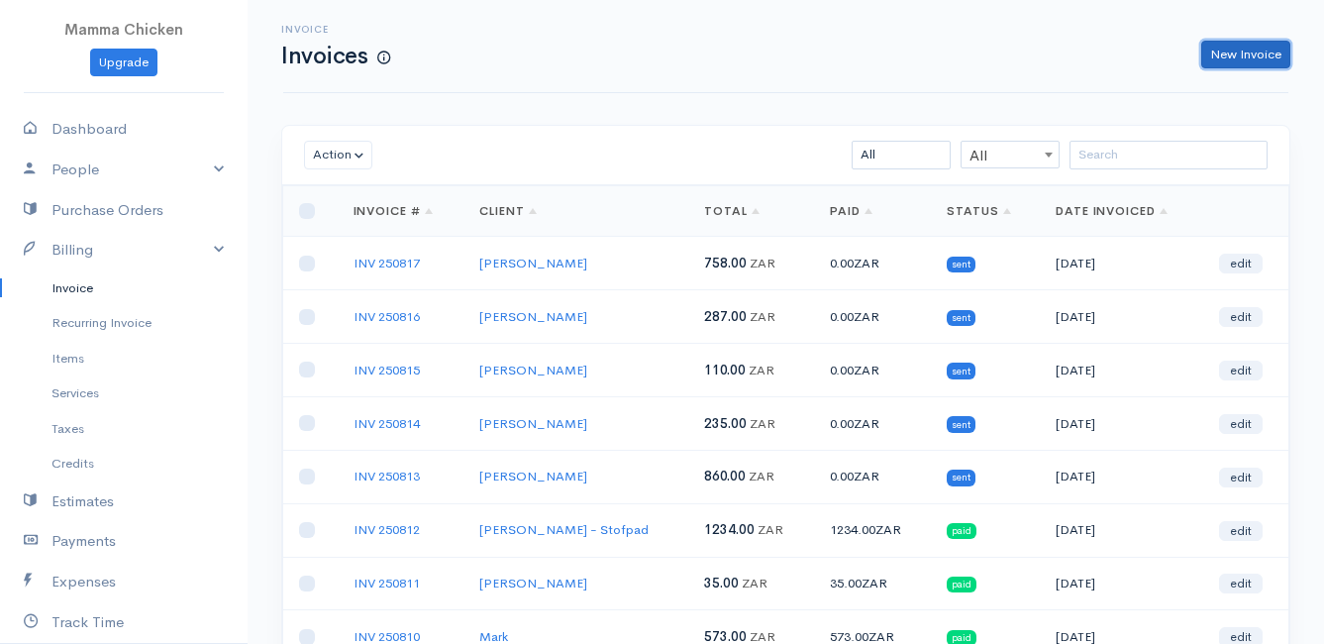
click at [1235, 55] on link "New Invoice" at bounding box center [1245, 55] width 89 height 29
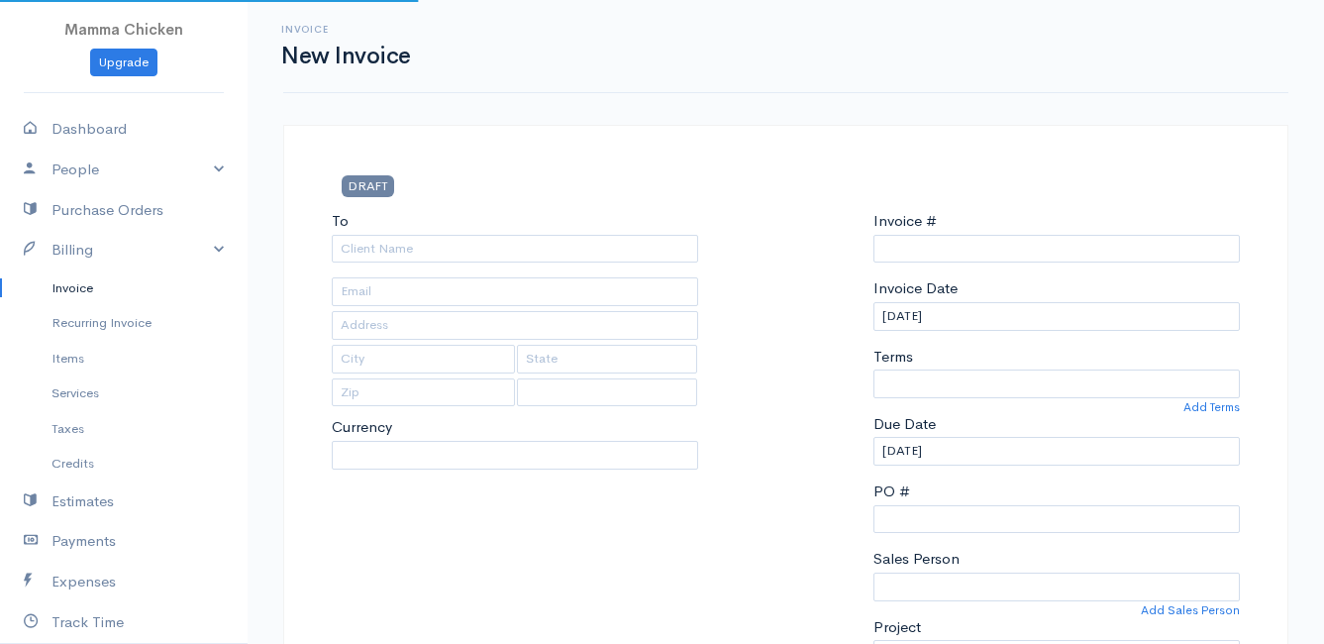
type input "INV 250818"
select select "[GEOGRAPHIC_DATA]"
select select "ZAR"
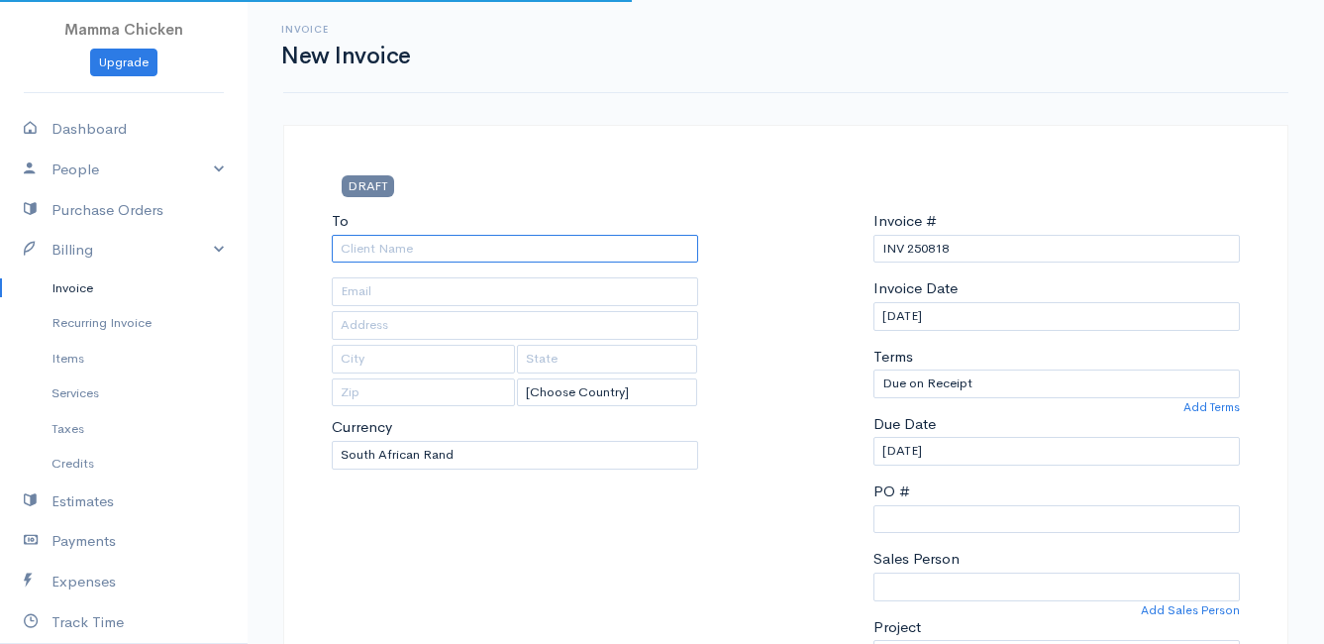
click at [436, 256] on input "To" at bounding box center [515, 249] width 366 height 29
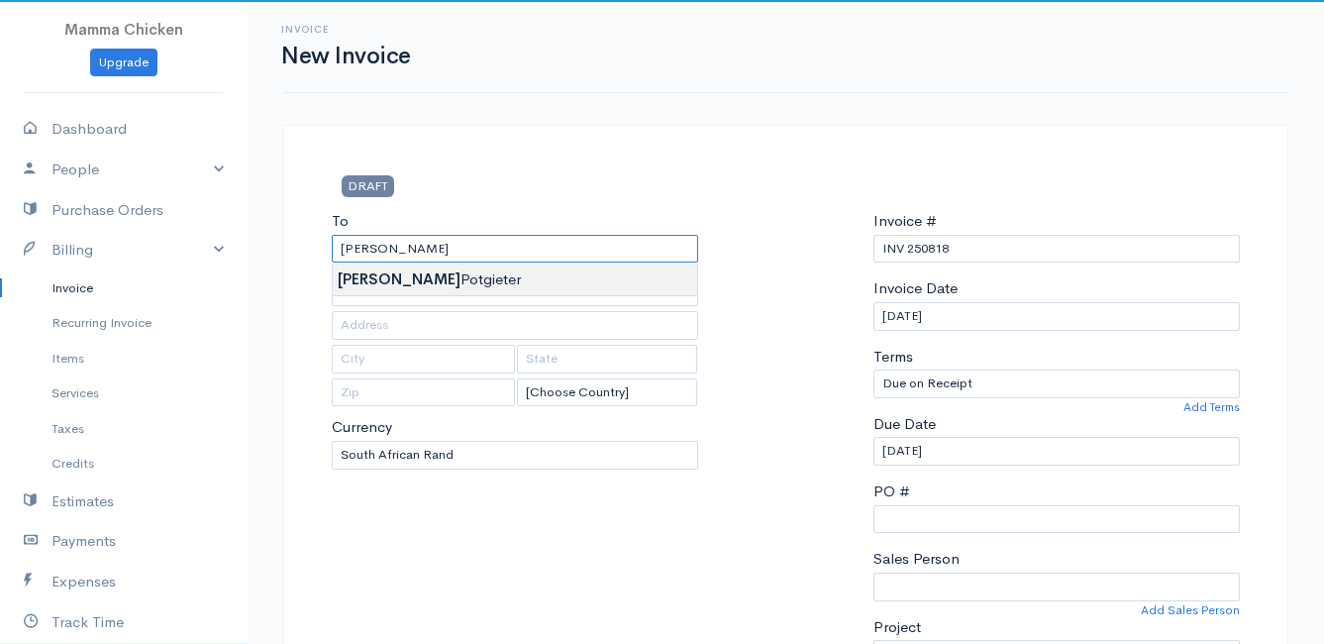
type input "[PERSON_NAME]"
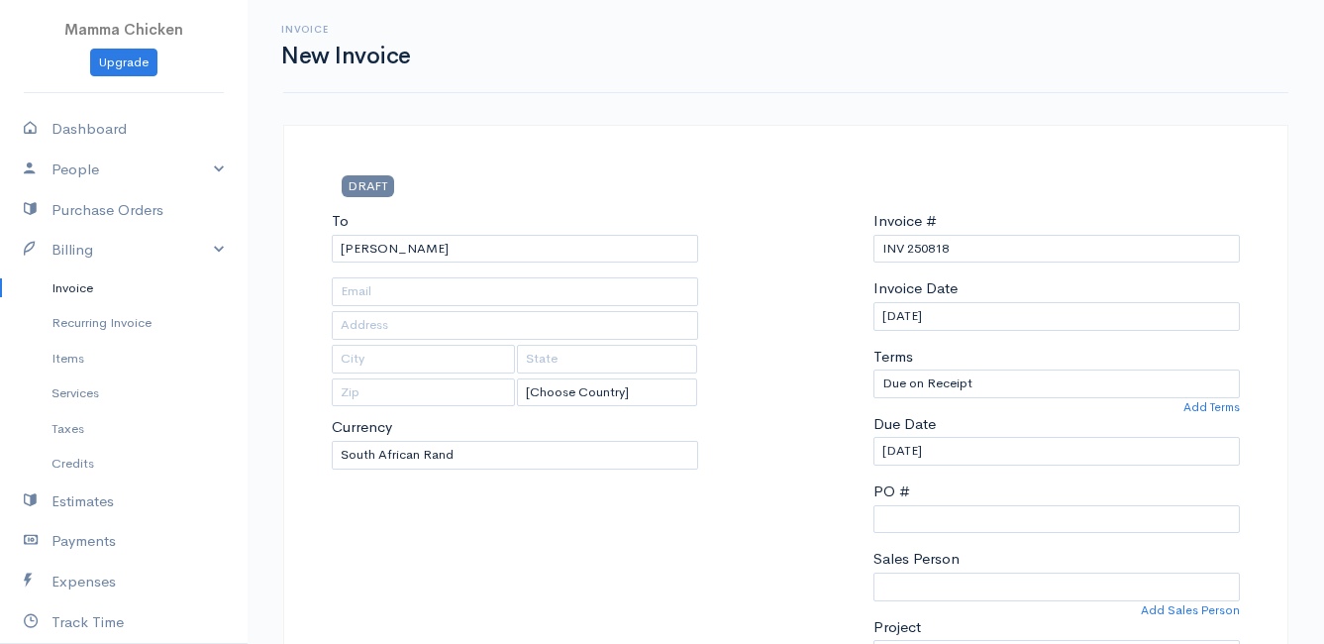
type input "4502 Ixia [PERSON_NAME]"
type input "Bettys Bay"
type input "7195"
click at [985, 307] on input "[DATE]" at bounding box center [1056, 316] width 366 height 29
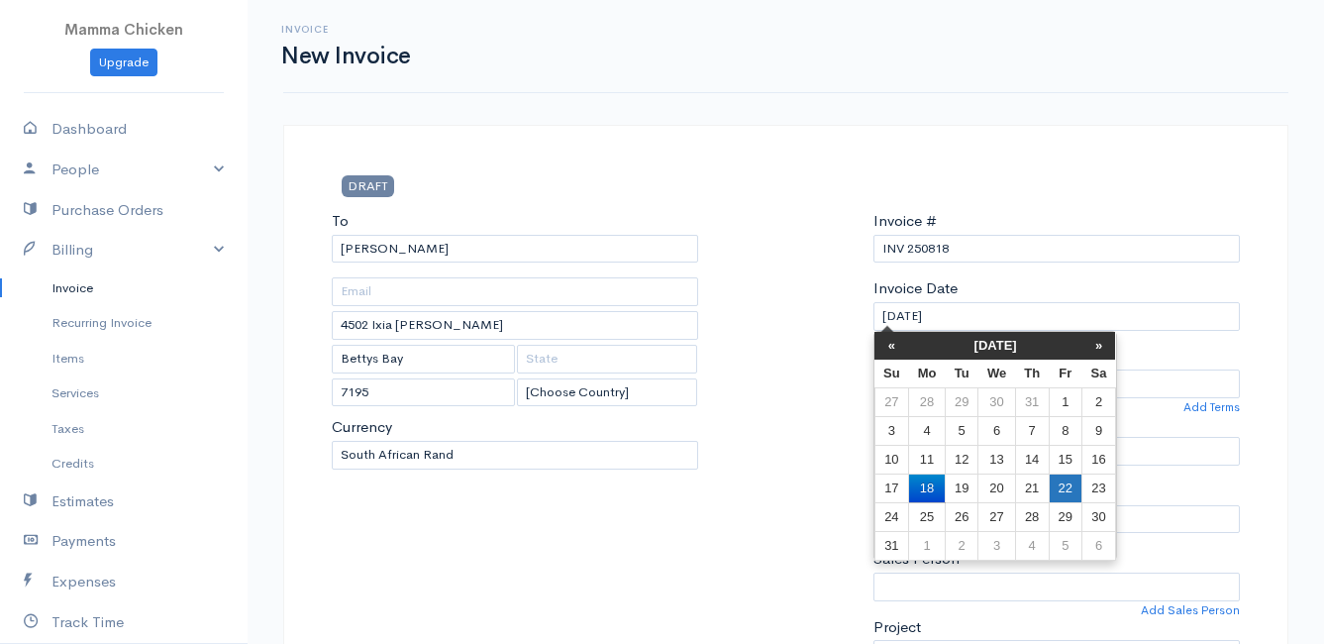
click at [1058, 479] on td "22" at bounding box center [1064, 487] width 33 height 29
type input "[DATE]"
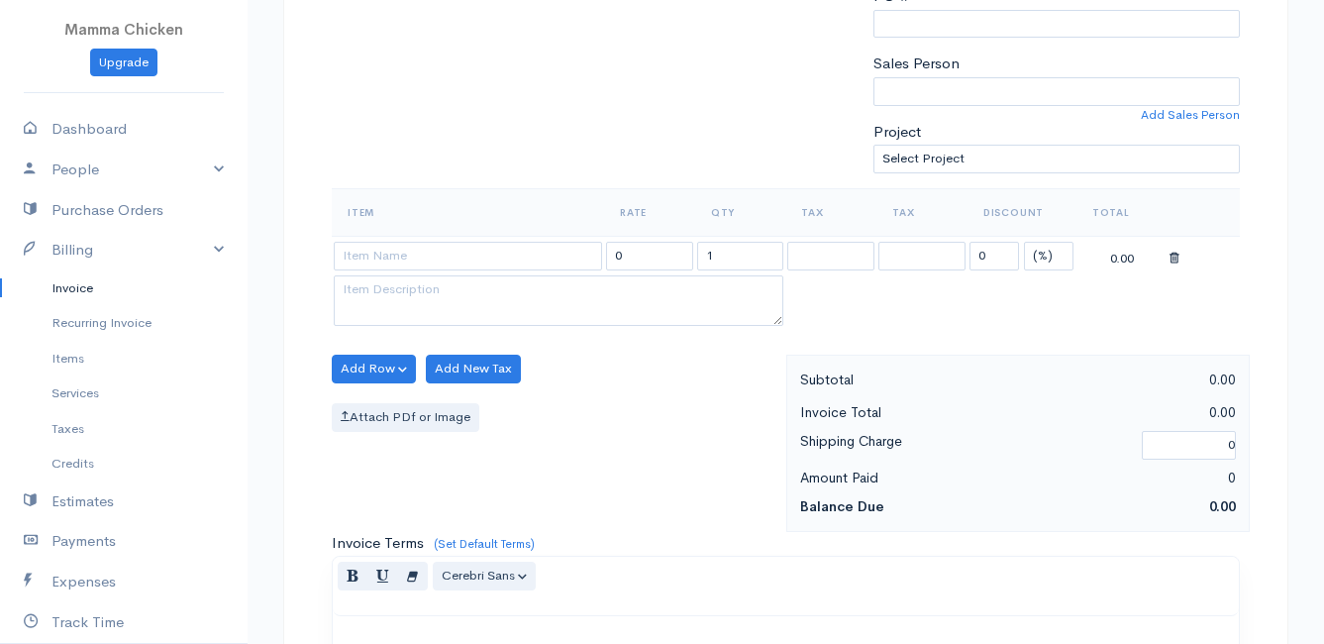
scroll to position [594, 0]
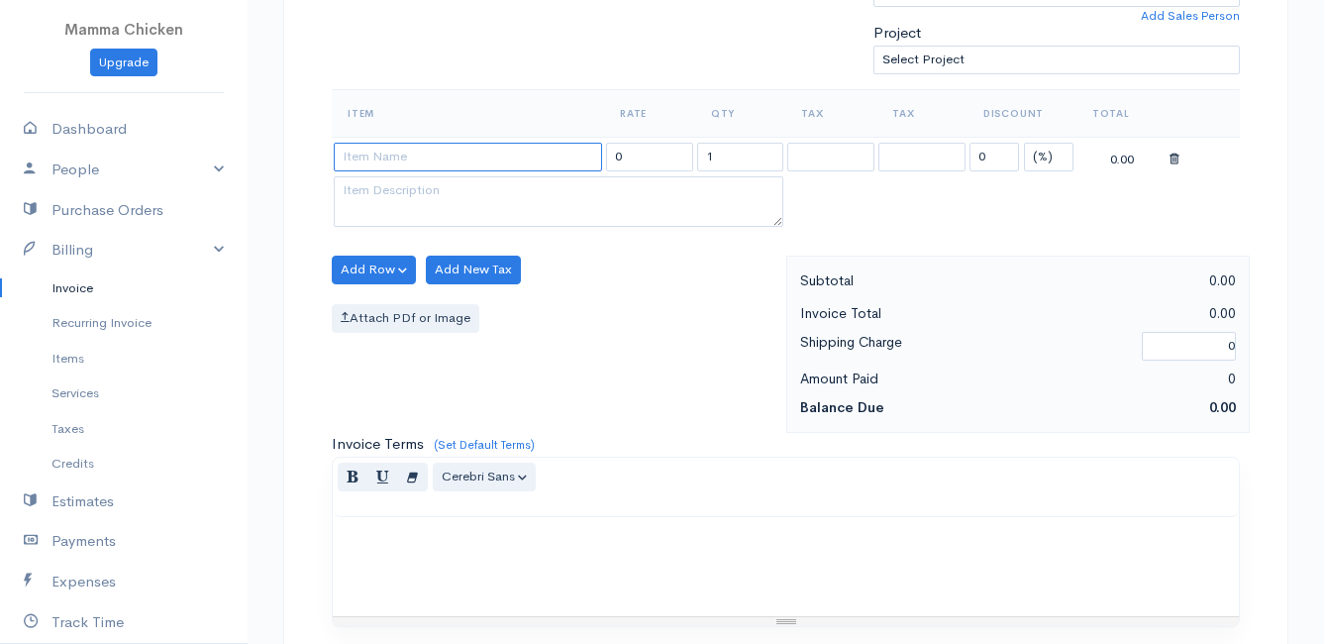
click at [419, 162] on input at bounding box center [468, 157] width 268 height 29
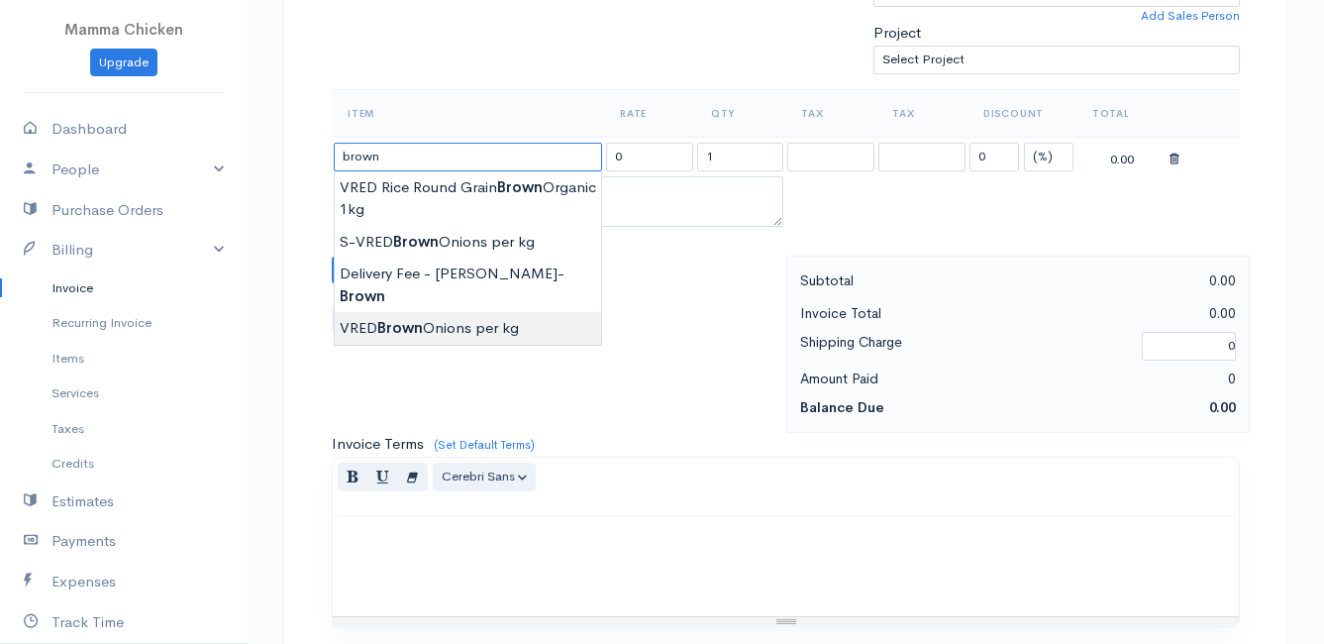
type input "VRED Brown Onions per kg"
type input "29.00"
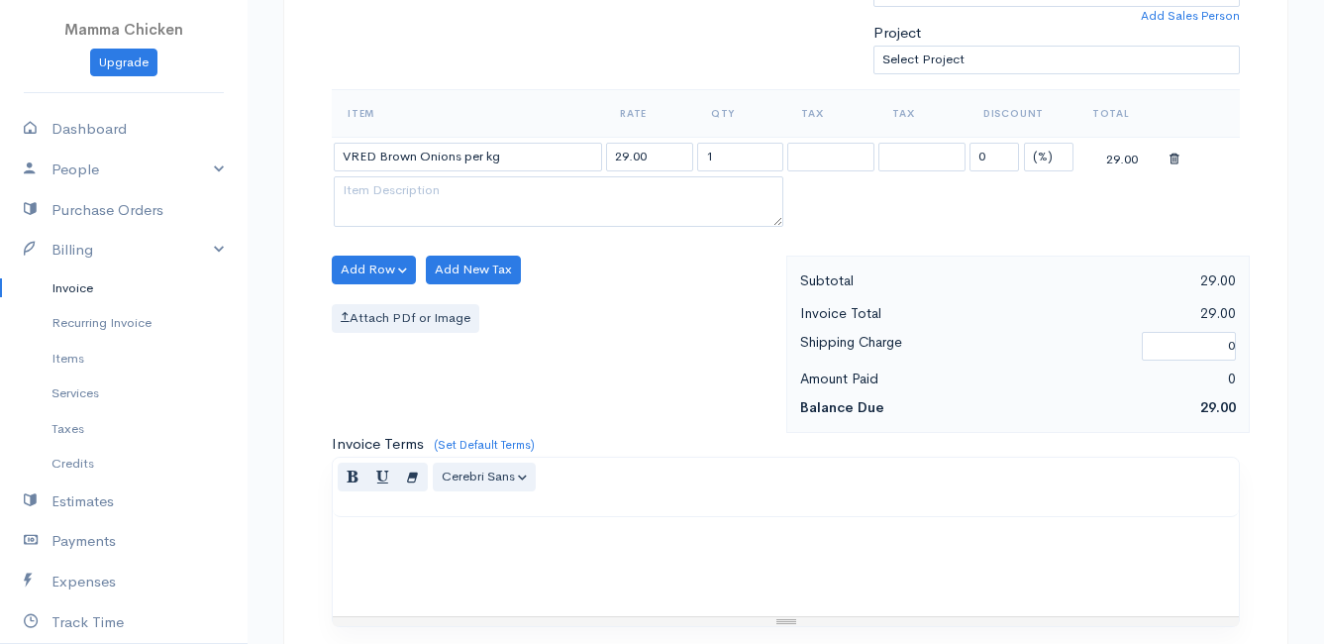
click at [468, 302] on body "Mamma Chicken Upgrade Dashboard People Clients Vendors Staff Users Purchase Ord…" at bounding box center [662, 262] width 1324 height 1712
click at [352, 265] on button "Add Row" at bounding box center [374, 269] width 84 height 29
click at [378, 318] on link "Add Item Row" at bounding box center [411, 310] width 156 height 35
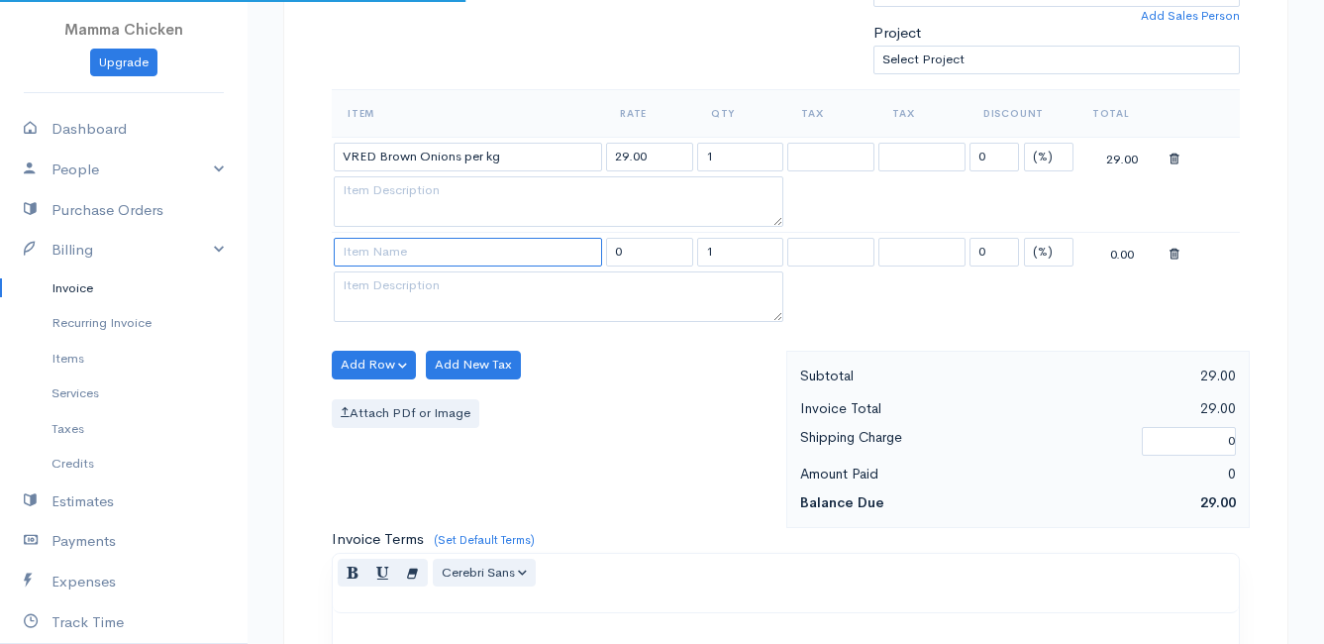
click at [384, 264] on input at bounding box center [468, 252] width 268 height 29
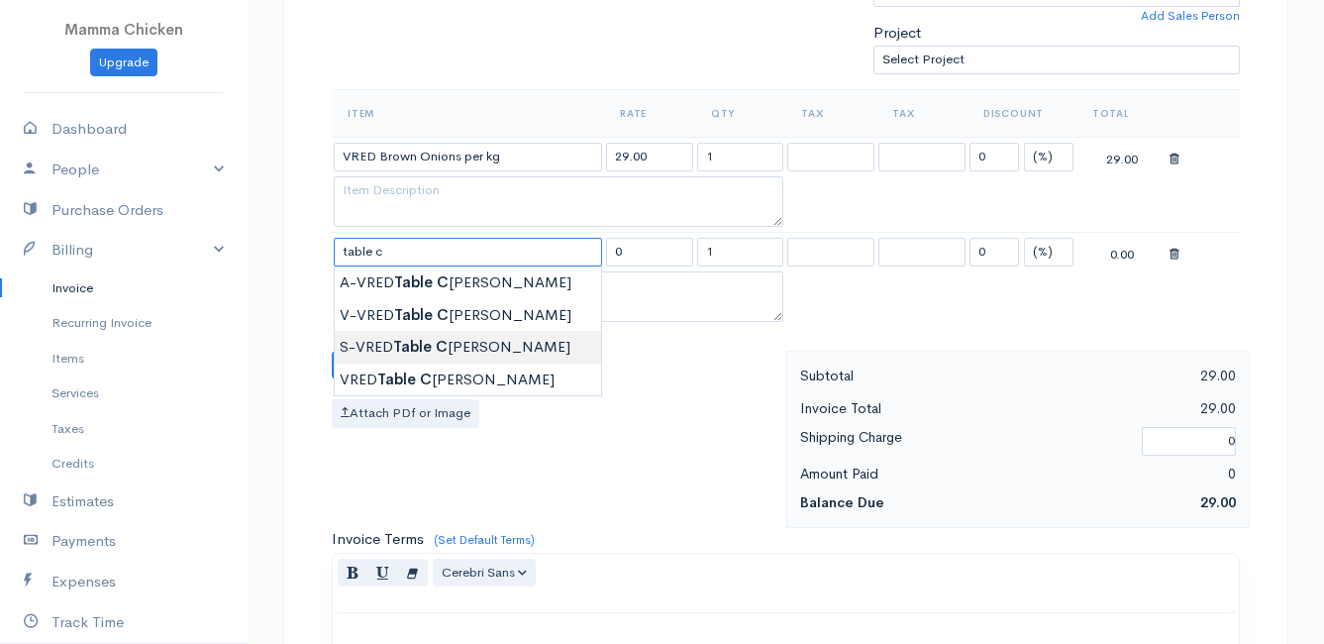
type input "S-VRED Table Celery bunch"
type input "28.00"
click at [381, 339] on body "Mamma Chicken Upgrade Dashboard People Clients Vendors Staff Users Purchase Ord…" at bounding box center [662, 309] width 1324 height 1807
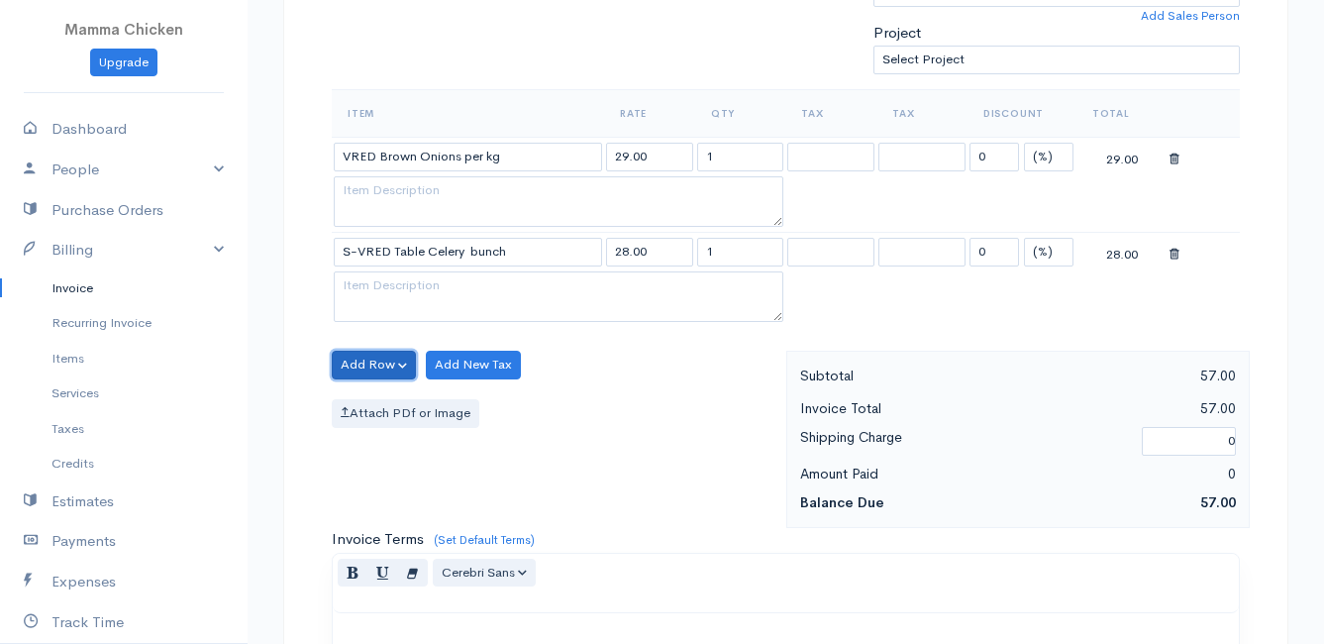
click at [351, 357] on button "Add Row" at bounding box center [374, 364] width 84 height 29
click at [383, 399] on link "Add Item Row" at bounding box center [411, 405] width 156 height 35
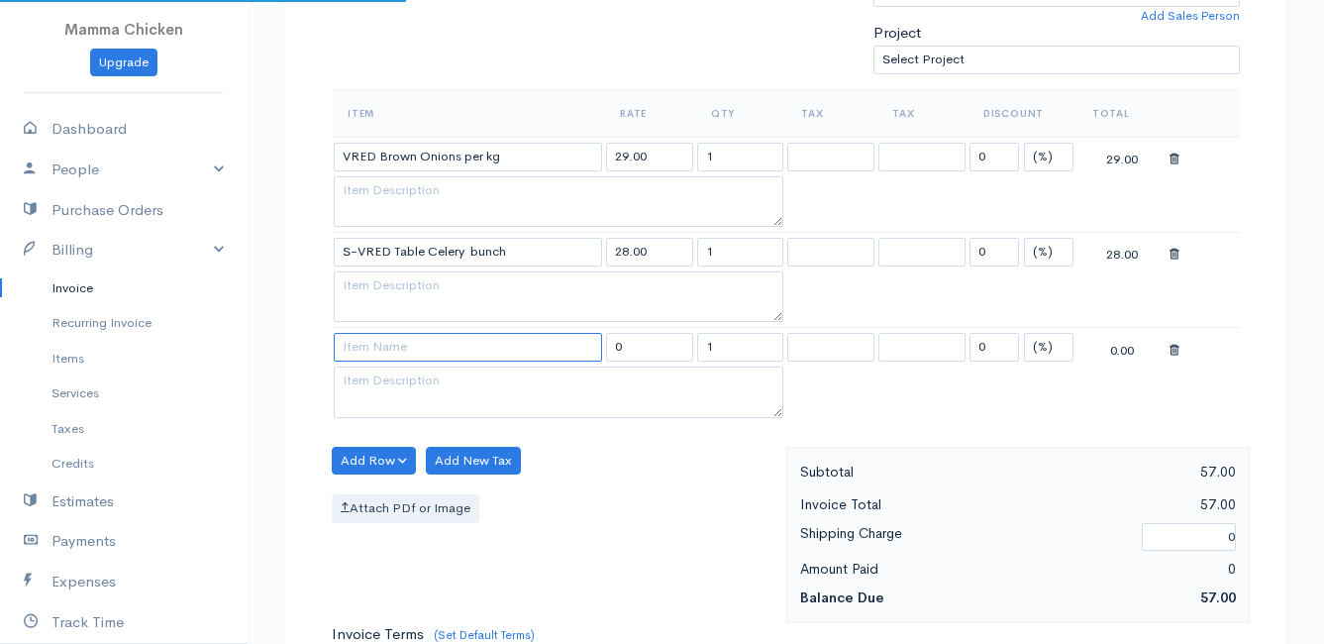
click at [380, 352] on input at bounding box center [468, 347] width 268 height 29
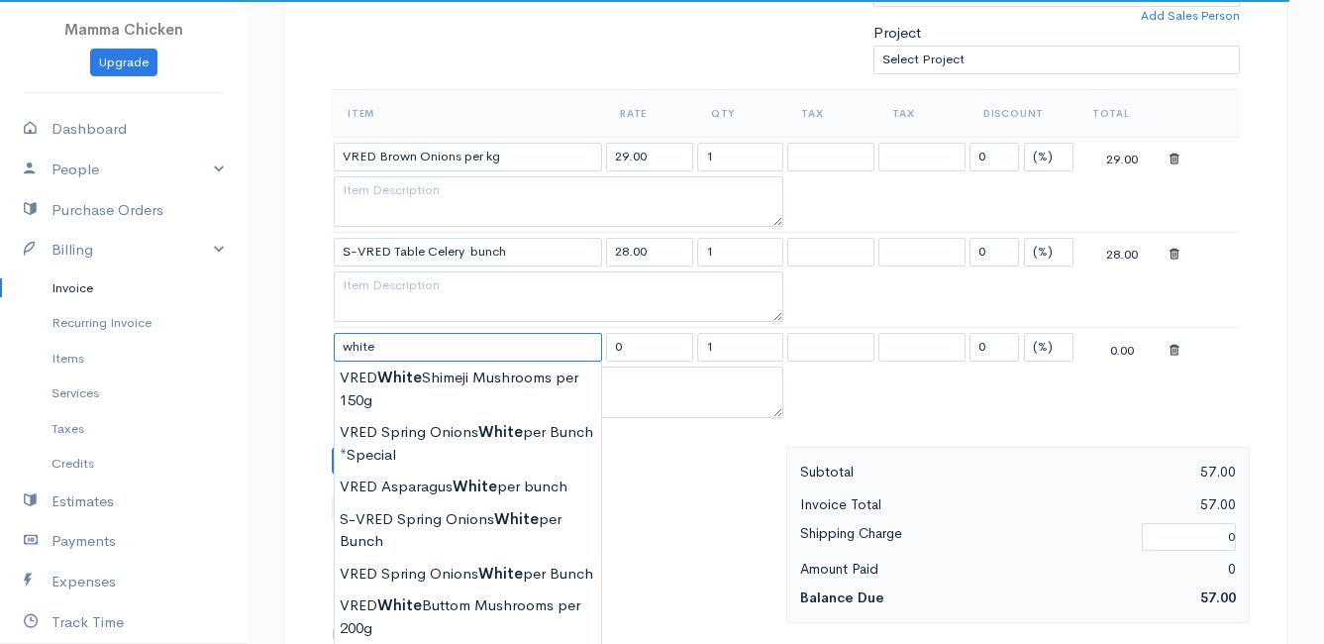
scroll to position [693, 0]
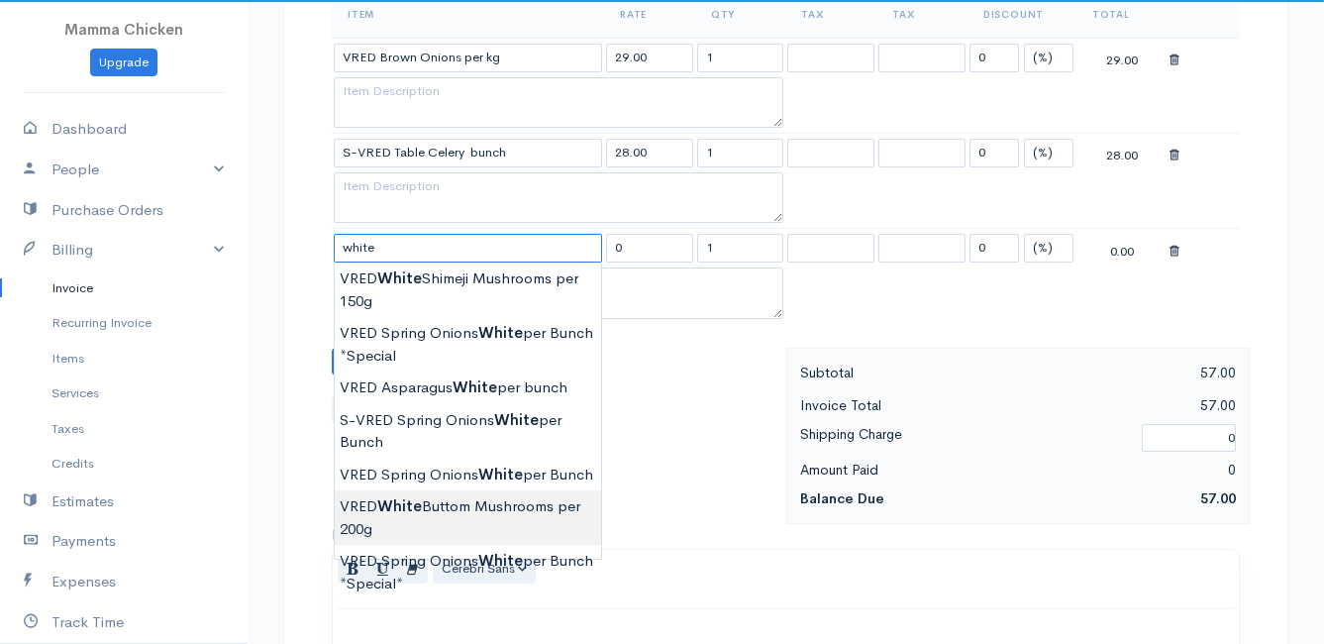
type input "VRED White Buttom Mushrooms per 200g"
type input "31.00"
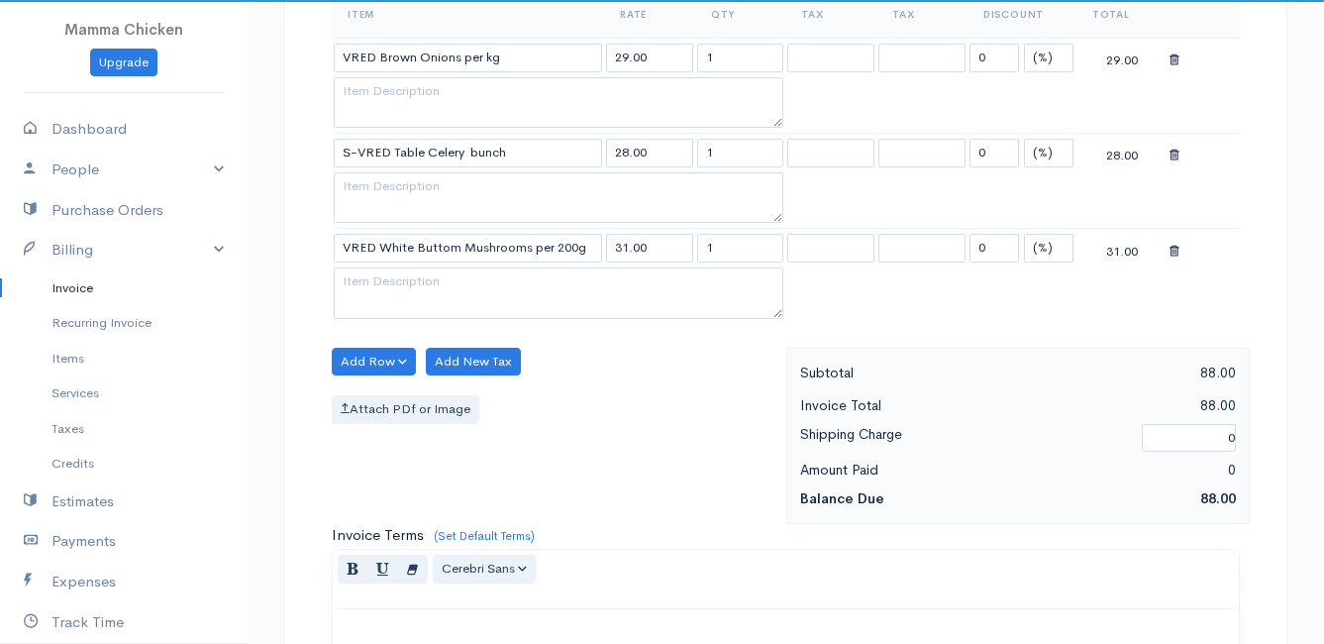
click at [483, 512] on body "Mamma Chicken Upgrade Dashboard People Clients Vendors Staff Users Purchase Ord…" at bounding box center [662, 258] width 1324 height 1902
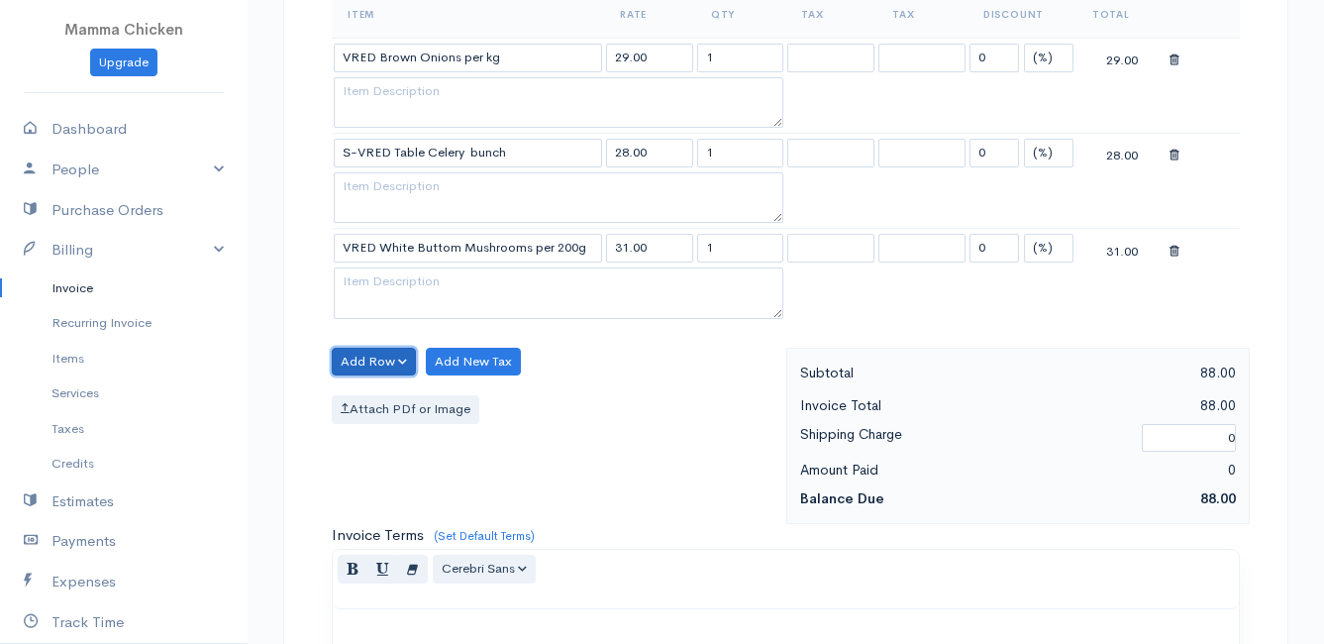
click at [387, 358] on button "Add Row" at bounding box center [374, 361] width 84 height 29
click at [391, 408] on link "Add Item Row" at bounding box center [411, 402] width 156 height 35
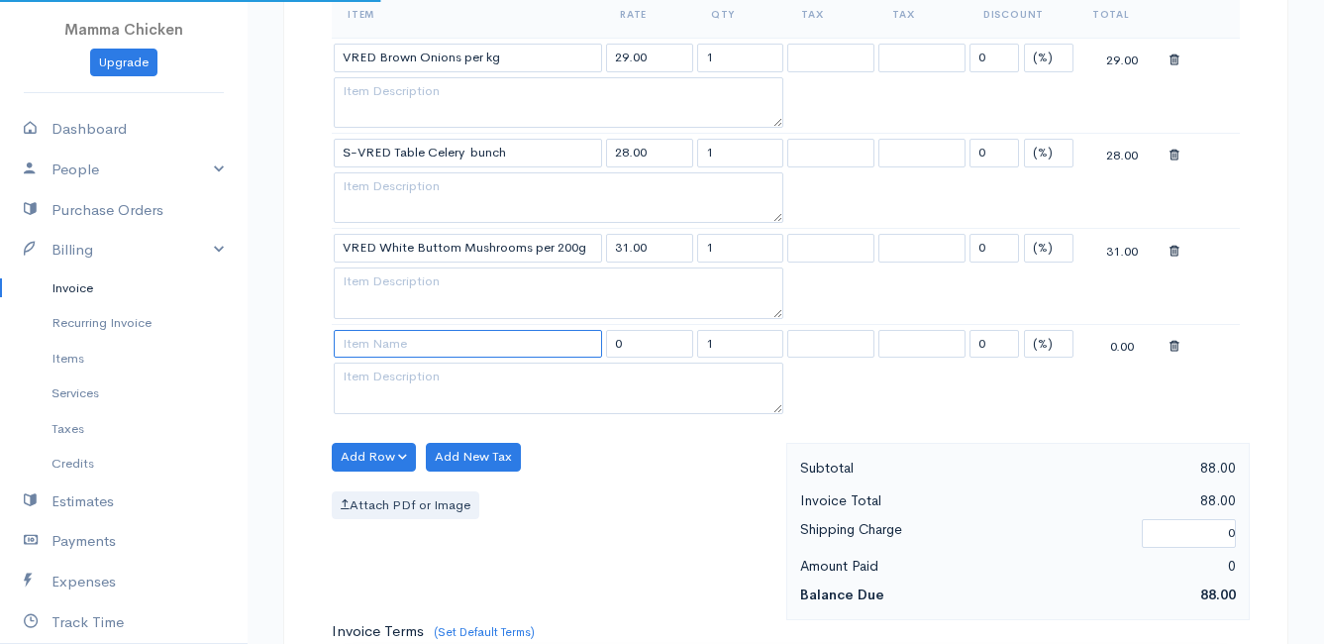
click at [385, 351] on input at bounding box center [468, 344] width 268 height 29
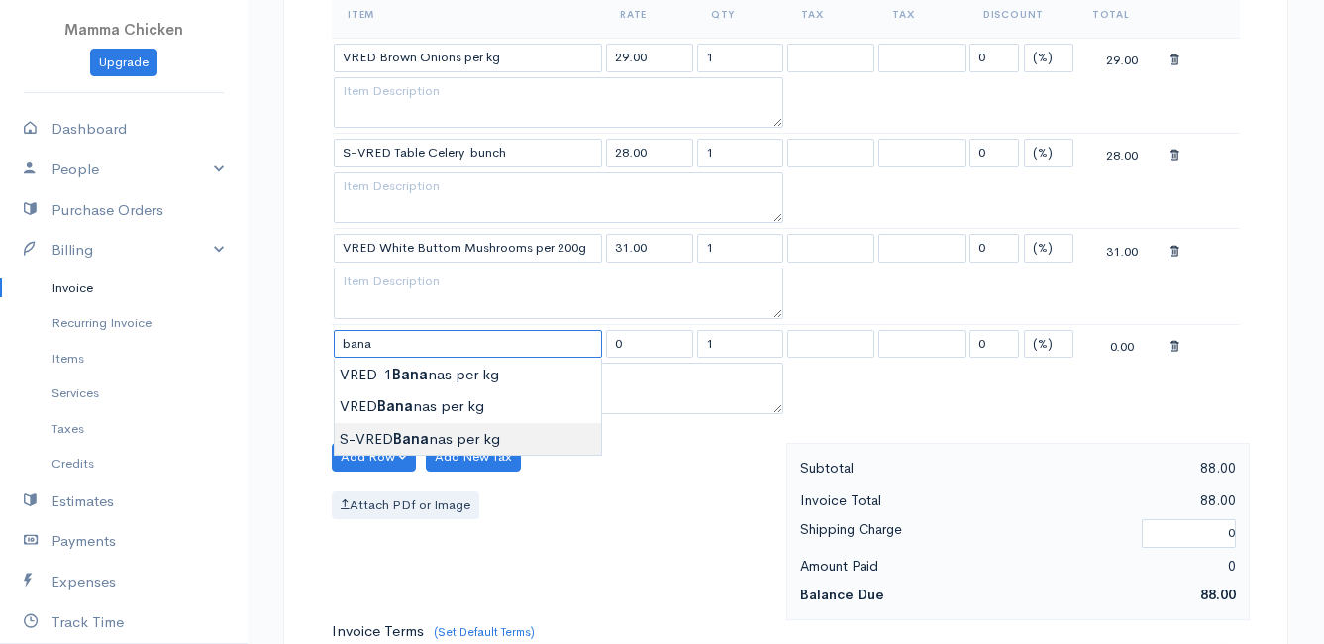
type input "S-VRED Bananas per kg"
type input "46.00"
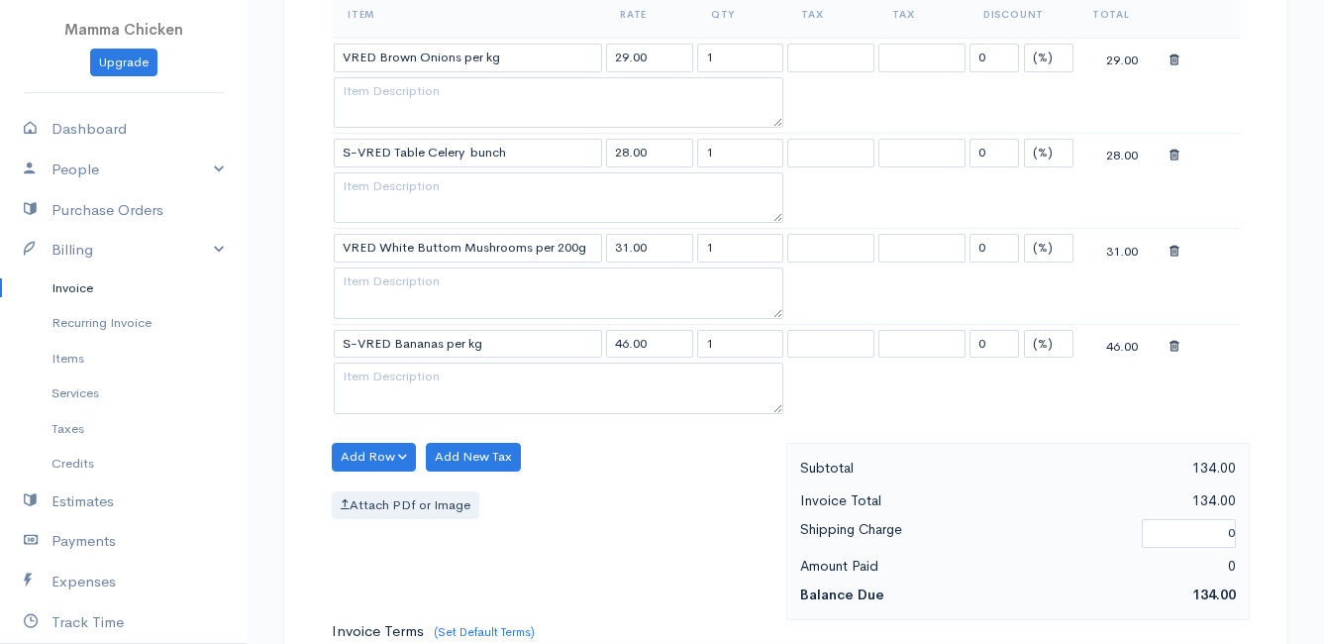
click at [471, 440] on body "Mamma Chicken Upgrade Dashboard People Clients Vendors Staff Users Purchase Ord…" at bounding box center [662, 305] width 1324 height 1997
click at [392, 448] on button "Add Row" at bounding box center [374, 457] width 84 height 29
click at [390, 487] on link "Add Item Row" at bounding box center [411, 497] width 156 height 35
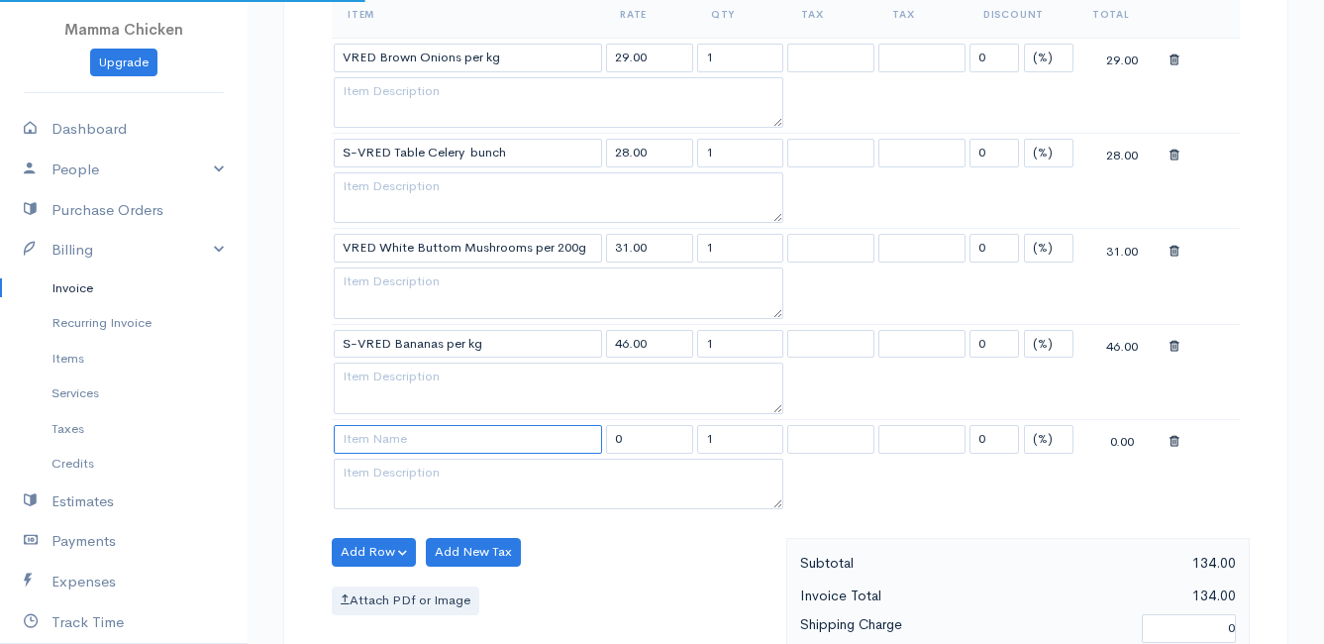
click at [380, 436] on input at bounding box center [468, 439] width 268 height 29
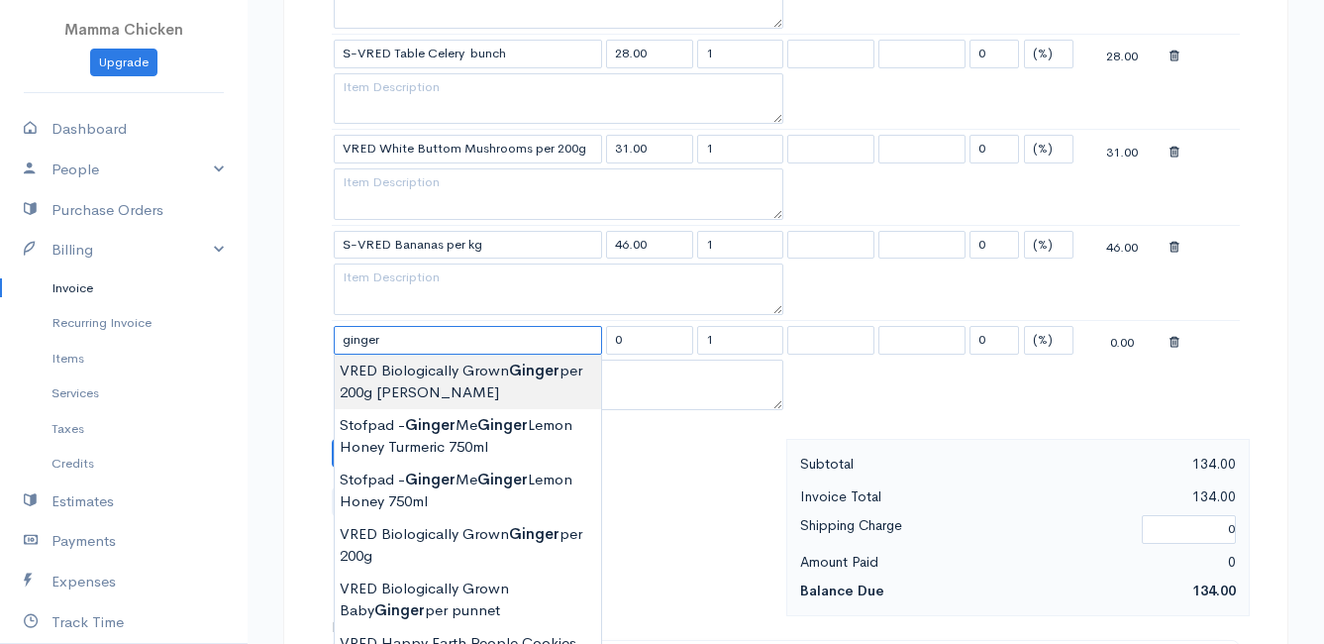
scroll to position [891, 0]
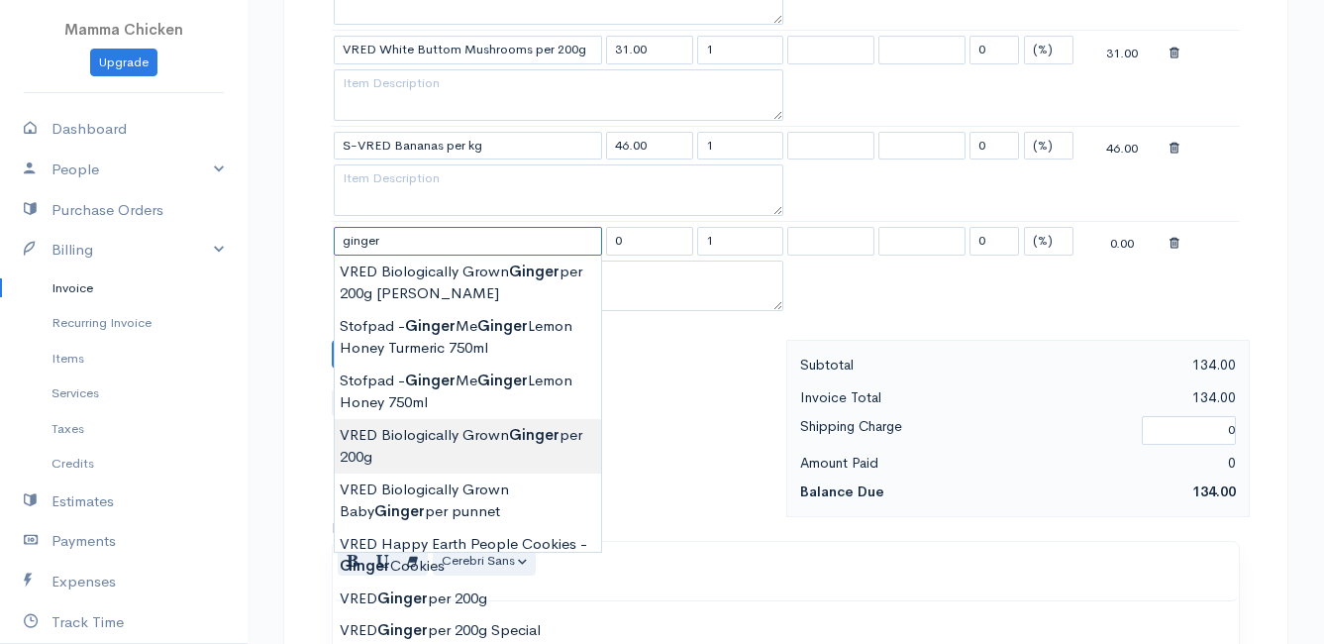
type input "VRED Biologically Grown Ginger per 200g"
type input "58.00"
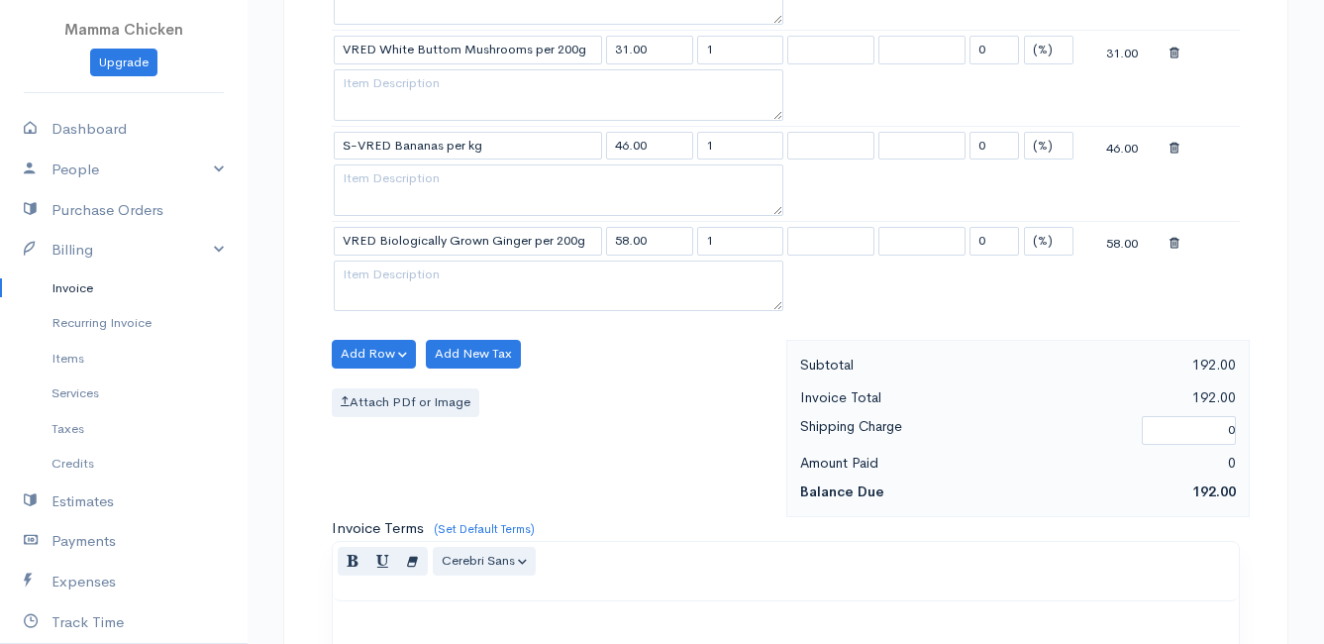
click at [485, 452] on body "Mamma Chicken Upgrade Dashboard People Clients Vendors Staff Users Purchase Ord…" at bounding box center [662, 155] width 1324 height 2093
click at [364, 354] on button "Add Row" at bounding box center [374, 354] width 84 height 29
click at [372, 386] on link "Add Item Row" at bounding box center [411, 394] width 156 height 35
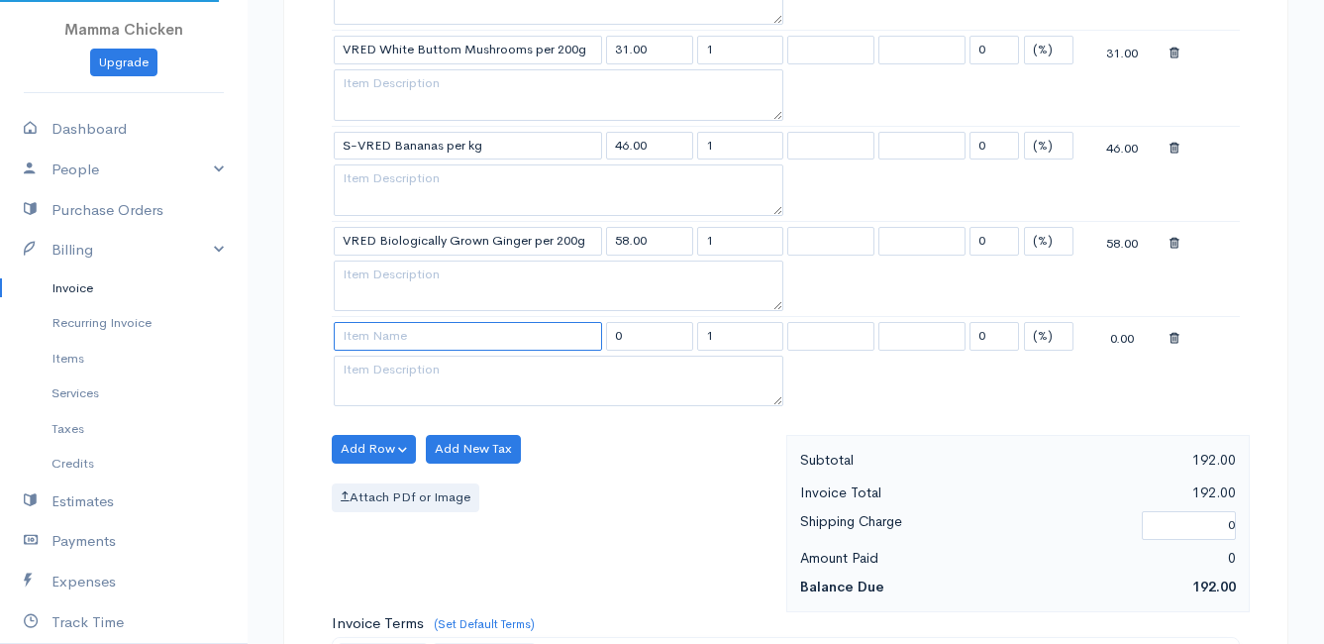
click at [377, 338] on input at bounding box center [468, 336] width 268 height 29
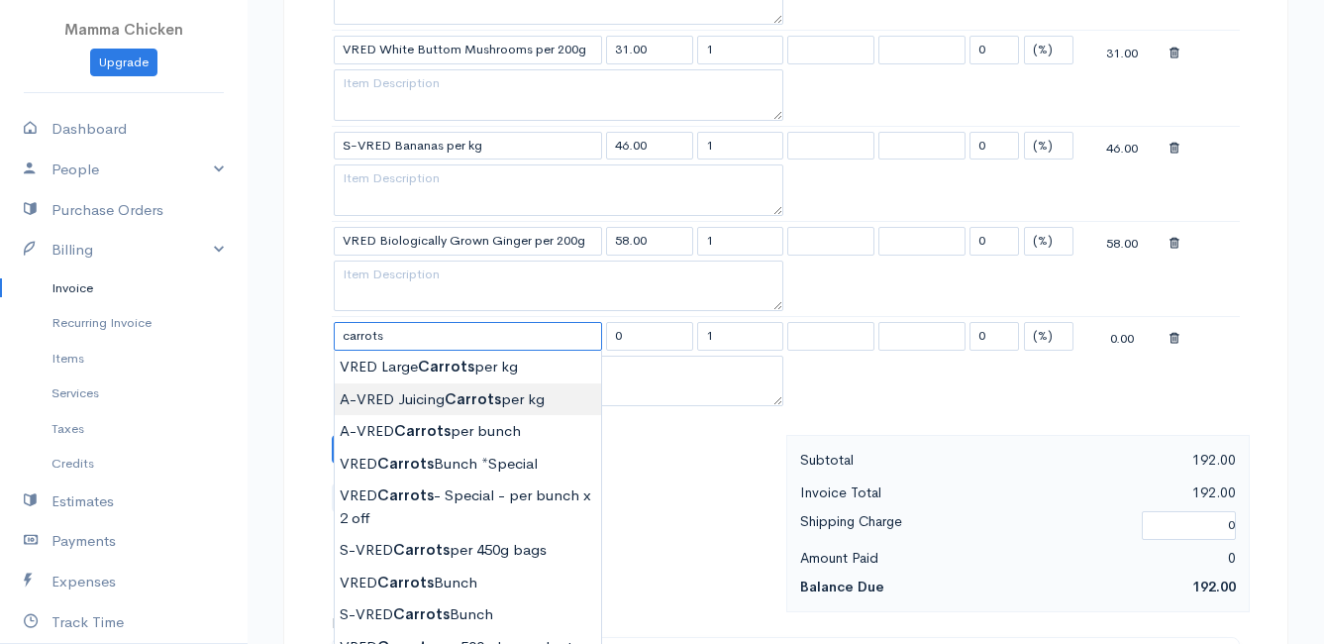
scroll to position [990, 0]
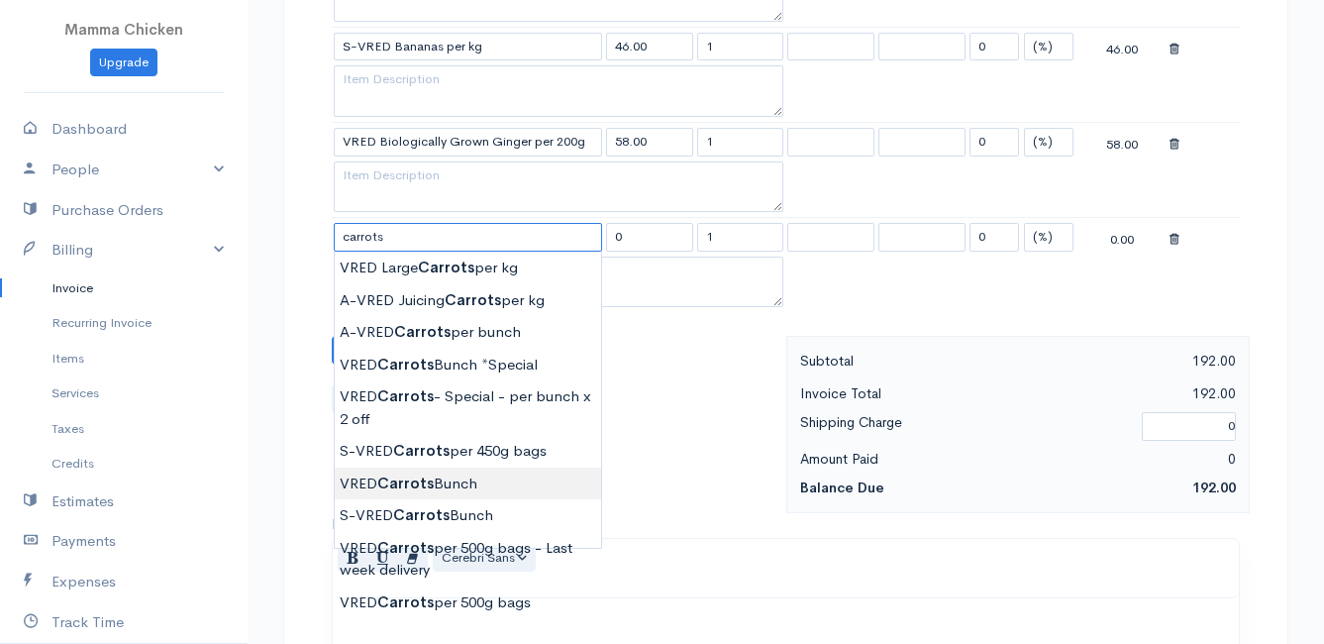
type input "VRED Carrots Bunch"
type input "23.00"
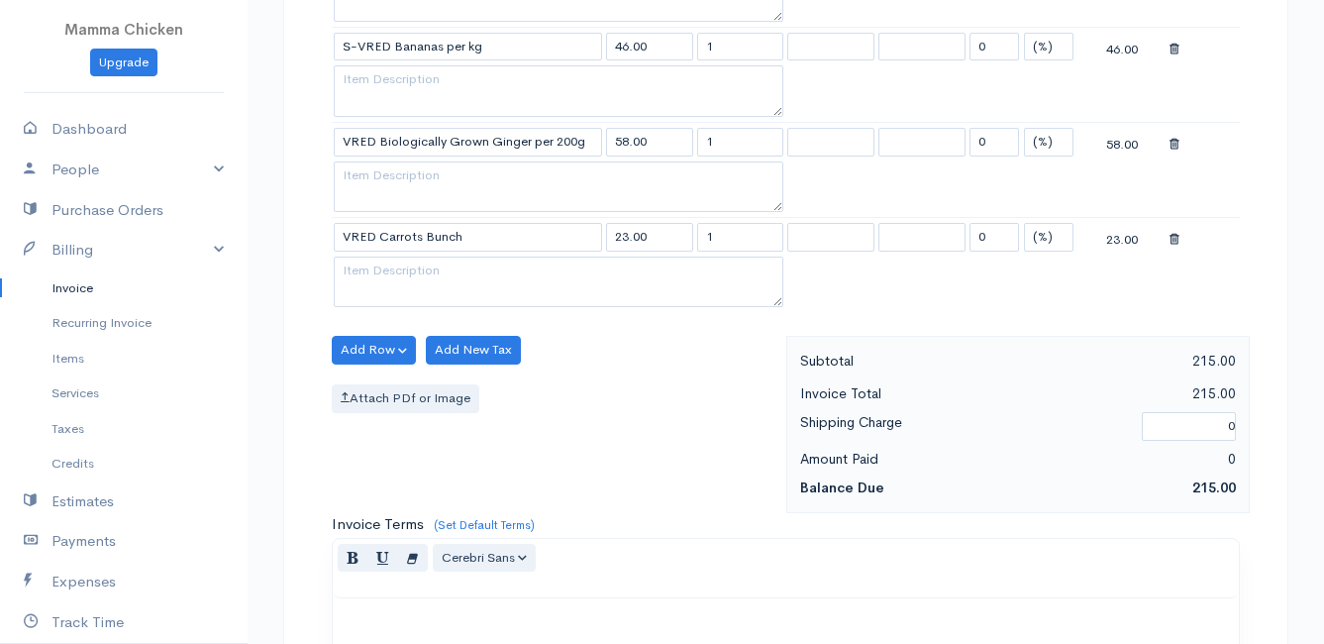
click at [451, 479] on body "Mamma Chicken Upgrade Dashboard People Clients Vendors Staff Users Purchase Ord…" at bounding box center [662, 104] width 1324 height 2188
click at [375, 340] on button "Add Row" at bounding box center [374, 350] width 84 height 29
click at [388, 383] on link "Add Item Row" at bounding box center [411, 390] width 156 height 35
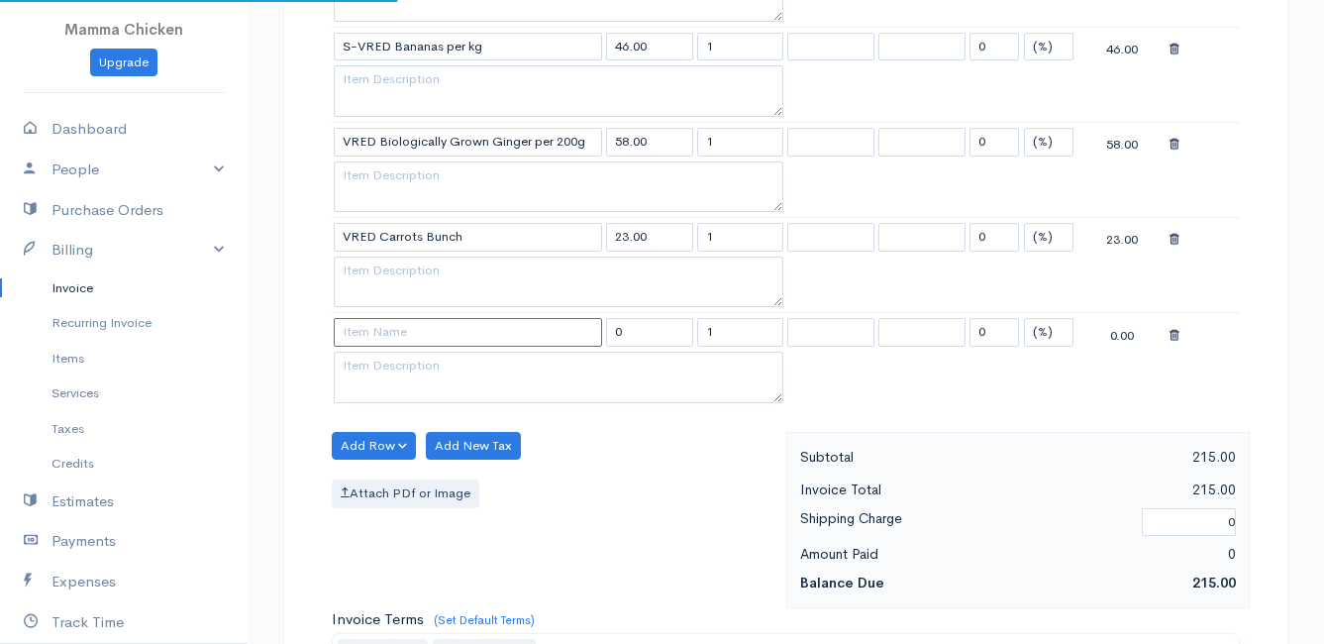
click at [392, 336] on input at bounding box center [468, 332] width 268 height 29
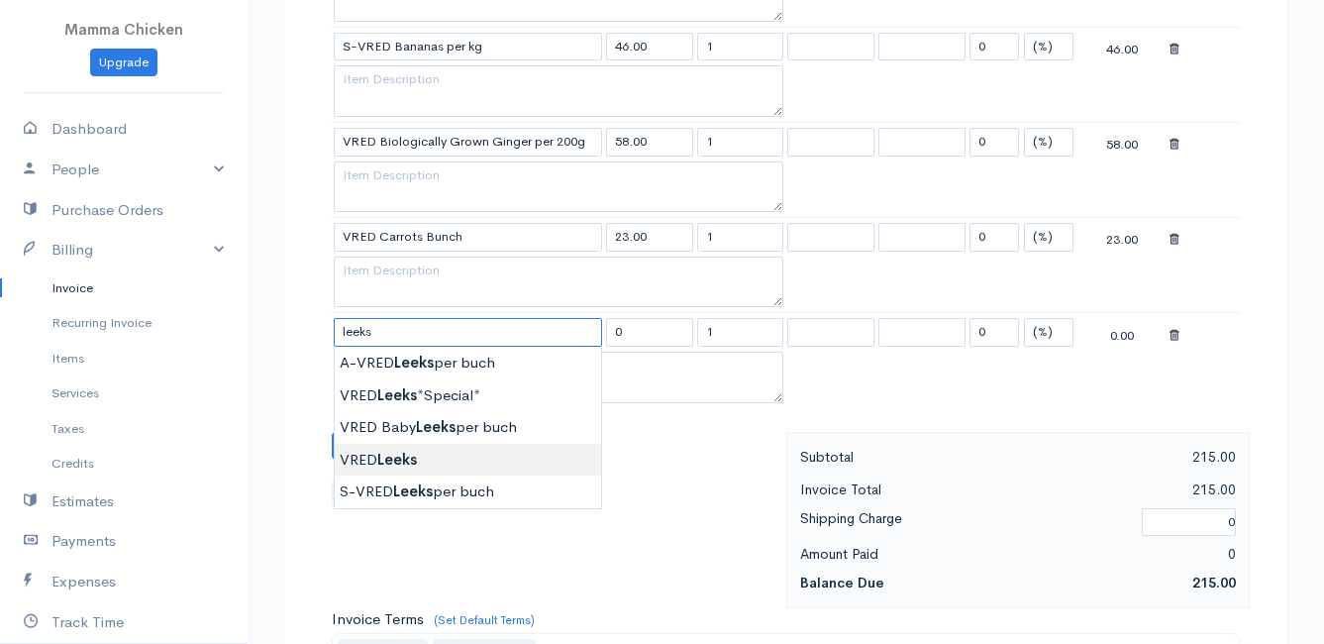
type input "VRED Leeks"
type input "28.00"
click at [425, 455] on body "Mamma Chicken Upgrade Dashboard People Clients Vendors Staff Users Purchase Ord…" at bounding box center [662, 151] width 1324 height 2283
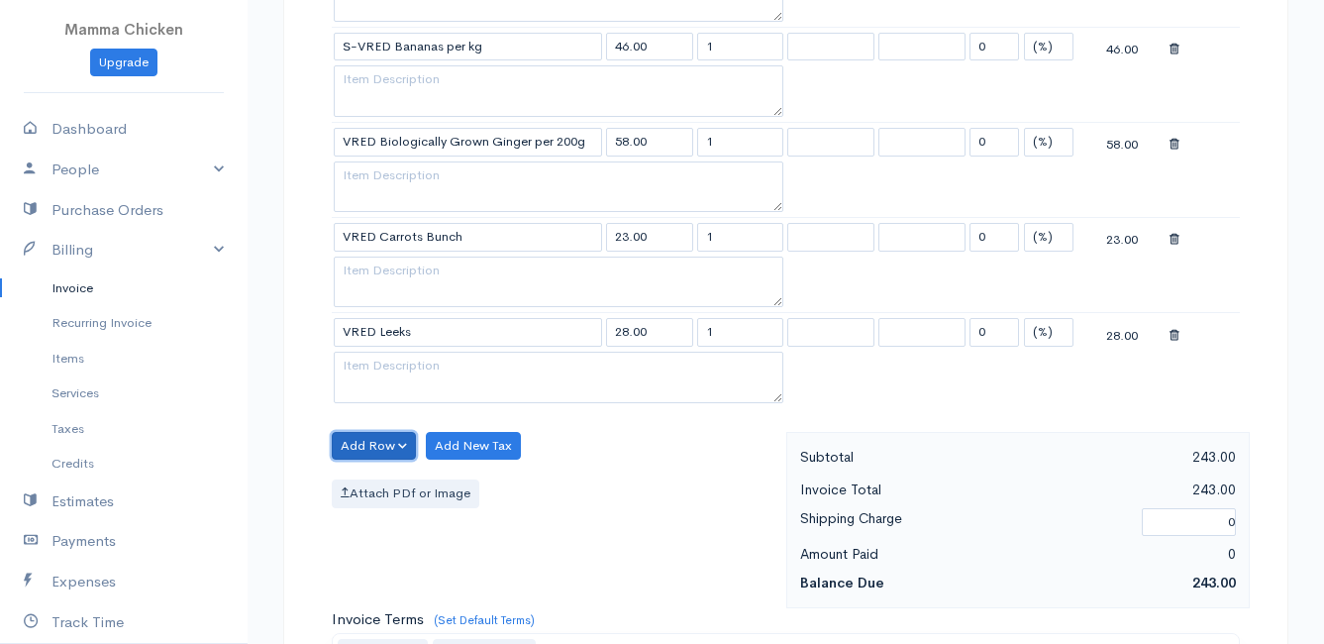
click at [375, 433] on button "Add Row" at bounding box center [374, 446] width 84 height 29
click at [406, 480] on link "Add Item Row" at bounding box center [411, 486] width 156 height 35
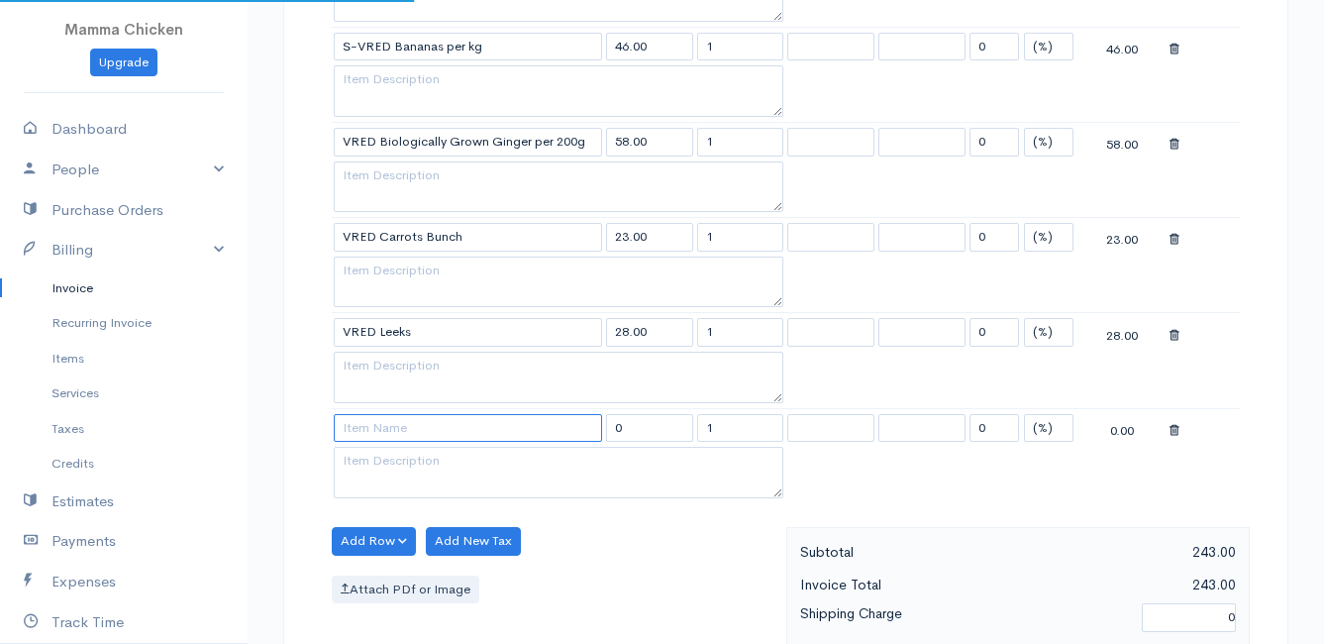
click at [406, 434] on input at bounding box center [468, 428] width 268 height 29
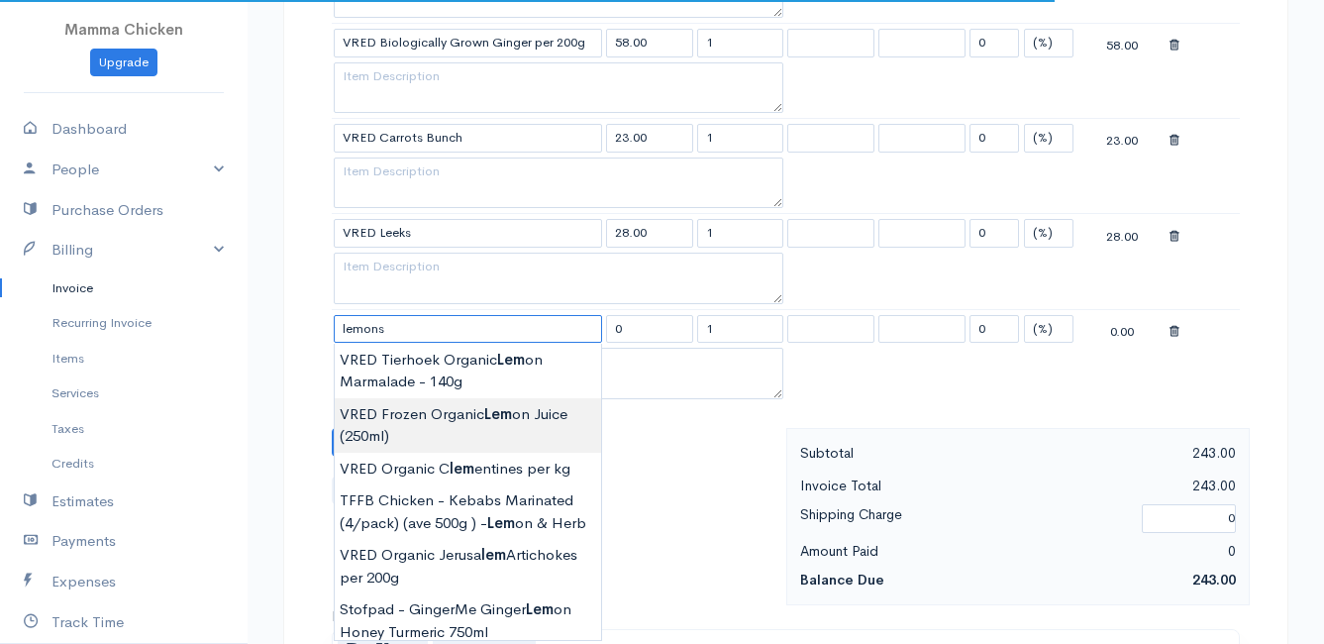
scroll to position [1188, 0]
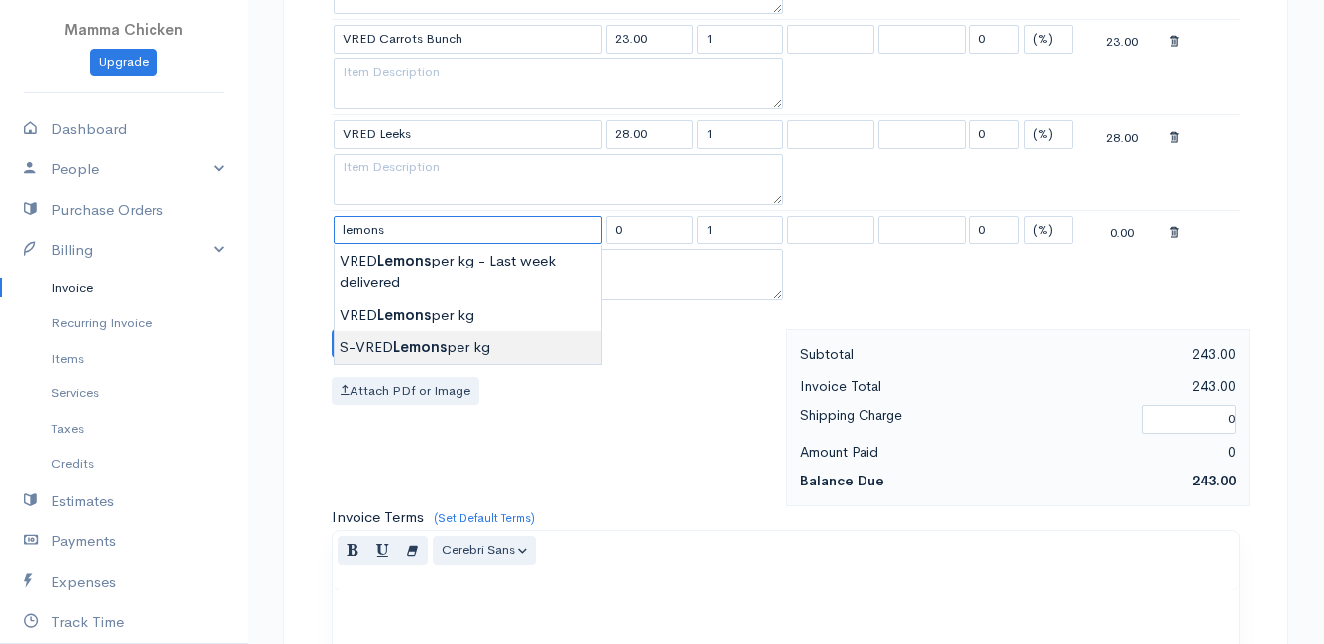
type input "S-VRED Lemons per kg"
type input "32.00"
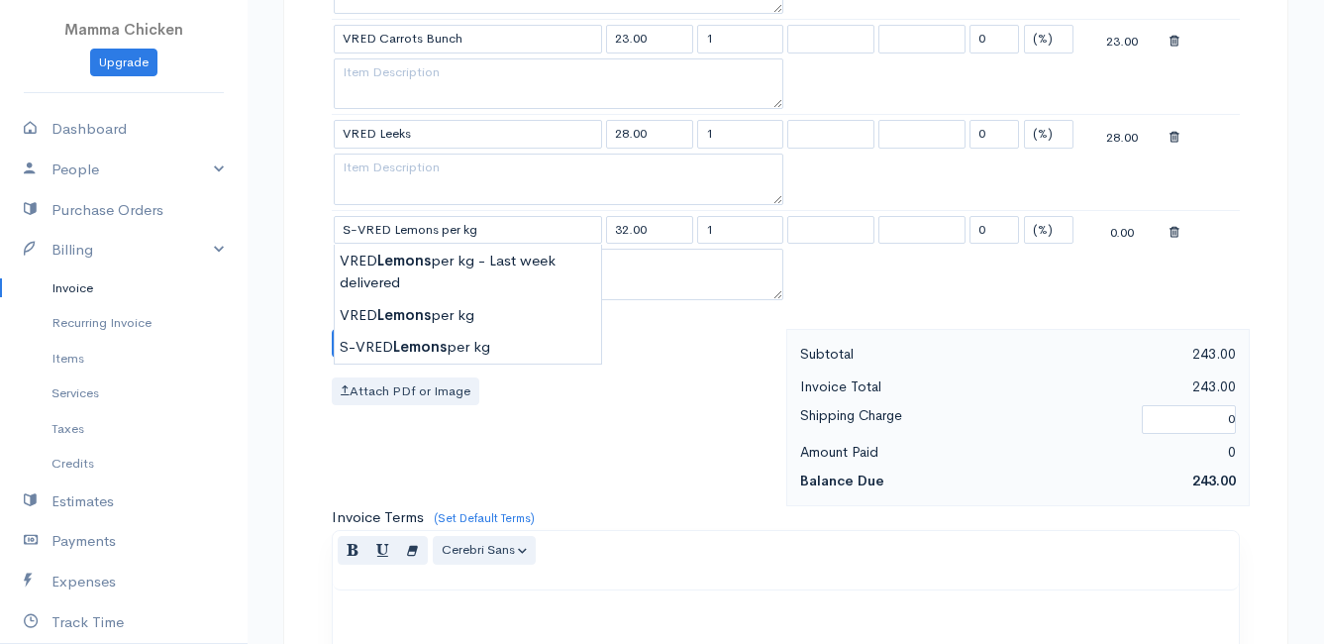
click at [428, 346] on body "Mamma Chicken Upgrade Dashboard People Clients Vendors Staff Users Purchase Ord…" at bounding box center [662, 1] width 1324 height 2378
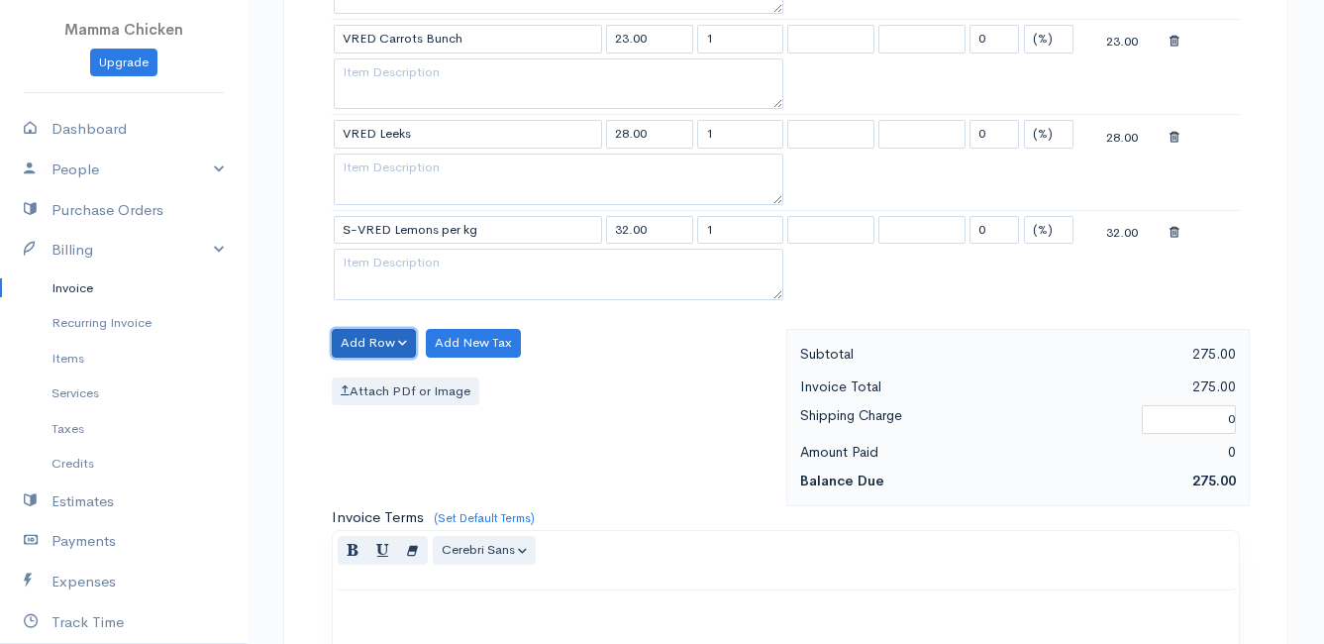
click at [382, 337] on button "Add Row" at bounding box center [374, 343] width 84 height 29
click at [387, 380] on link "Add Item Row" at bounding box center [411, 383] width 156 height 35
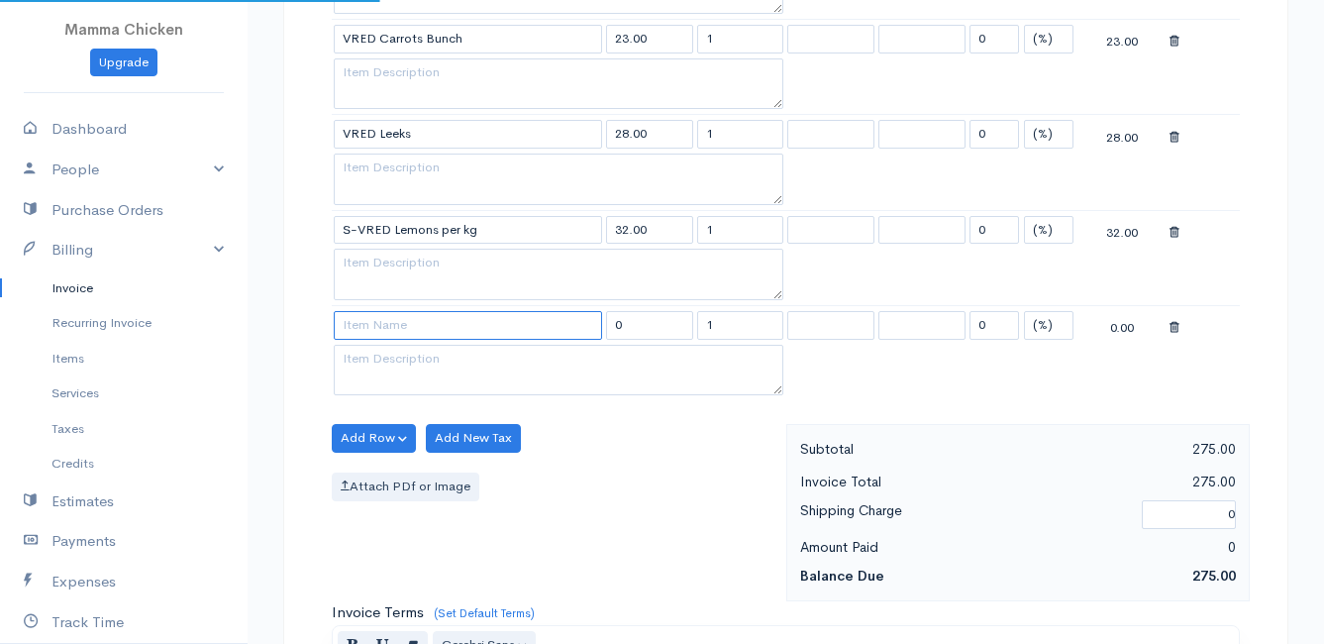
click at [391, 321] on input at bounding box center [468, 325] width 268 height 29
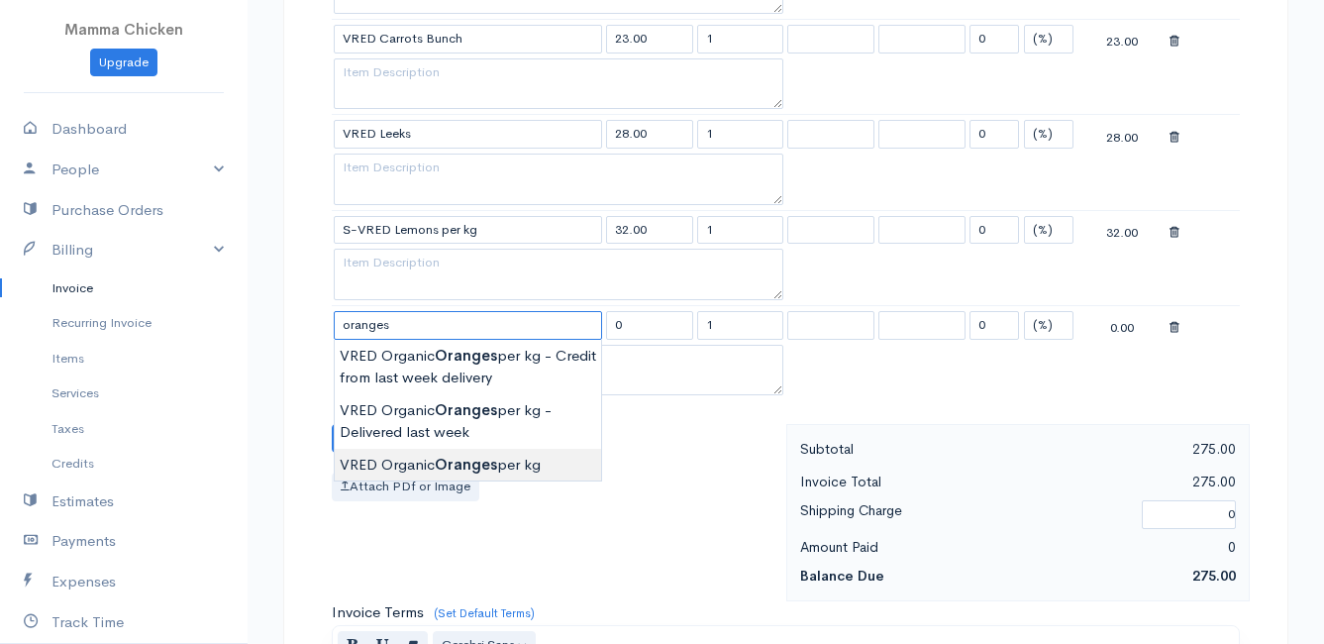
type input "VRED Organic Oranges per kg"
type input "40.00"
click at [442, 459] on body "Mamma Chicken Upgrade Dashboard People Clients Vendors Staff Users Purchase Ord…" at bounding box center [662, 49] width 1324 height 2474
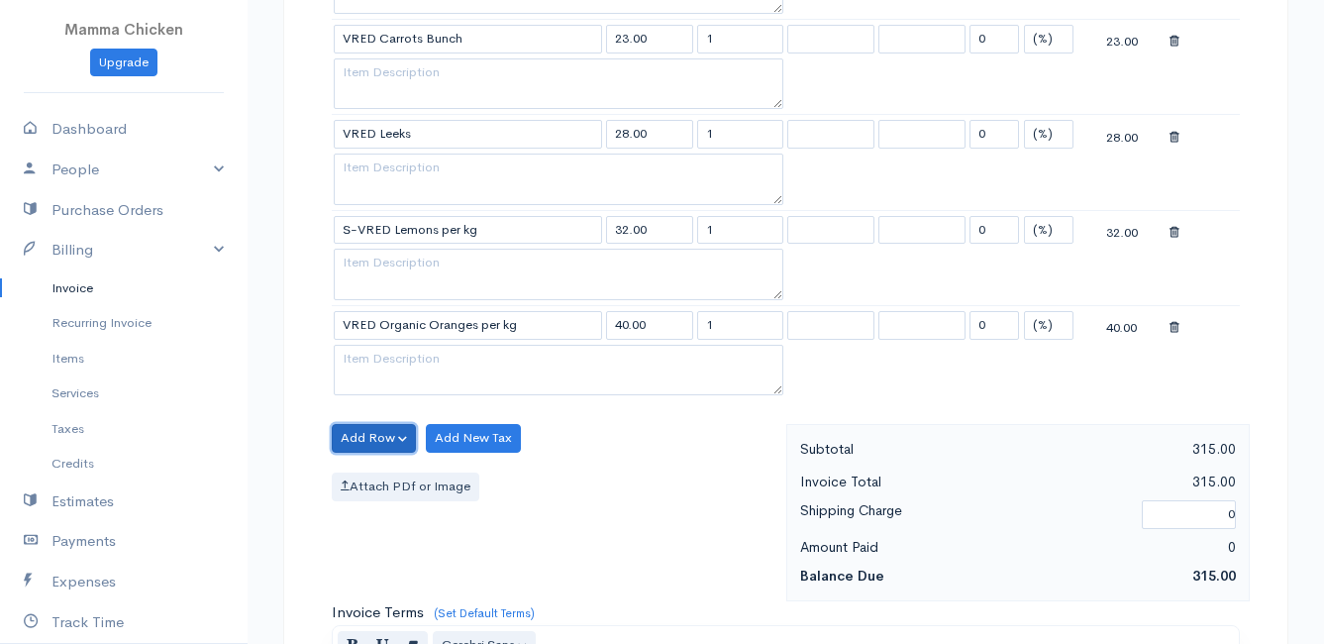
click at [379, 433] on button "Add Row" at bounding box center [374, 438] width 84 height 29
click at [390, 472] on link "Add Item Row" at bounding box center [411, 478] width 156 height 35
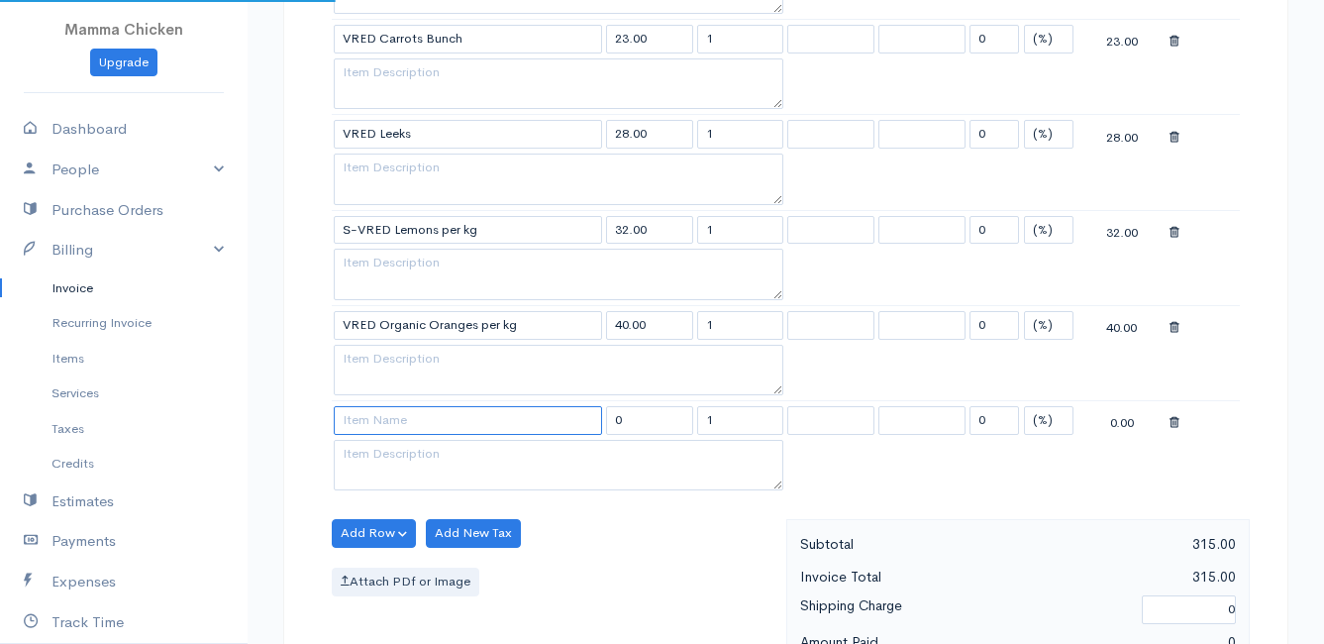
click at [378, 420] on input at bounding box center [468, 420] width 268 height 29
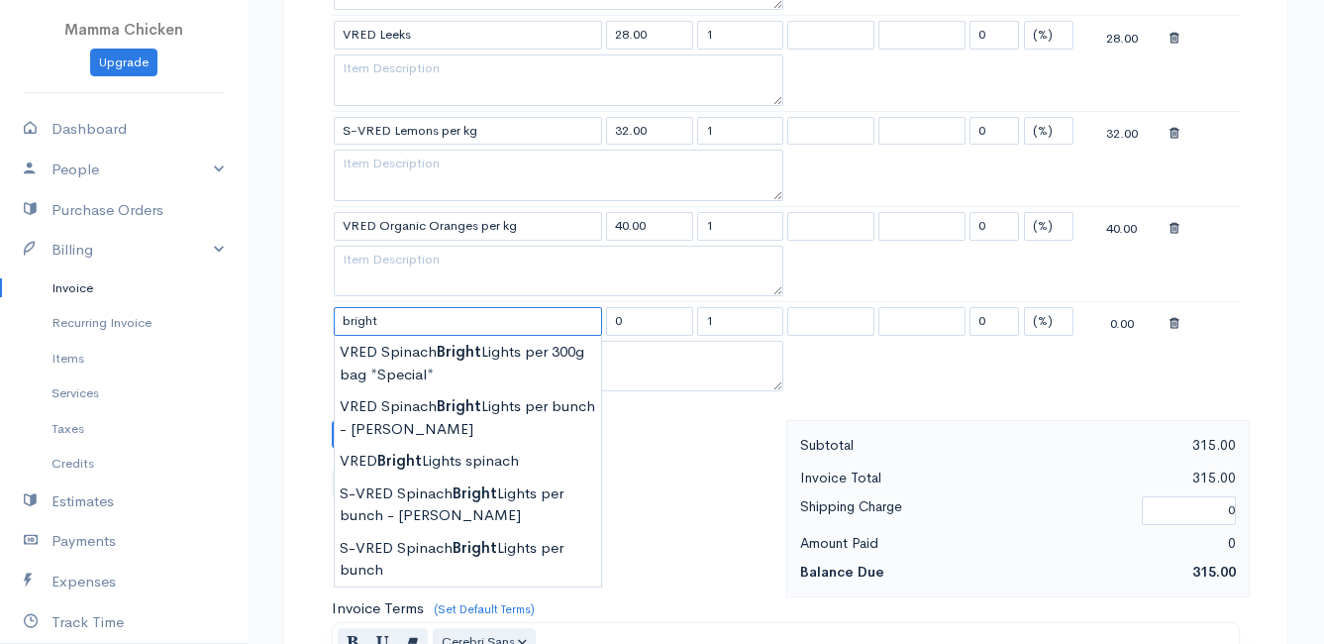
scroll to position [1386, 0]
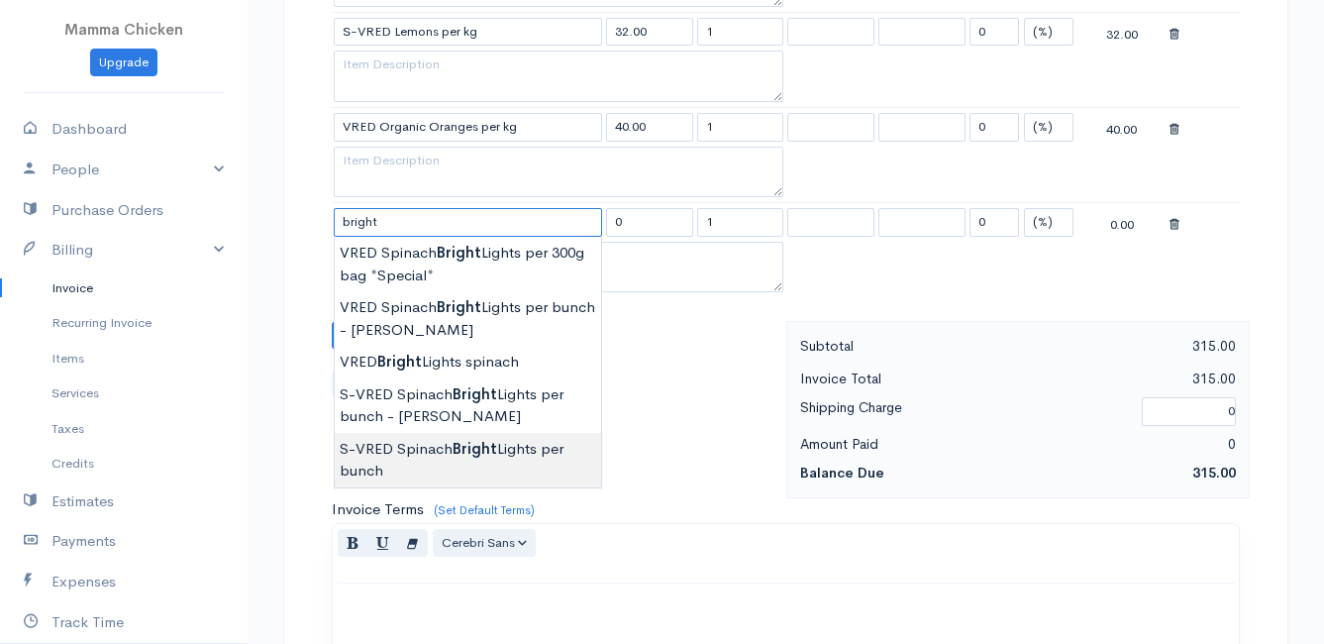
type input "S-VRED Spinach Bright Lights per bunch"
type input "30.00"
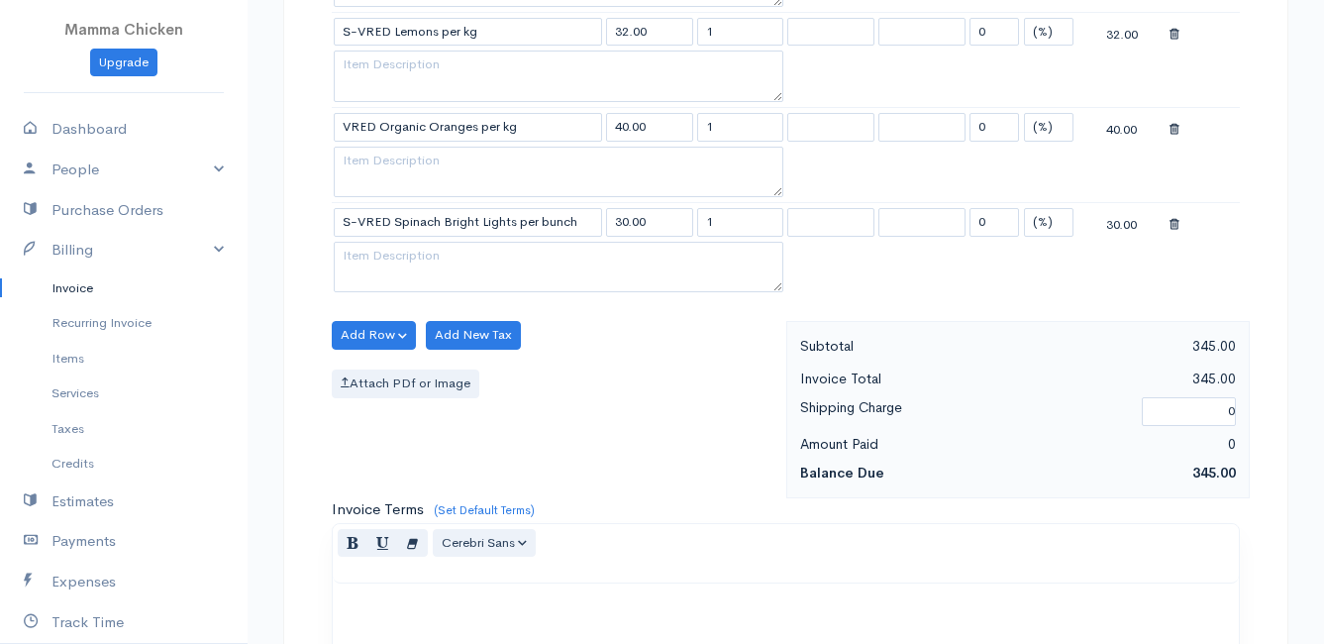
click at [373, 335] on button "Add Row" at bounding box center [374, 335] width 84 height 29
click at [381, 369] on link "Add Item Row" at bounding box center [411, 375] width 156 height 35
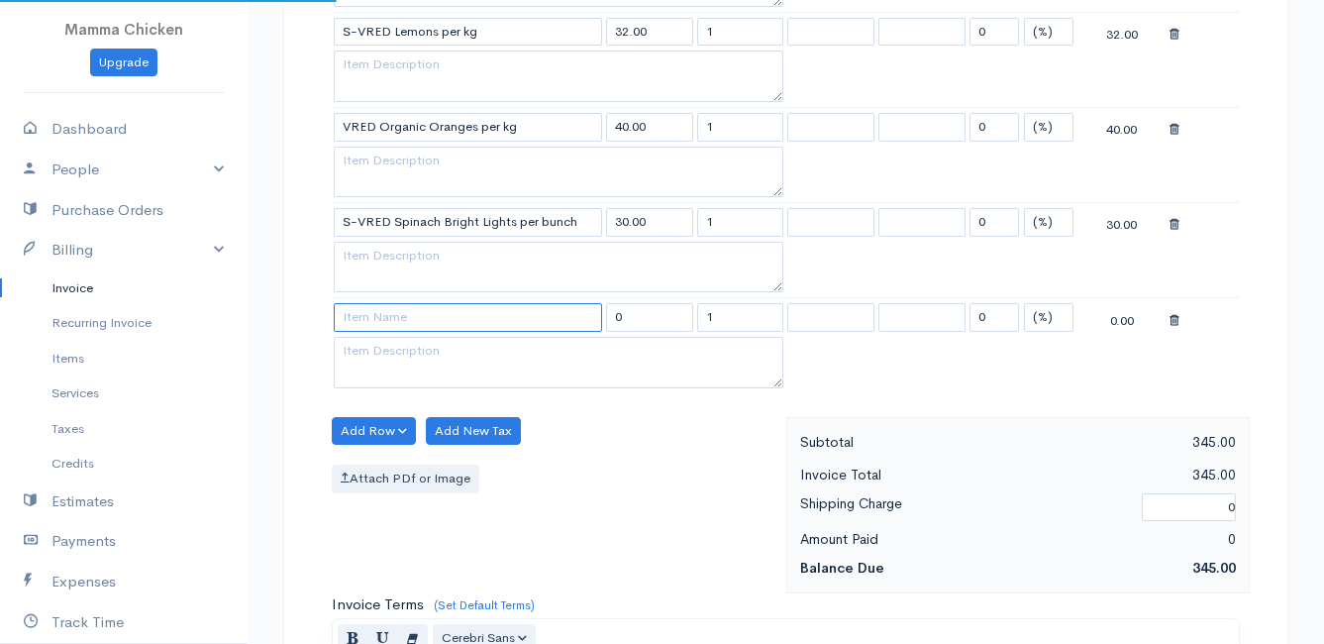
click at [386, 325] on input at bounding box center [468, 317] width 268 height 29
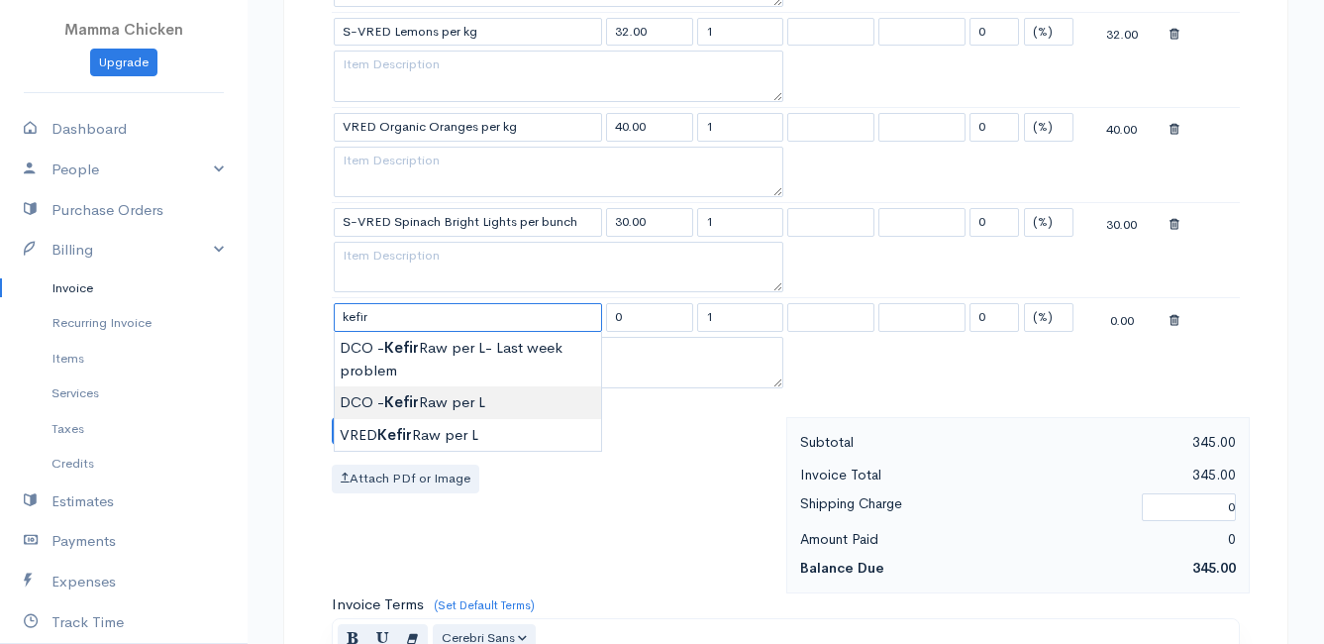
type input "DCO - Kefir Raw per L"
type input "70.00"
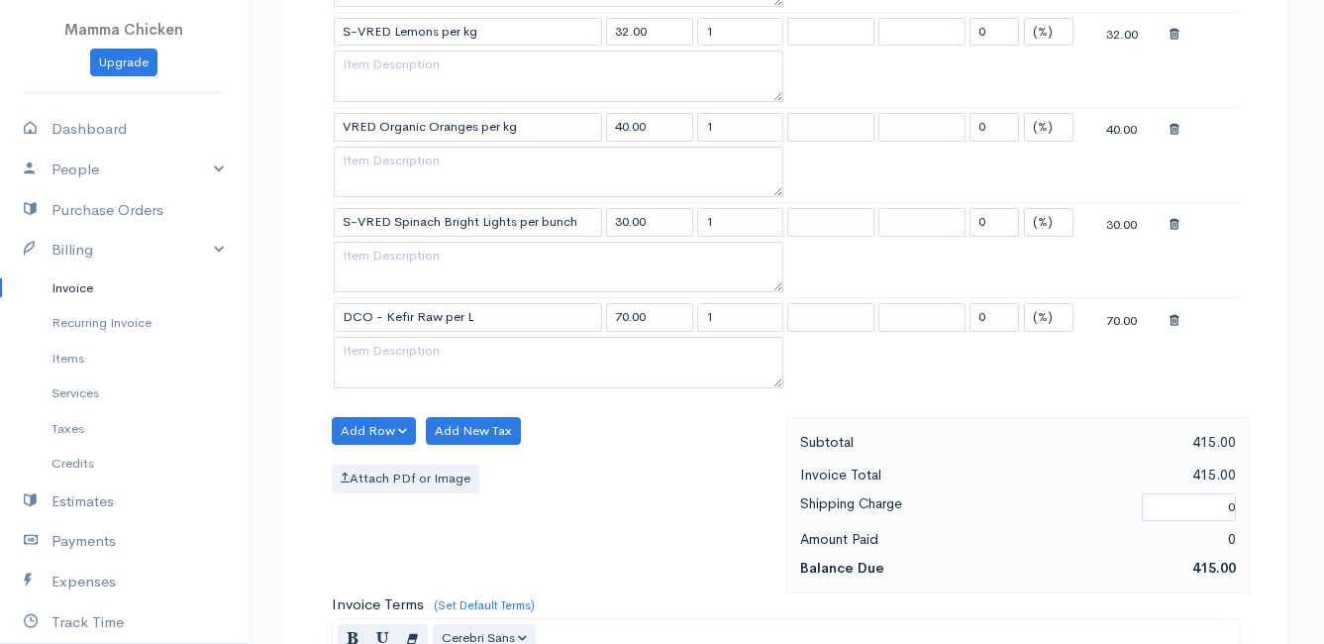
click at [374, 428] on button "Add Row" at bounding box center [374, 431] width 84 height 29
click at [382, 463] on link "Add Item Row" at bounding box center [411, 471] width 156 height 35
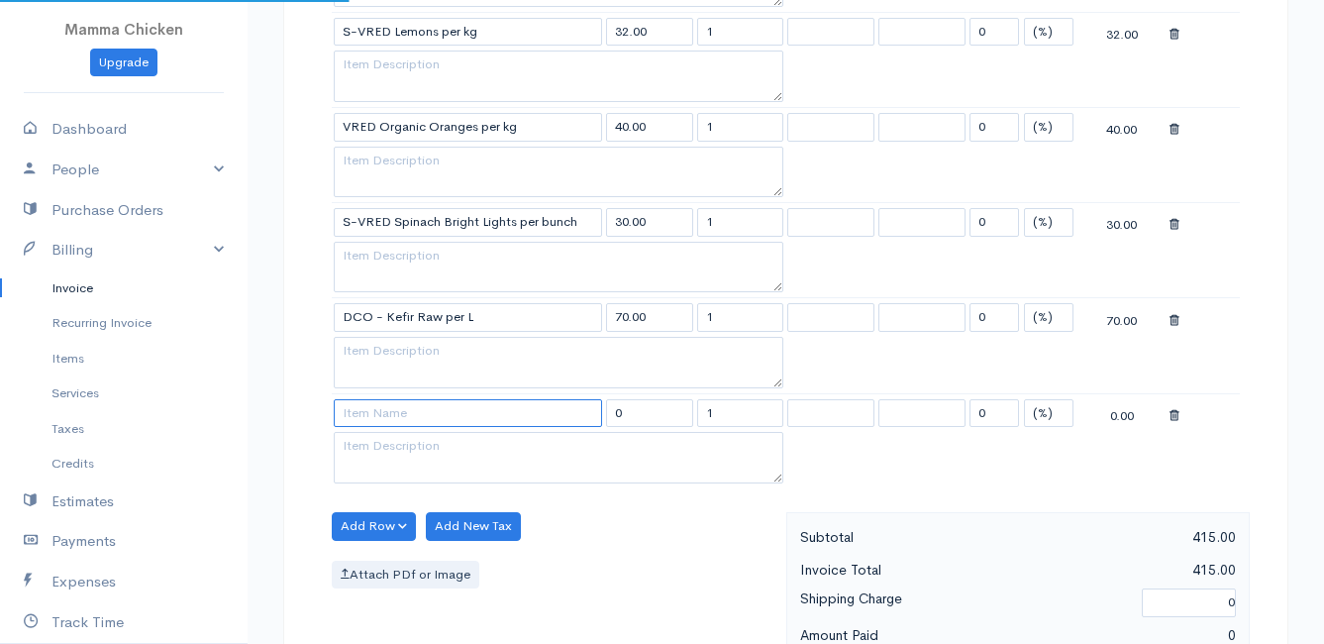
click at [377, 420] on input at bounding box center [468, 413] width 268 height 29
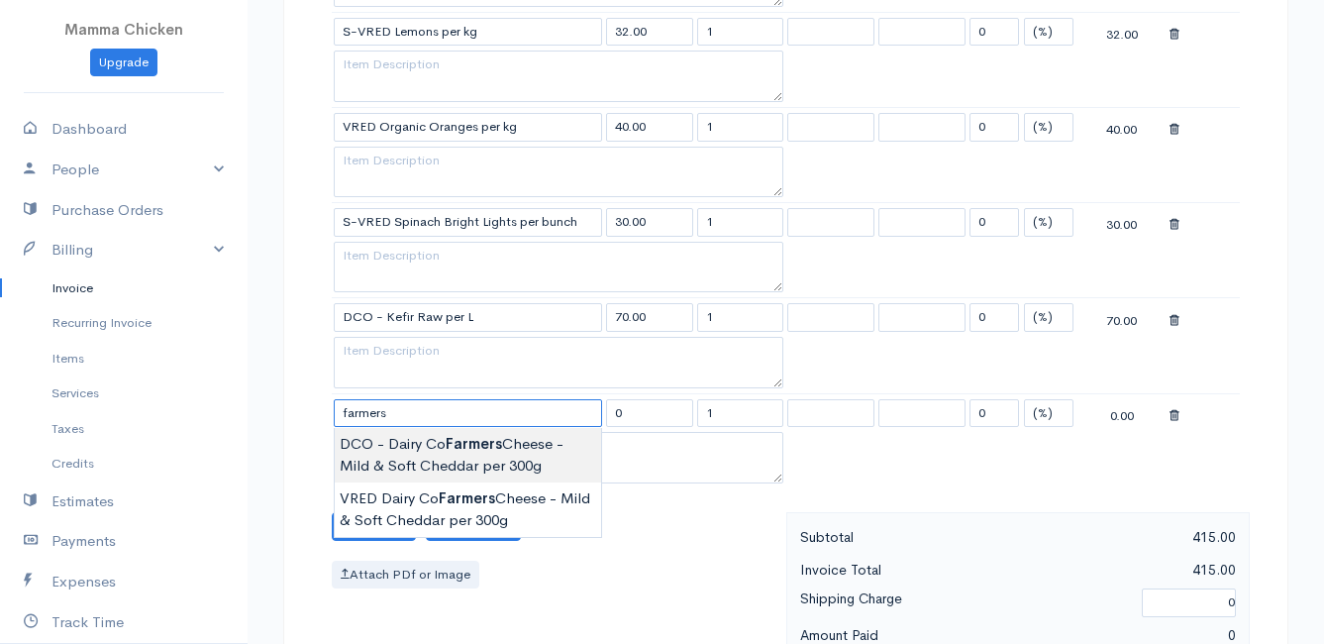
type input "DCO - Dairy Co Farmers Cheese - Mild & Soft Cheddar per 300g"
type input "112.00"
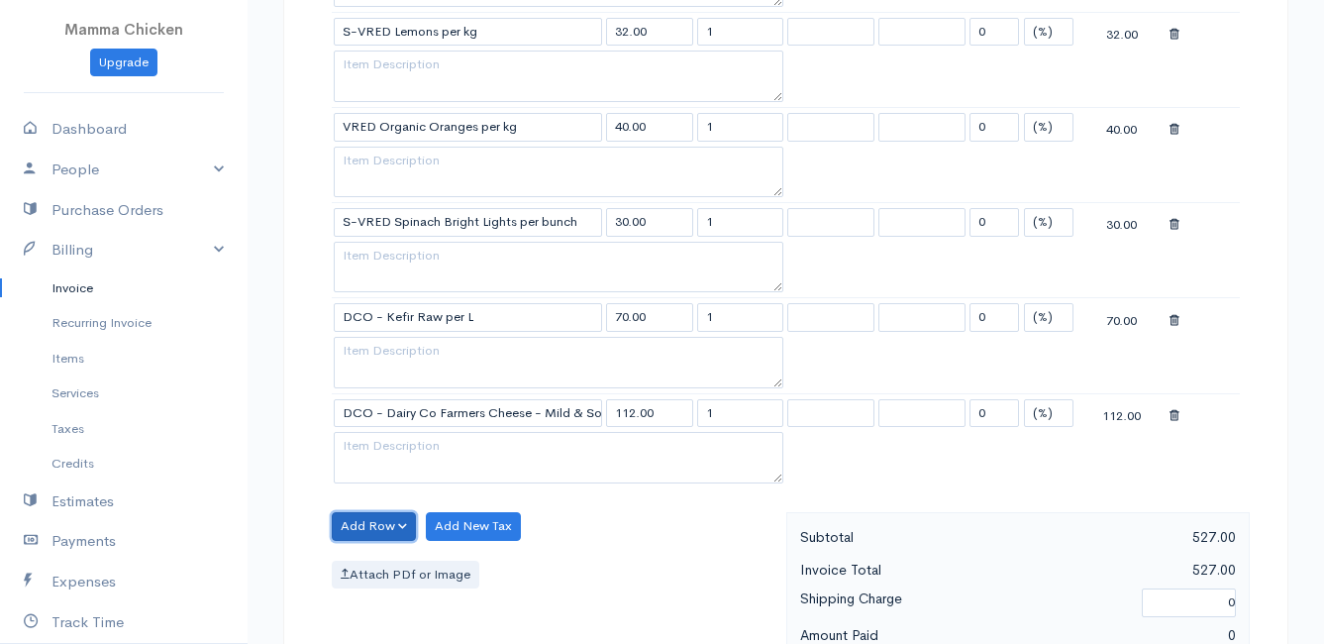
click at [361, 526] on button "Add Row" at bounding box center [374, 526] width 84 height 29
click at [368, 561] on link "Add Item Row" at bounding box center [411, 566] width 156 height 35
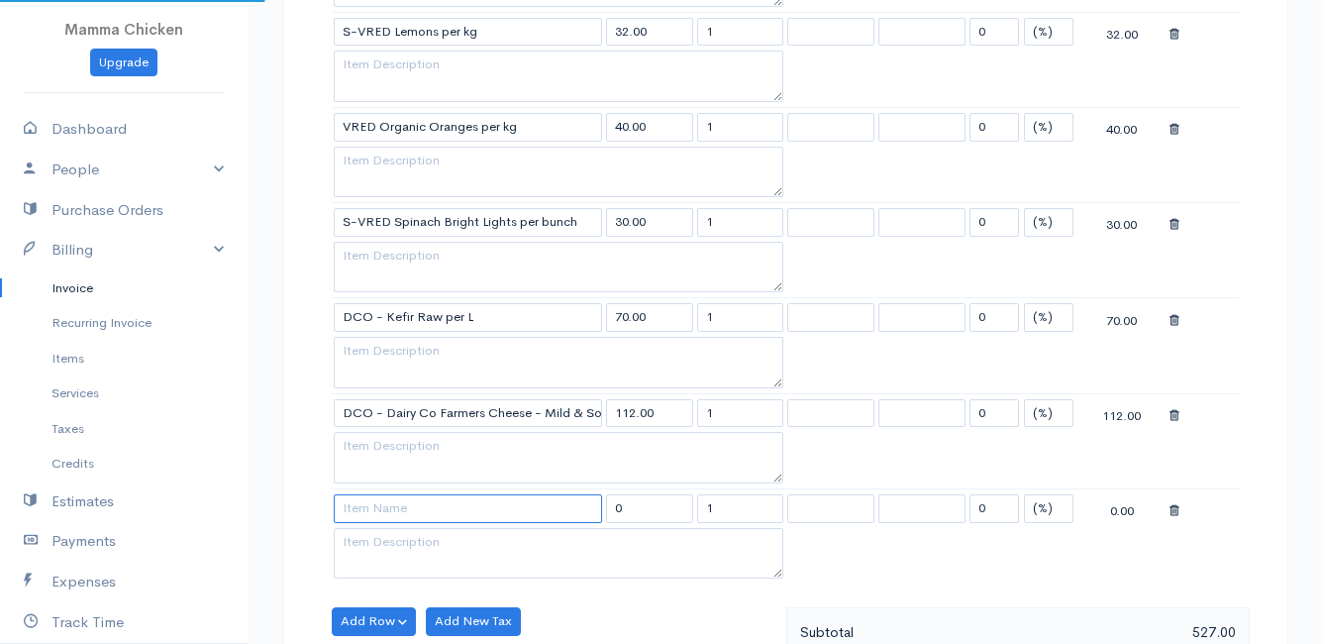
click at [375, 510] on input at bounding box center [468, 508] width 268 height 29
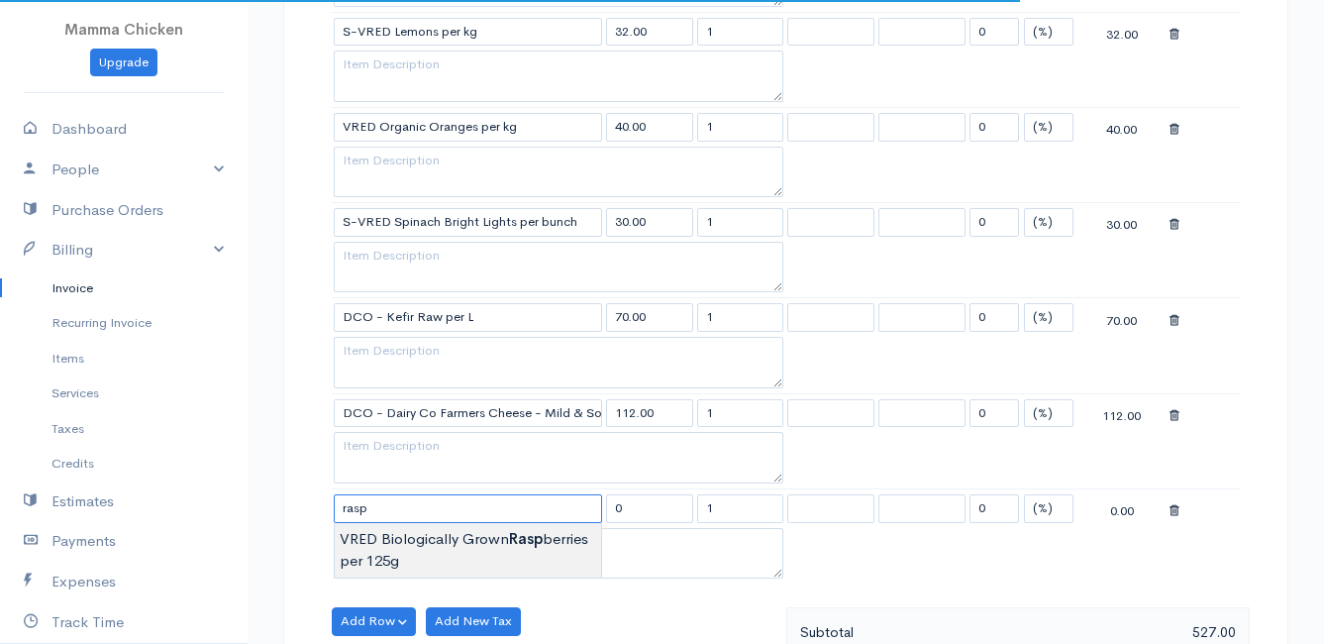
type input "VRED Biologically Grown Raspberries per 125g"
type input "38.00"
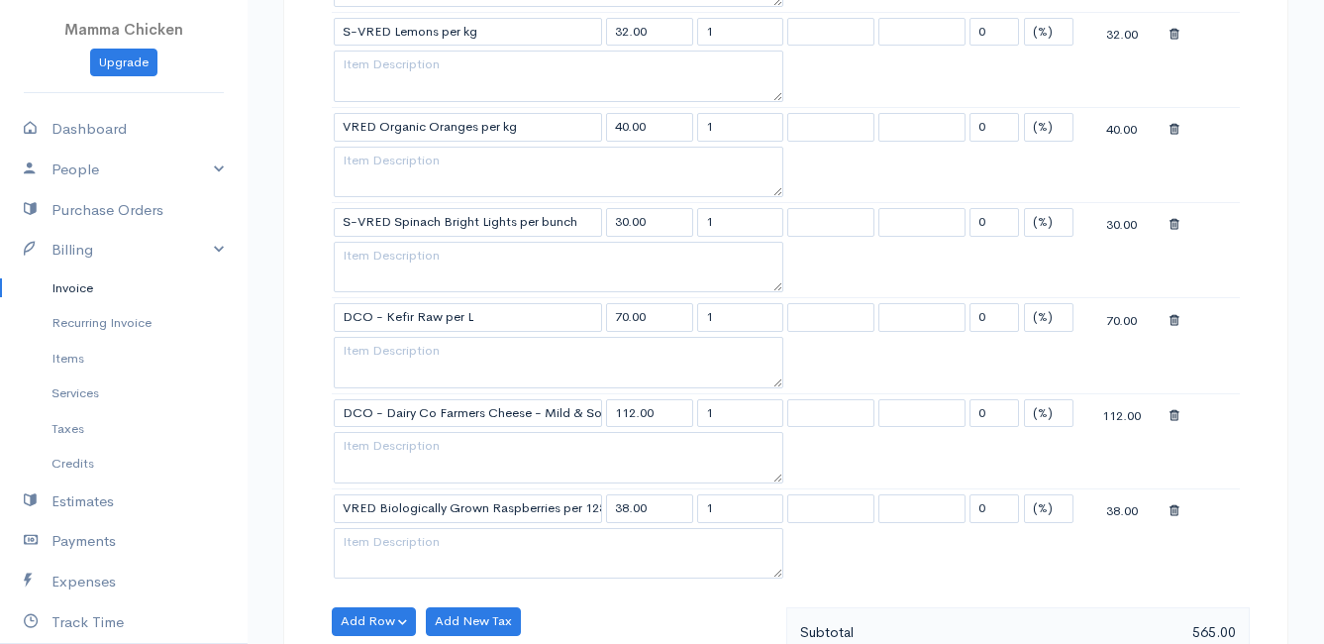
click at [415, 541] on body "Mamma Chicken Upgrade Dashboard People Clients Vendors Staff Users Purchase Ord…" at bounding box center [662, 41] width 1324 height 2855
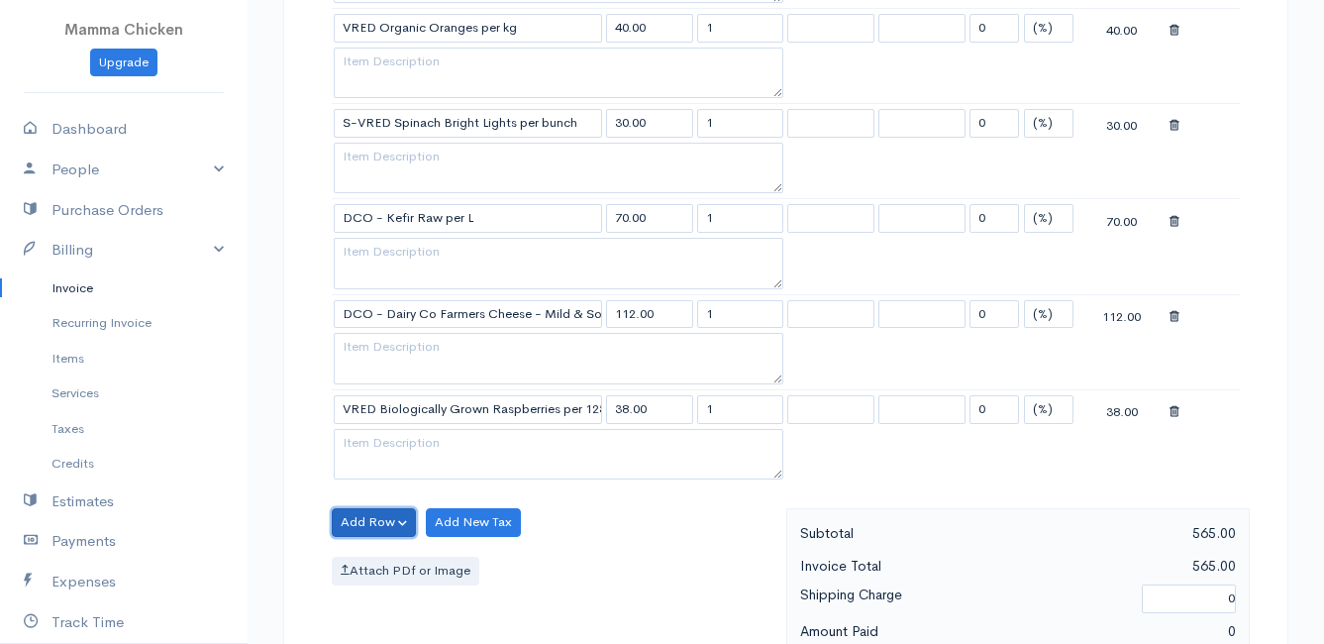
click at [371, 529] on button "Add Row" at bounding box center [374, 522] width 84 height 29
click at [377, 562] on link "Add Item Row" at bounding box center [411, 562] width 156 height 35
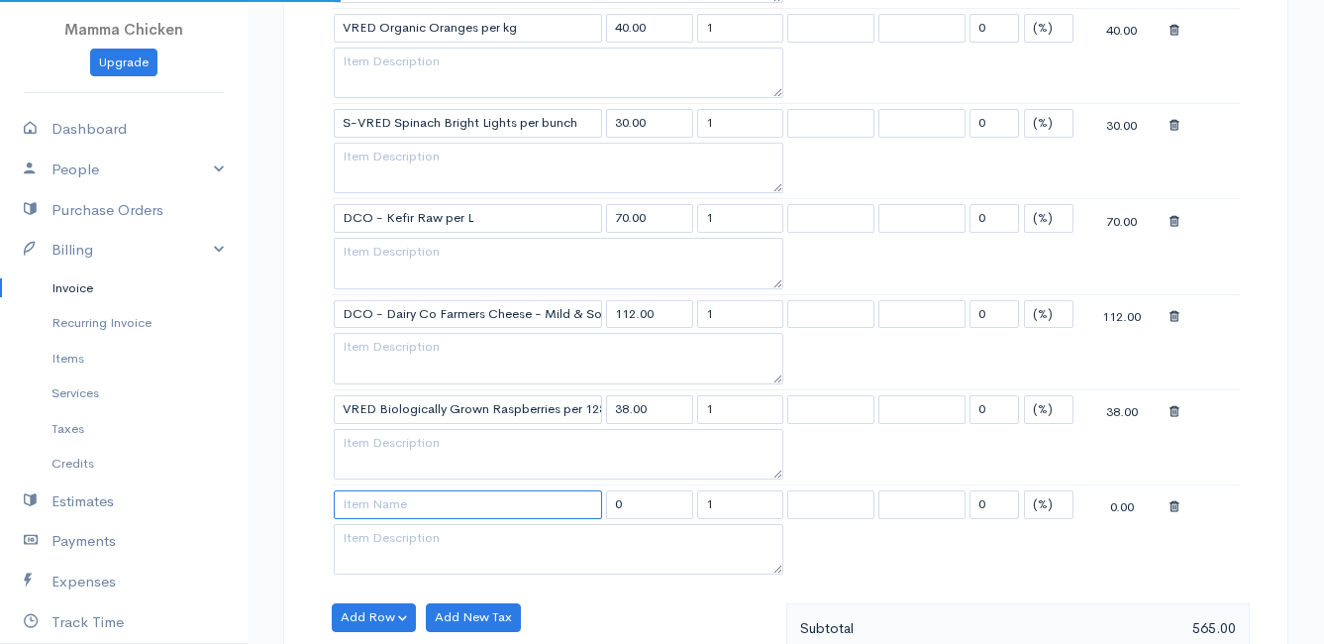
click at [388, 511] on input at bounding box center [468, 504] width 268 height 29
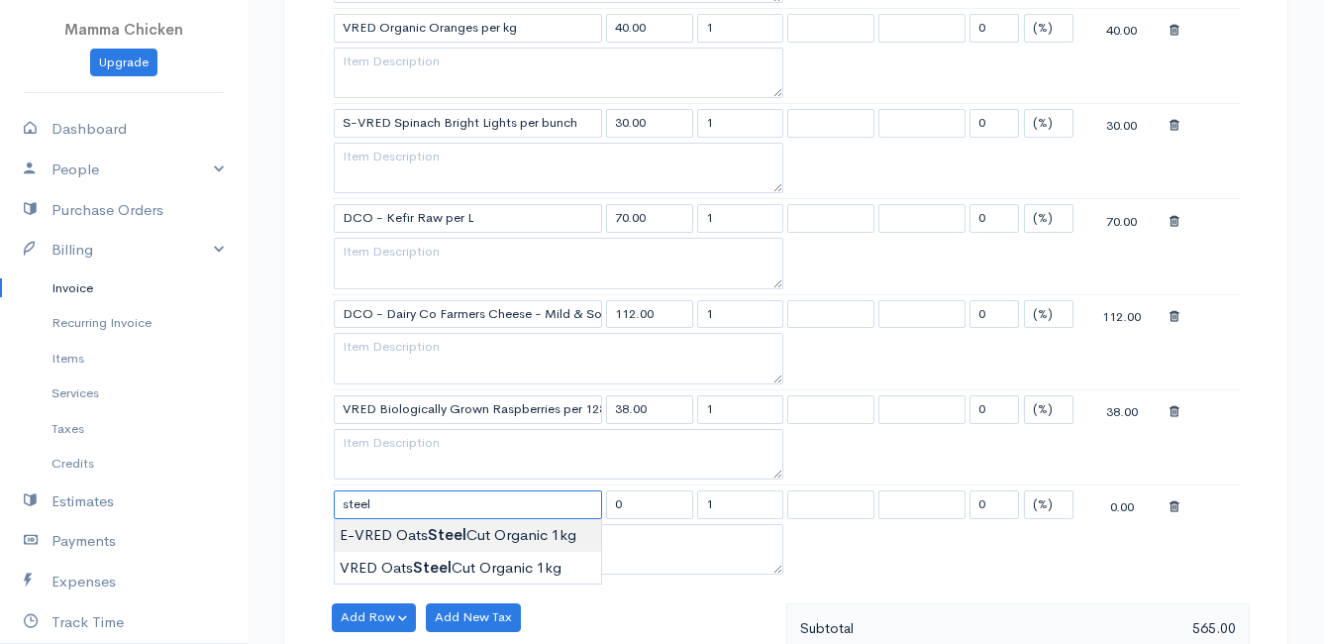
type input "E-VRED Oats Steel Cut Organic 1kg"
type input "150.00"
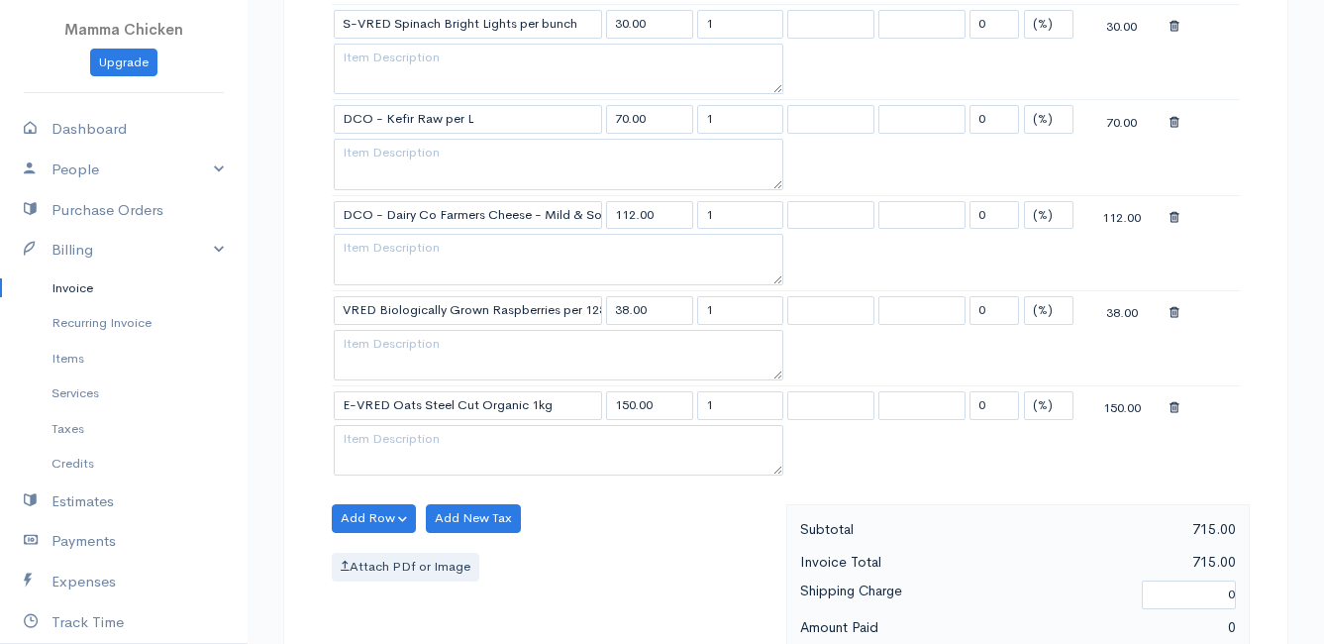
scroll to position [1683, 0]
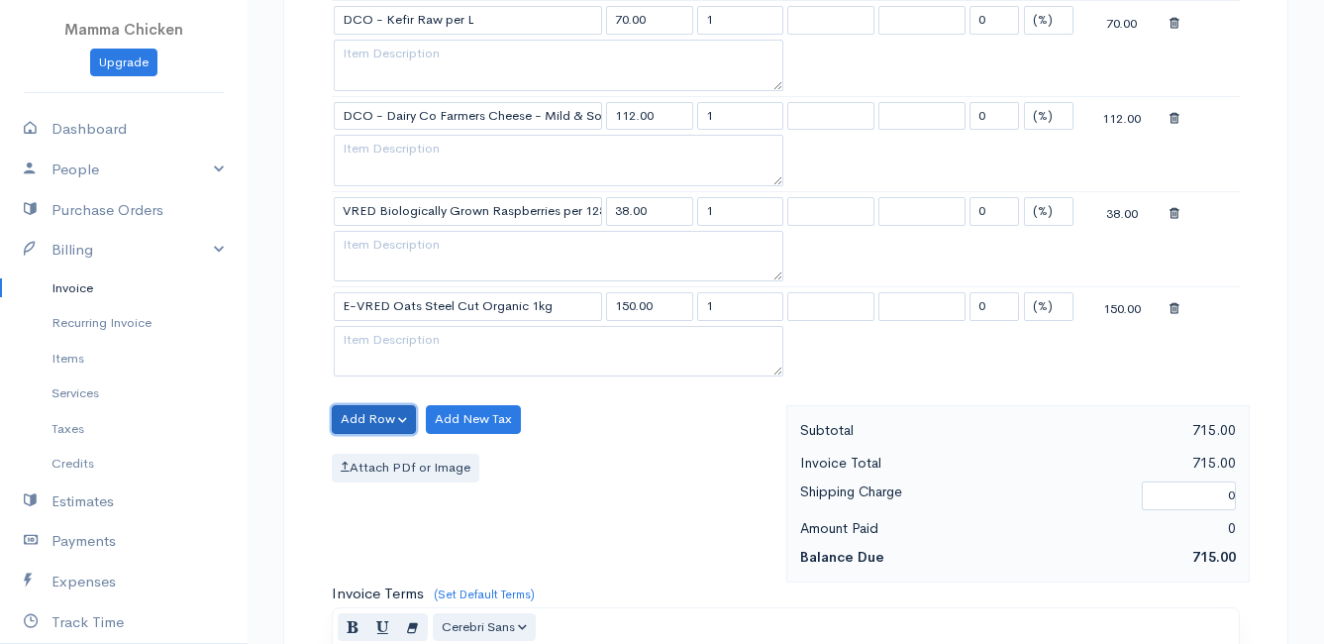
click at [371, 418] on button "Add Row" at bounding box center [374, 419] width 84 height 29
click at [380, 454] on link "Add Item Row" at bounding box center [411, 460] width 156 height 35
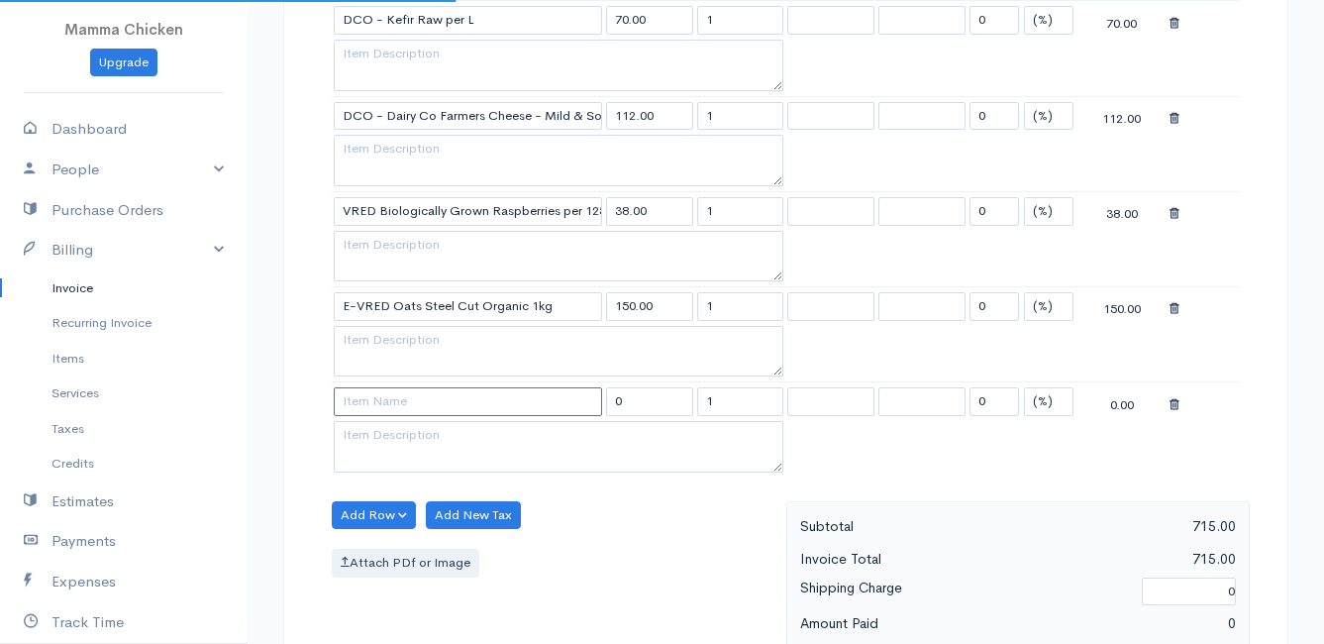
click at [371, 408] on input at bounding box center [468, 401] width 268 height 29
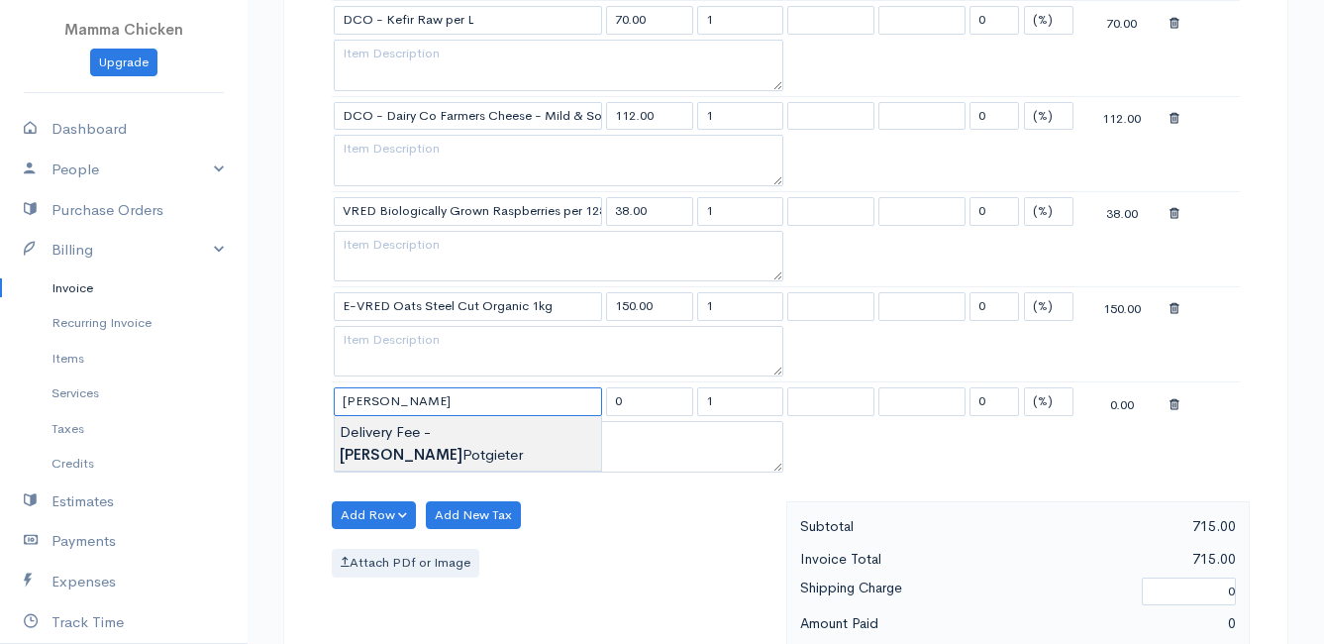
type input "Delivery Fee - [PERSON_NAME]"
type input "25.00"
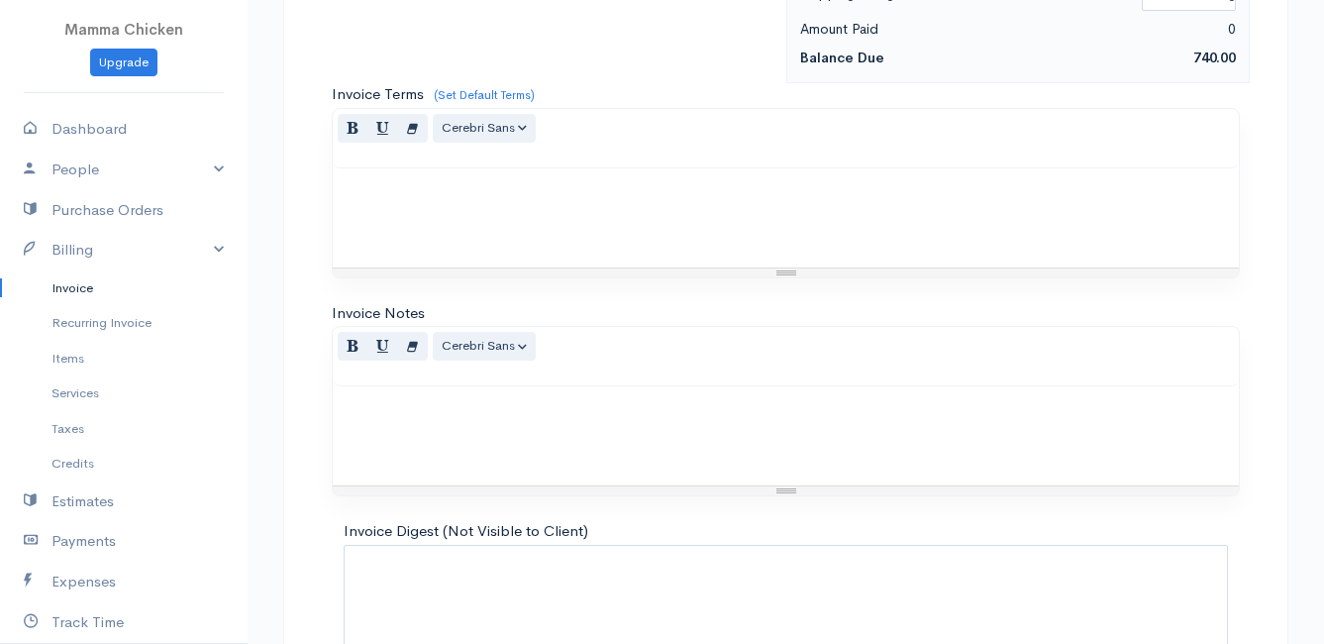
scroll to position [2402, 0]
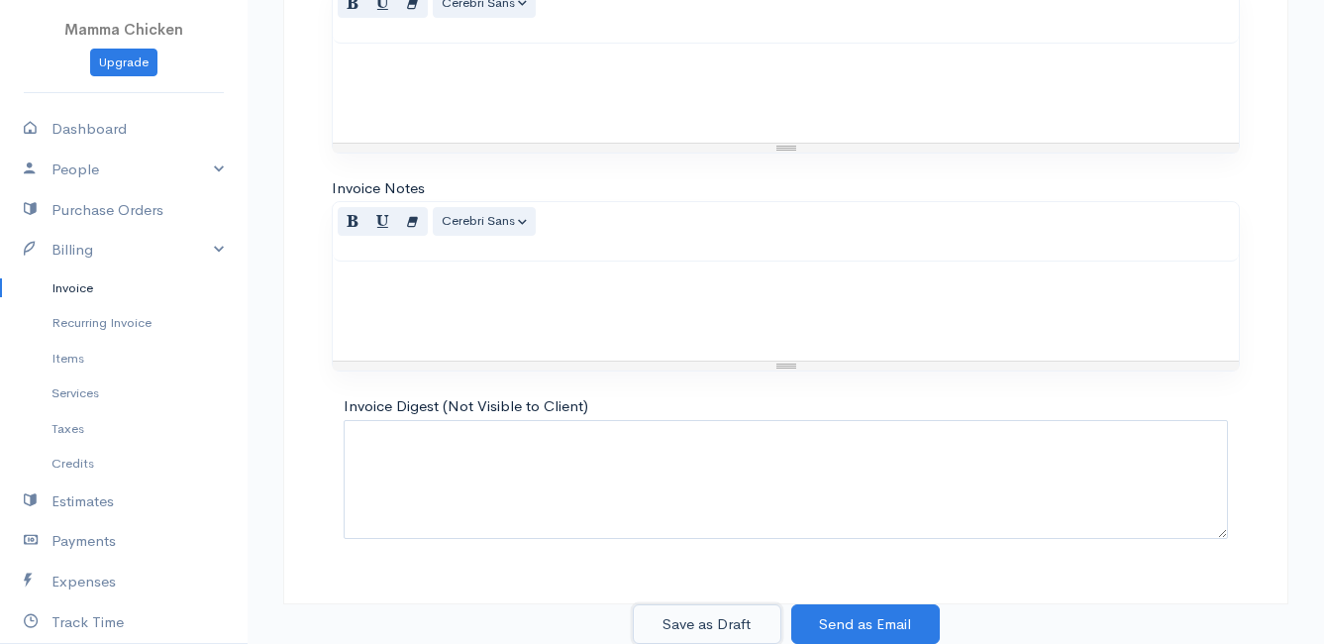
click at [723, 622] on button "Save as Draft" at bounding box center [707, 624] width 149 height 41
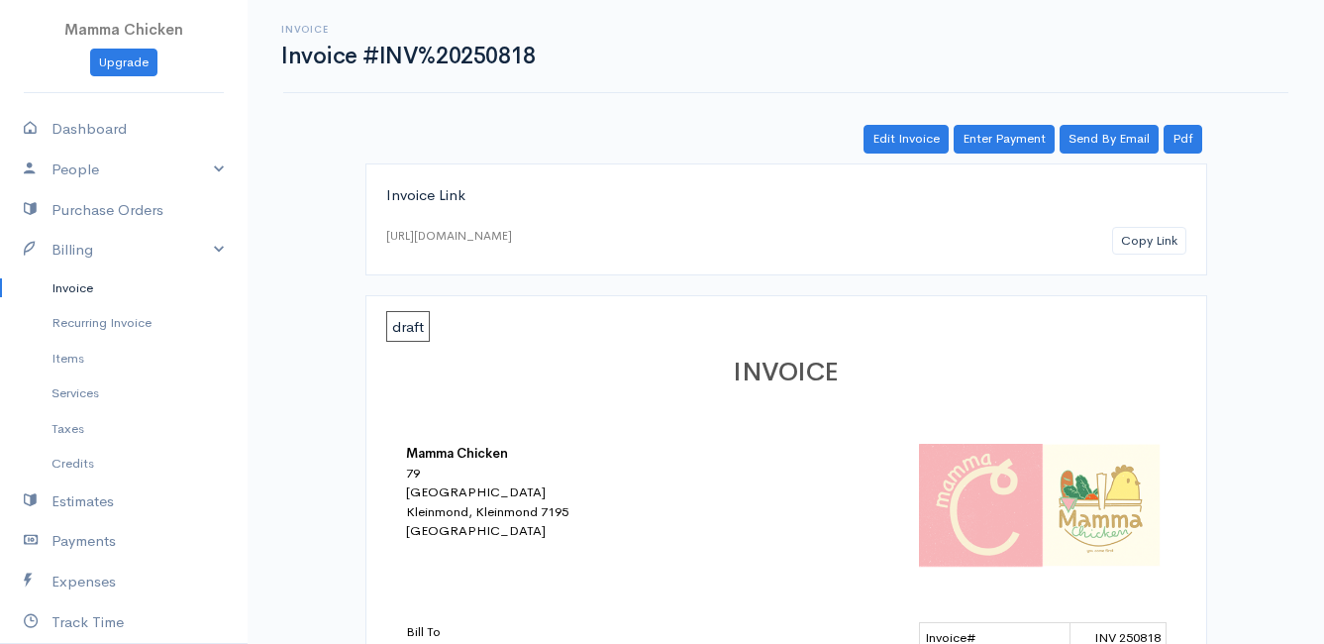
click at [88, 290] on link "Invoice" at bounding box center [124, 288] width 248 height 36
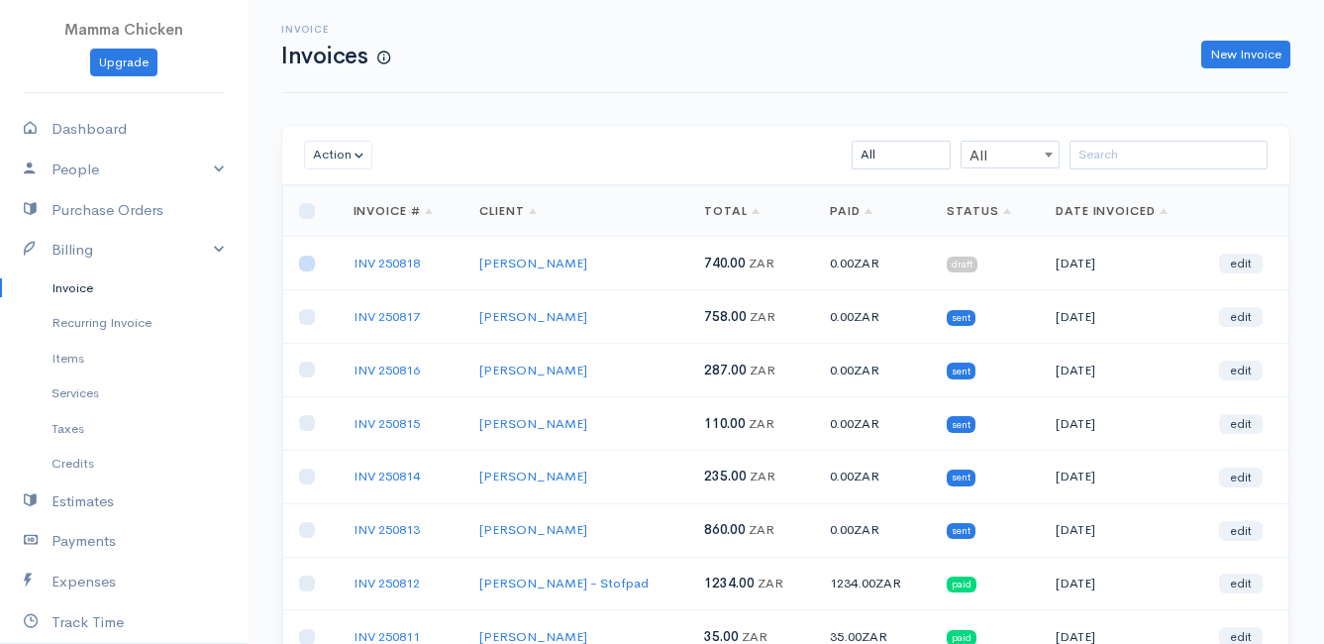
click at [307, 263] on input "checkbox" at bounding box center [307, 263] width 16 height 16
checkbox input "true"
click at [335, 149] on button "Action" at bounding box center [338, 155] width 68 height 29
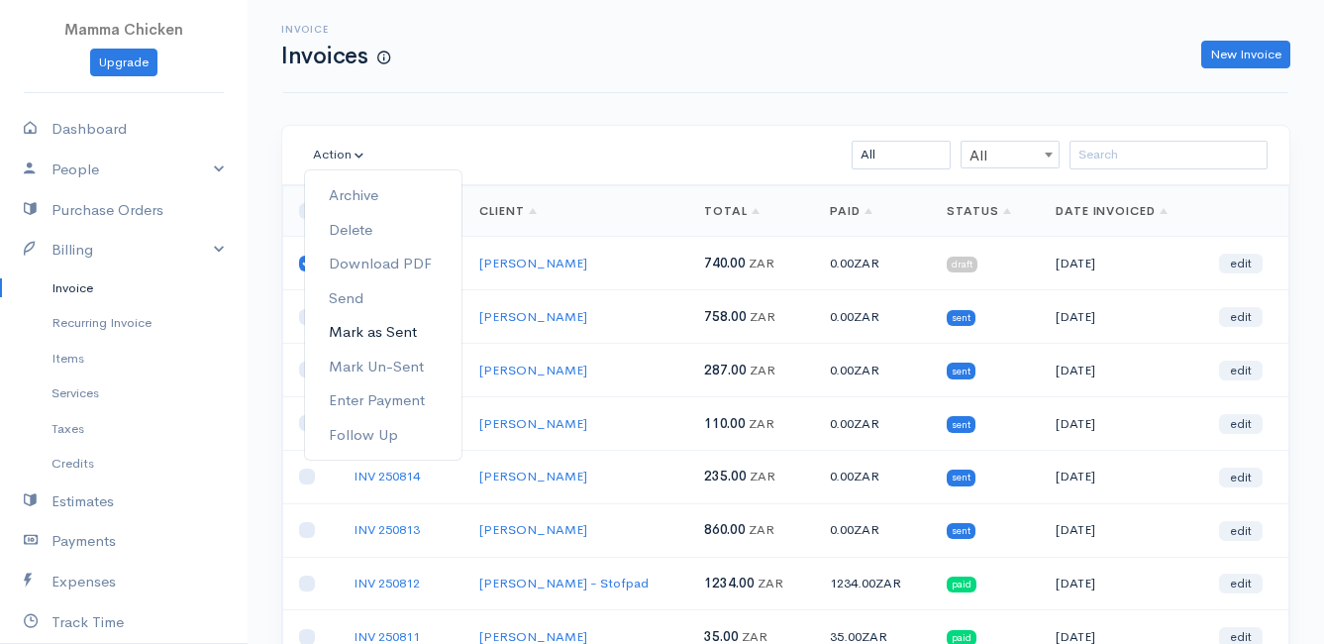
click at [397, 328] on link "Mark as Sent" at bounding box center [383, 332] width 156 height 35
